Goal: Information Seeking & Learning: Learn about a topic

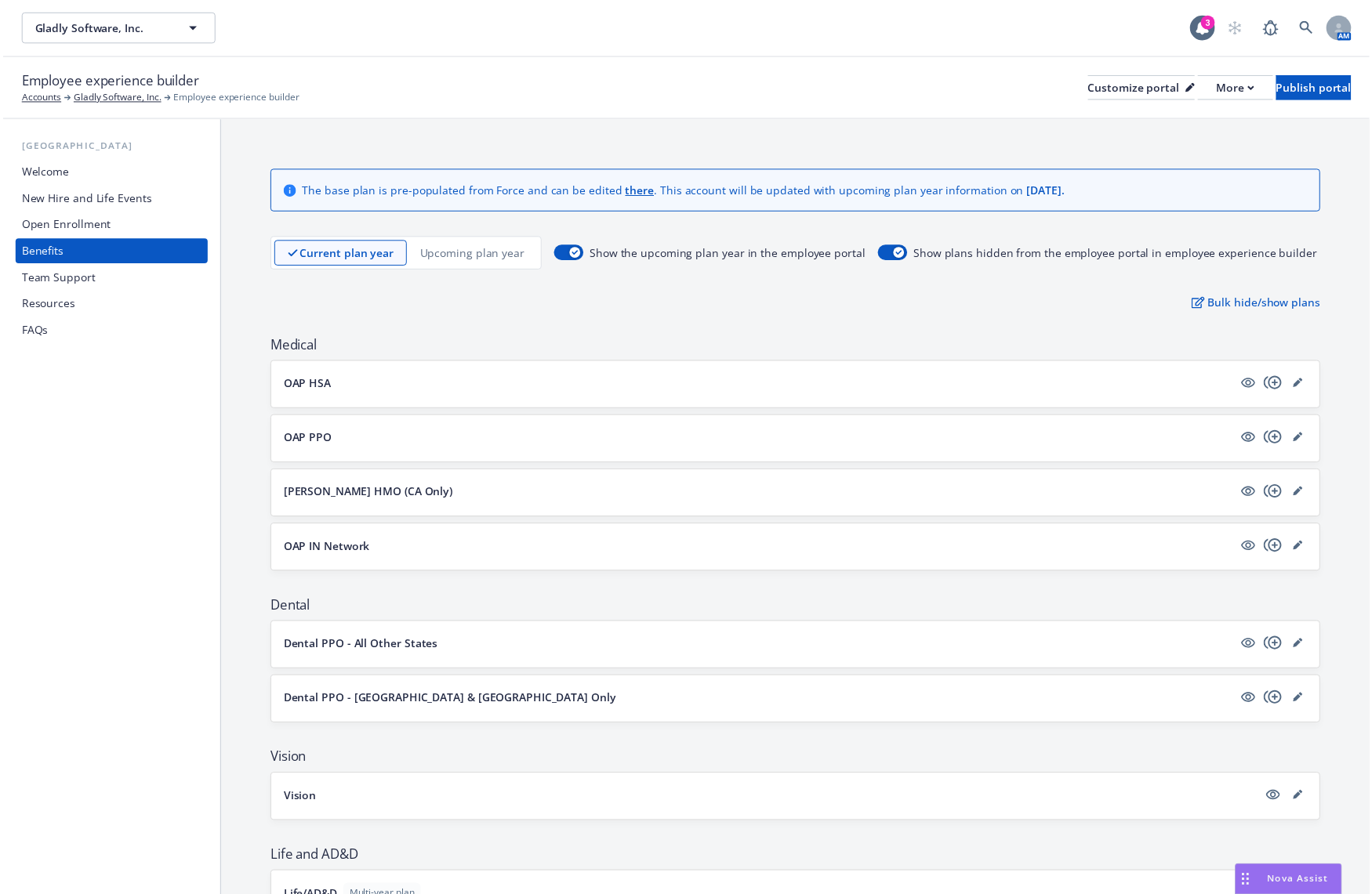
scroll to position [213, 0]
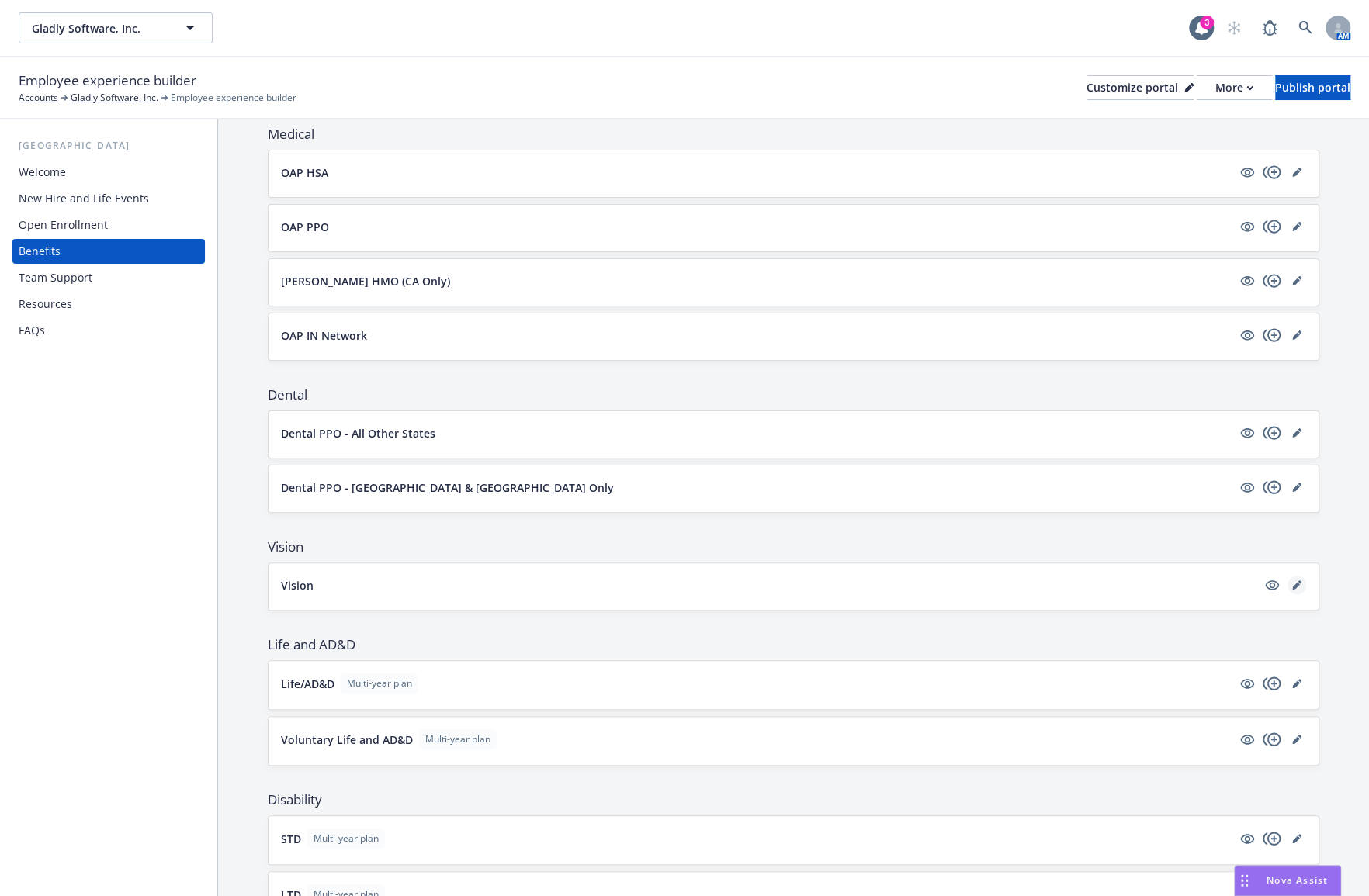
click at [1060, 581] on icon "editPencil" at bounding box center [1297, 585] width 10 height 10
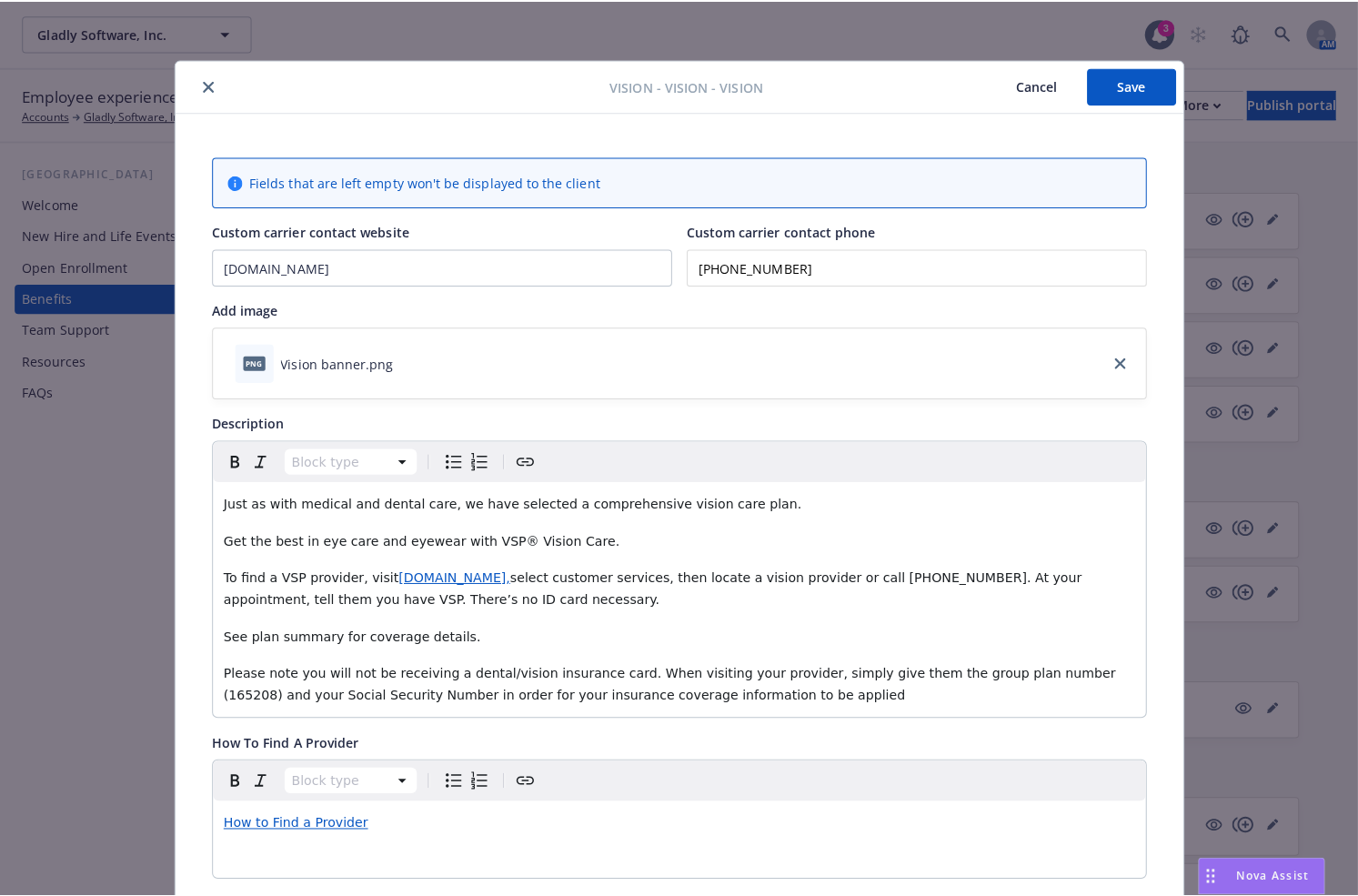
scroll to position [262, 0]
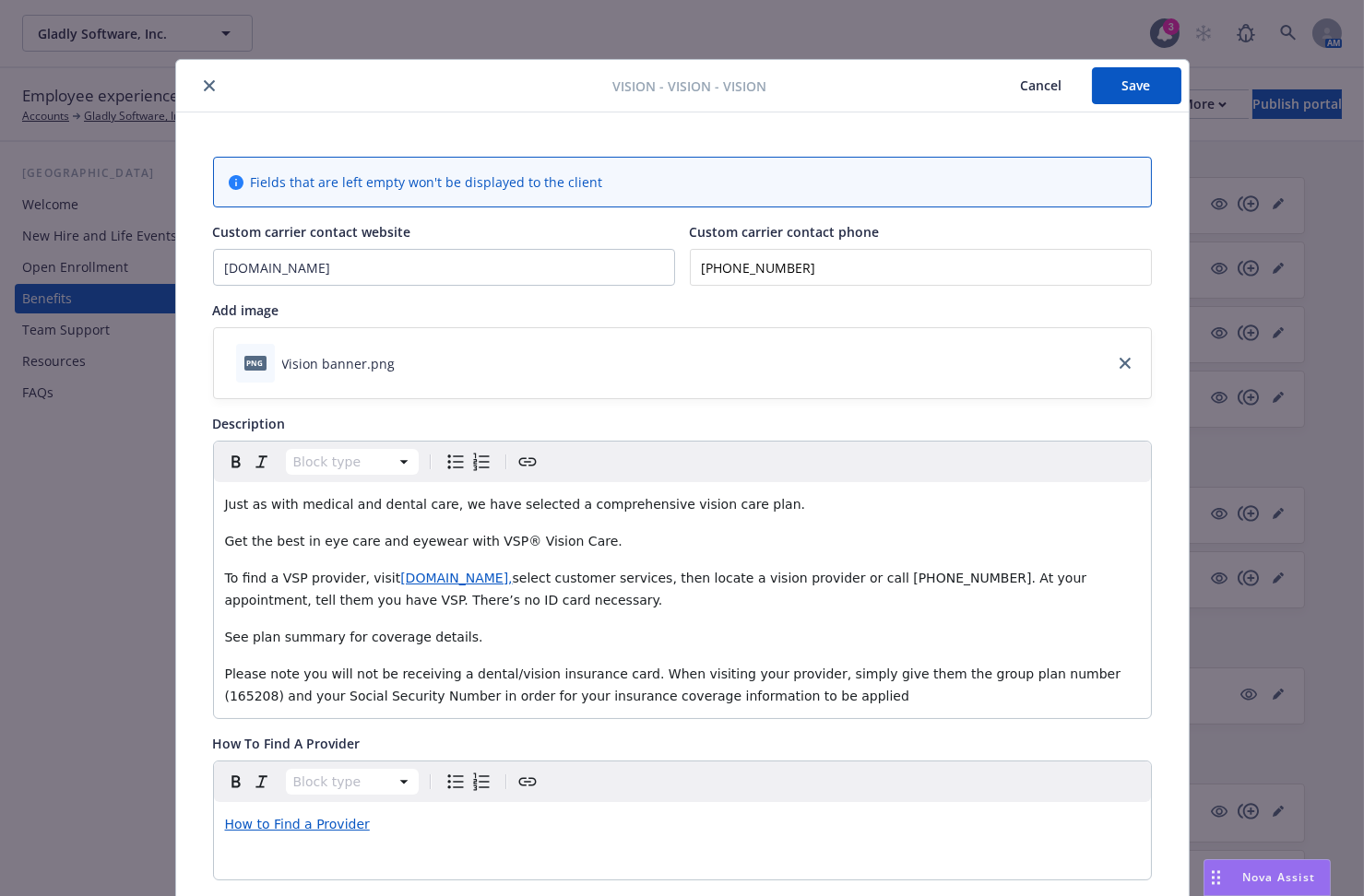
click at [184, 90] on div at bounding box center [398, 85] width 430 height 22
click at [198, 86] on button "close" at bounding box center [209, 85] width 22 height 22
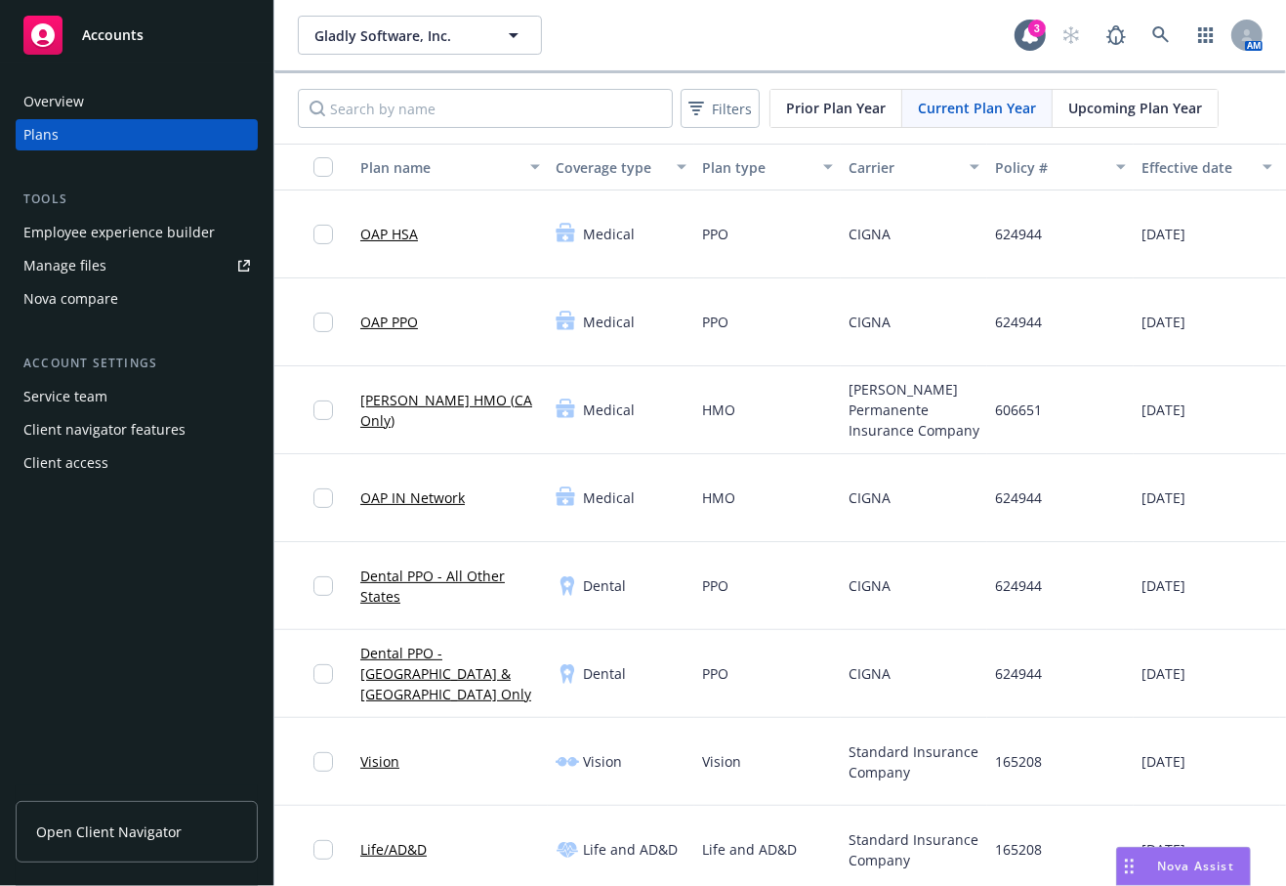
drag, startPoint x: 0, startPoint y: 0, endPoint x: 137, endPoint y: 224, distance: 262.1
click at [137, 224] on div "Employee experience builder" at bounding box center [118, 232] width 191 height 31
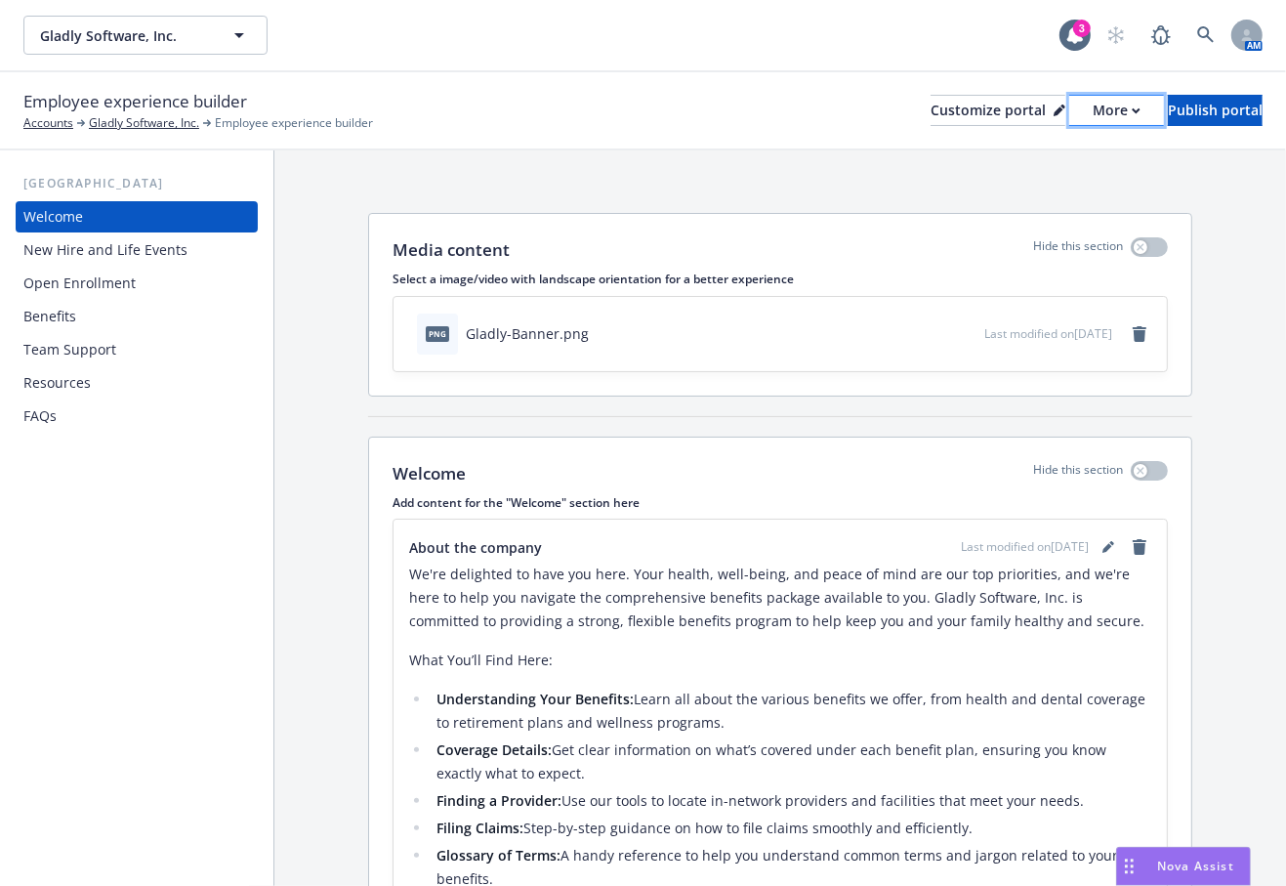
click at [1093, 109] on div "More" at bounding box center [1117, 110] width 48 height 29
click at [1008, 146] on link "Copy preview link" at bounding box center [1013, 154] width 178 height 39
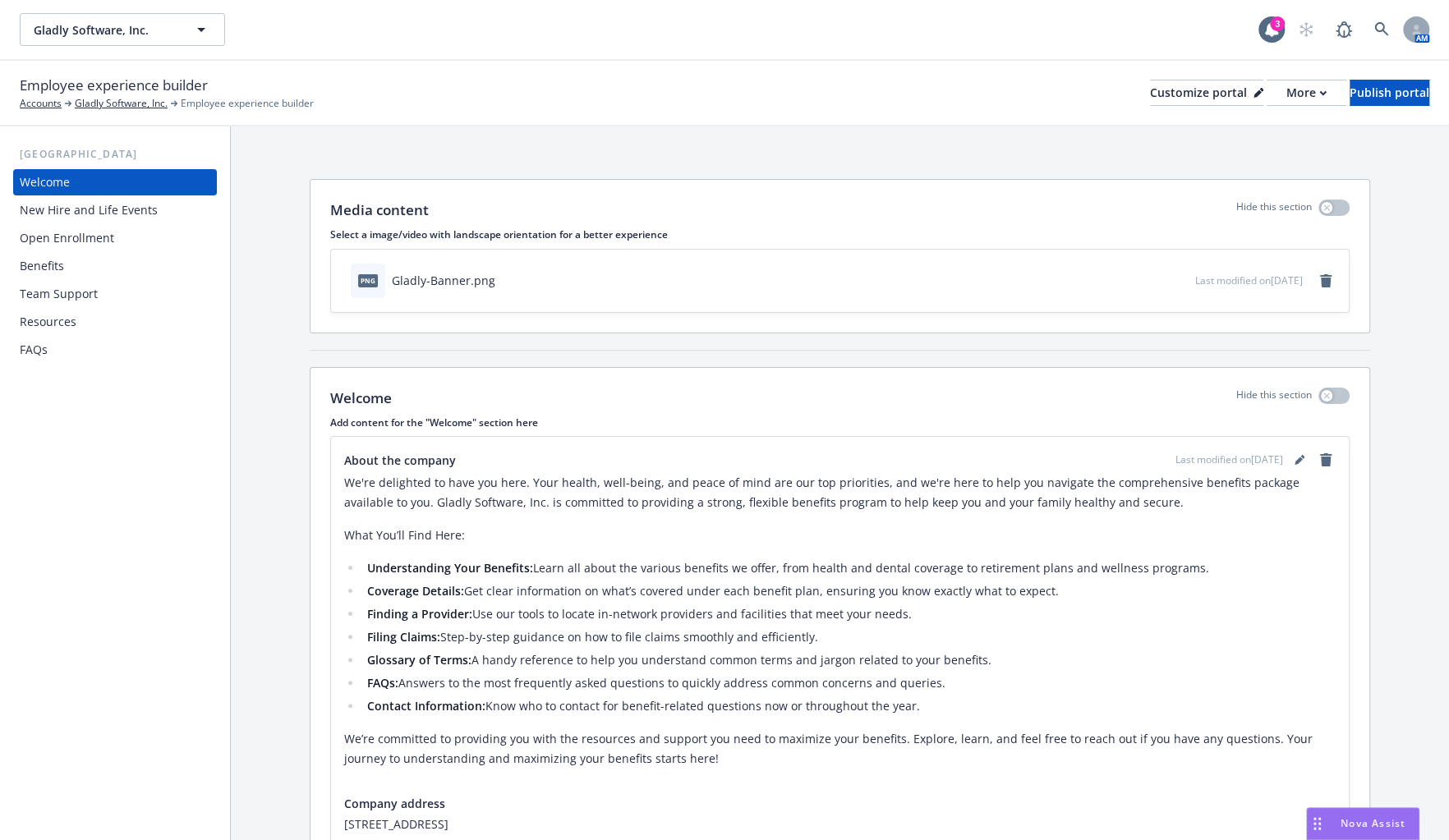
drag, startPoint x: 60, startPoint y: 263, endPoint x: 119, endPoint y: 233, distance: 66.2
click at [60, 263] on div "Benefits" at bounding box center [41, 266] width 45 height 26
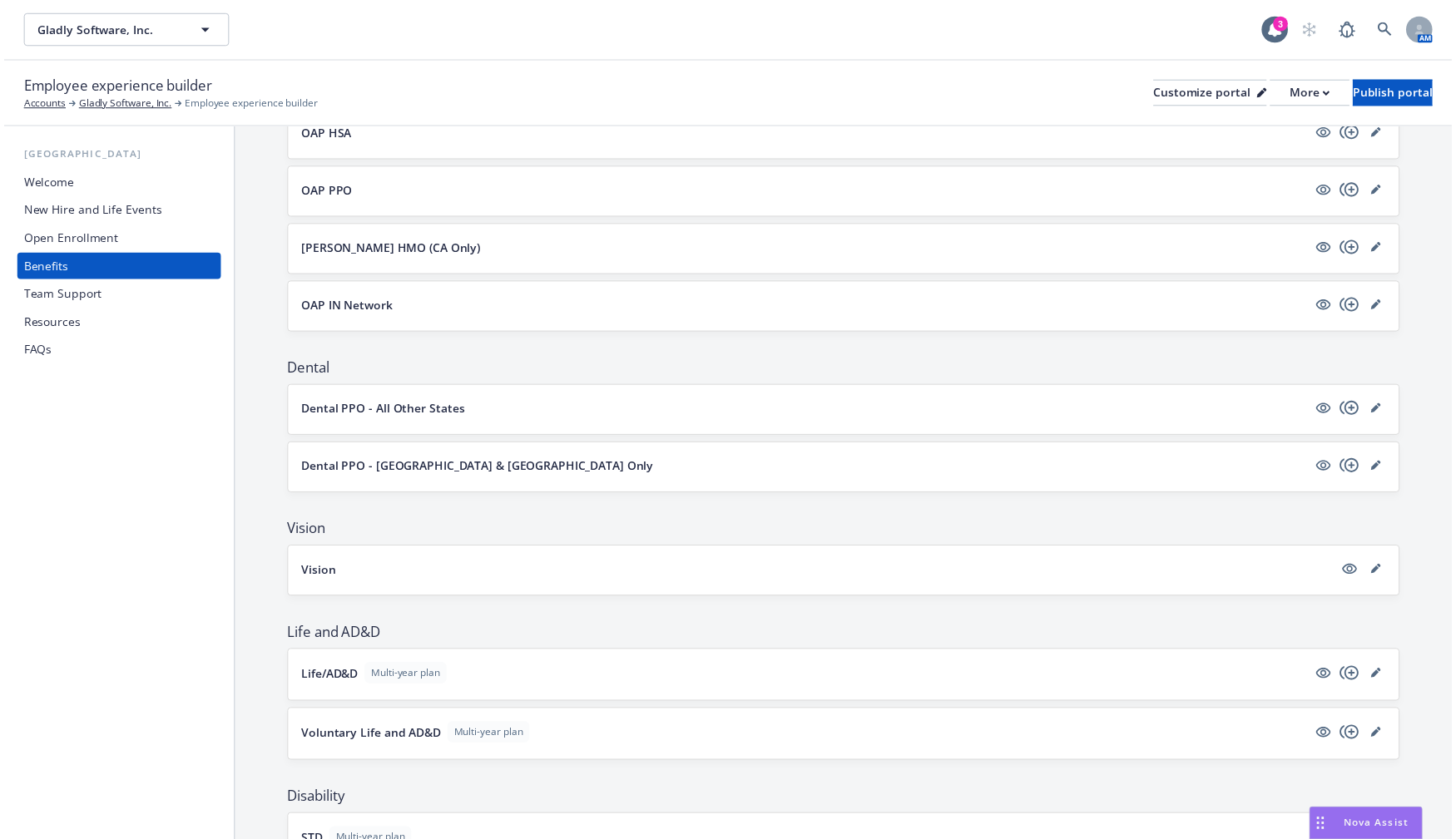
scroll to position [151, 0]
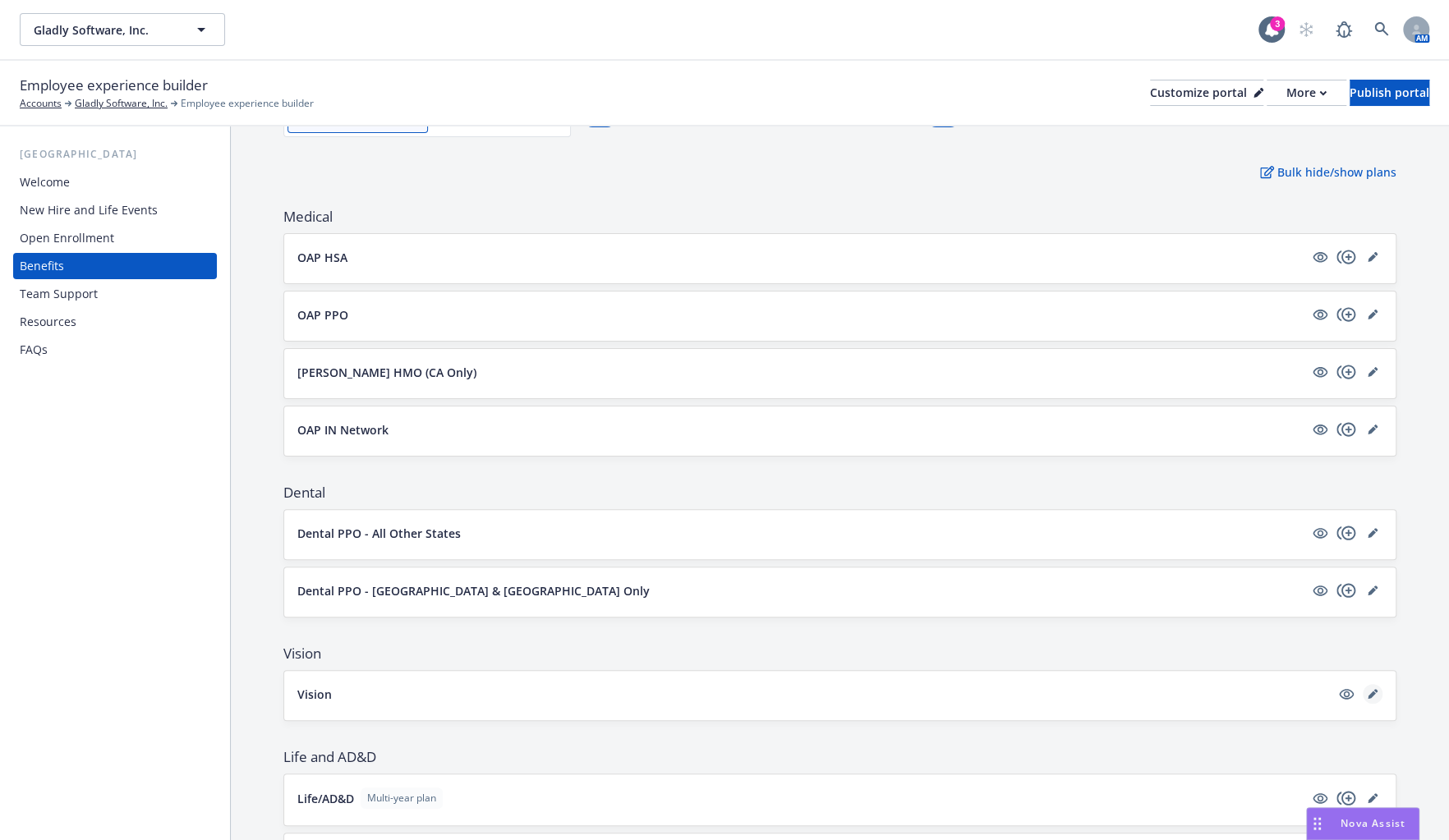
click at [1081, 693] on icon "editPencil" at bounding box center [1372, 695] width 8 height 8
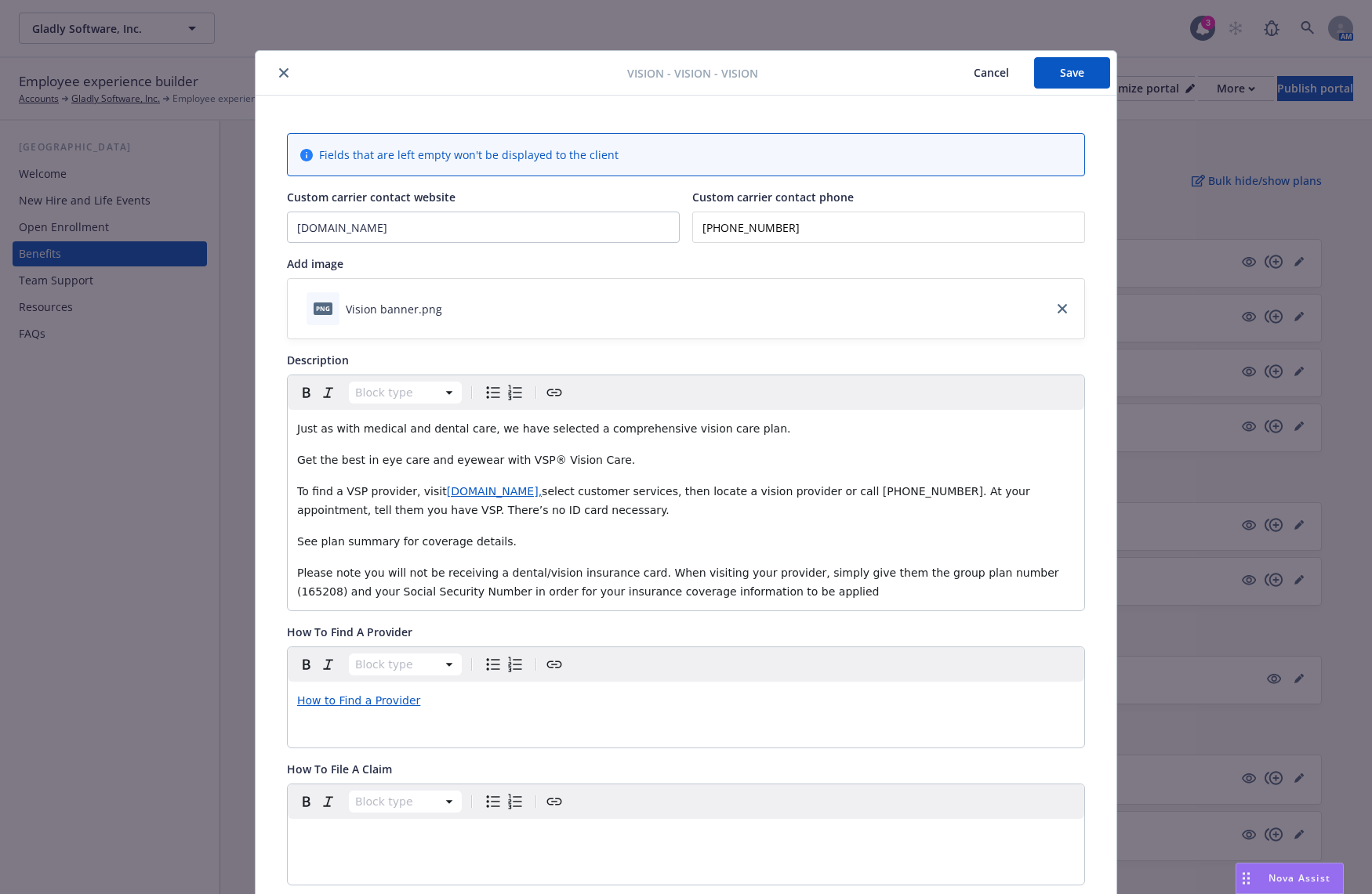
drag, startPoint x: 279, startPoint y: 71, endPoint x: 328, endPoint y: 0, distance: 86.3
click at [279, 71] on icon "close" at bounding box center [284, 73] width 10 height 10
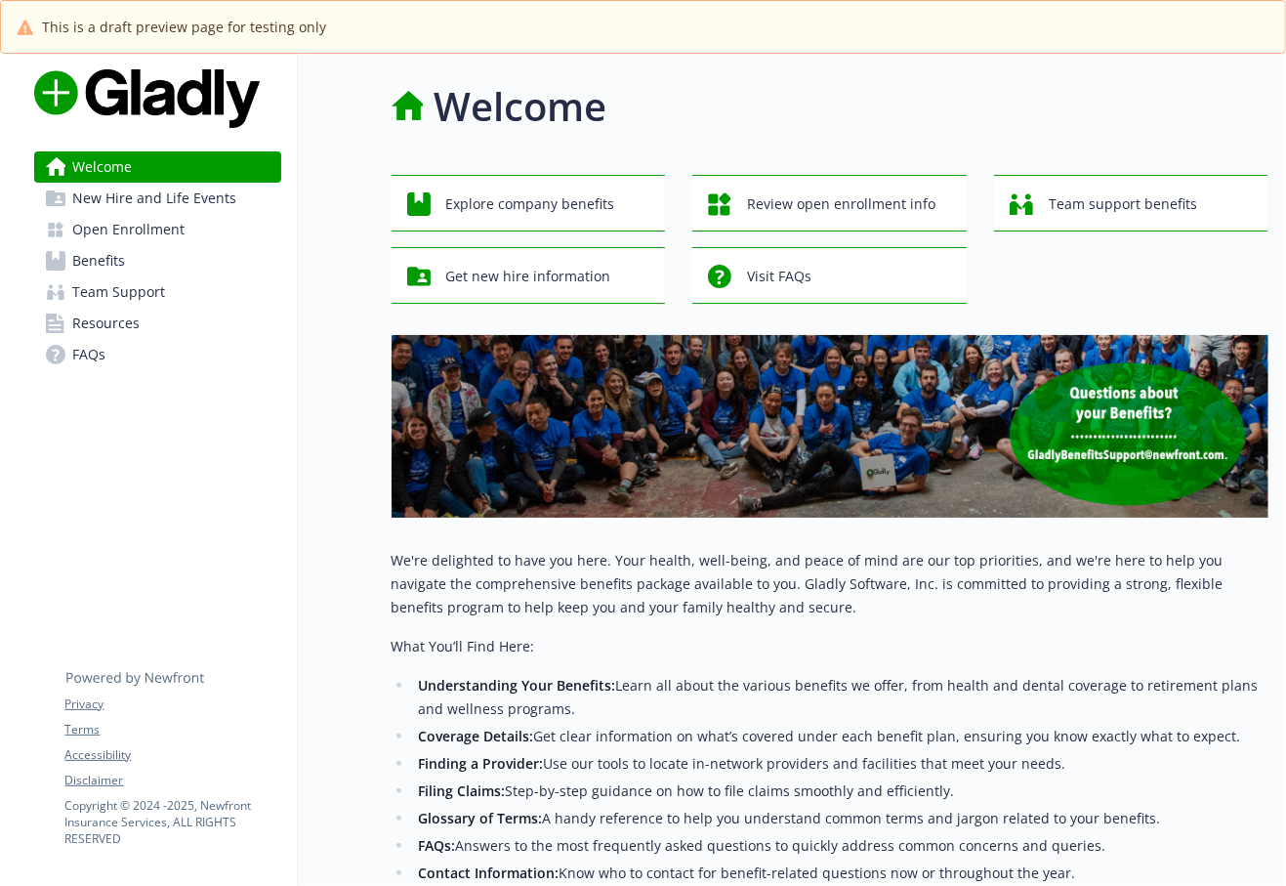
click at [121, 257] on span "Benefits" at bounding box center [99, 260] width 53 height 31
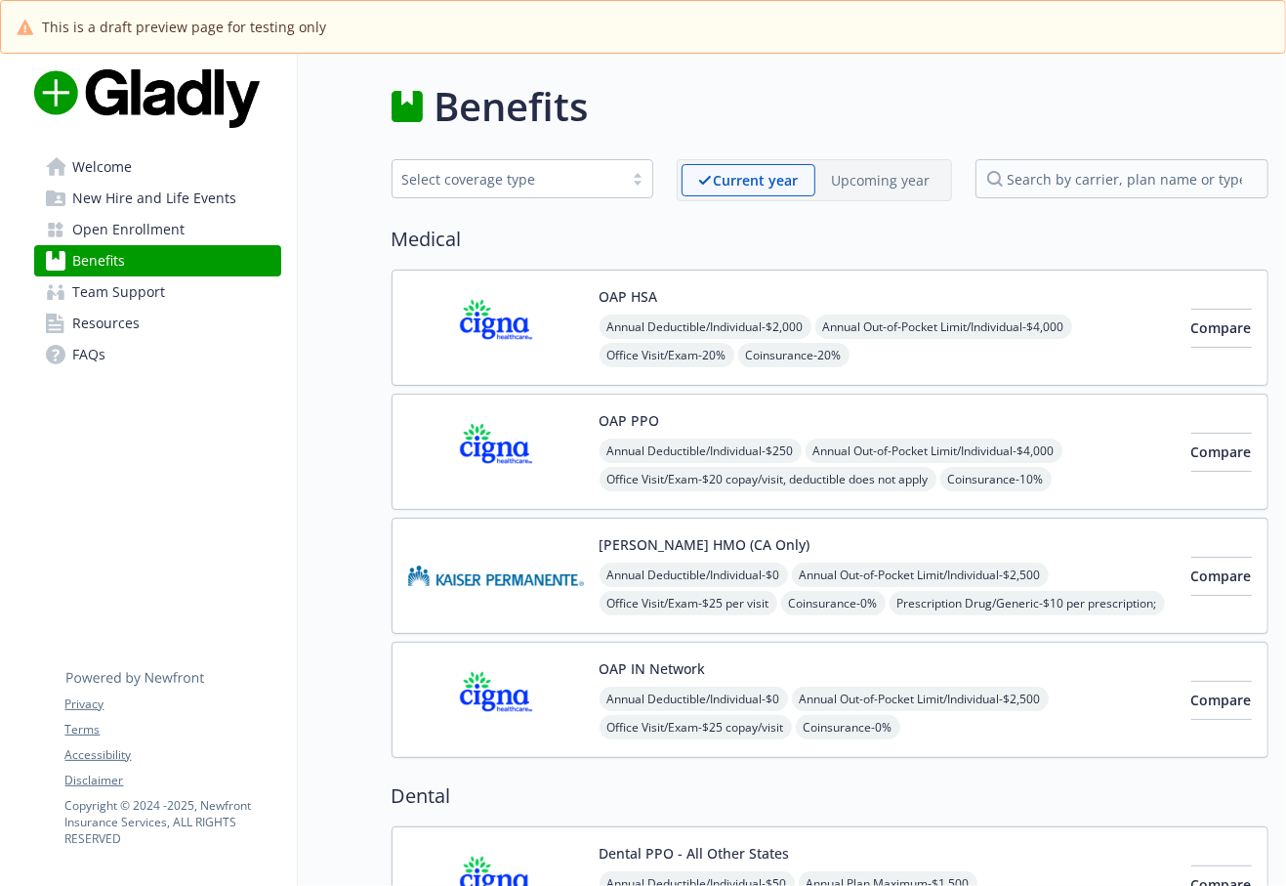
click at [534, 334] on img at bounding box center [496, 327] width 176 height 83
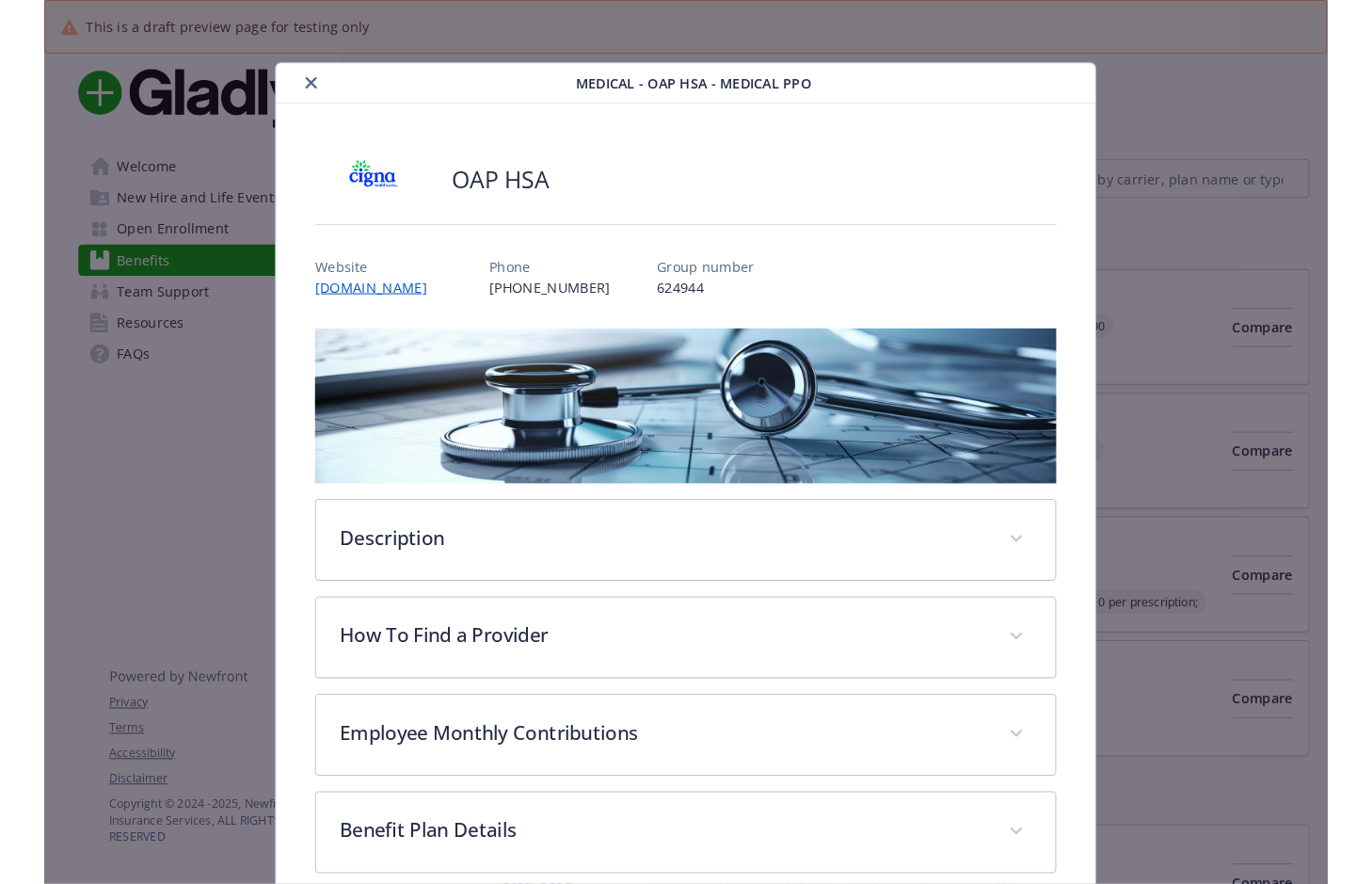
scroll to position [57, 0]
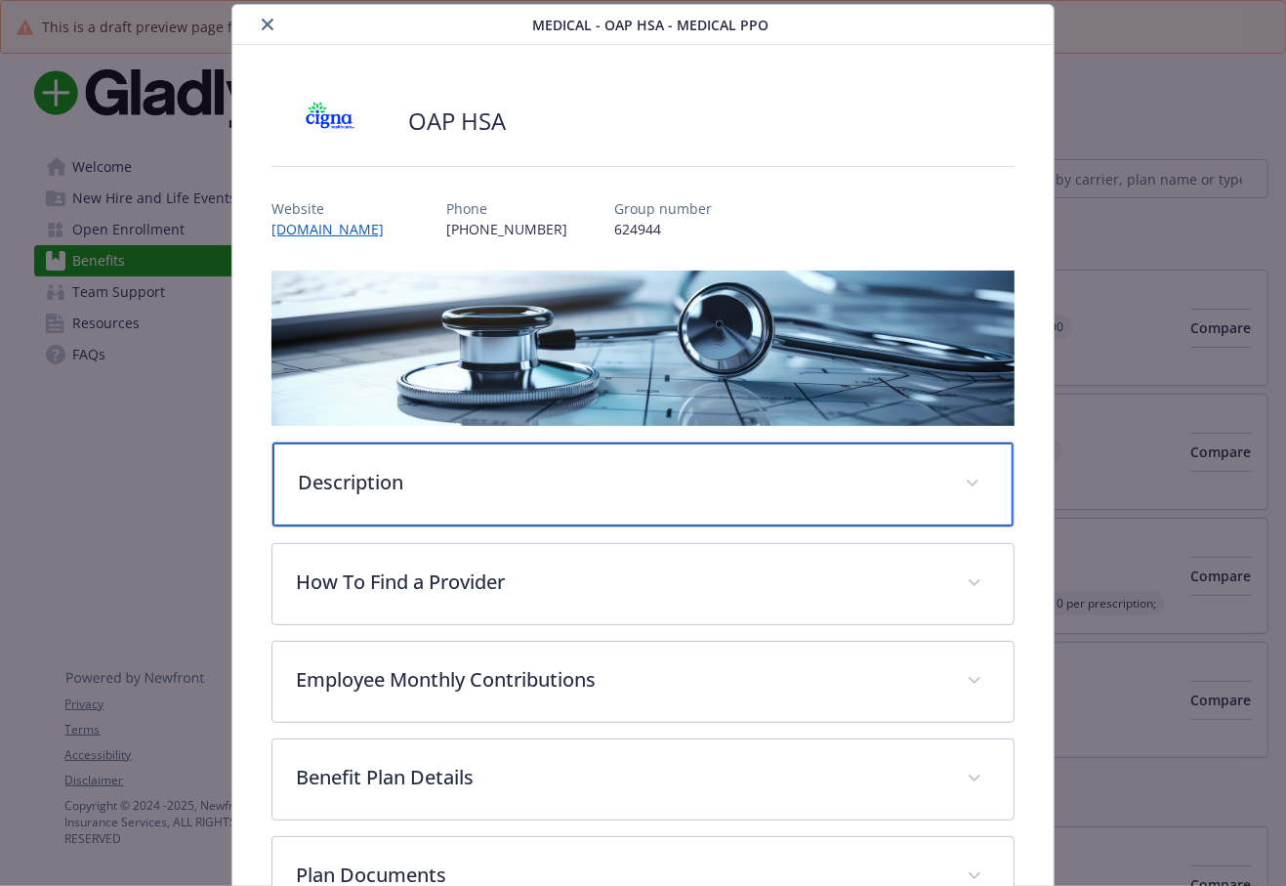
click at [457, 480] on p "Description" at bounding box center [620, 482] width 644 height 29
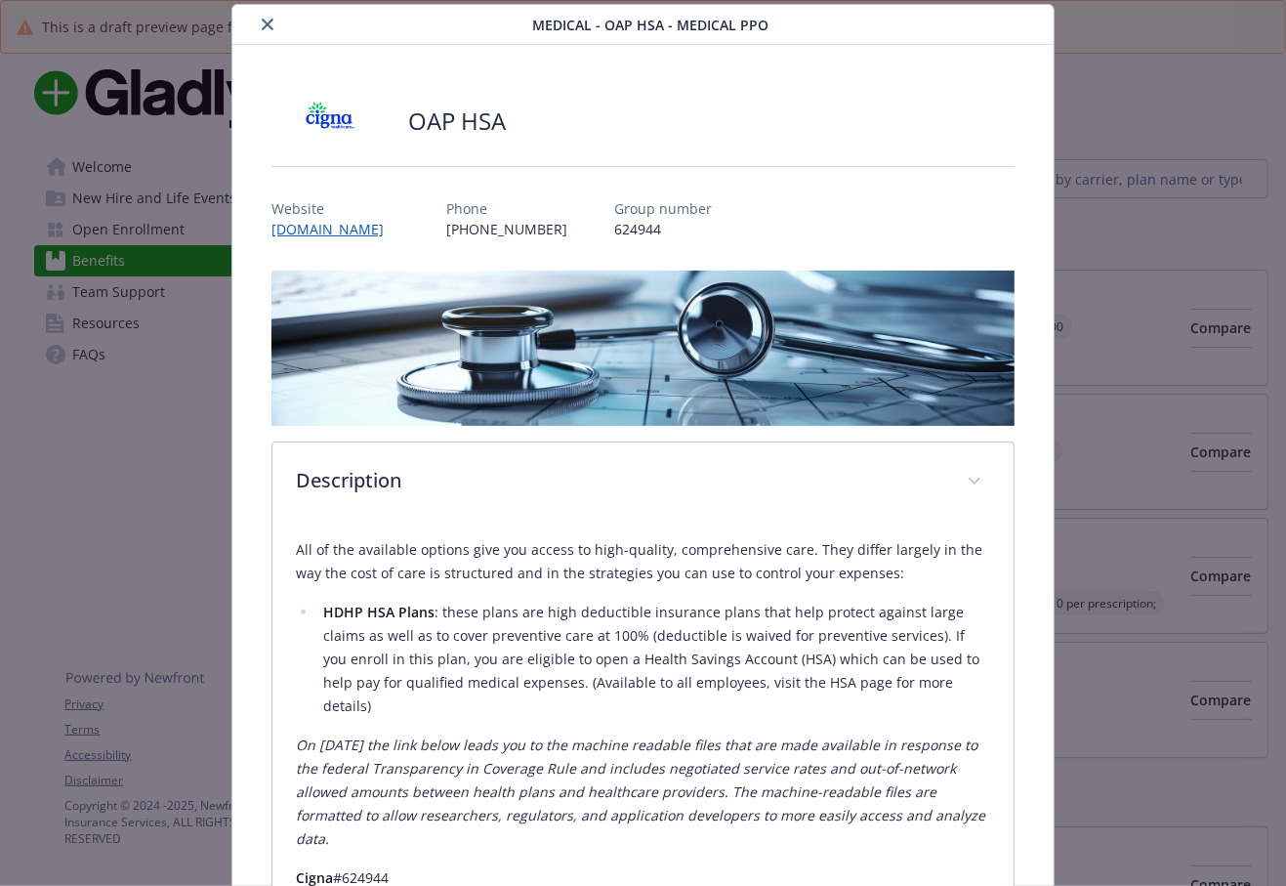
click at [264, 20] on icon "close" at bounding box center [268, 25] width 12 height 12
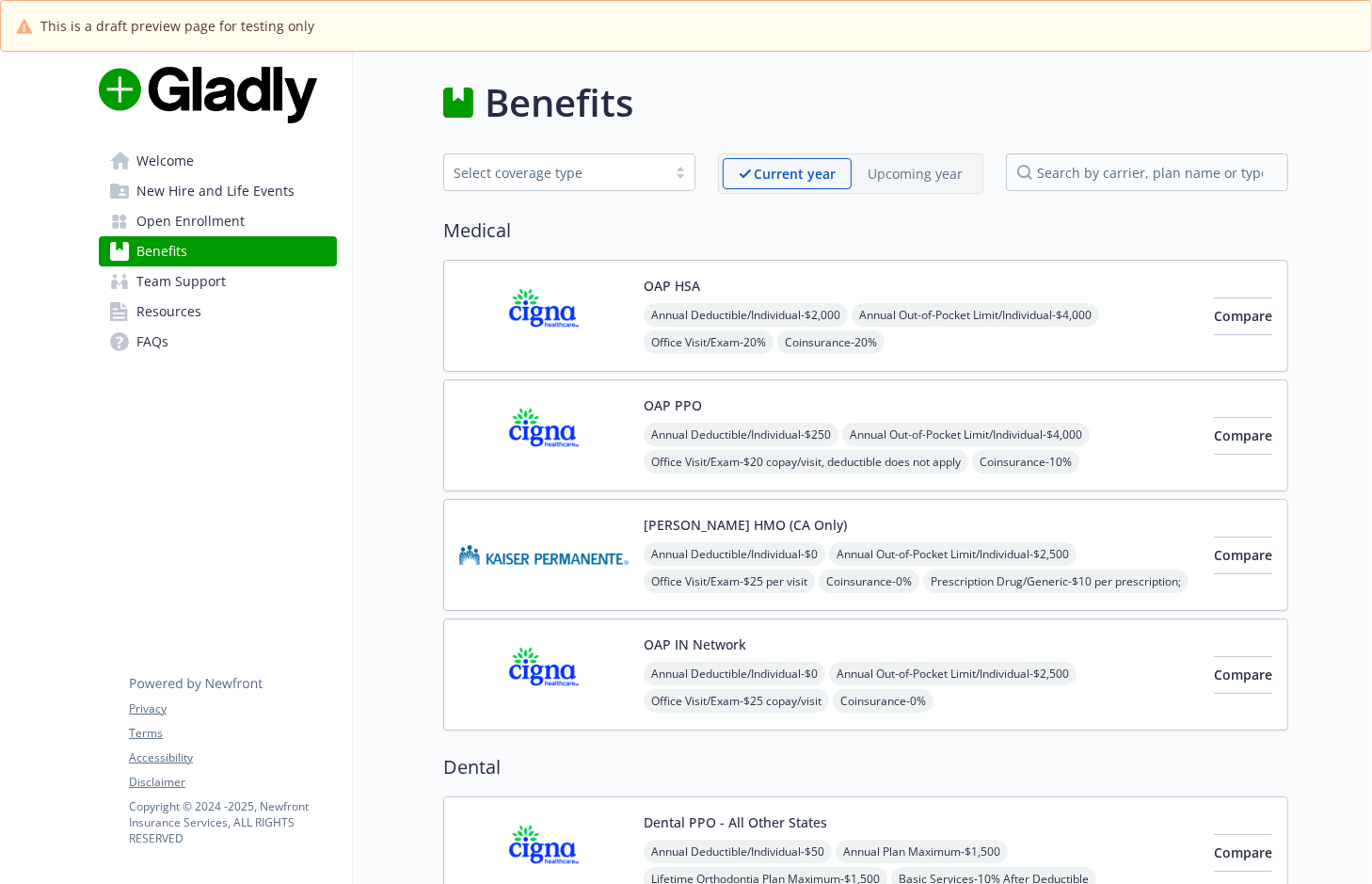
click at [580, 325] on img at bounding box center [544, 315] width 170 height 80
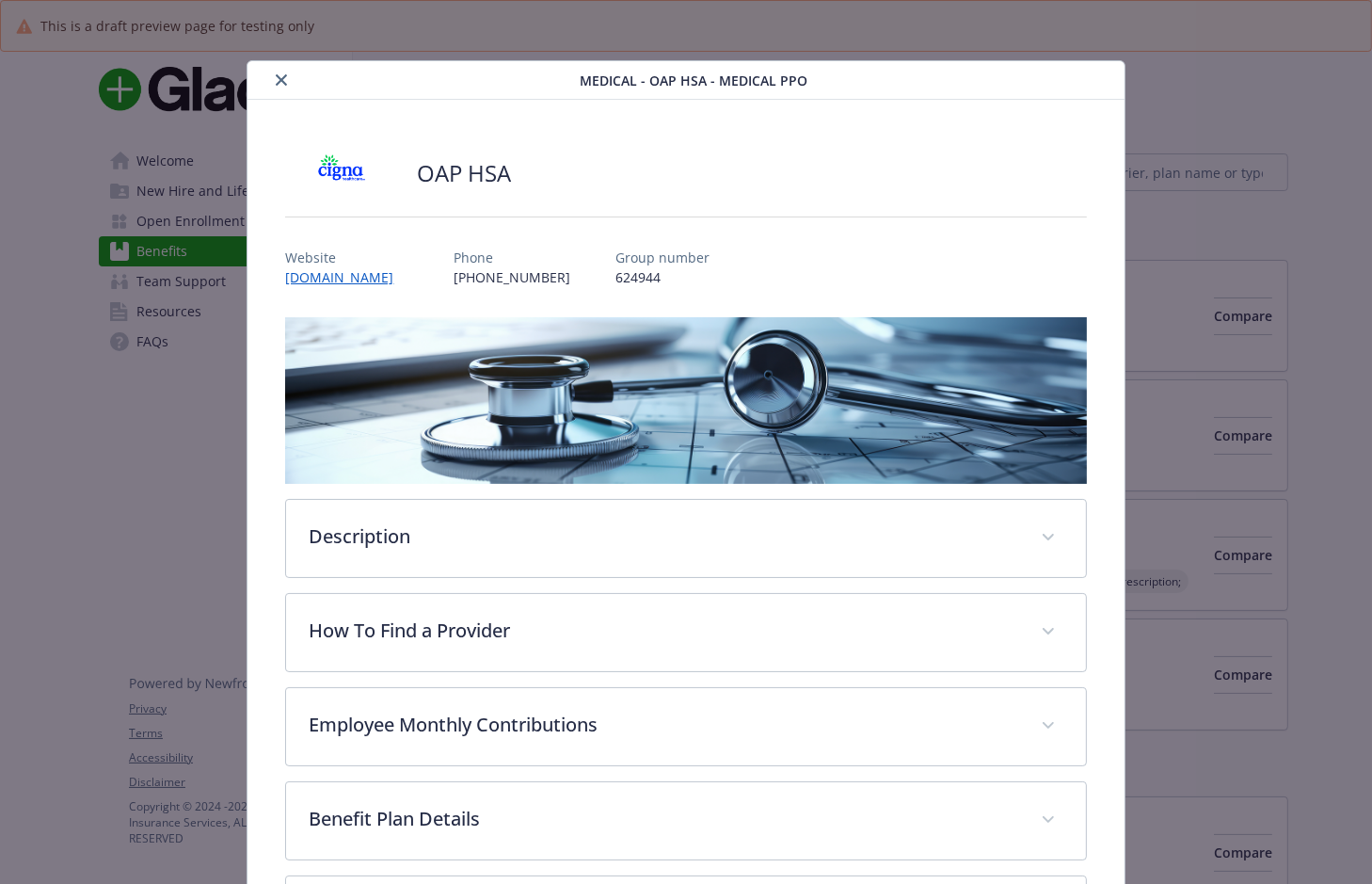
scroll to position [57, 0]
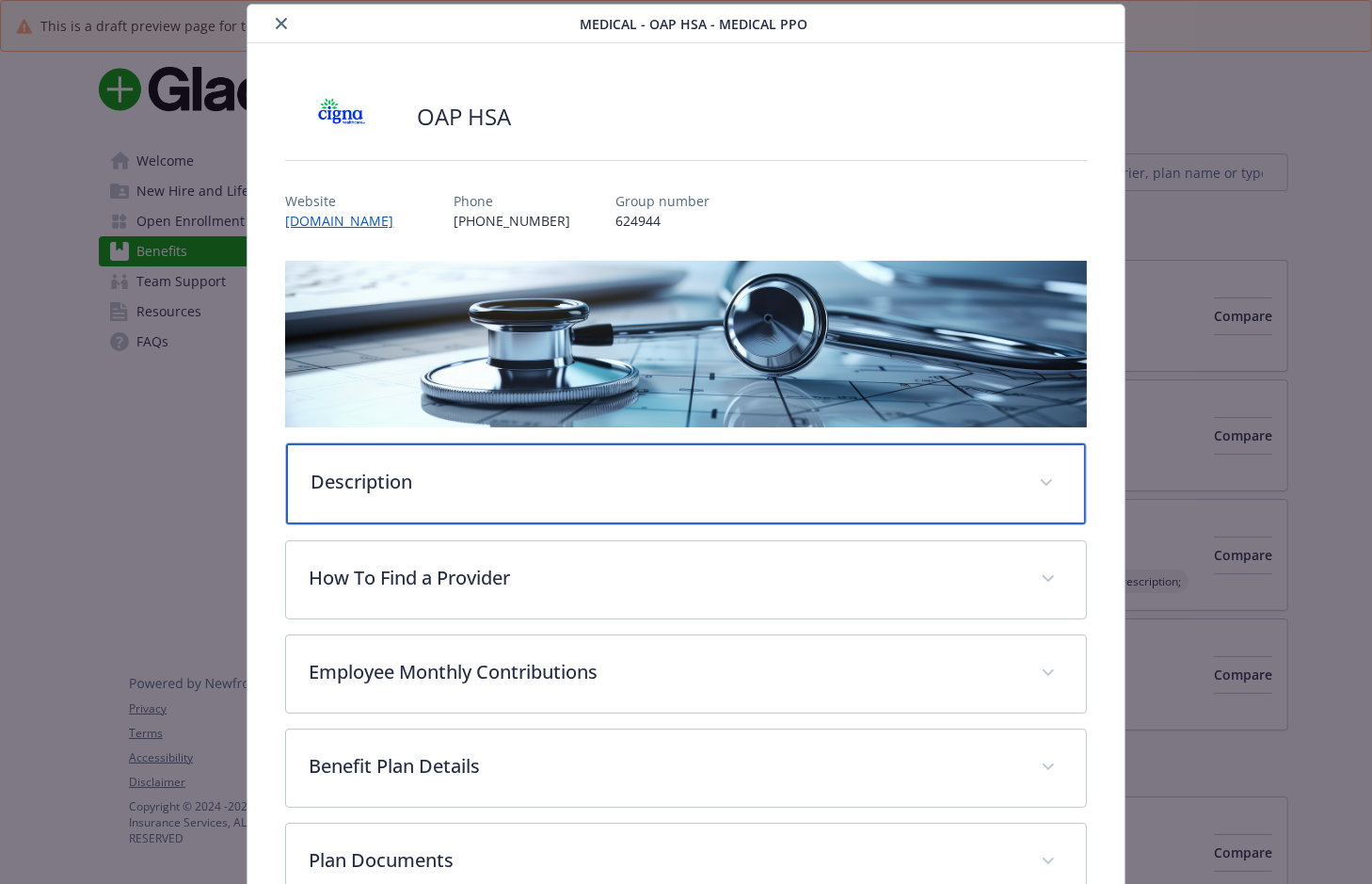
click at [422, 477] on p "Description" at bounding box center [662, 481] width 704 height 28
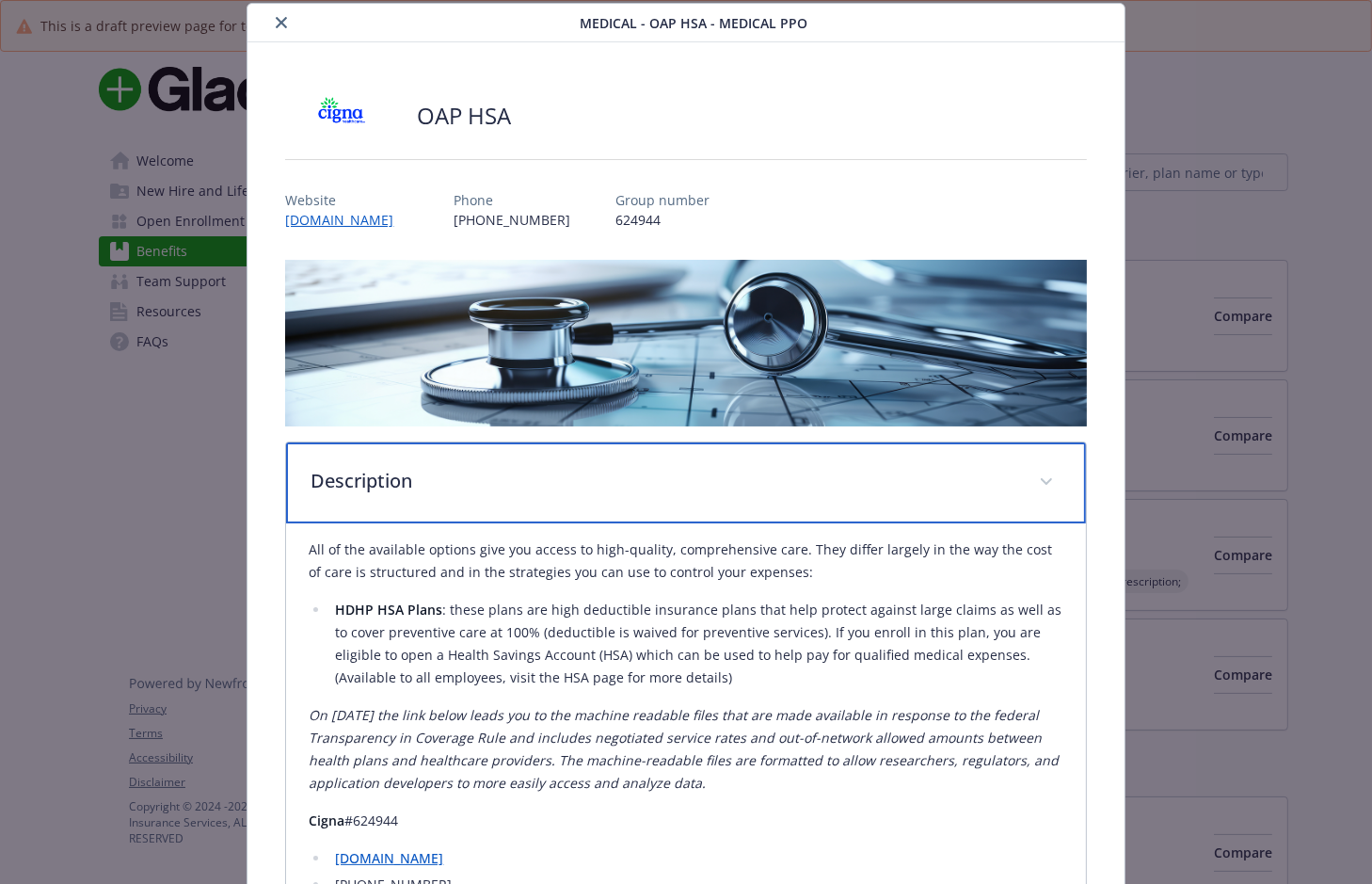
scroll to position [0, 0]
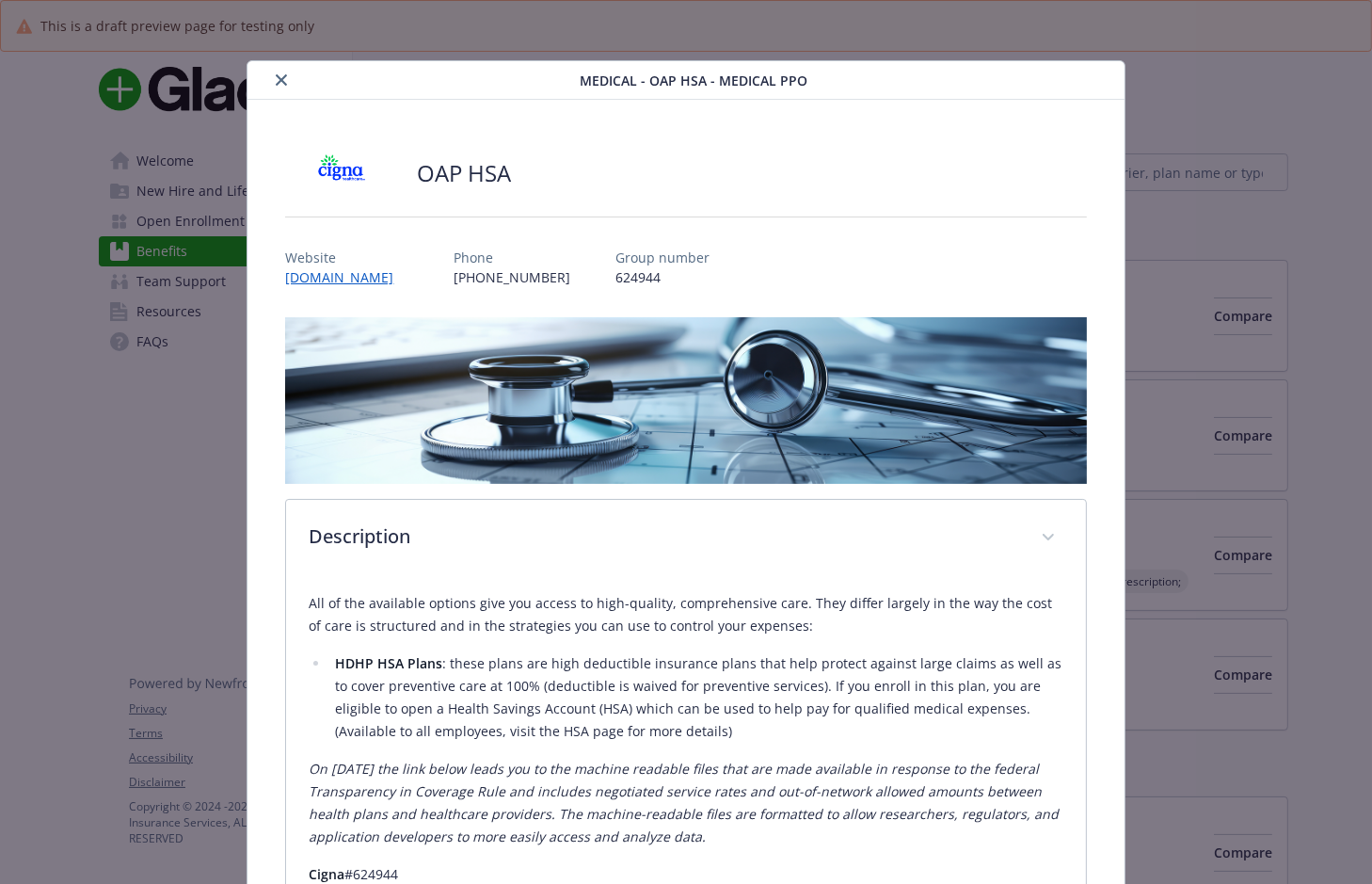
click at [271, 81] on button "close" at bounding box center [280, 79] width 22 height 22
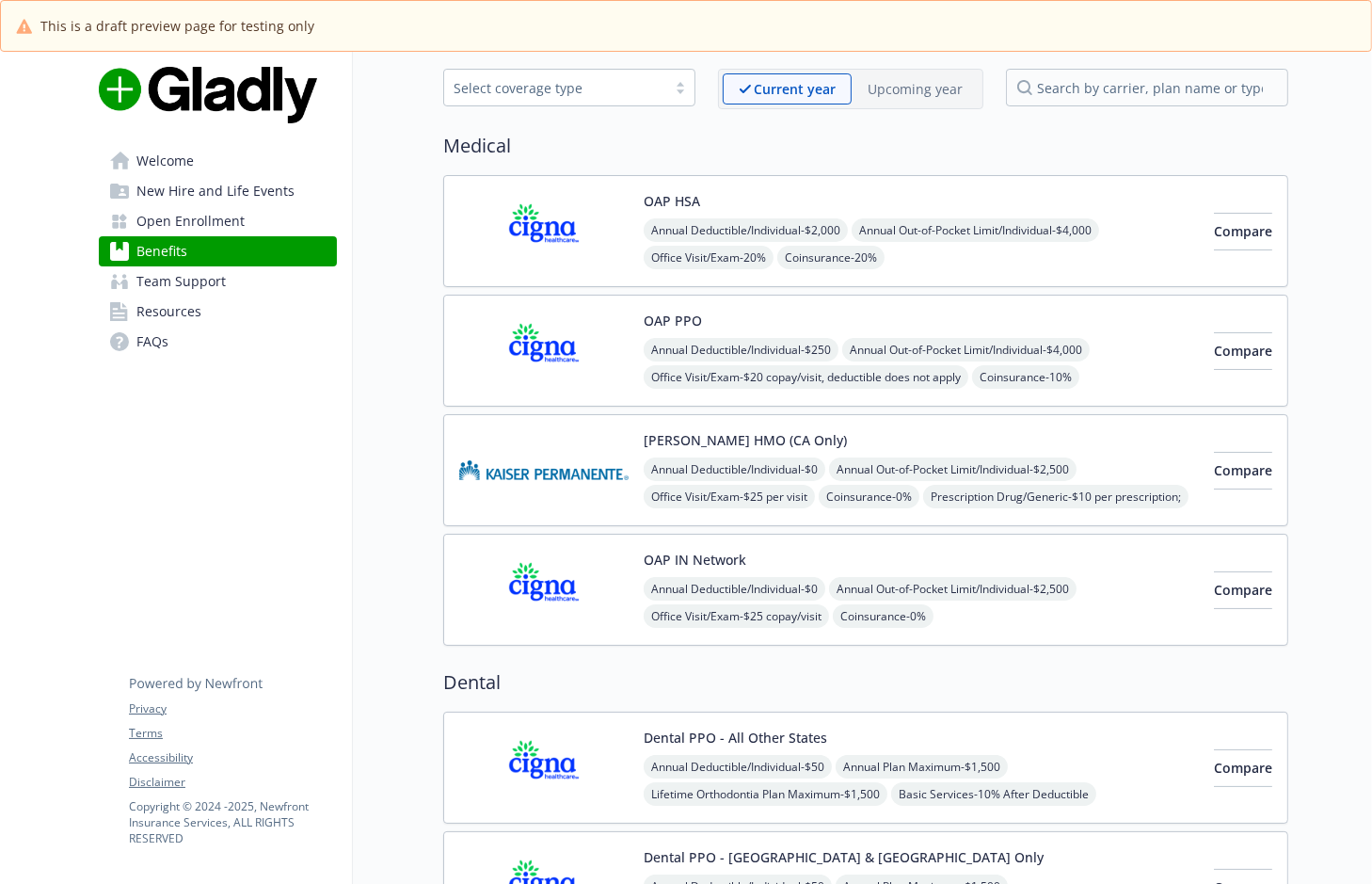
click at [543, 475] on img at bounding box center [544, 469] width 170 height 80
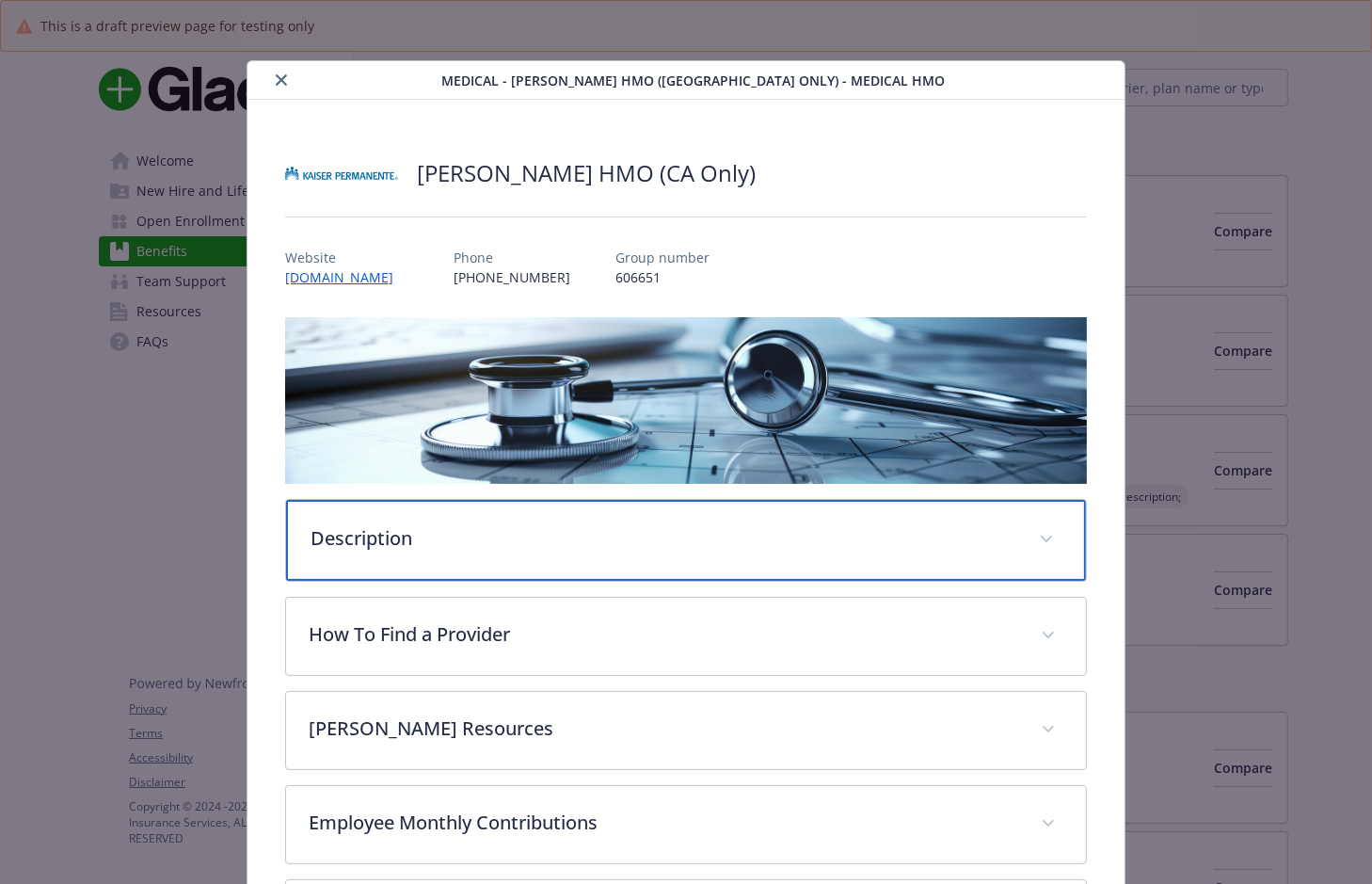
click at [371, 518] on div "Description" at bounding box center [685, 541] width 799 height 81
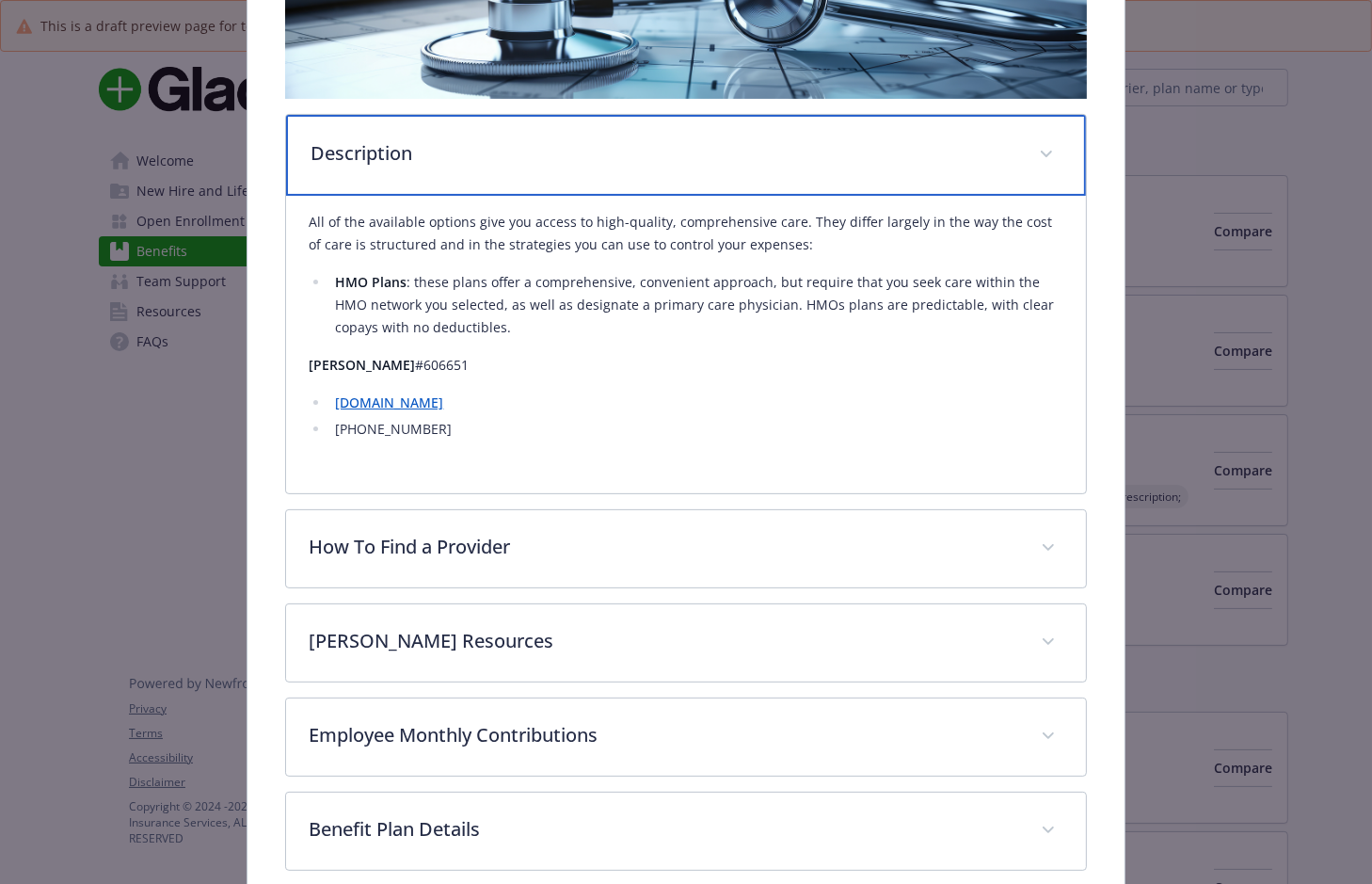
scroll to position [513, 0]
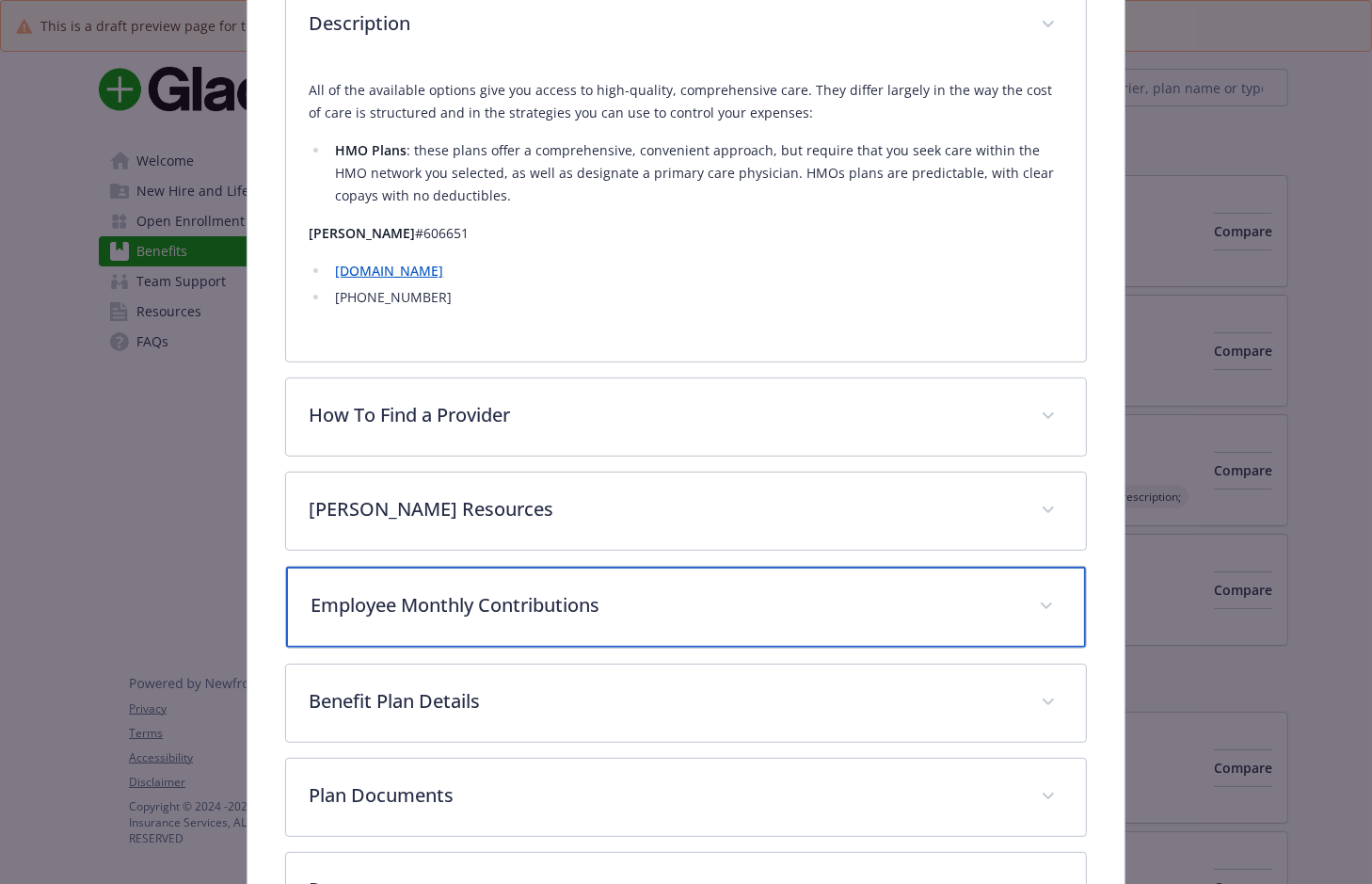
click at [465, 574] on div "Employee Monthly Contributions" at bounding box center [685, 607] width 799 height 81
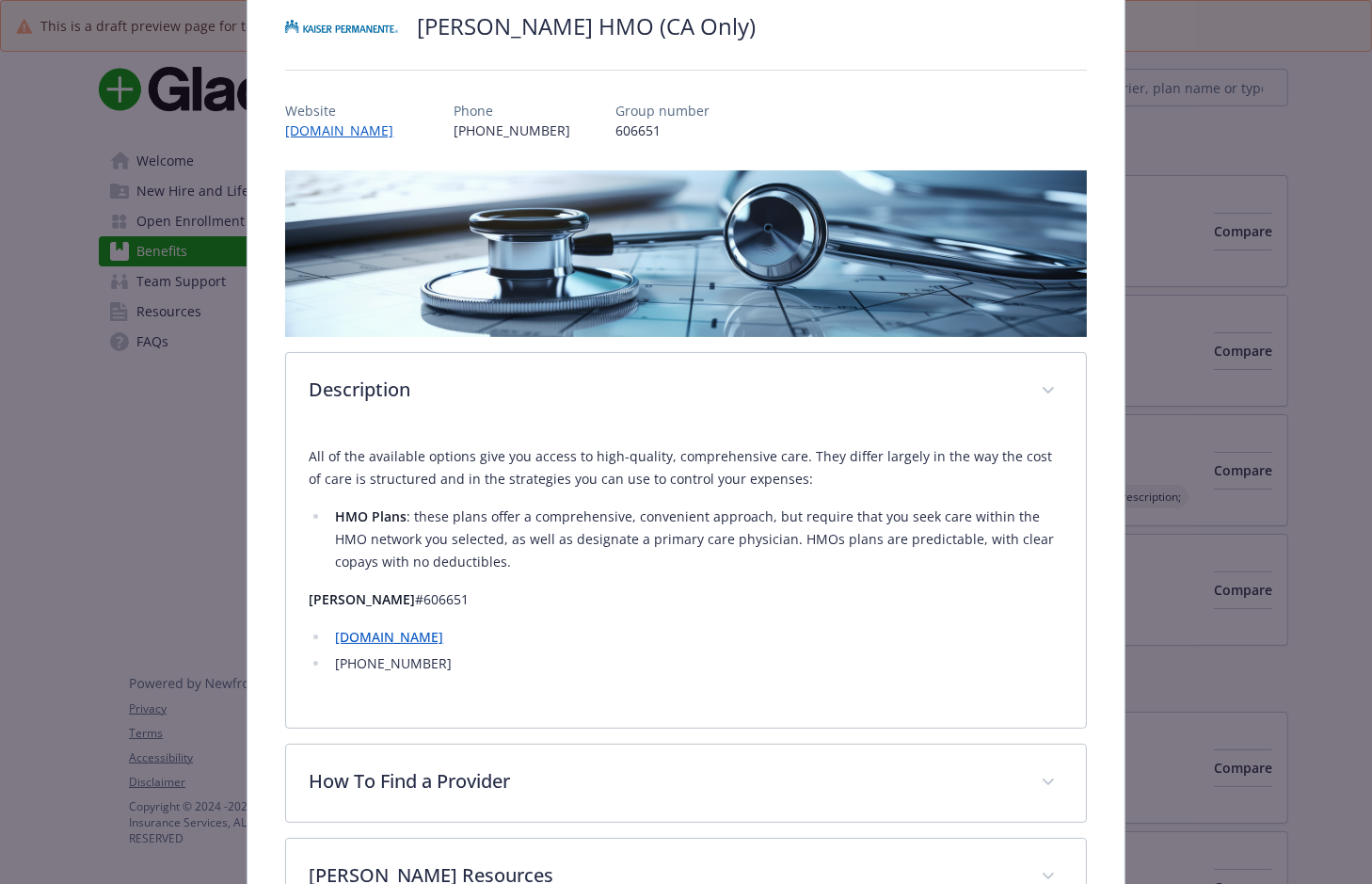
scroll to position [0, 0]
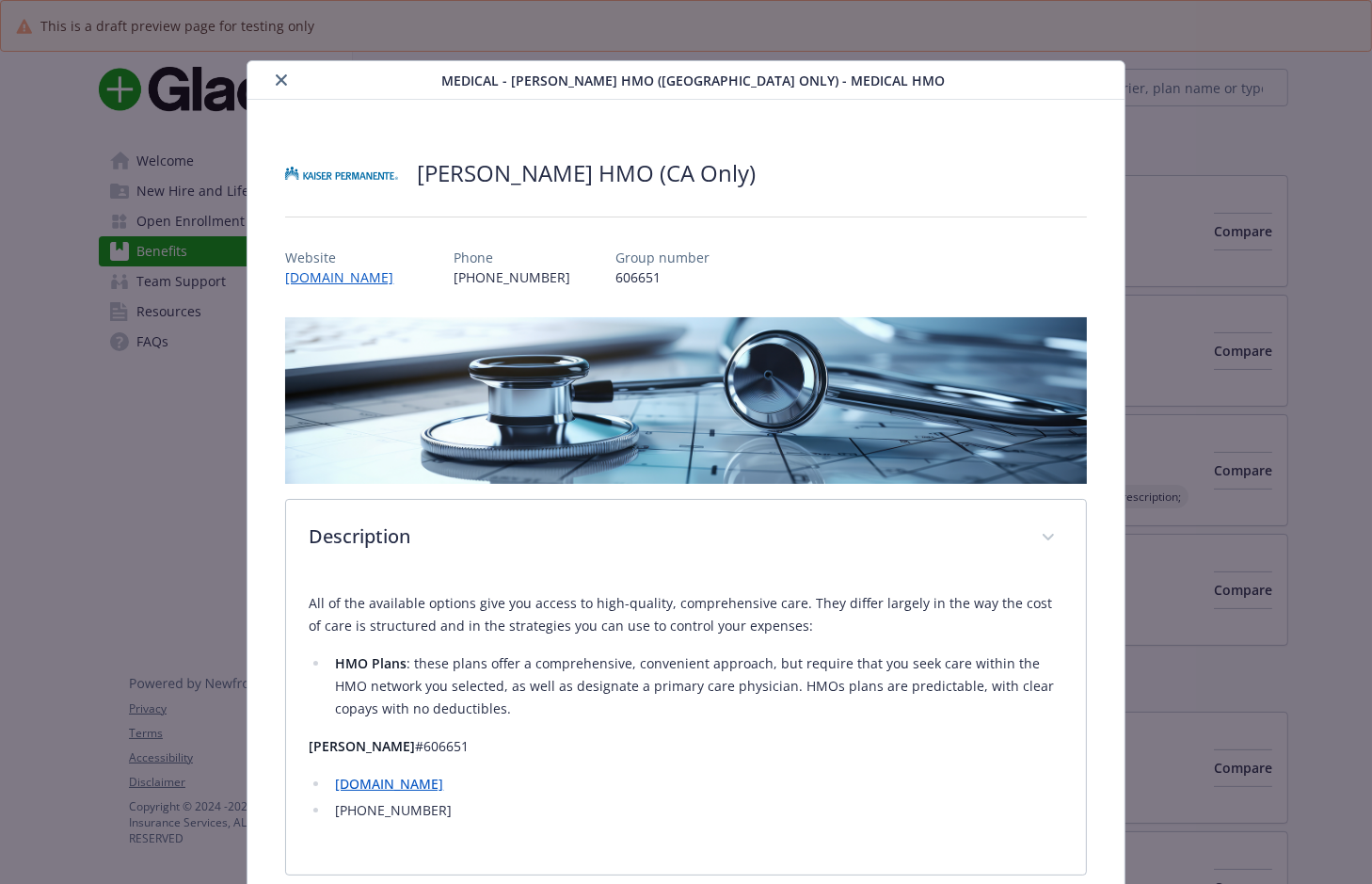
click at [285, 75] on button "close" at bounding box center [280, 79] width 22 height 22
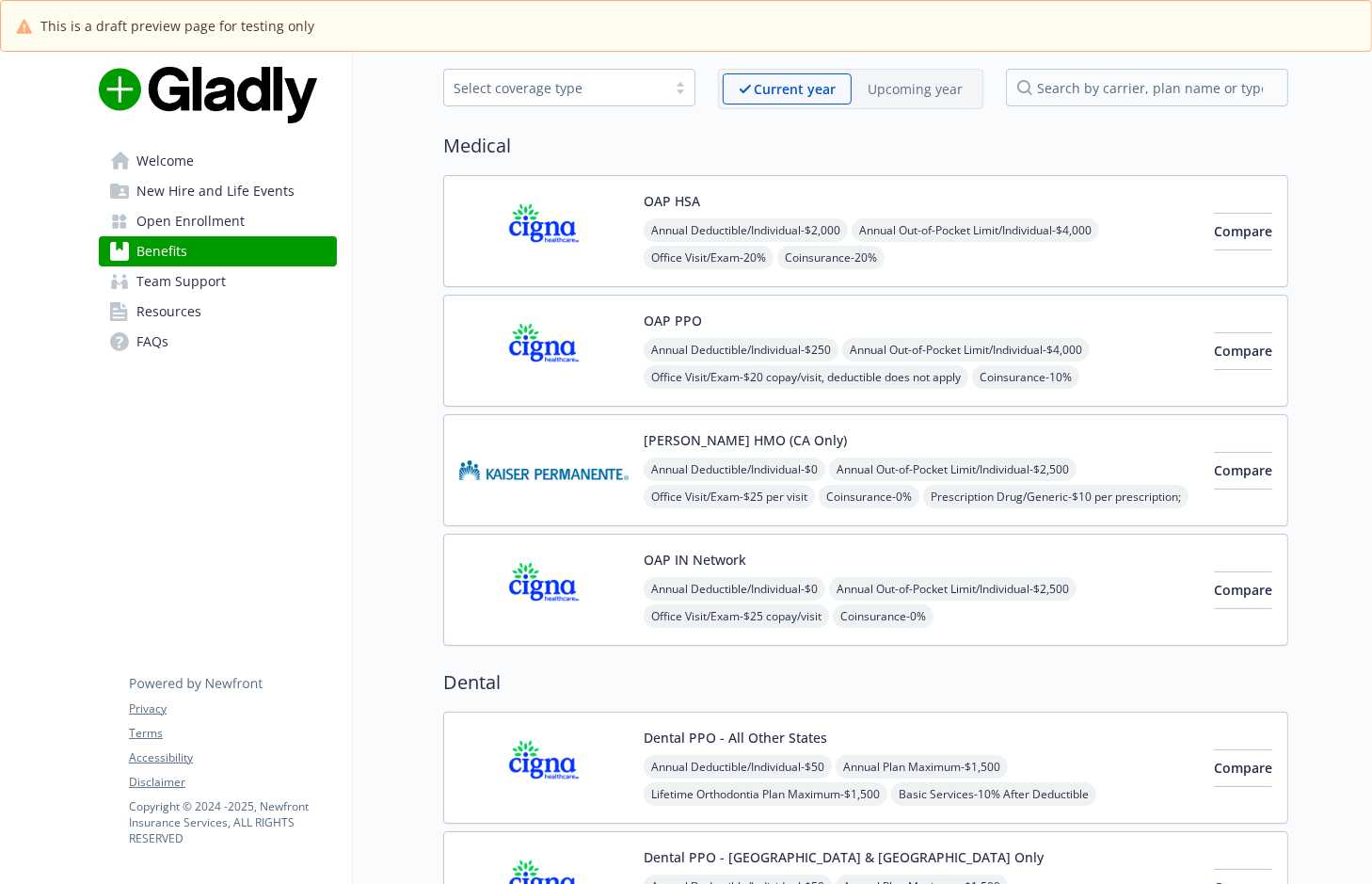
click at [569, 216] on img at bounding box center [544, 230] width 170 height 80
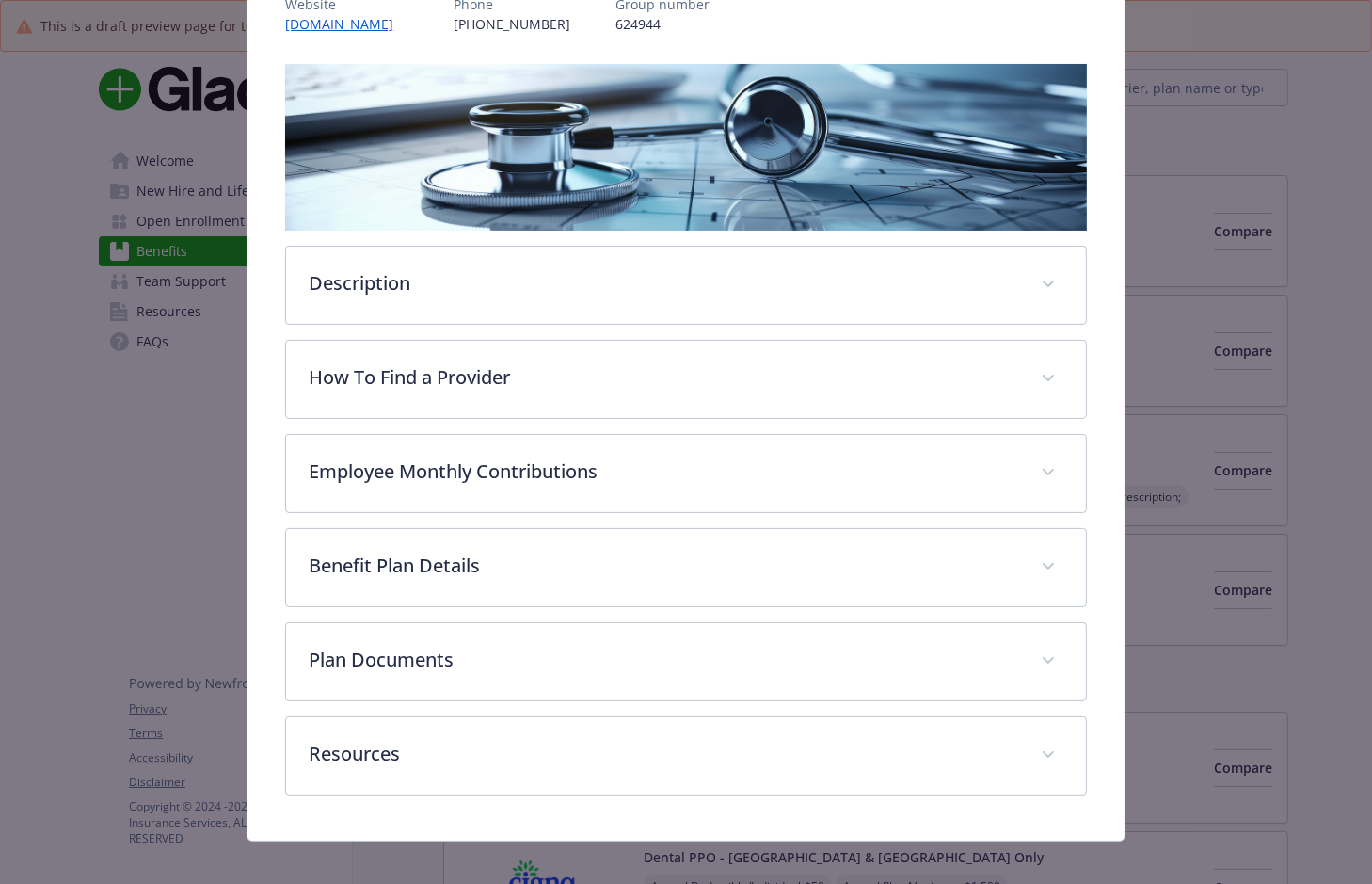
scroll to position [267, 0]
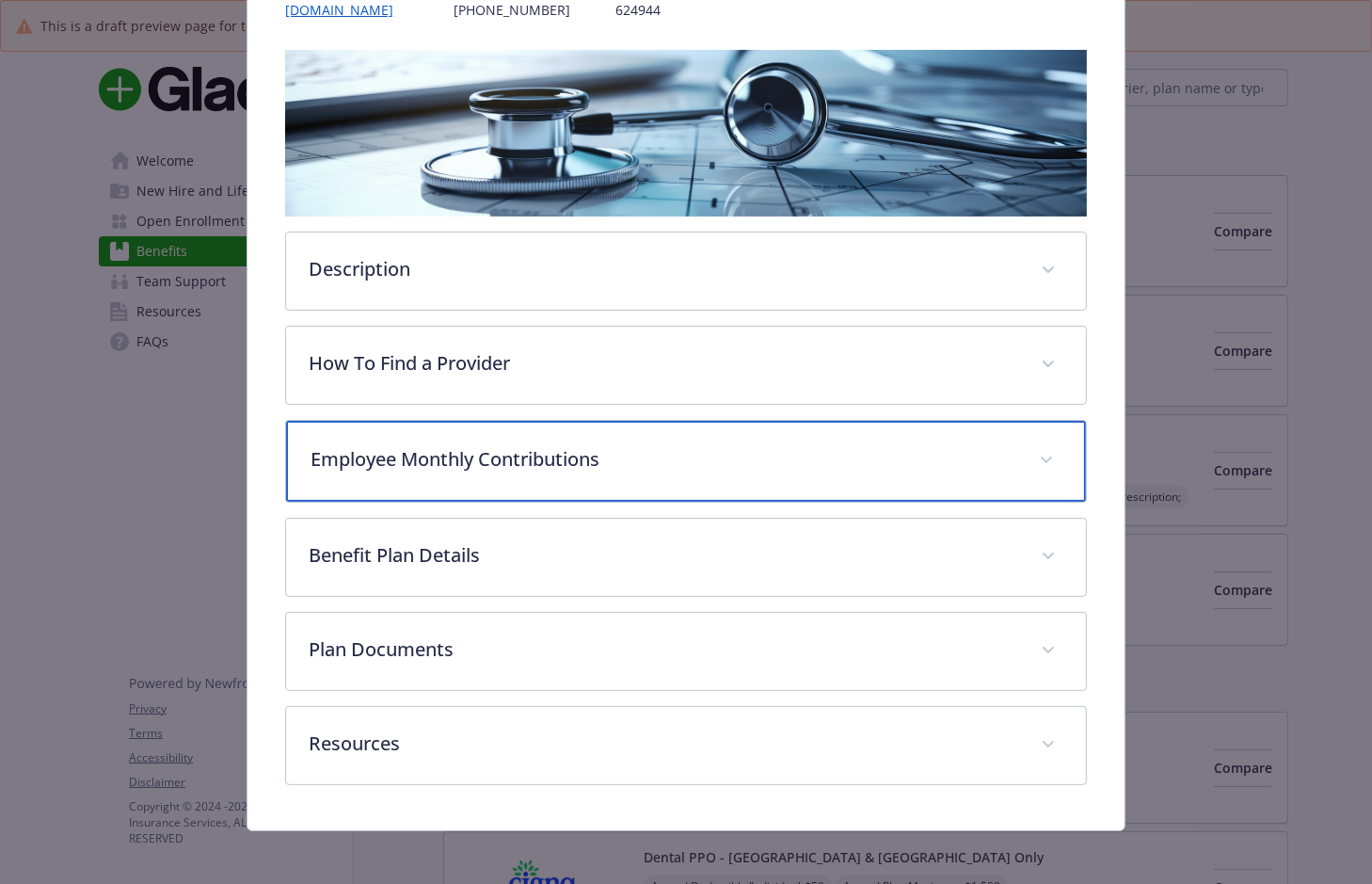
click at [465, 445] on p "Employee Monthly Contributions" at bounding box center [662, 459] width 704 height 28
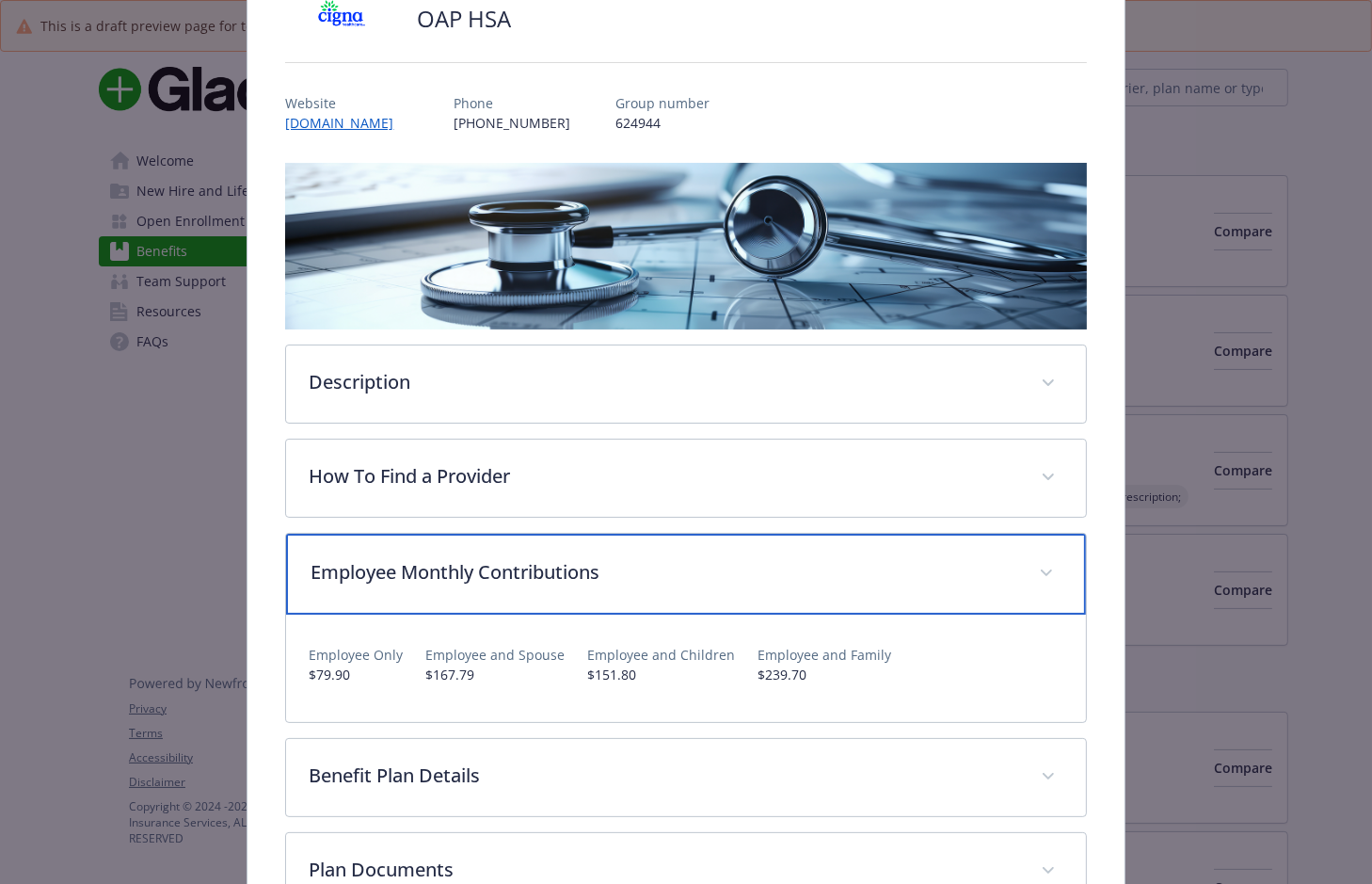
scroll to position [11, 0]
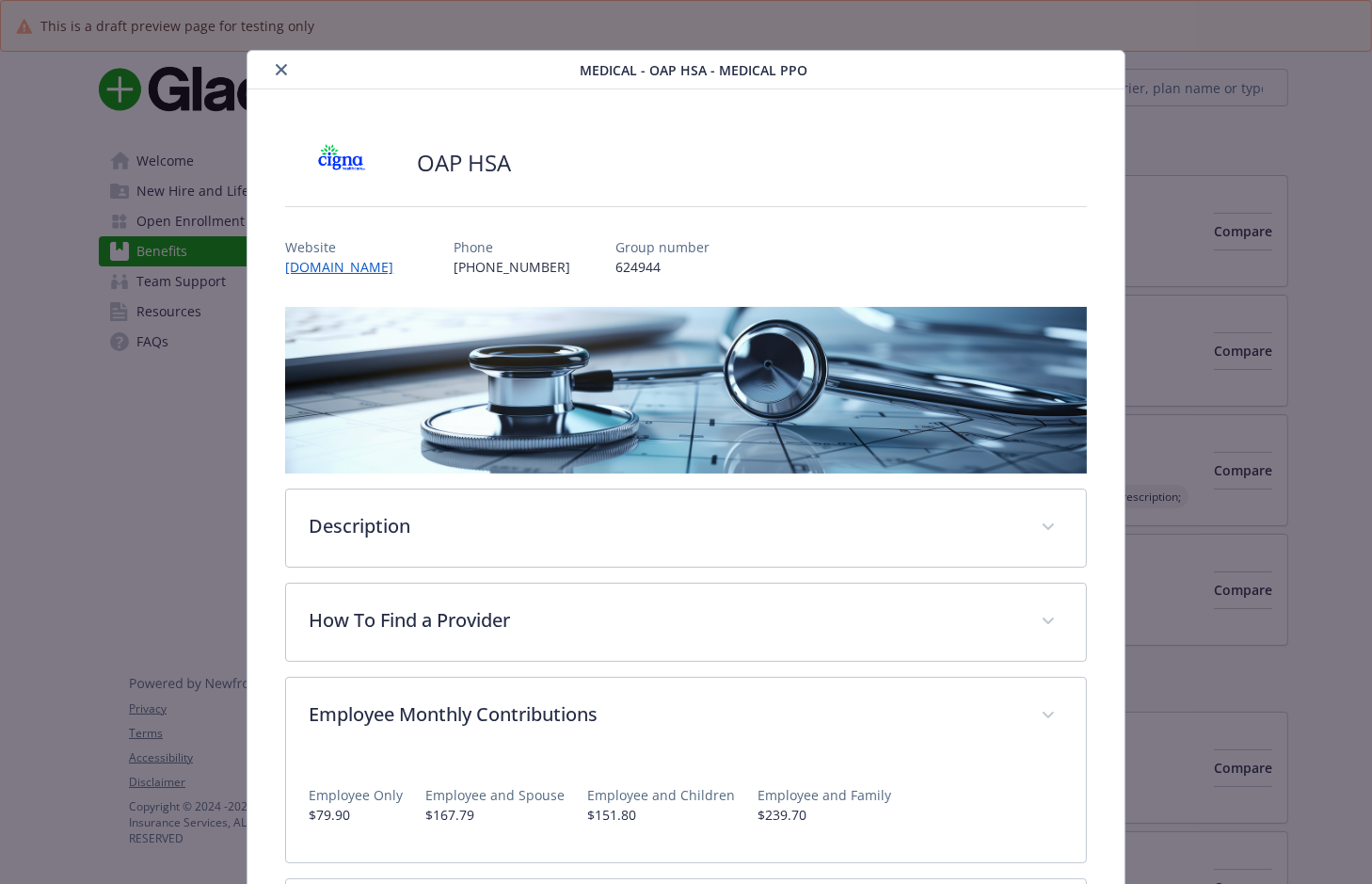
click at [272, 68] on button "close" at bounding box center [280, 69] width 22 height 22
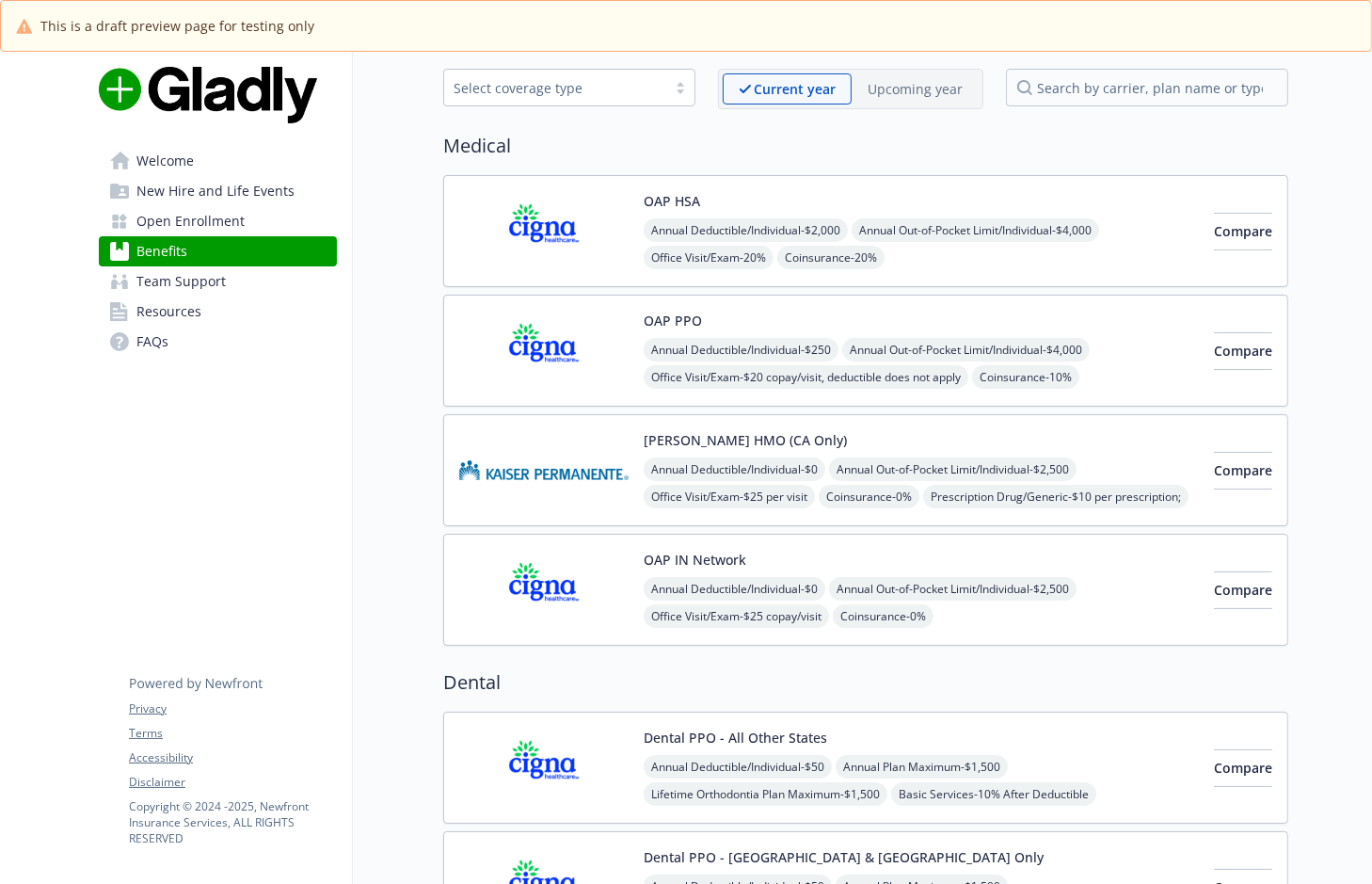
scroll to position [342, 0]
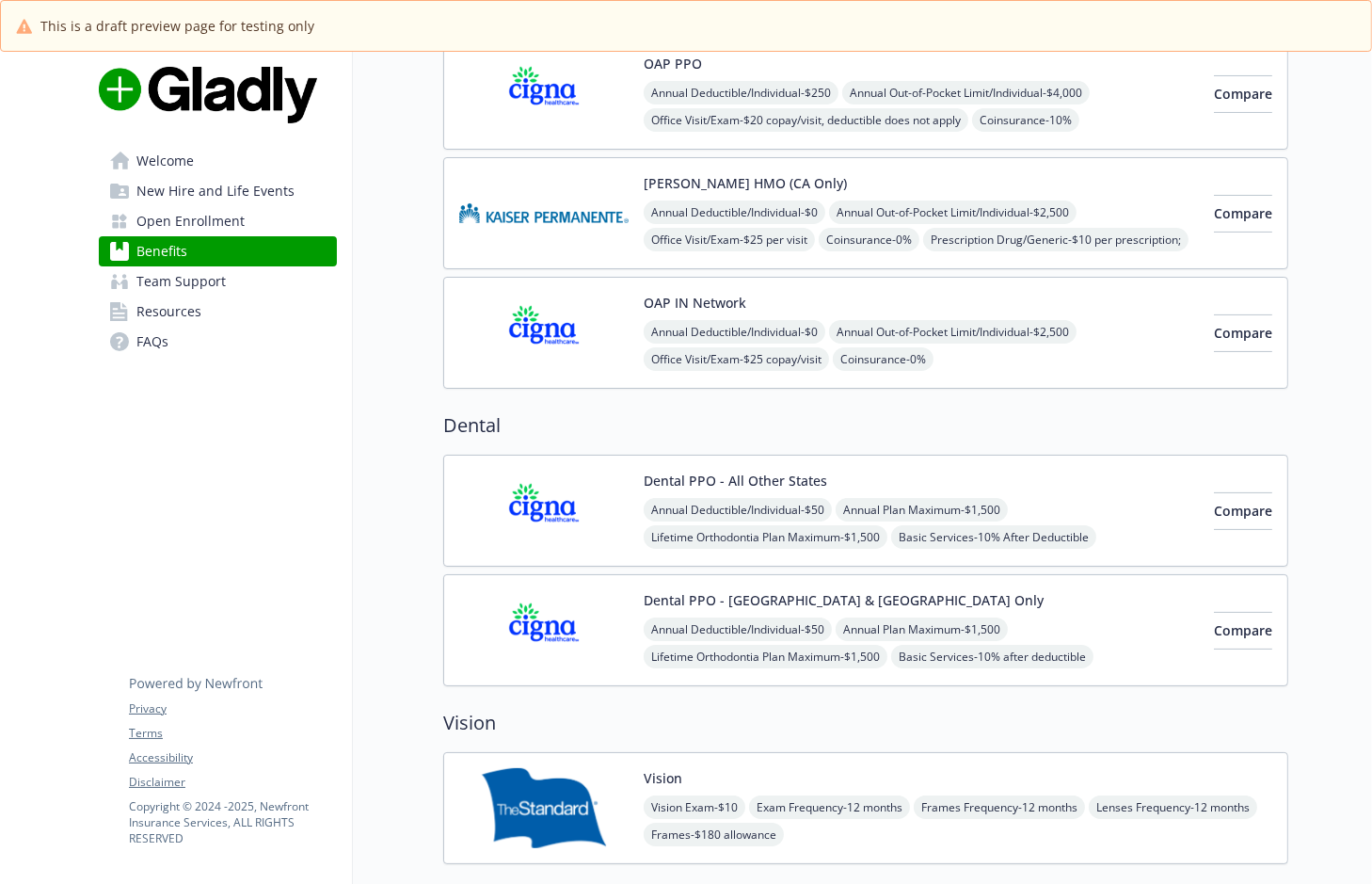
click at [487, 507] on img at bounding box center [544, 510] width 170 height 80
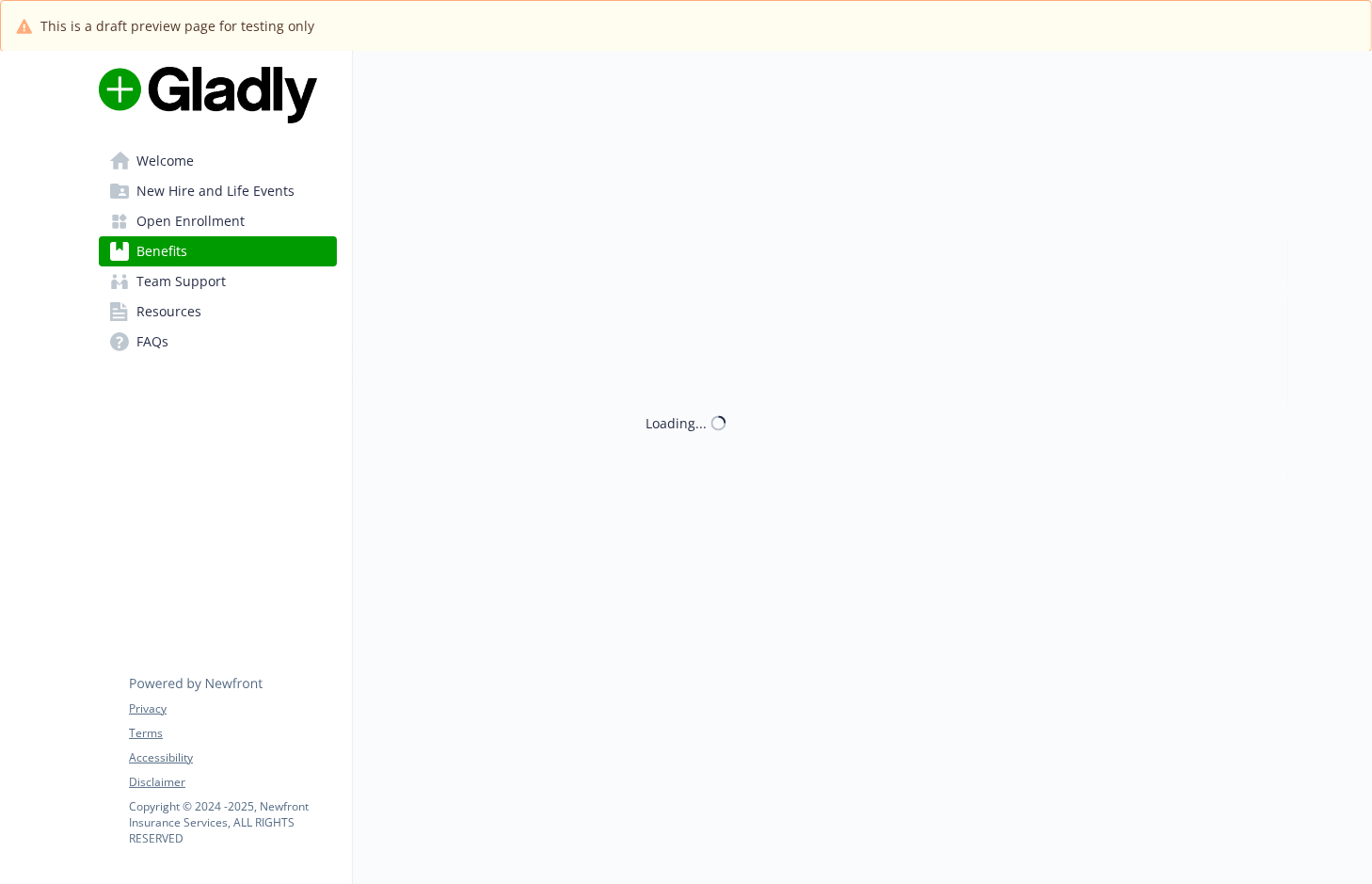
scroll to position [342, 0]
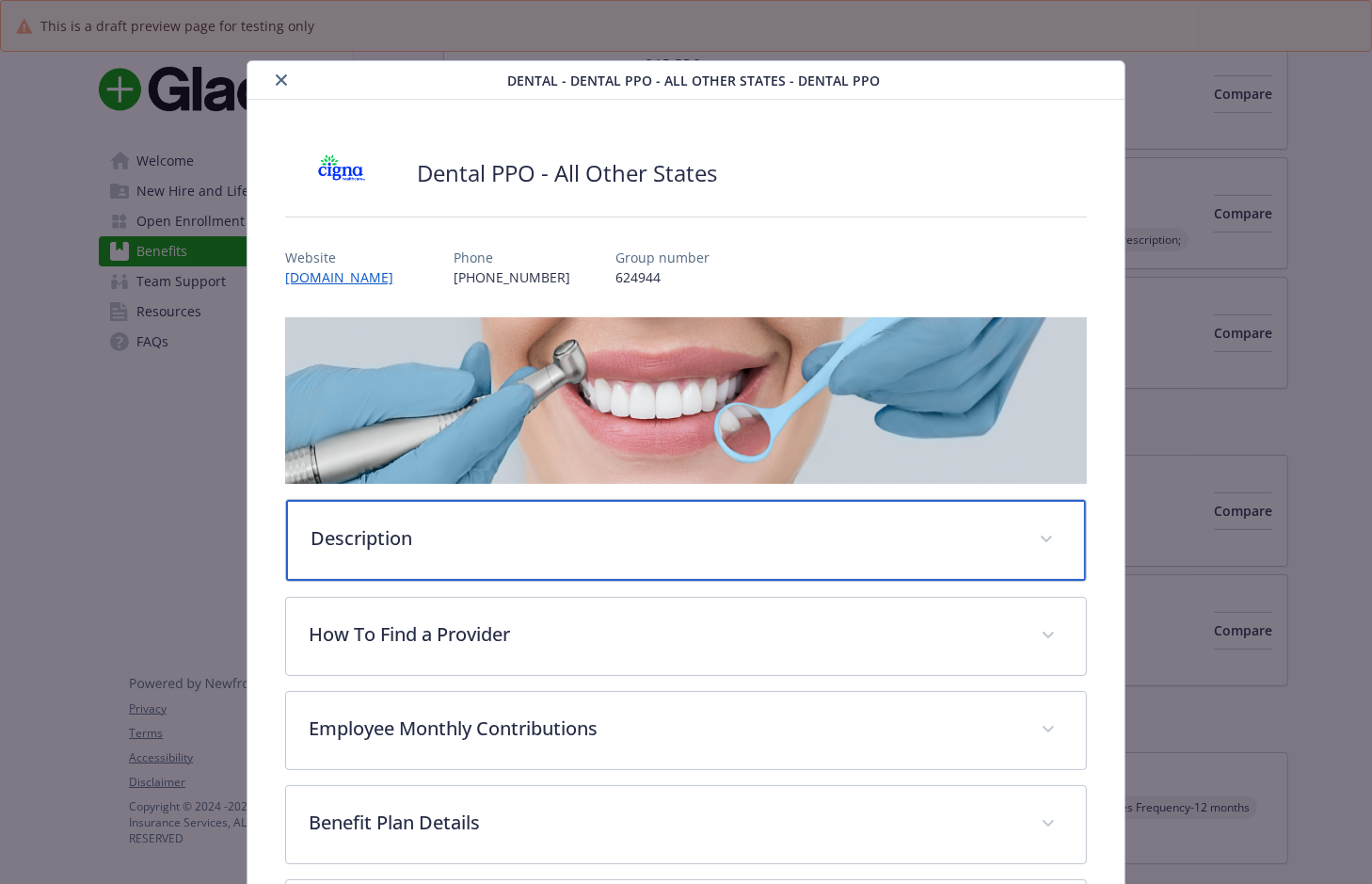
click at [435, 513] on div "Description" at bounding box center [685, 541] width 799 height 81
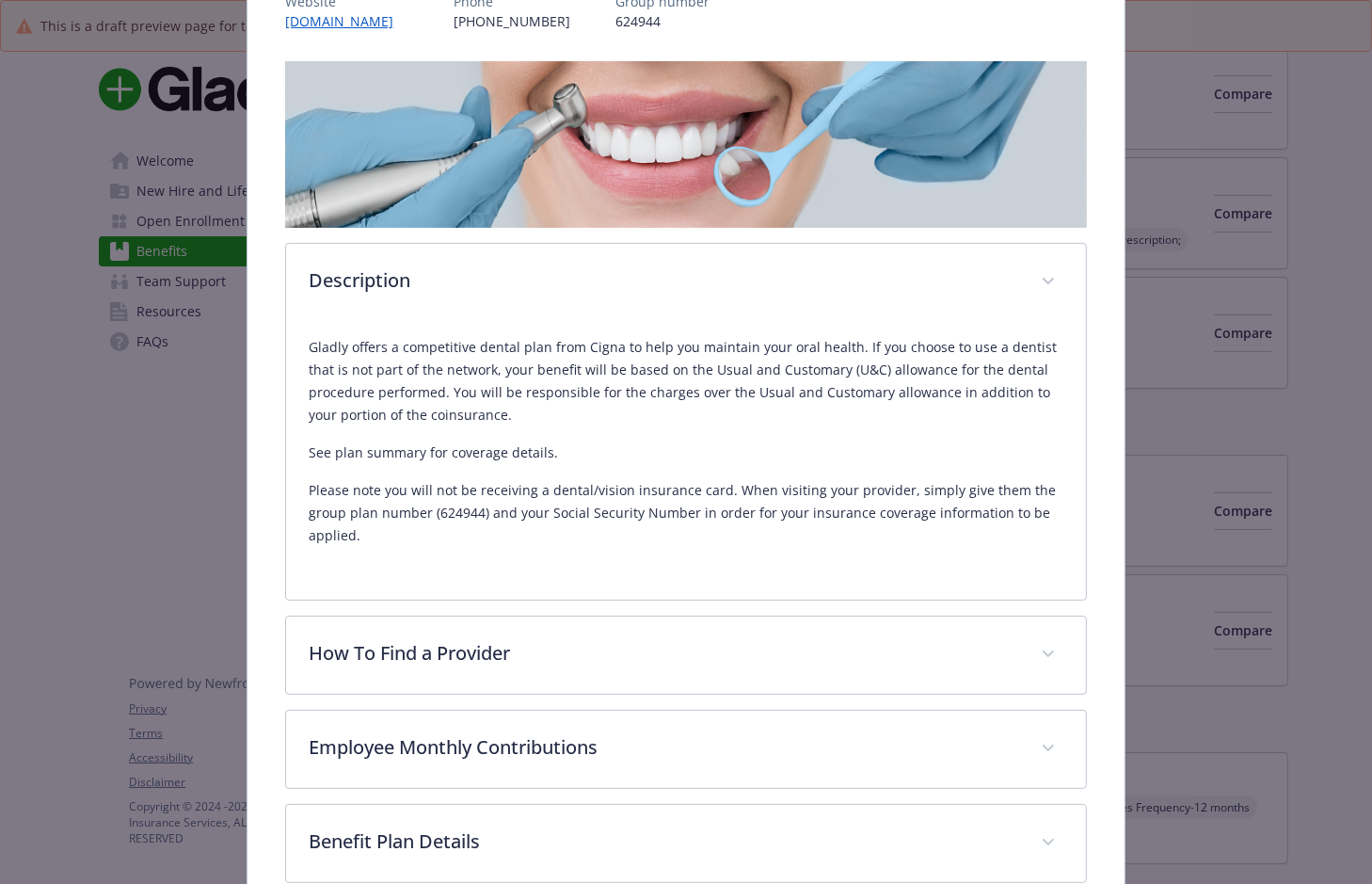
scroll to position [427, 0]
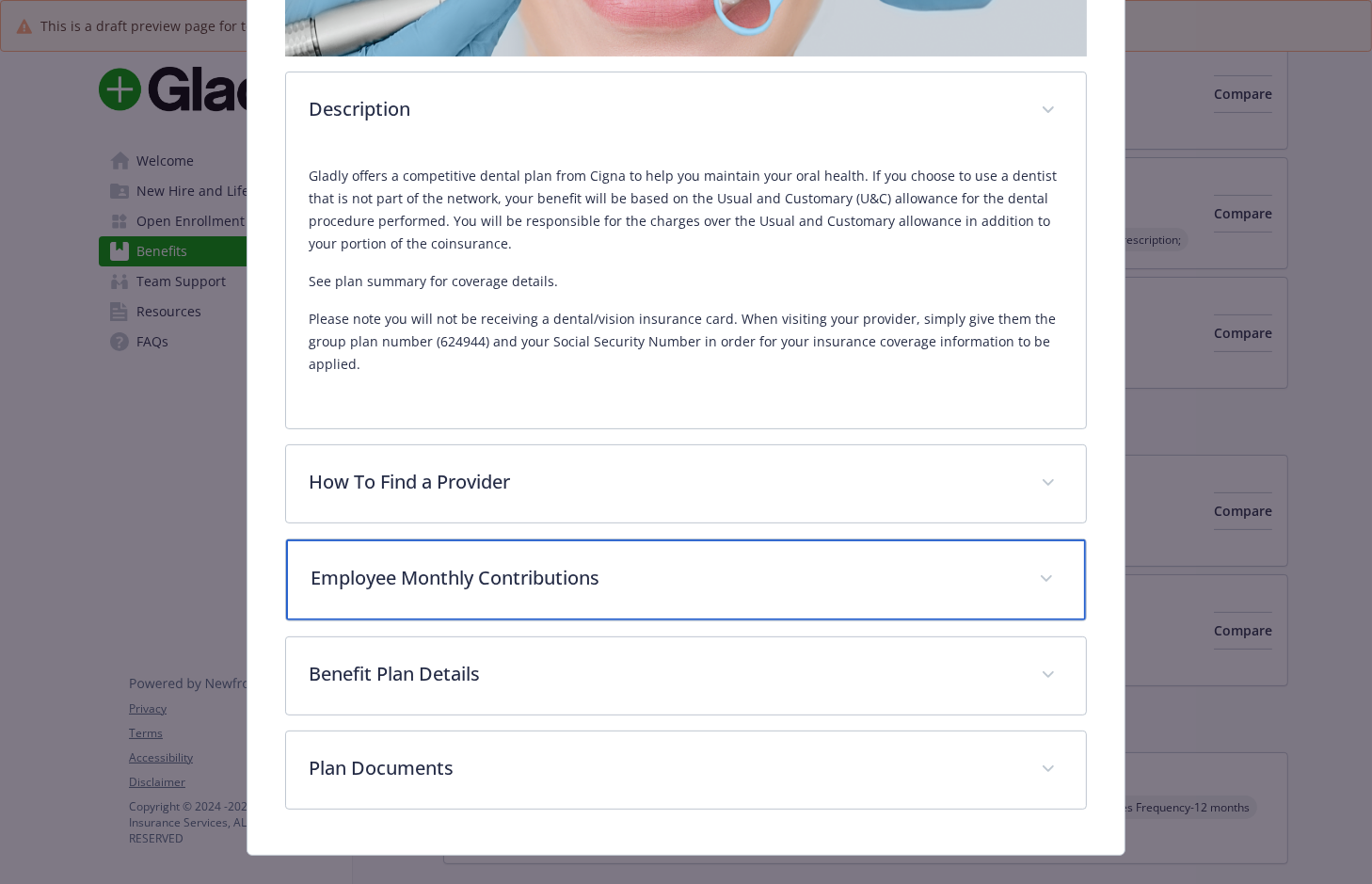
click at [369, 584] on p "Employee Monthly Contributions" at bounding box center [662, 577] width 704 height 28
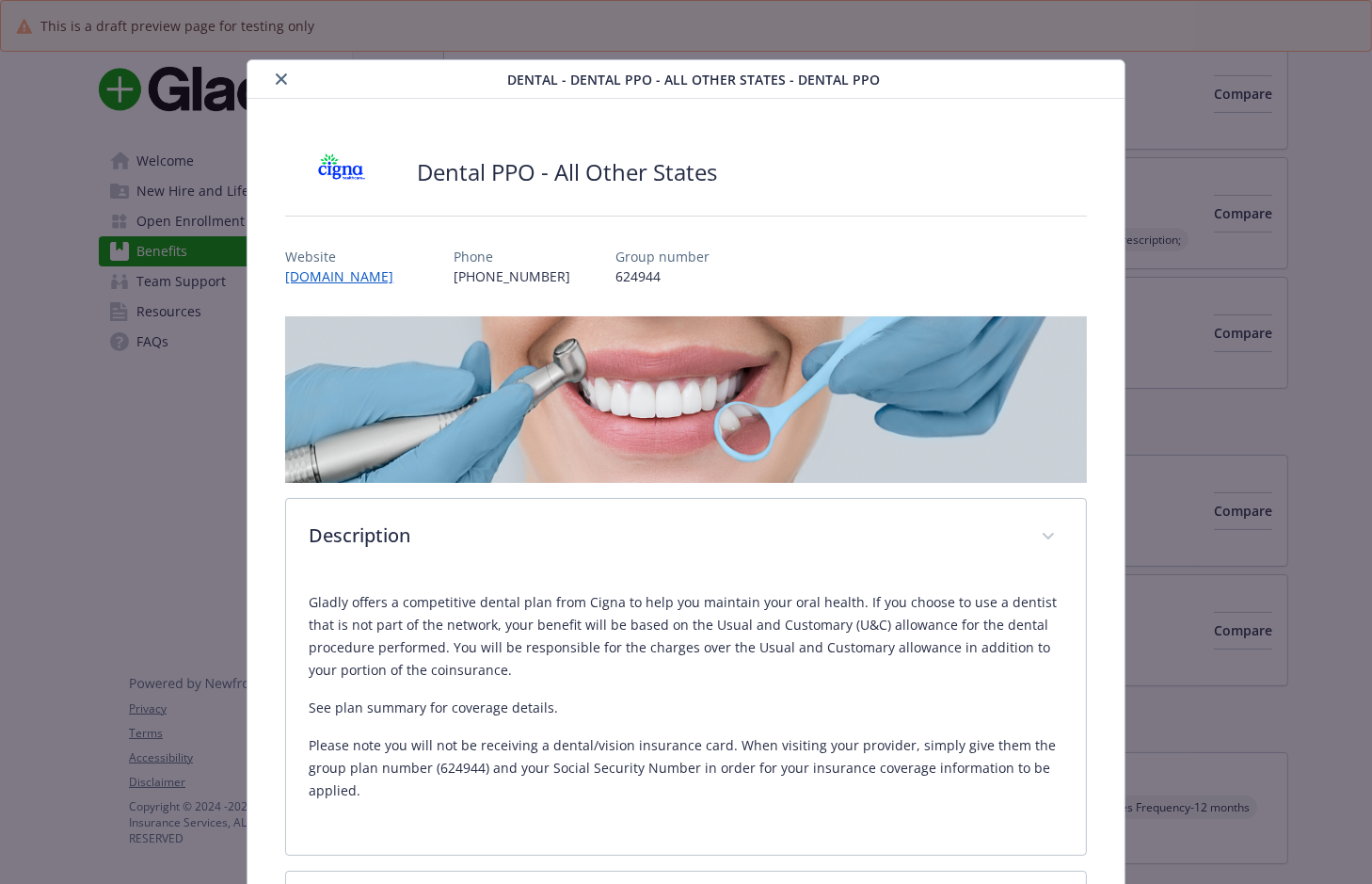
scroll to position [0, 0]
click at [280, 76] on icon "close" at bounding box center [281, 80] width 12 height 12
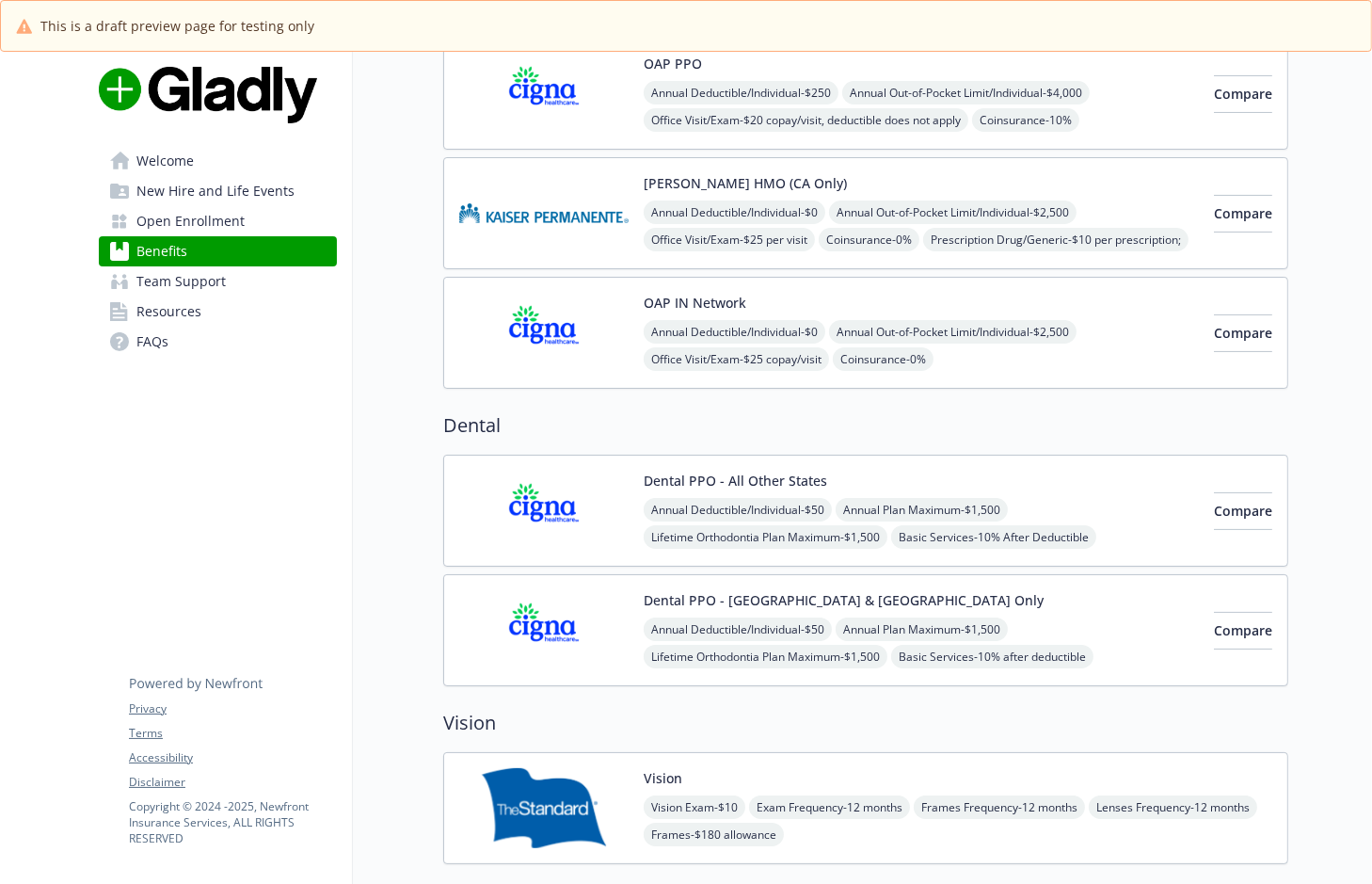
click at [549, 642] on img at bounding box center [544, 630] width 170 height 80
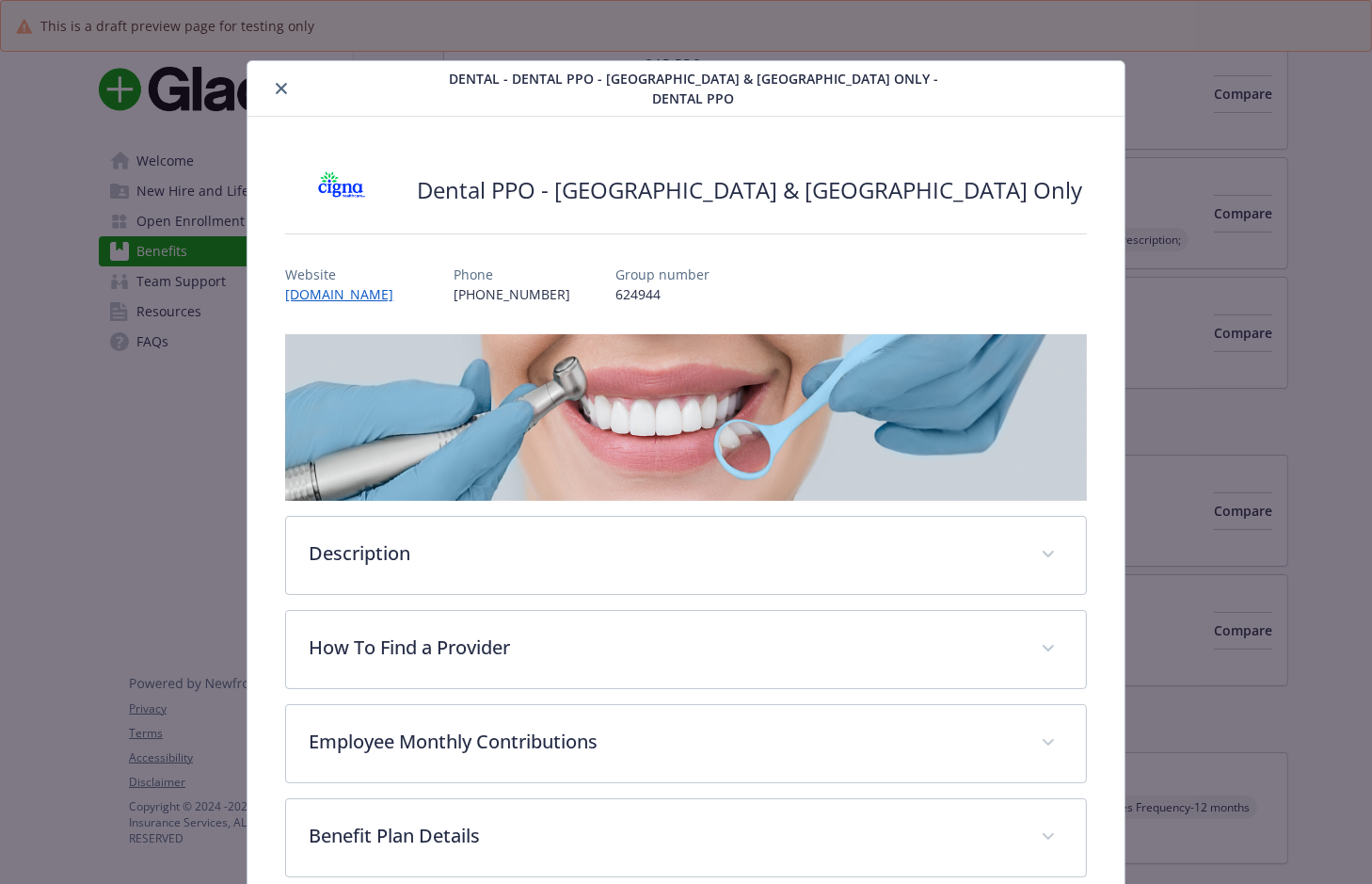
scroll to position [57, 0]
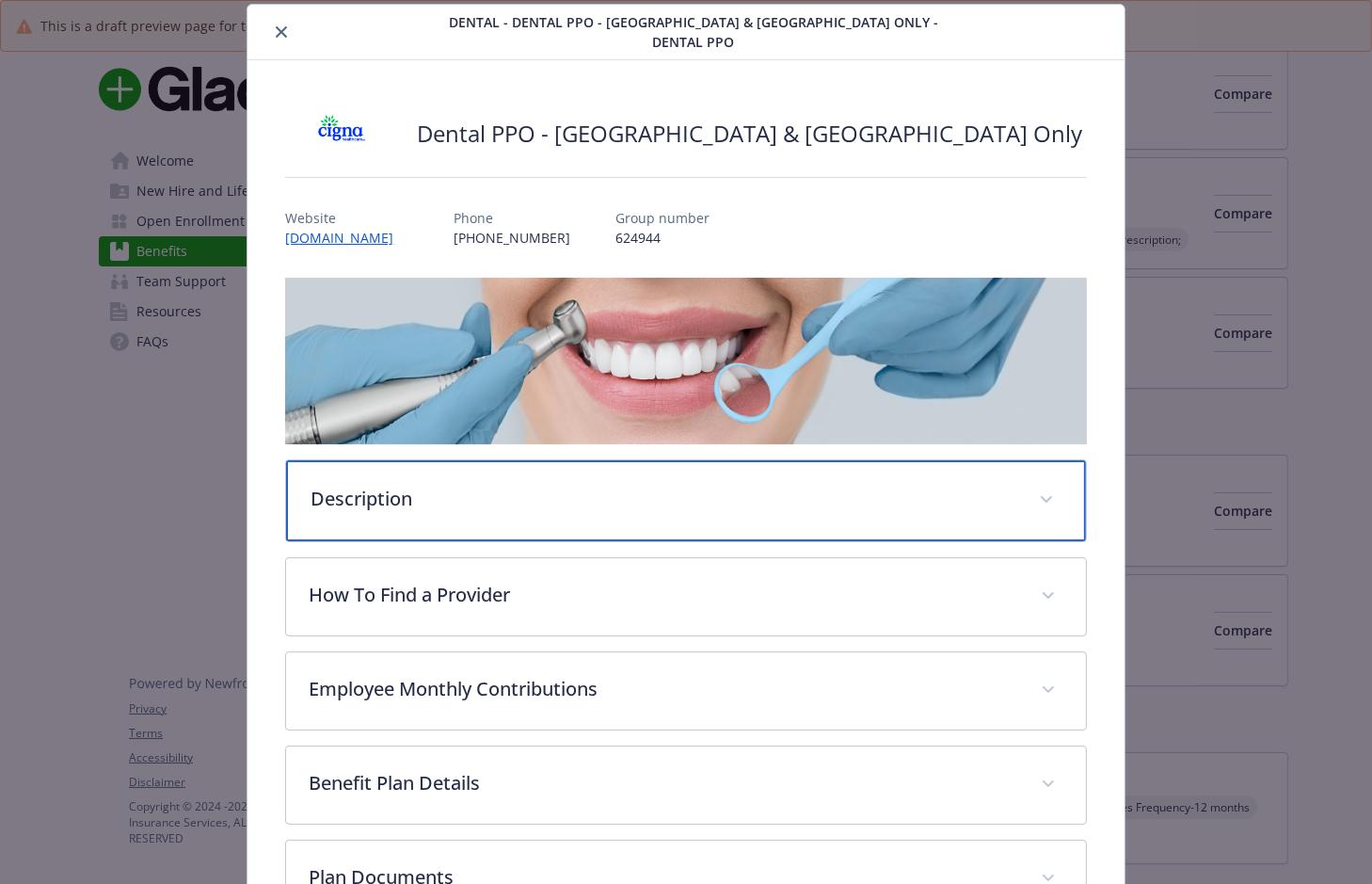
click at [451, 485] on p "Description" at bounding box center [662, 498] width 704 height 28
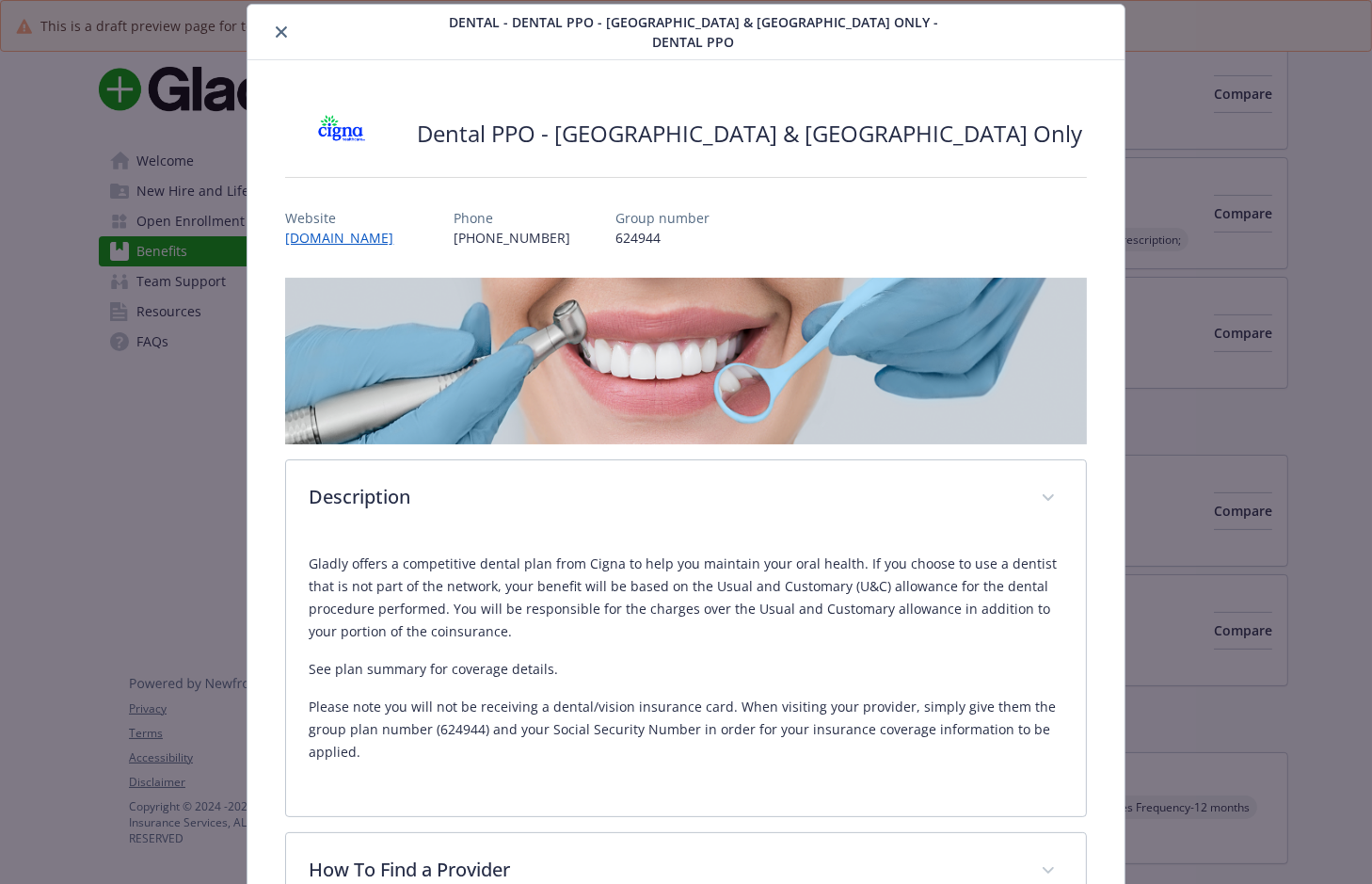
click at [287, 22] on button "close" at bounding box center [280, 31] width 22 height 22
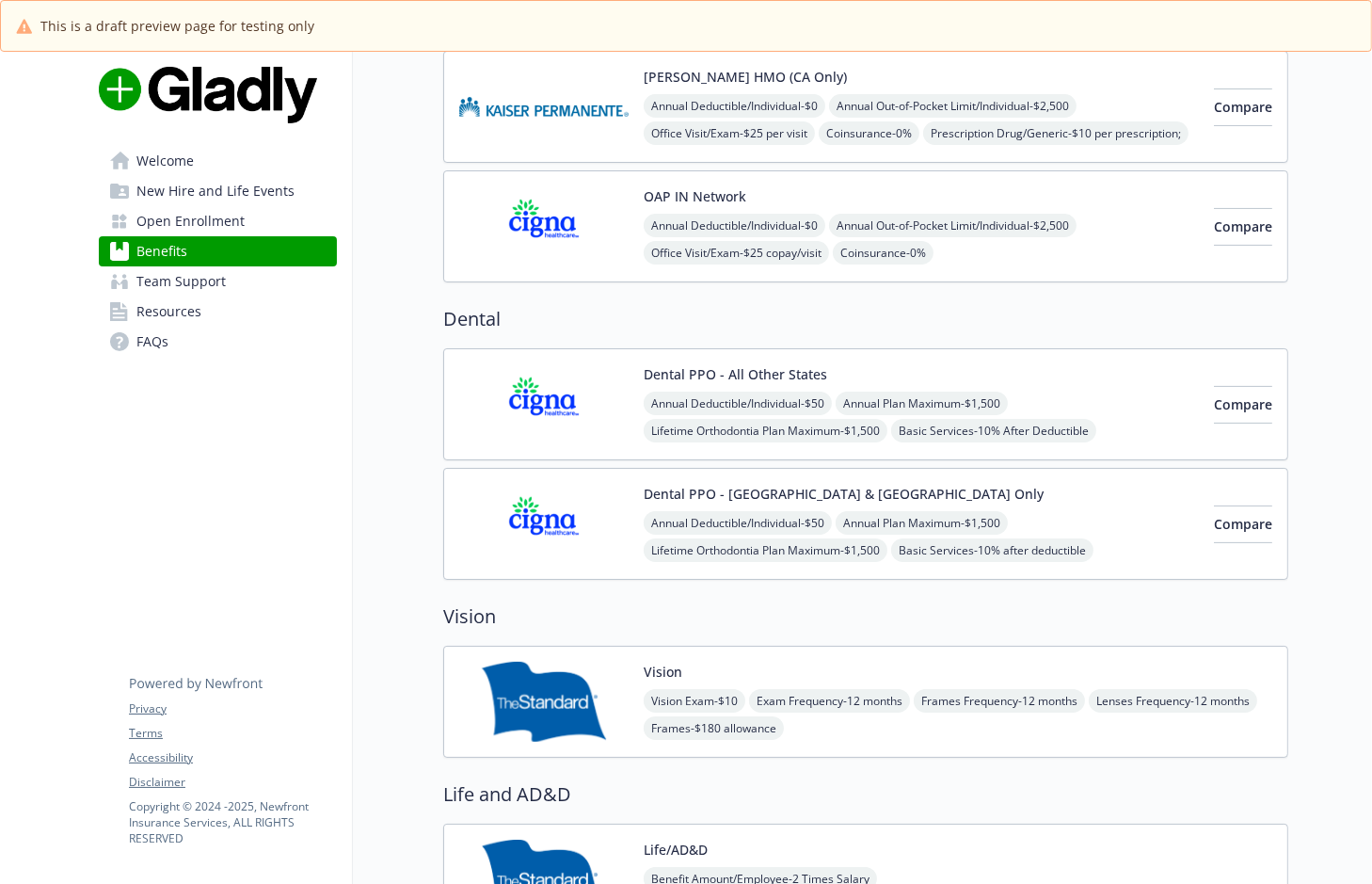
scroll to position [599, 0]
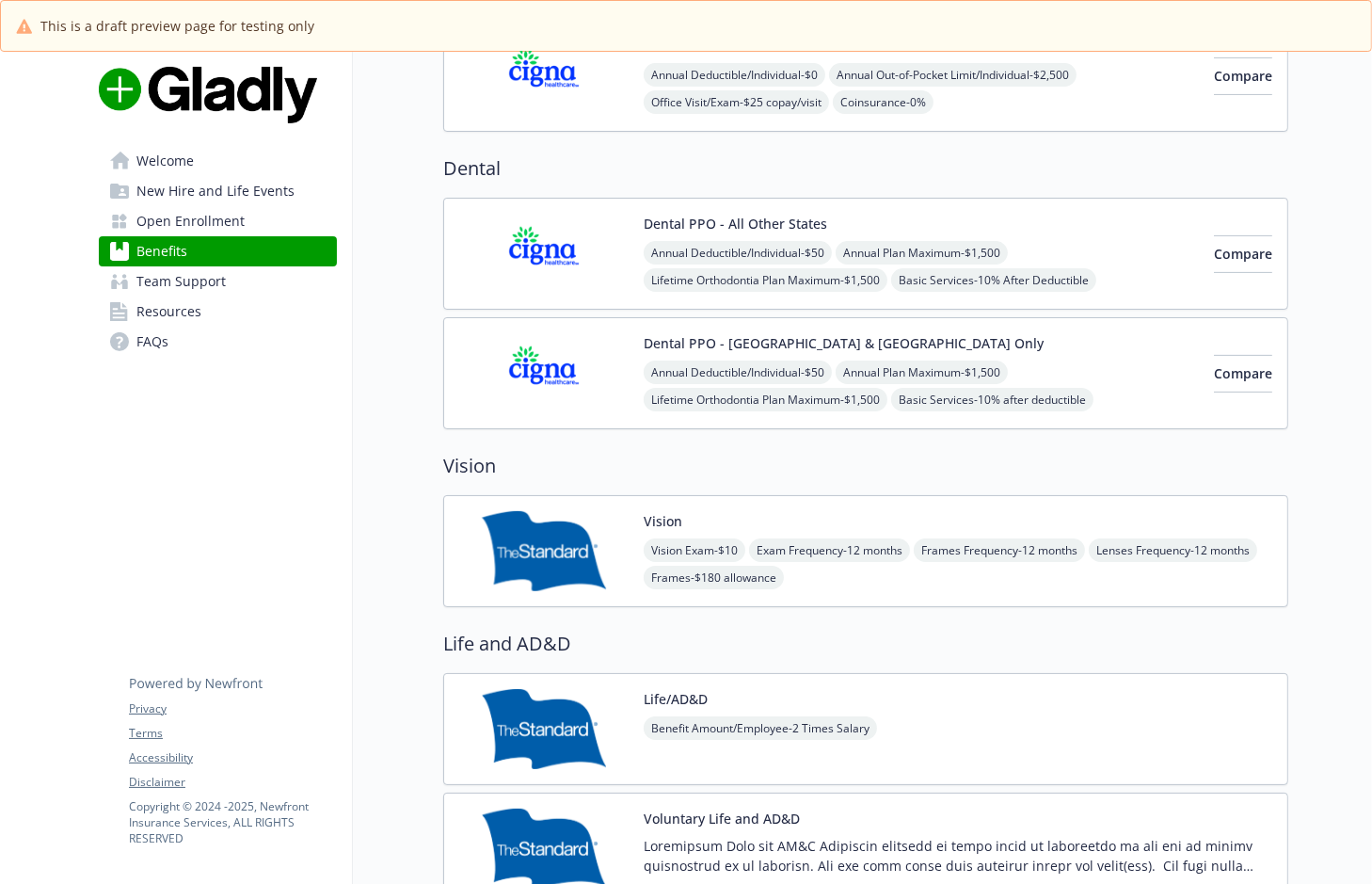
click at [528, 541] on img at bounding box center [544, 550] width 170 height 80
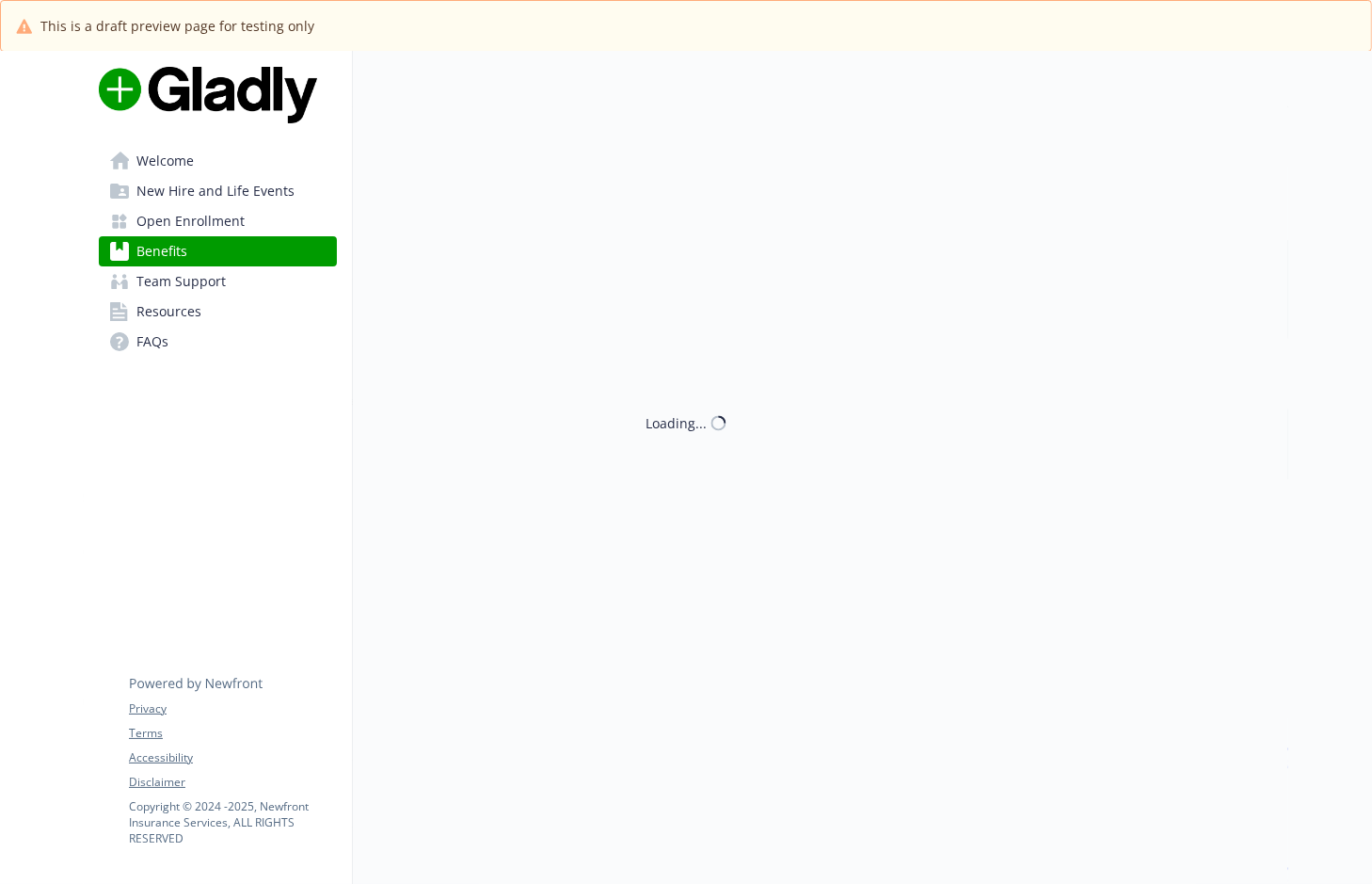
scroll to position [599, 0]
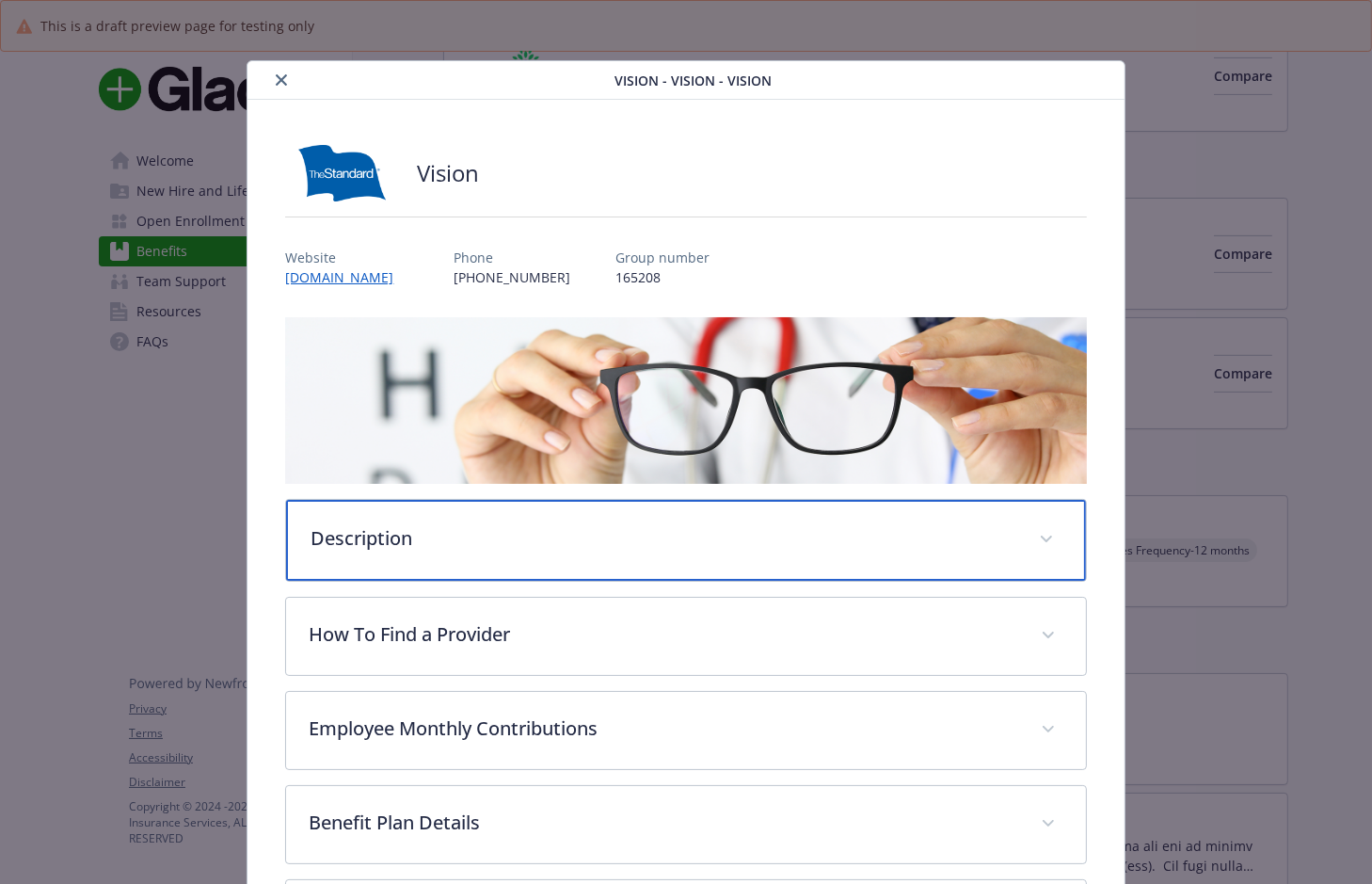
click at [489, 550] on div "Description" at bounding box center [685, 541] width 799 height 81
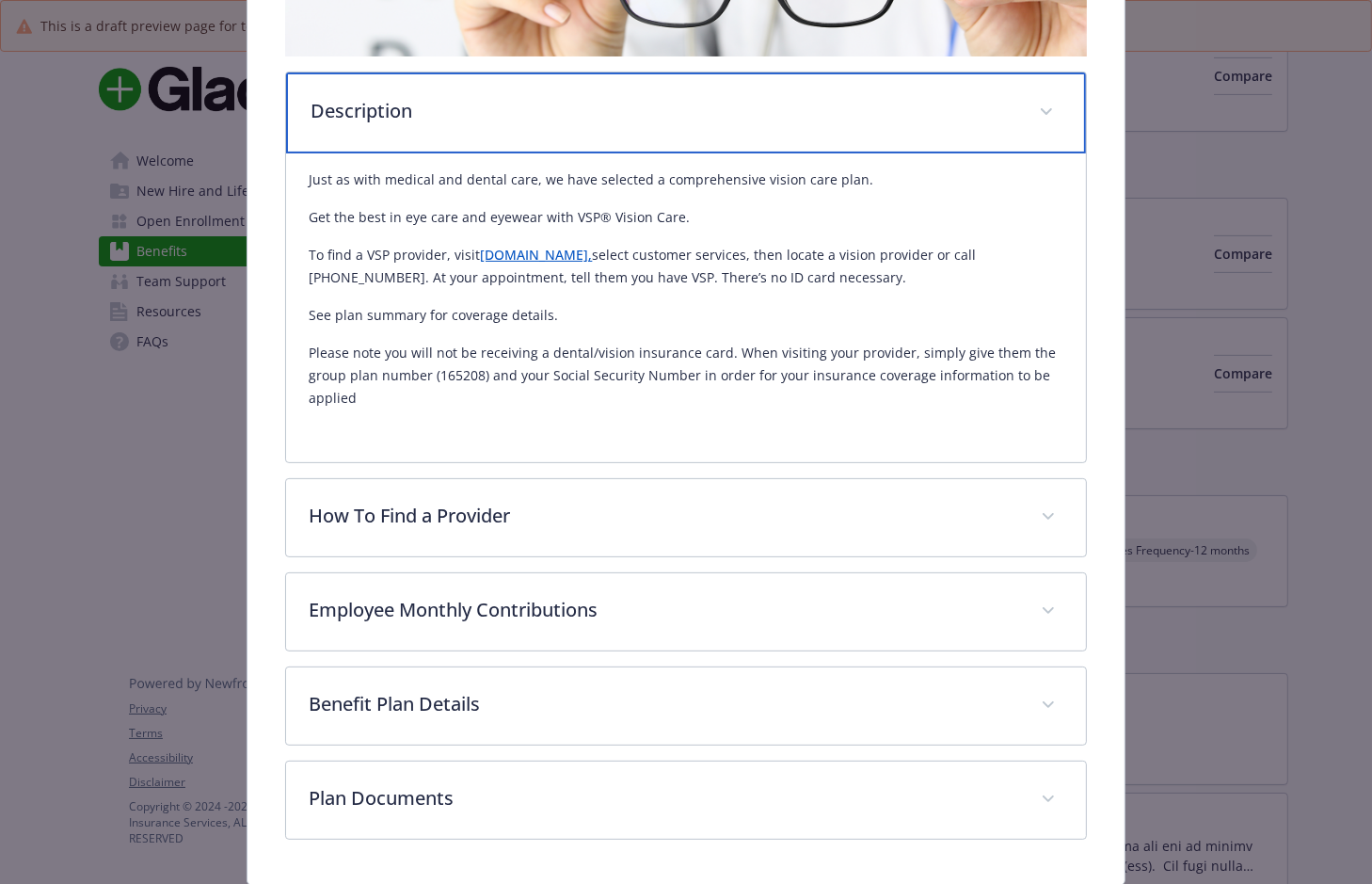
scroll to position [486, 0]
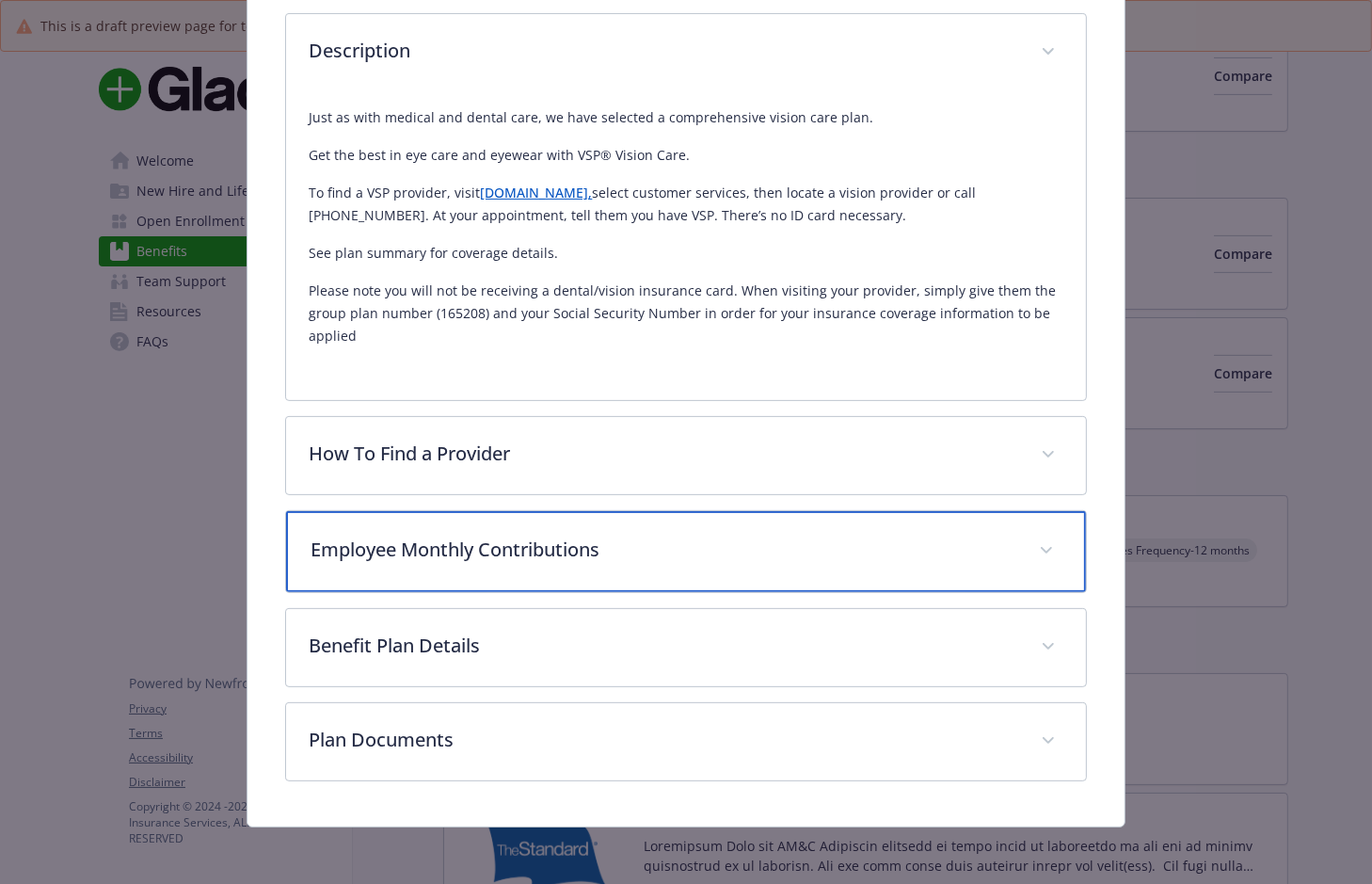
click at [382, 547] on p "Employee Monthly Contributions" at bounding box center [662, 549] width 704 height 28
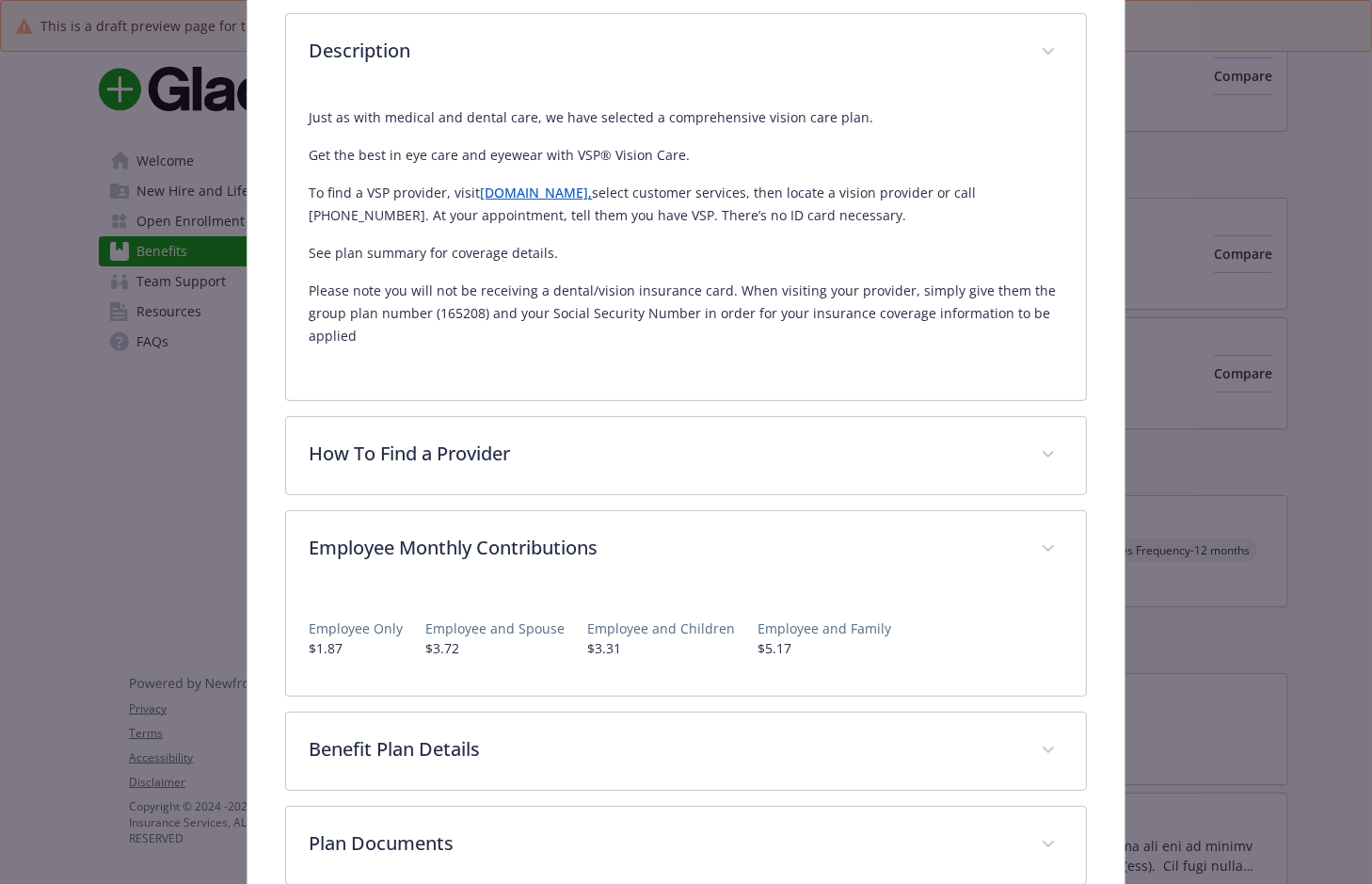
click at [953, 92] on div "Just as with medical and dental care, we have selected a comprehensive vision c…" at bounding box center [685, 234] width 753 height 286
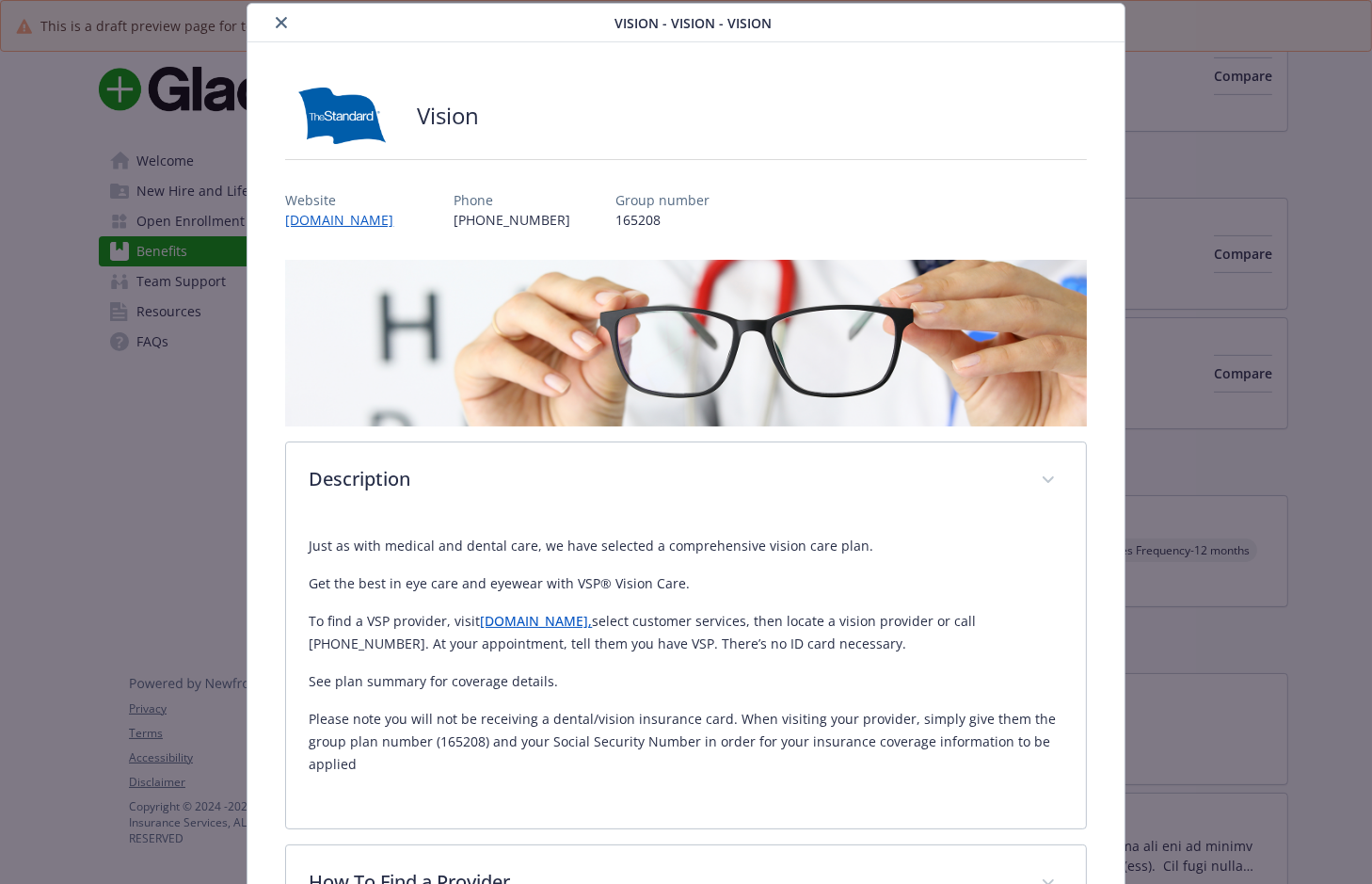
scroll to position [0, 0]
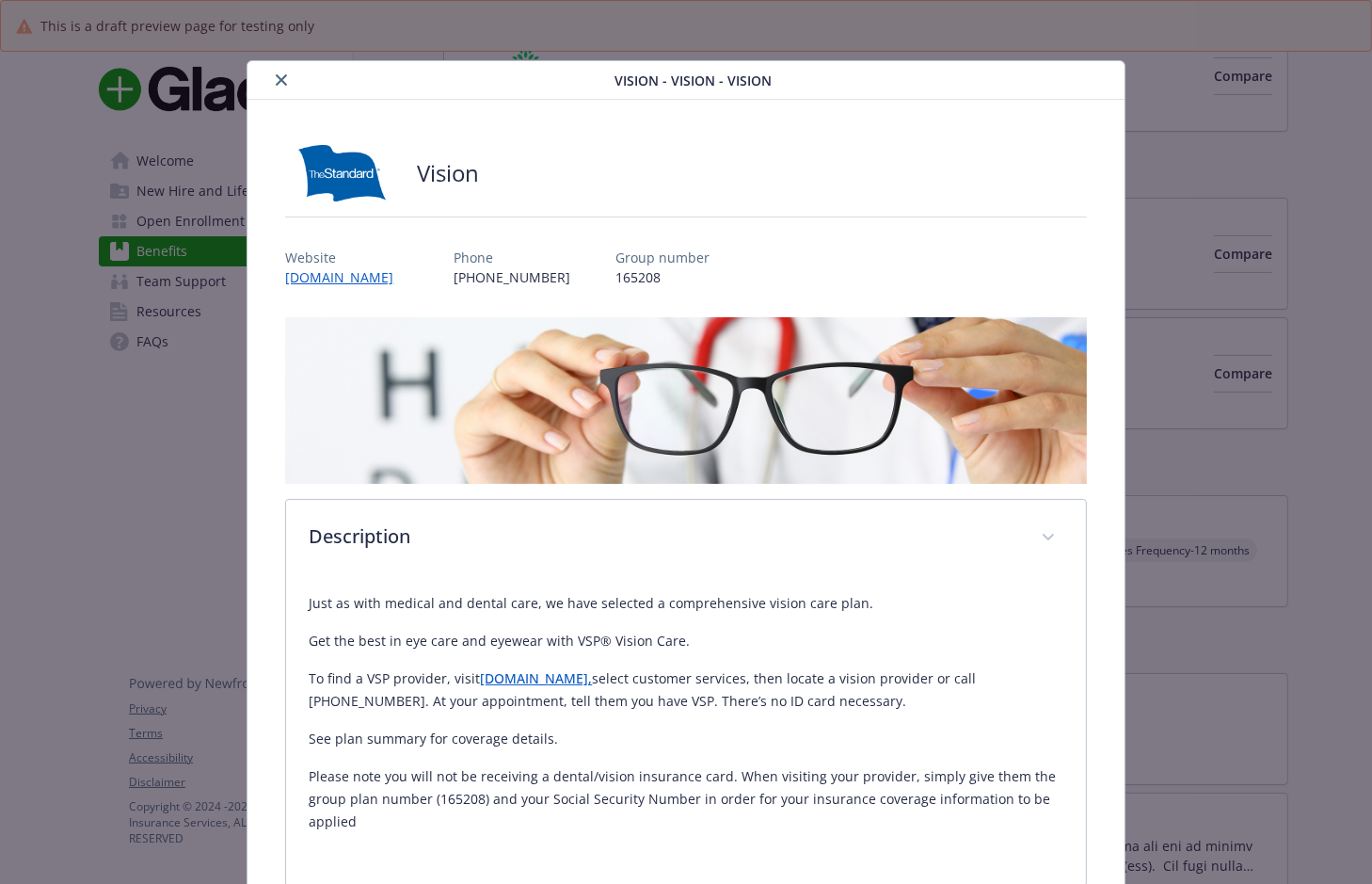
click at [281, 77] on icon "close" at bounding box center [281, 80] width 12 height 12
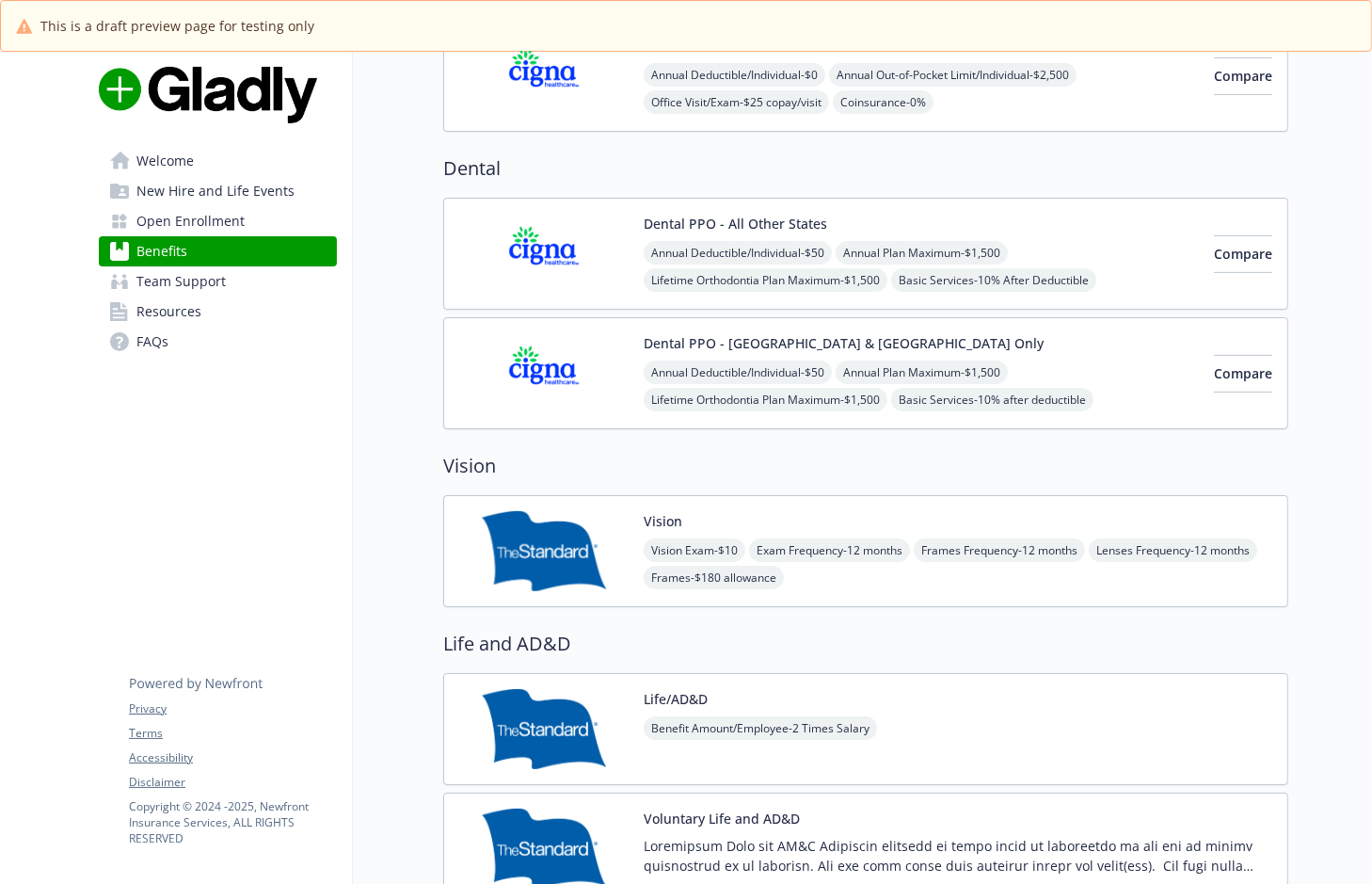
click at [560, 533] on img at bounding box center [544, 550] width 170 height 80
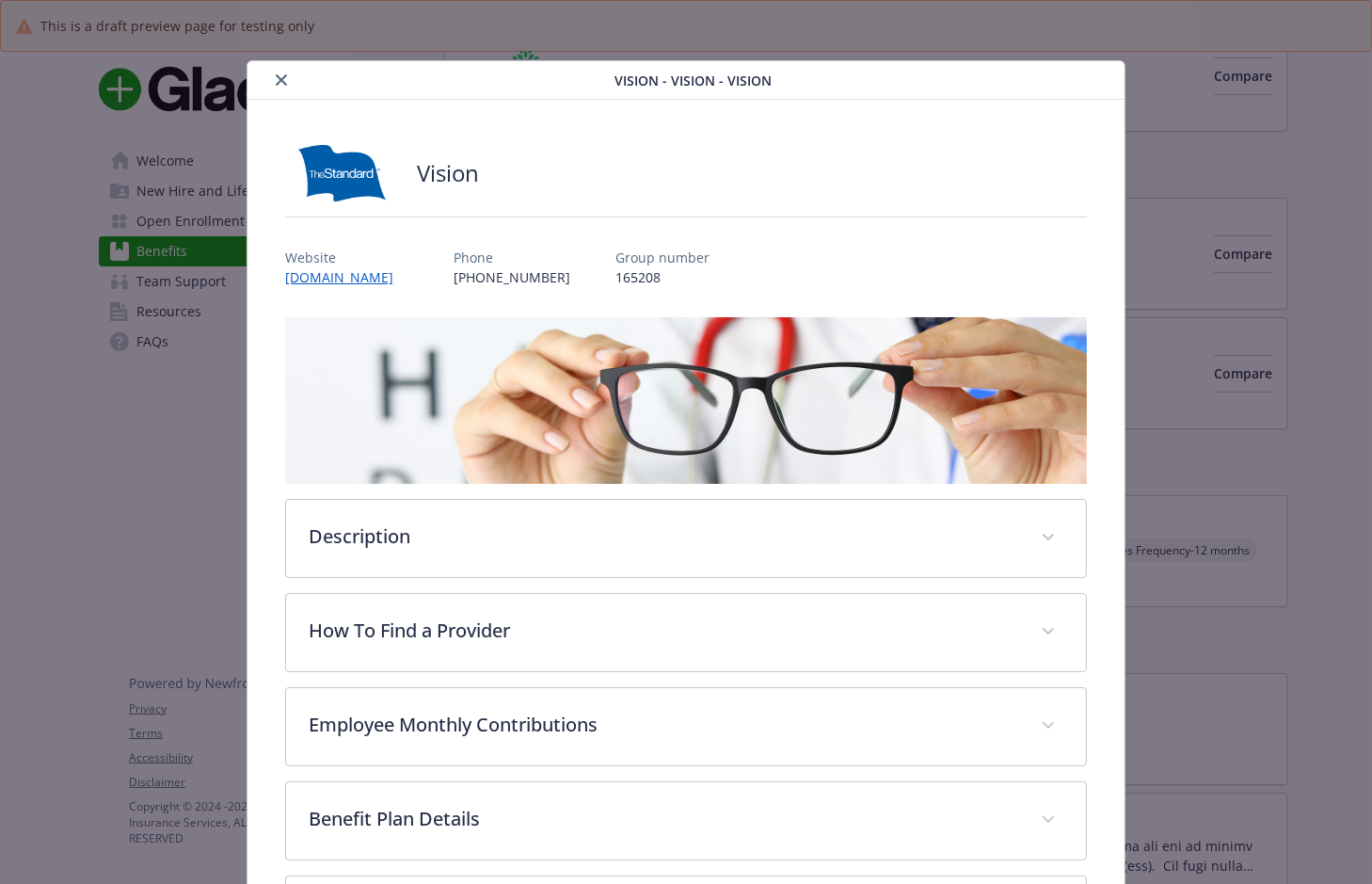
scroll to position [57, 0]
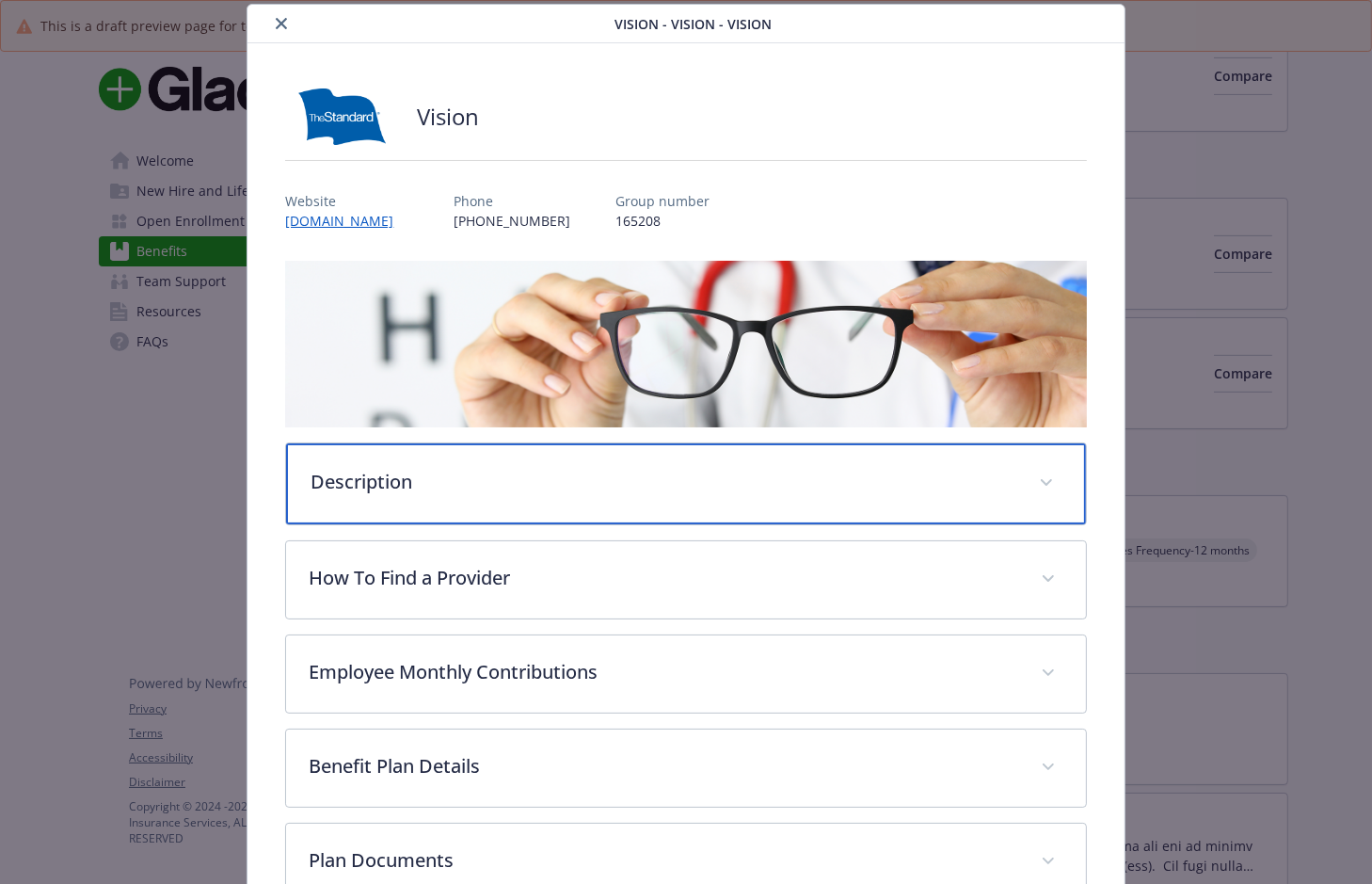
click at [488, 483] on p "Description" at bounding box center [662, 481] width 704 height 28
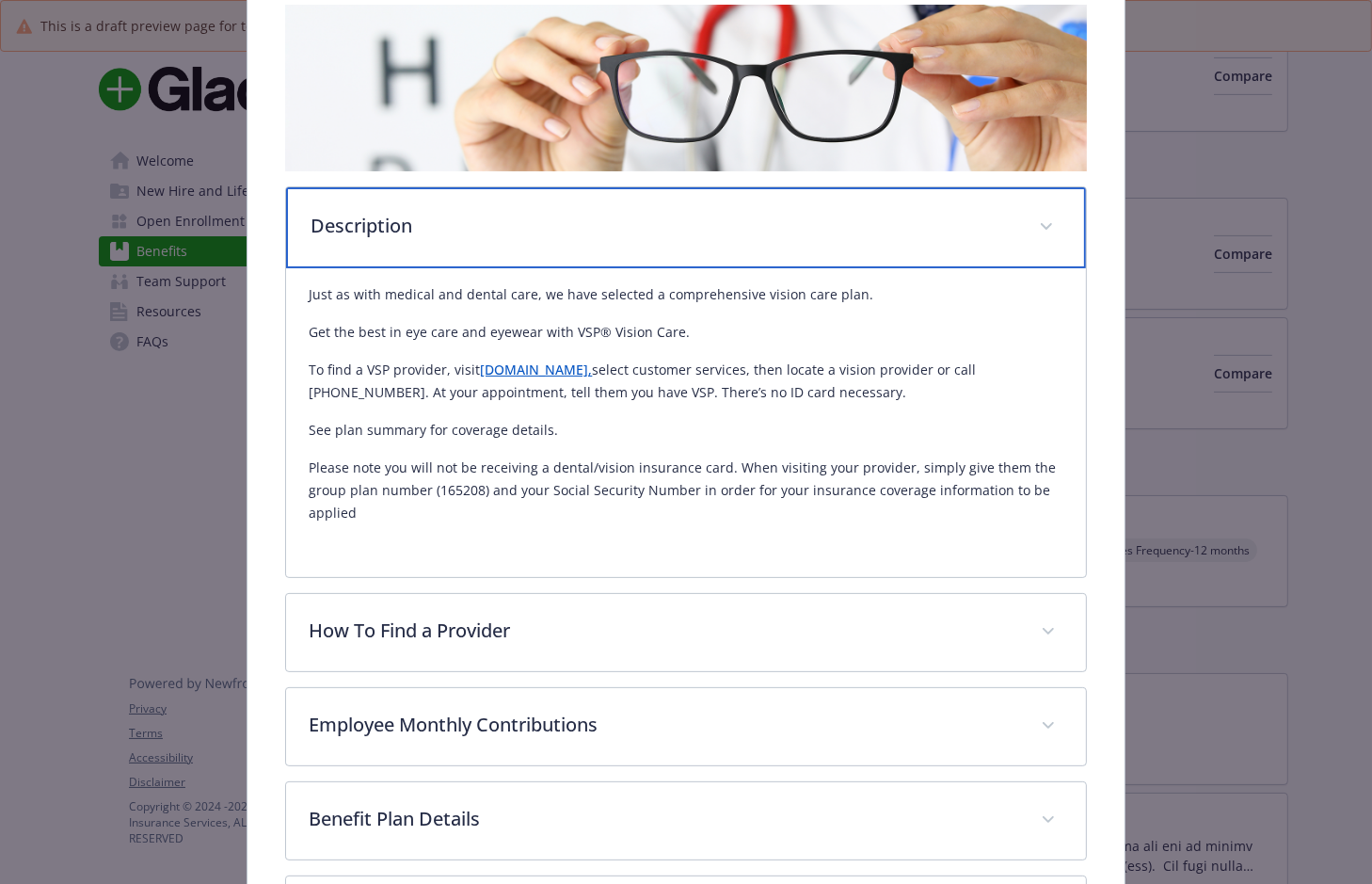
click at [420, 223] on p "Description" at bounding box center [662, 226] width 704 height 28
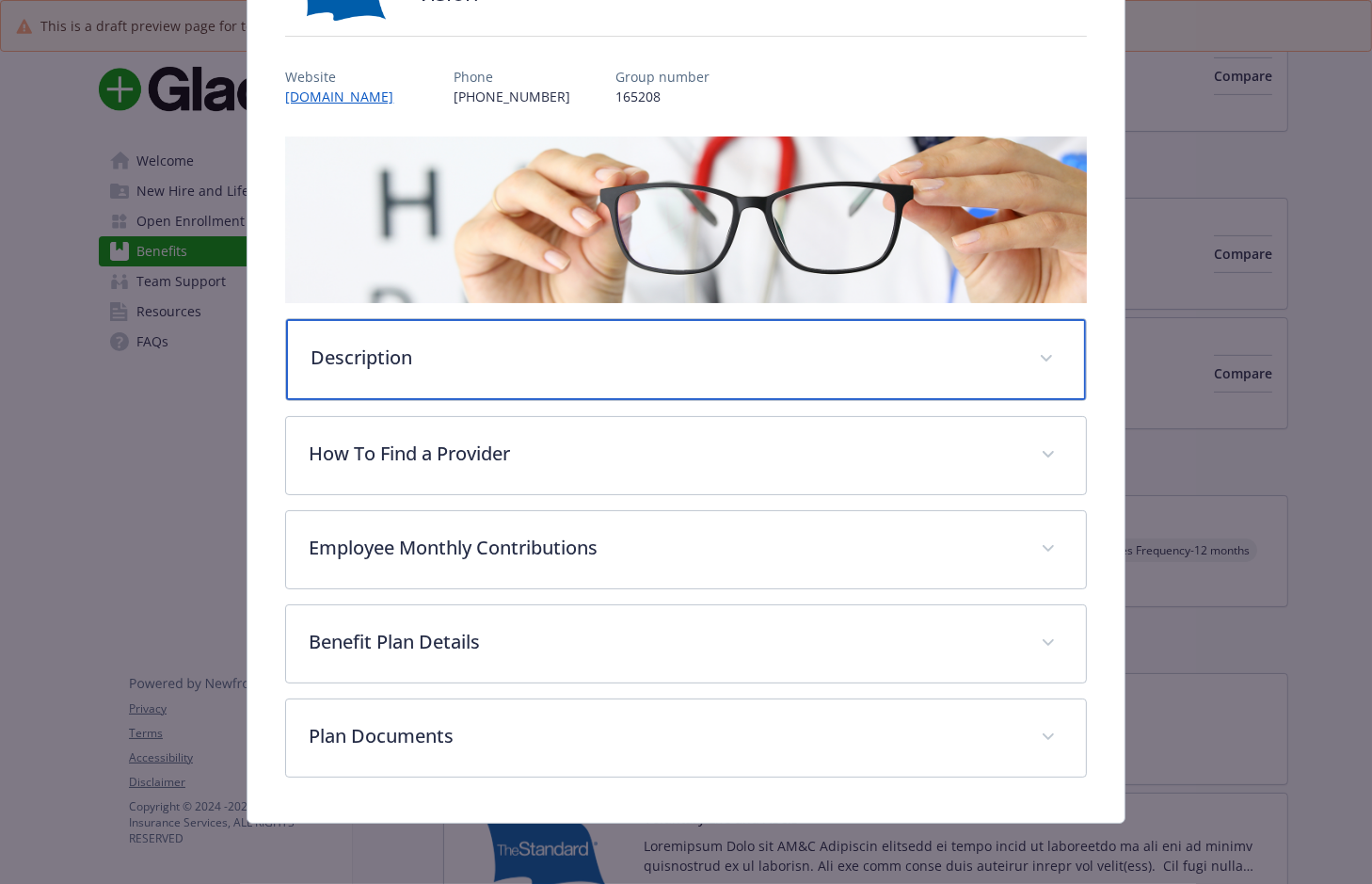
scroll to position [177, 0]
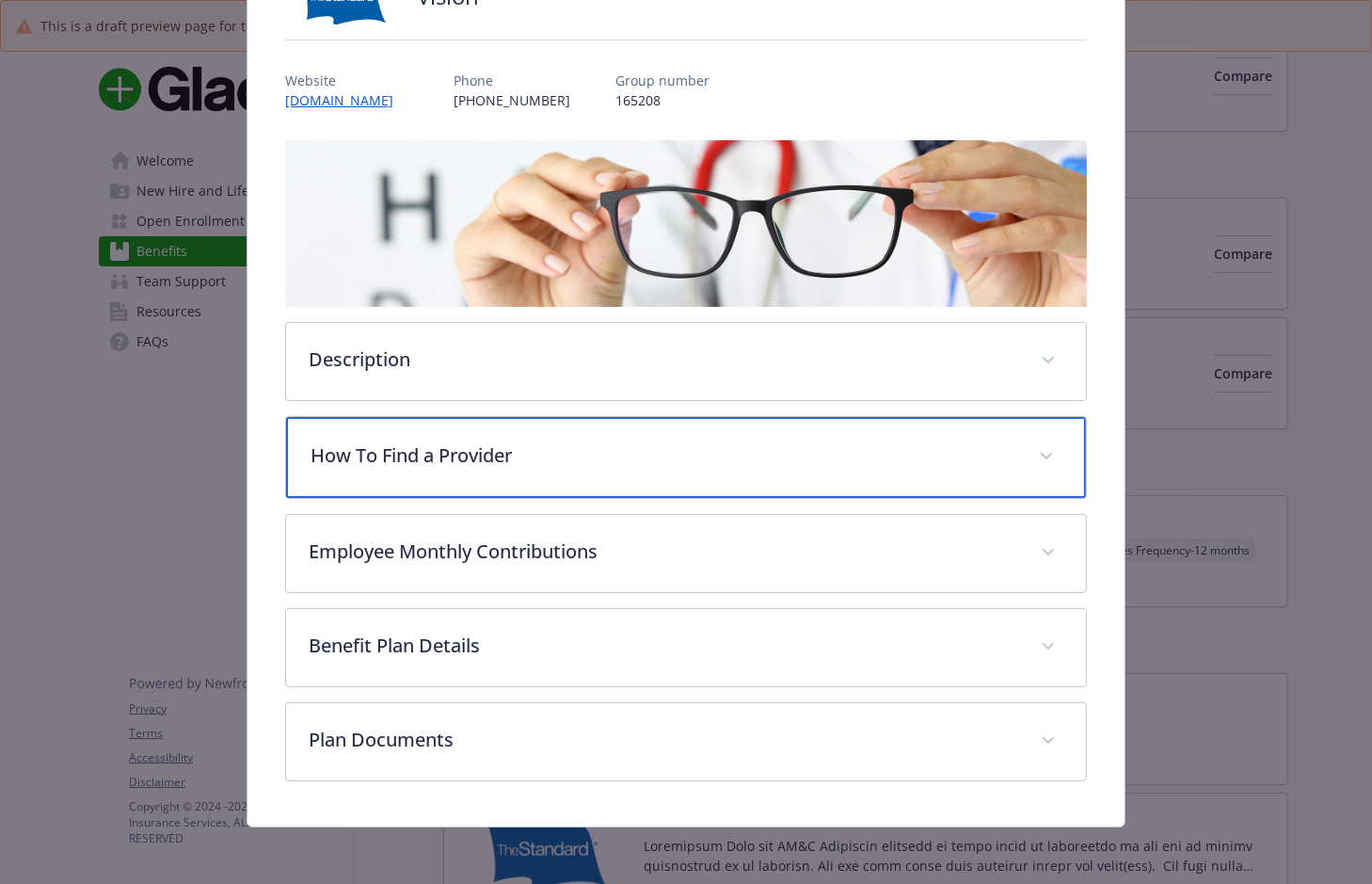
click at [476, 462] on p "How To Find a Provider" at bounding box center [662, 455] width 704 height 28
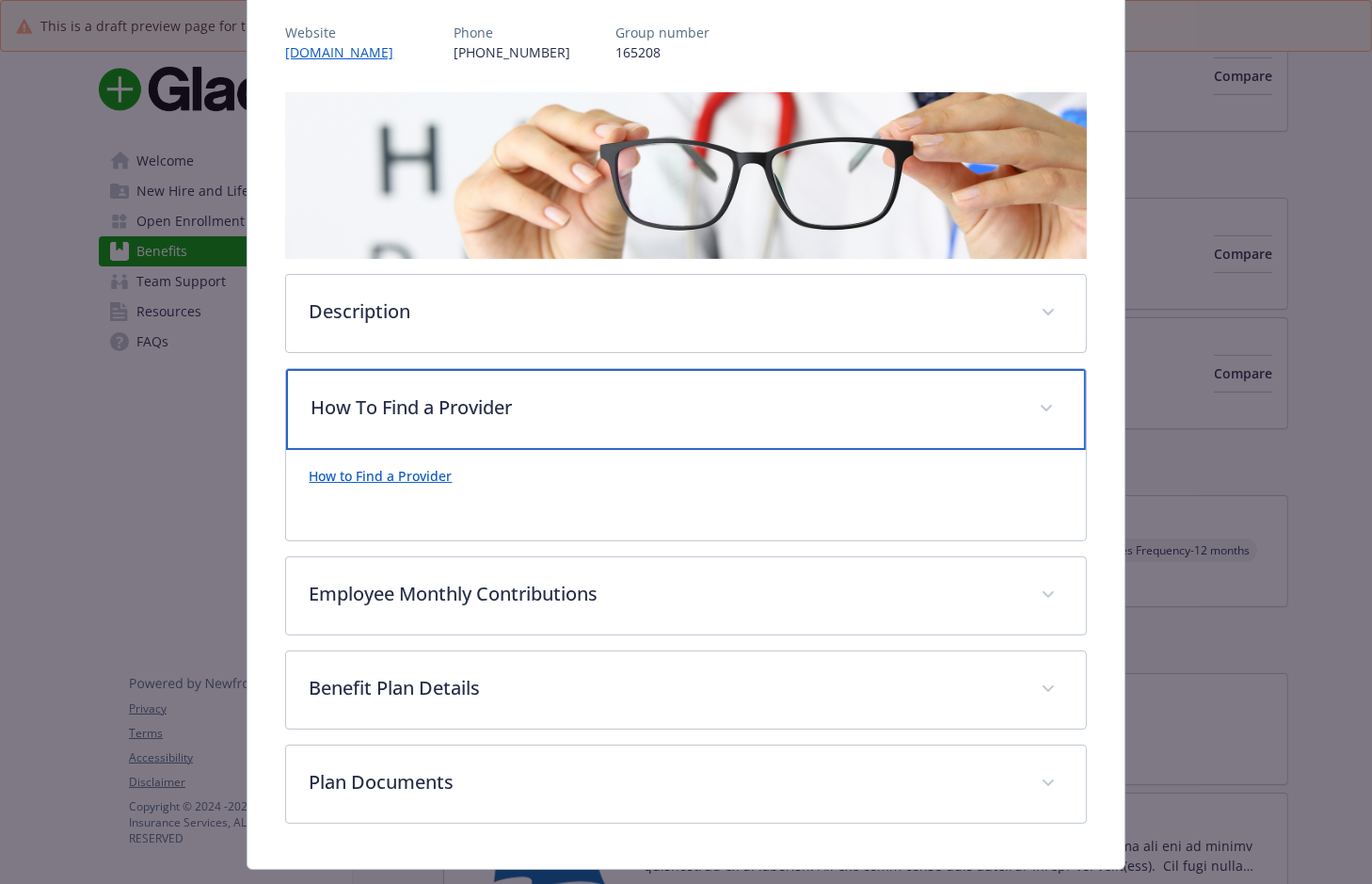
scroll to position [267, 0]
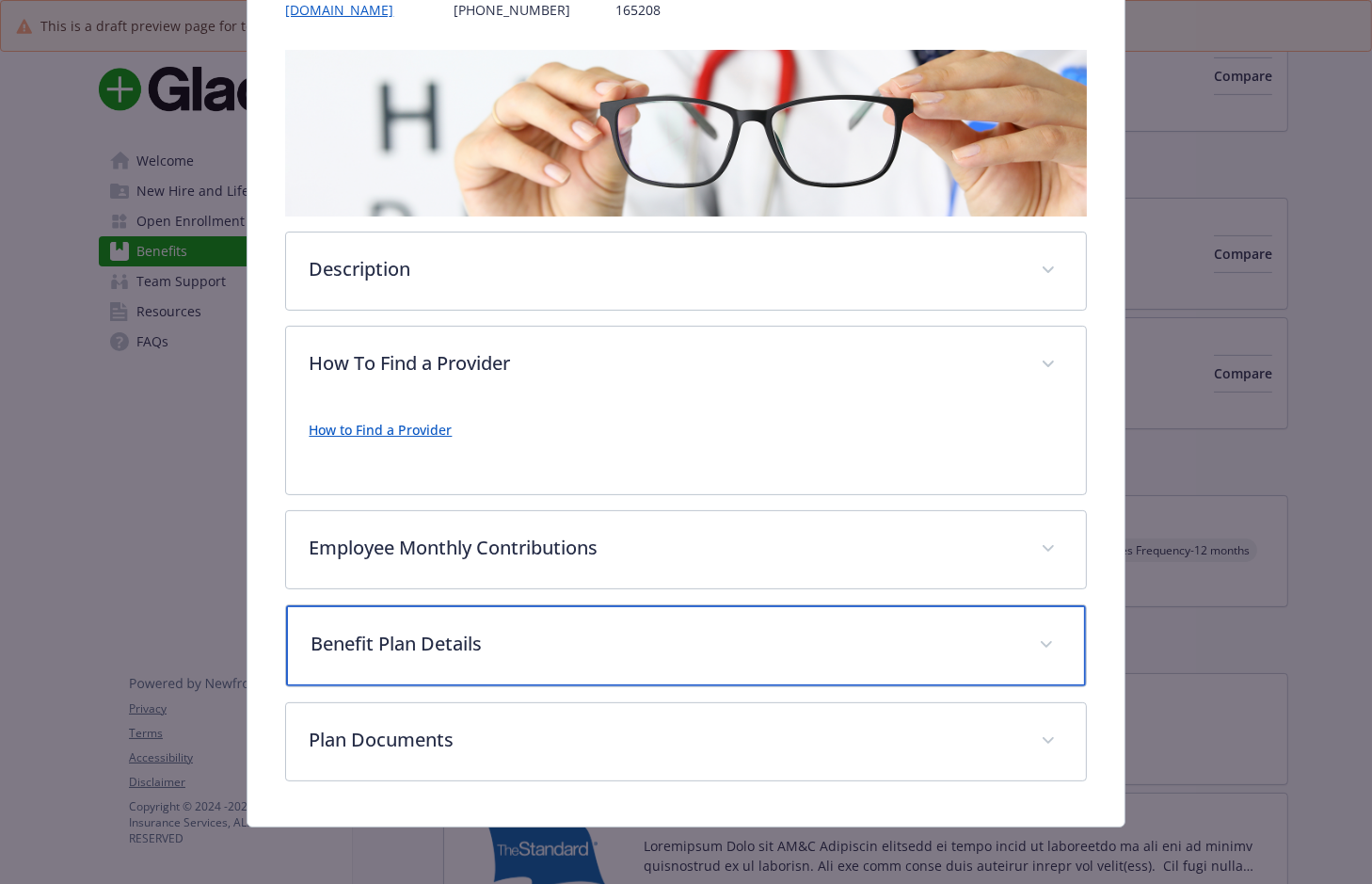
click at [422, 611] on div "Benefit Plan Details" at bounding box center [685, 646] width 799 height 81
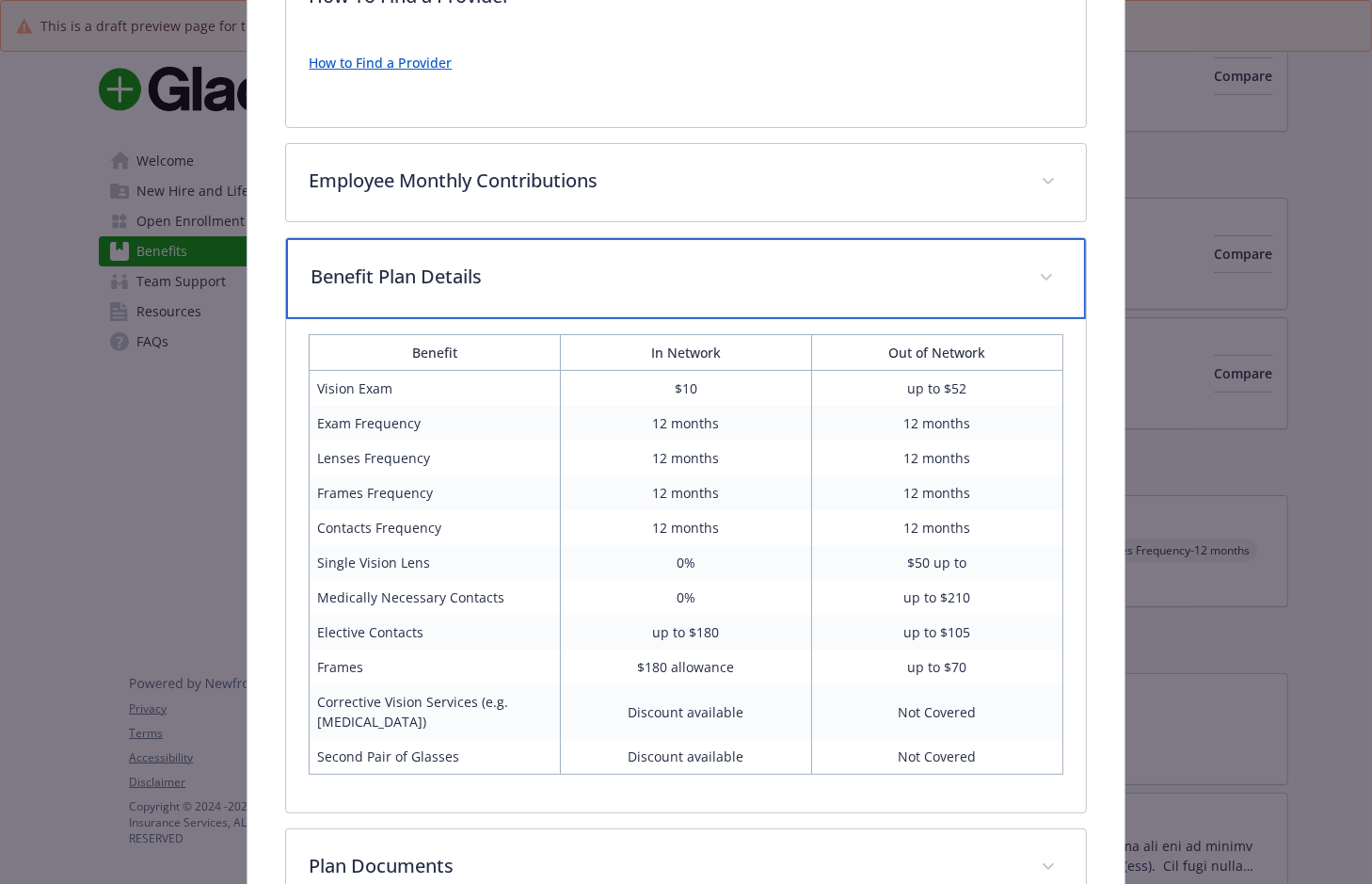
scroll to position [761, 0]
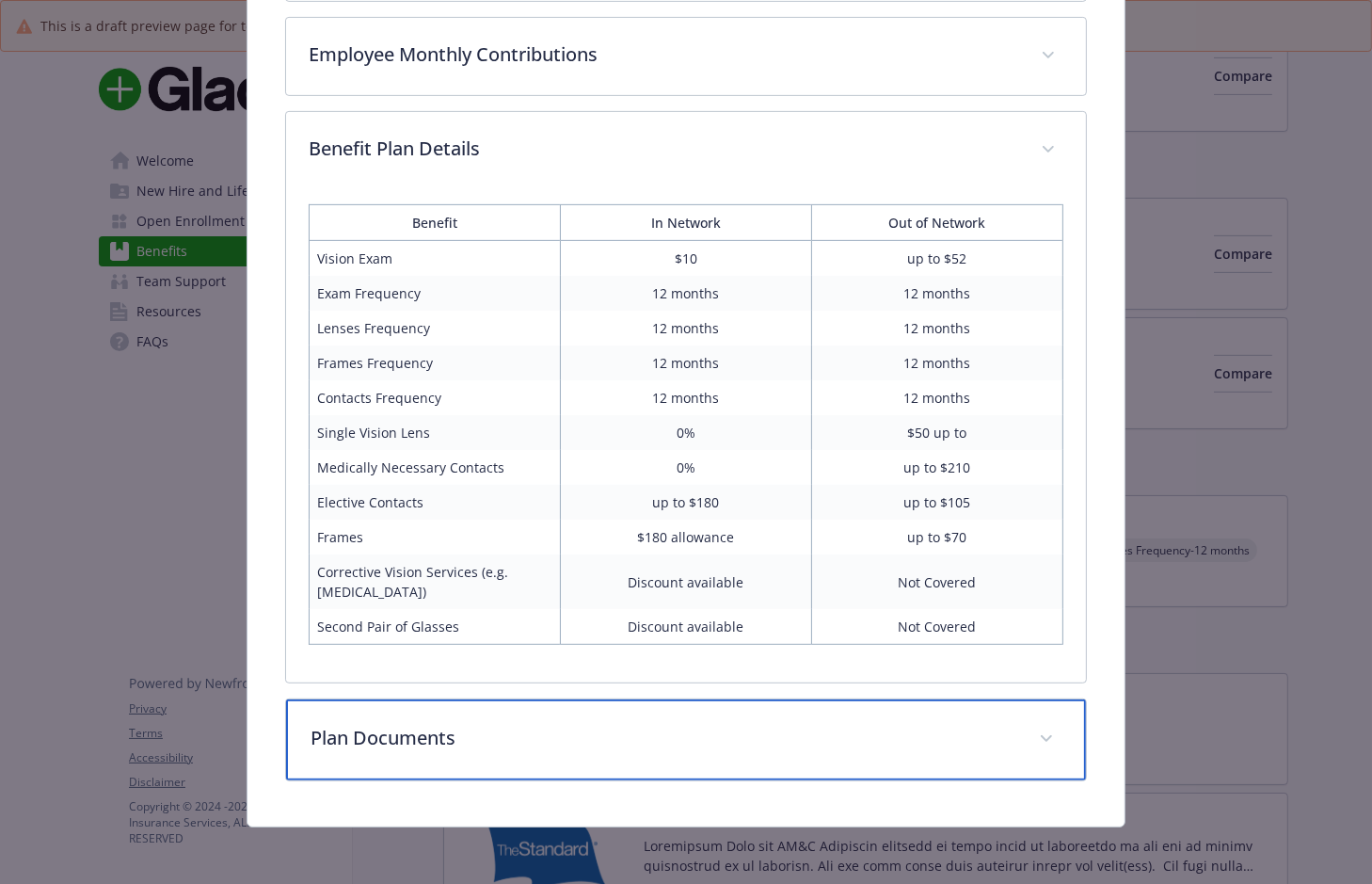
click at [387, 713] on div "Plan Documents" at bounding box center [685, 740] width 799 height 81
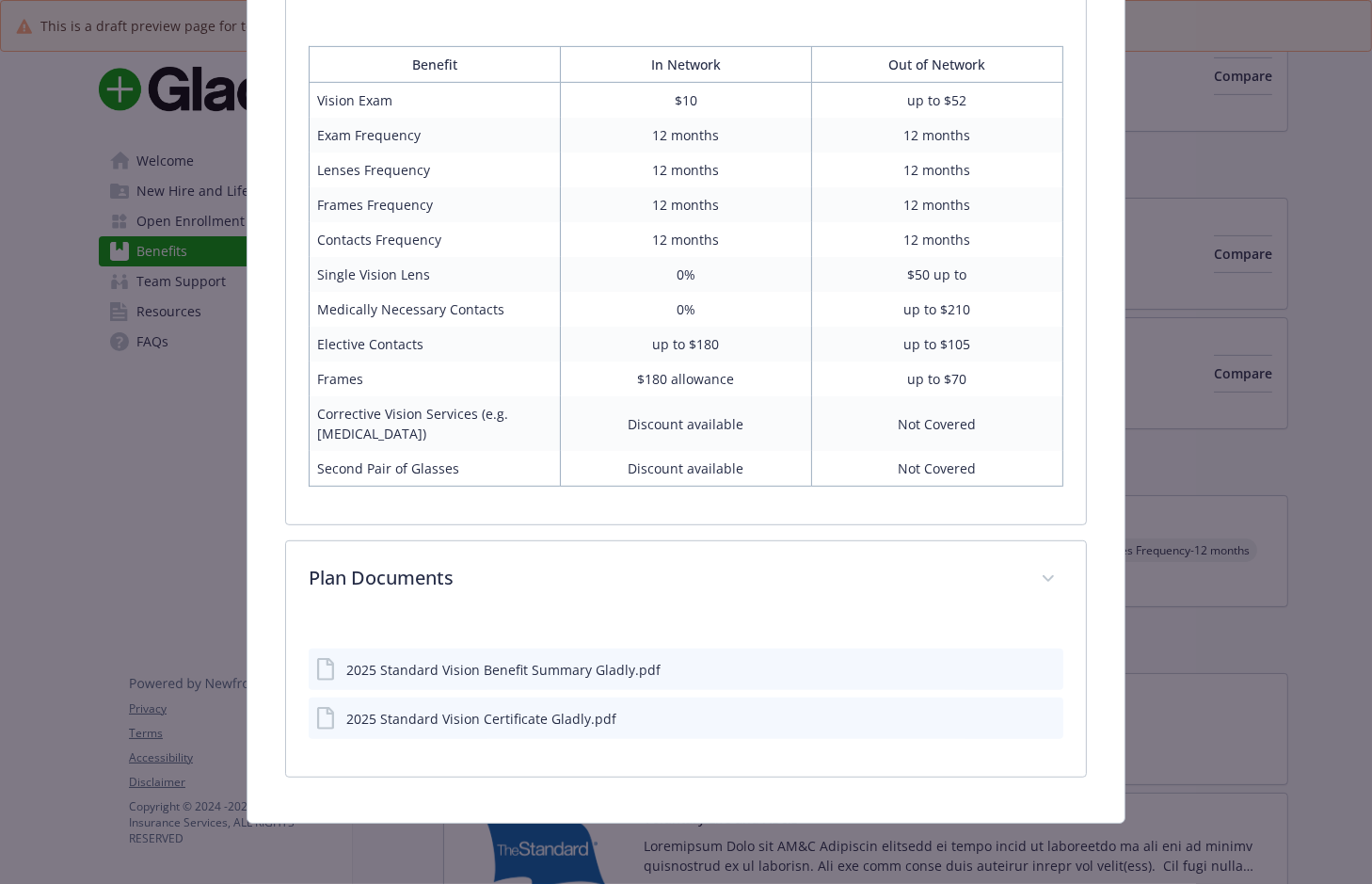
scroll to position [915, 0]
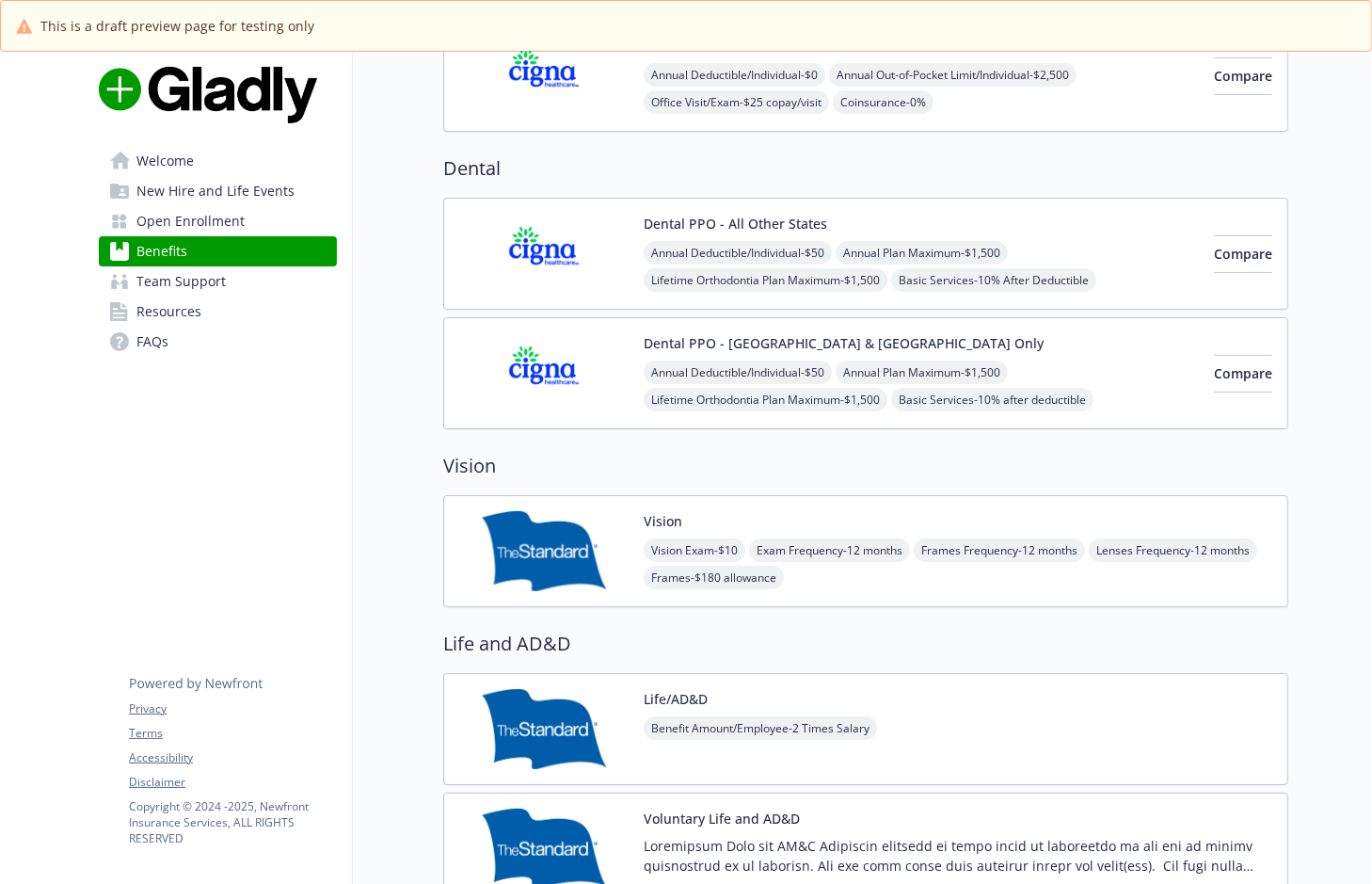
click at [189, 309] on span "Resources" at bounding box center [169, 311] width 65 height 30
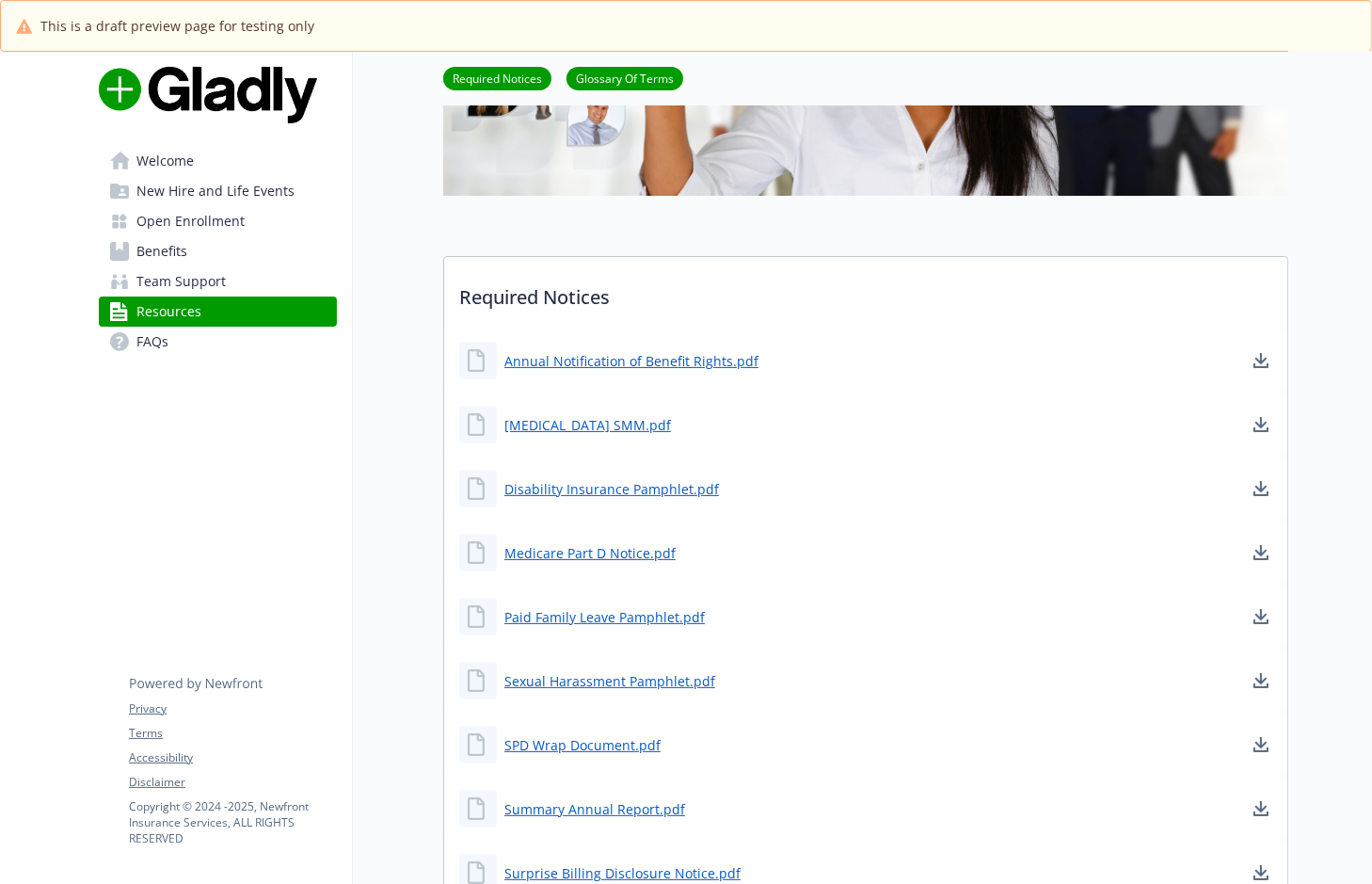
scroll to position [342, 0]
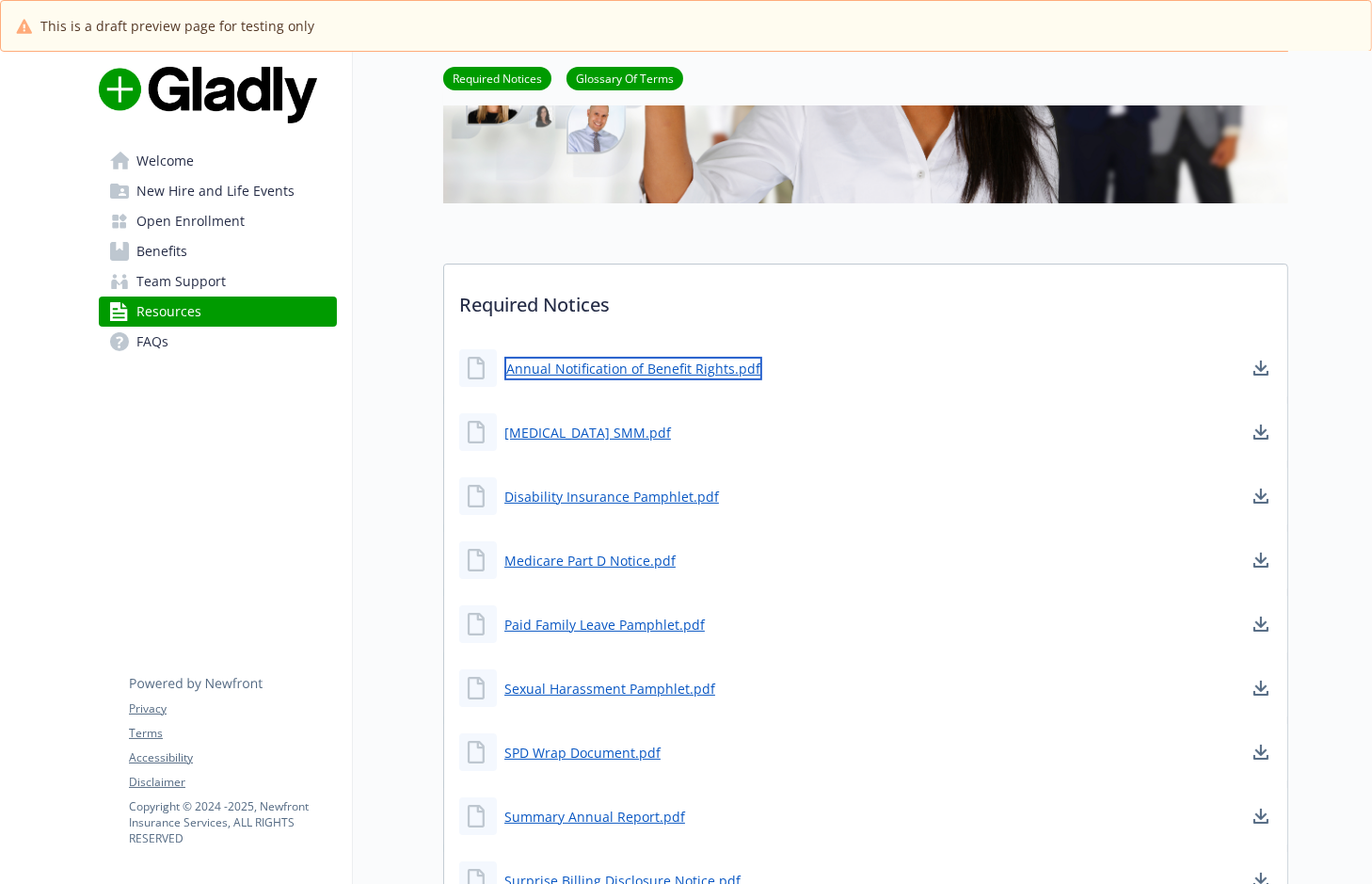
click at [614, 368] on link "Annual Notification of Benefit Rights.pdf" at bounding box center [633, 368] width 258 height 23
click at [173, 240] on span "Benefits" at bounding box center [162, 251] width 51 height 30
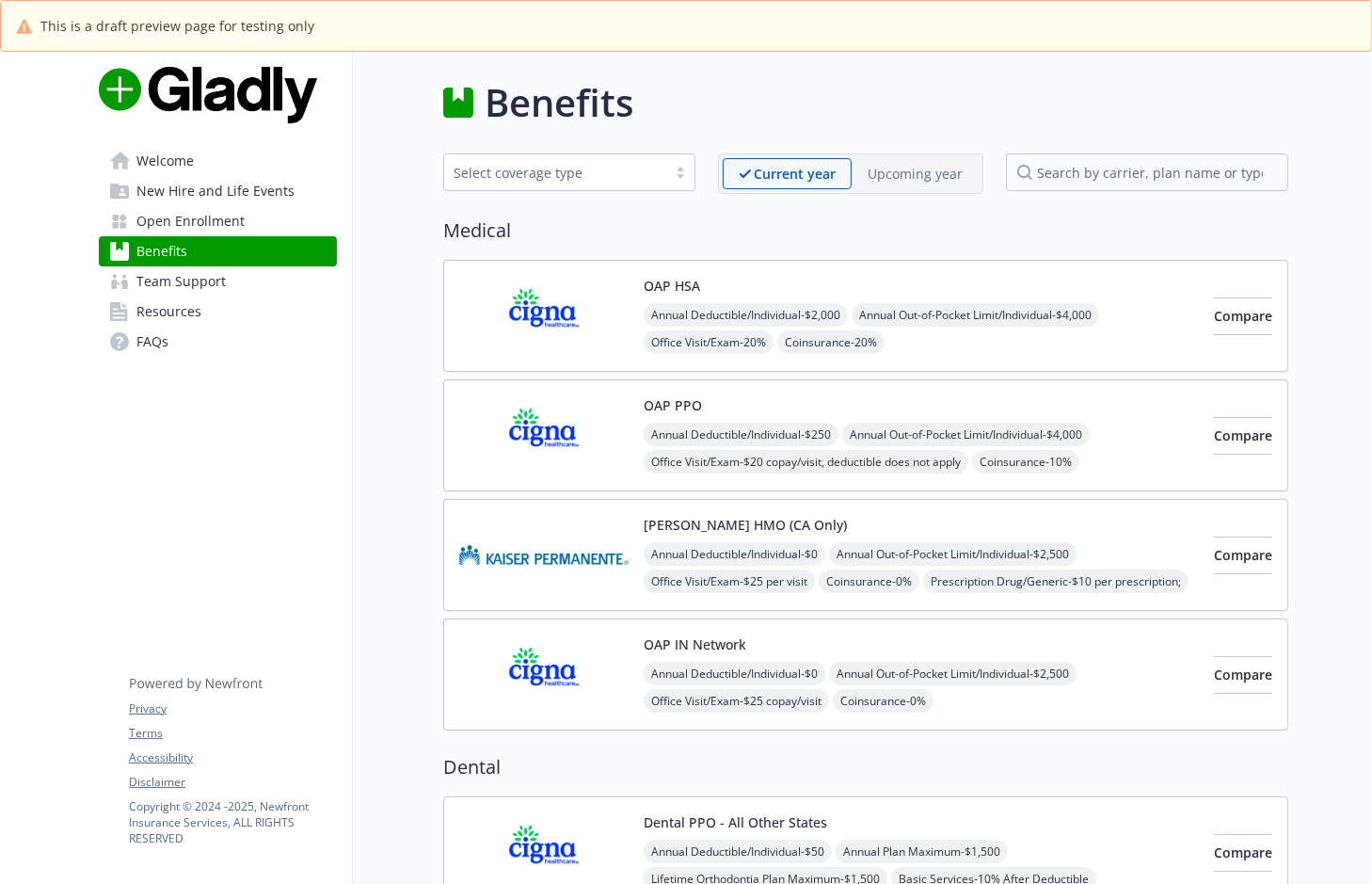
click at [545, 323] on img at bounding box center [544, 315] width 170 height 80
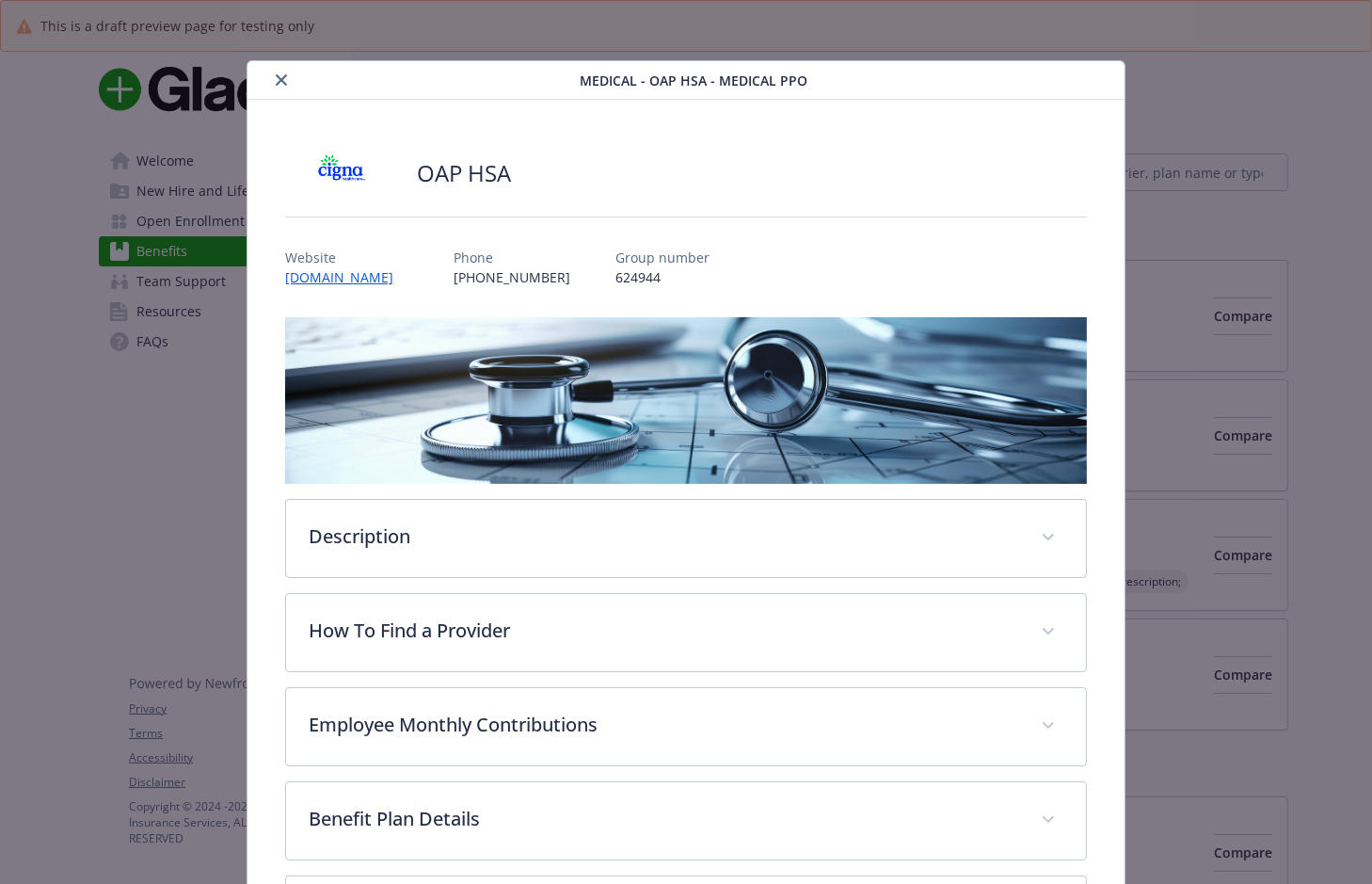
scroll to position [57, 0]
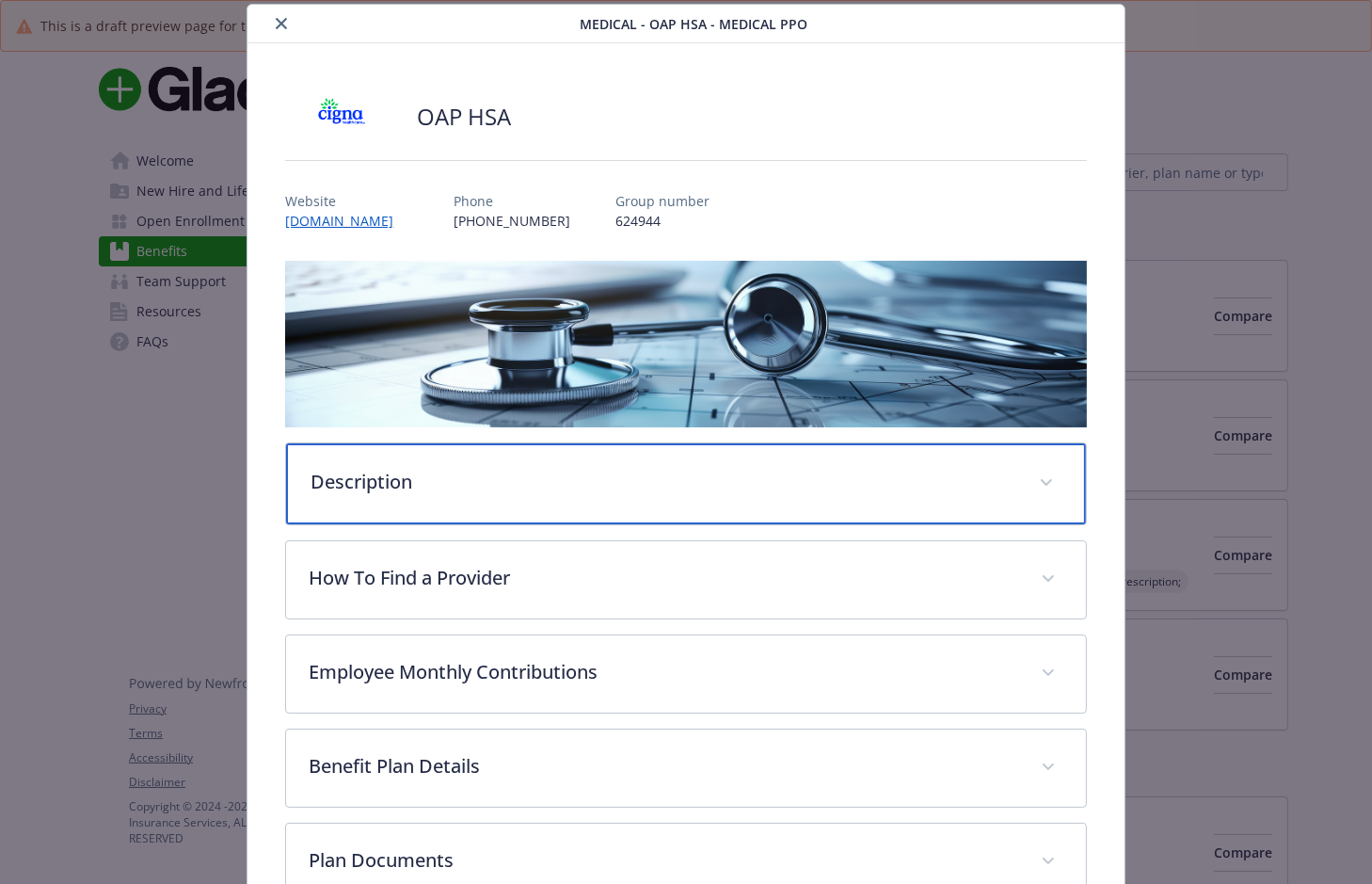
click at [417, 482] on p "Description" at bounding box center [662, 481] width 704 height 28
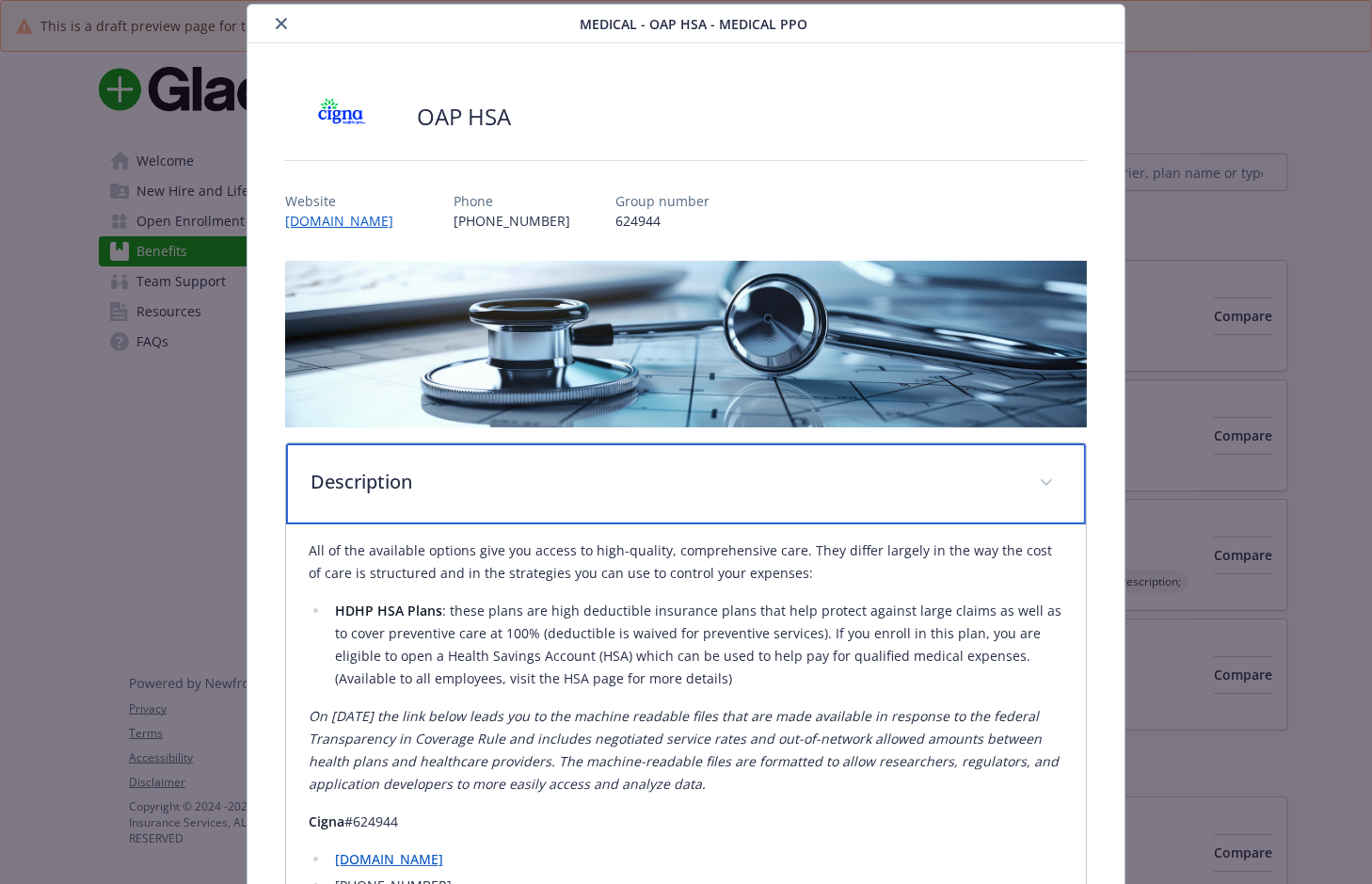
click at [407, 487] on p "Description" at bounding box center [662, 481] width 704 height 28
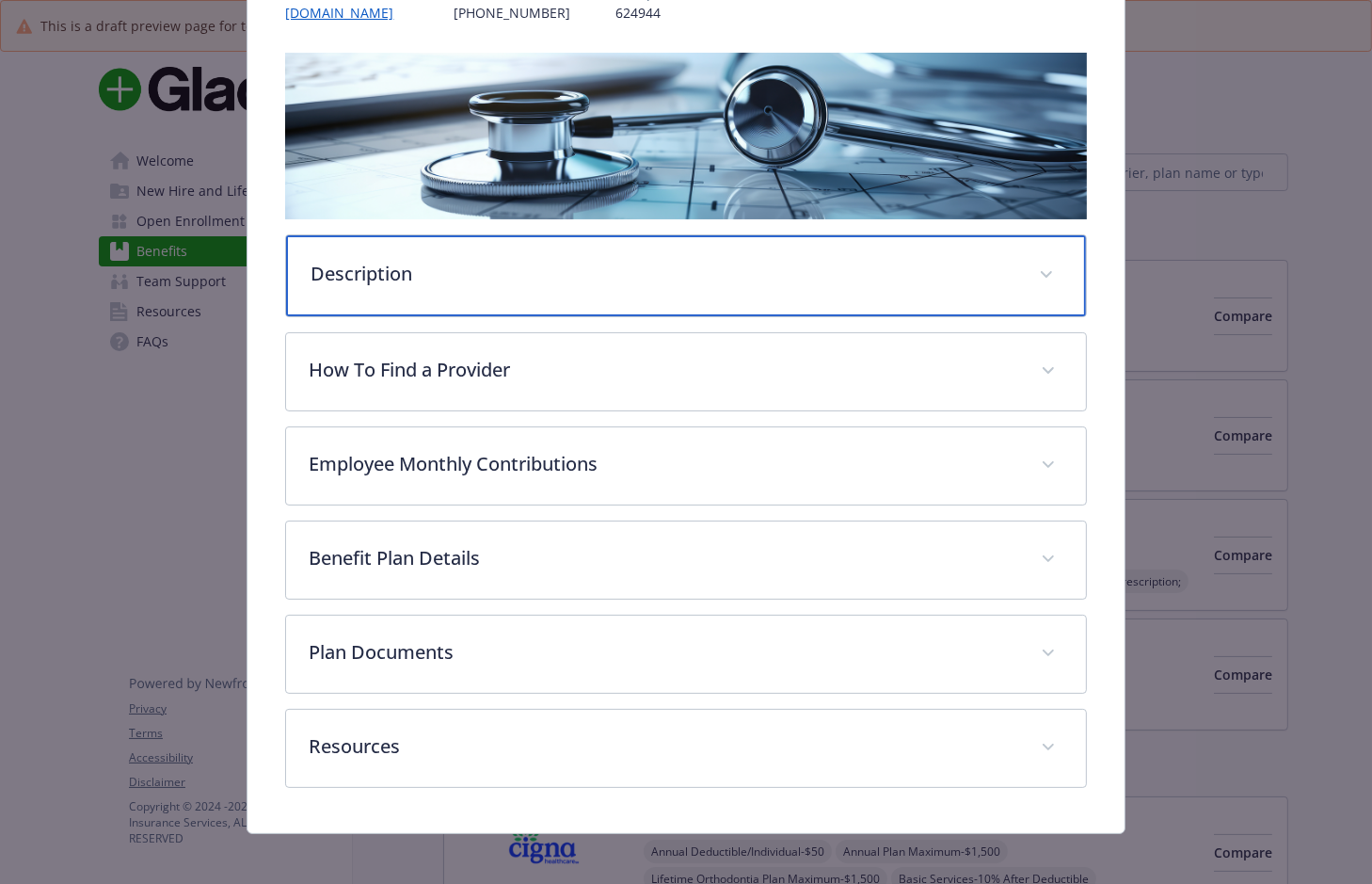
scroll to position [271, 0]
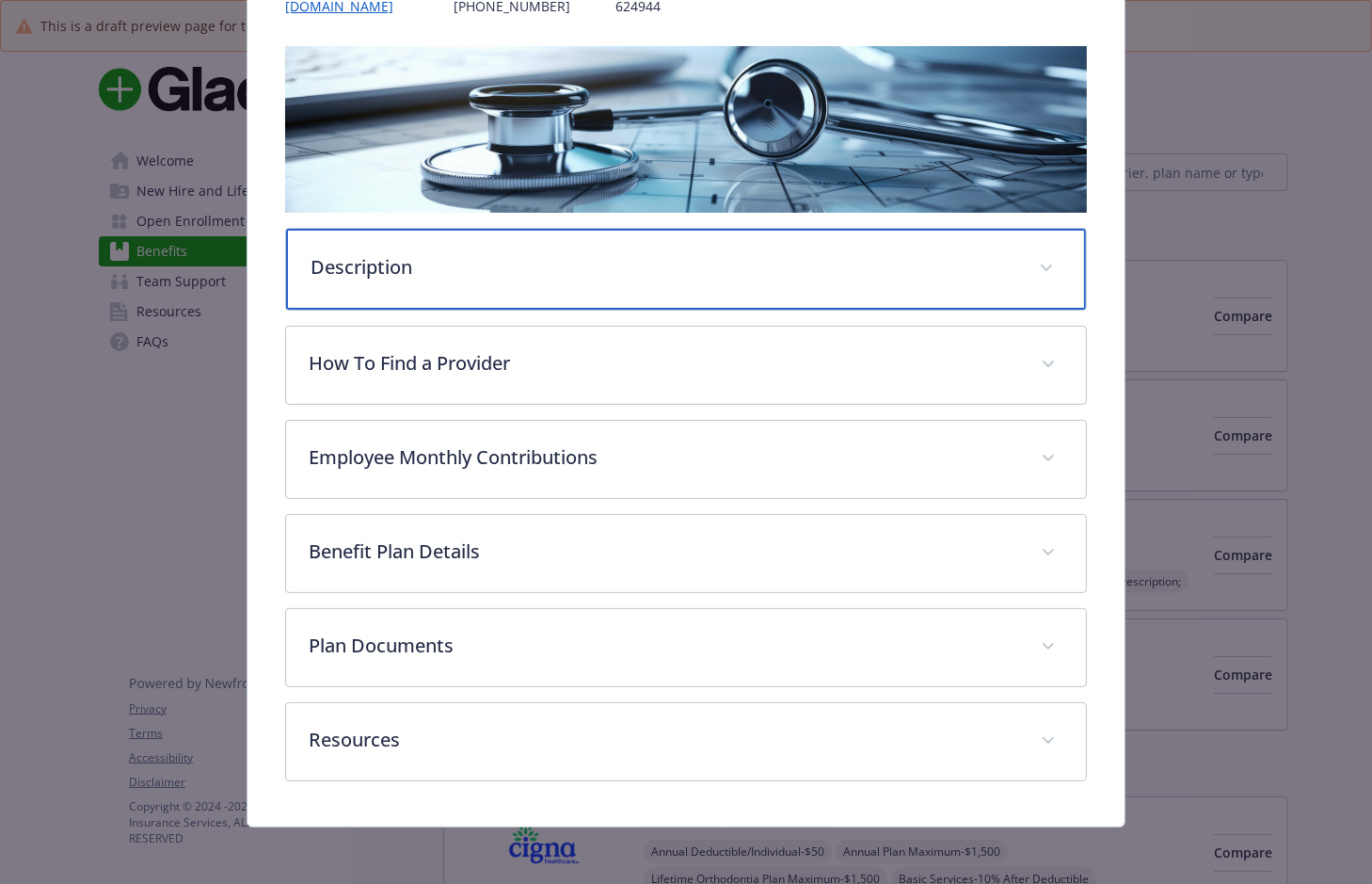
click at [469, 264] on p "Description" at bounding box center [662, 267] width 704 height 28
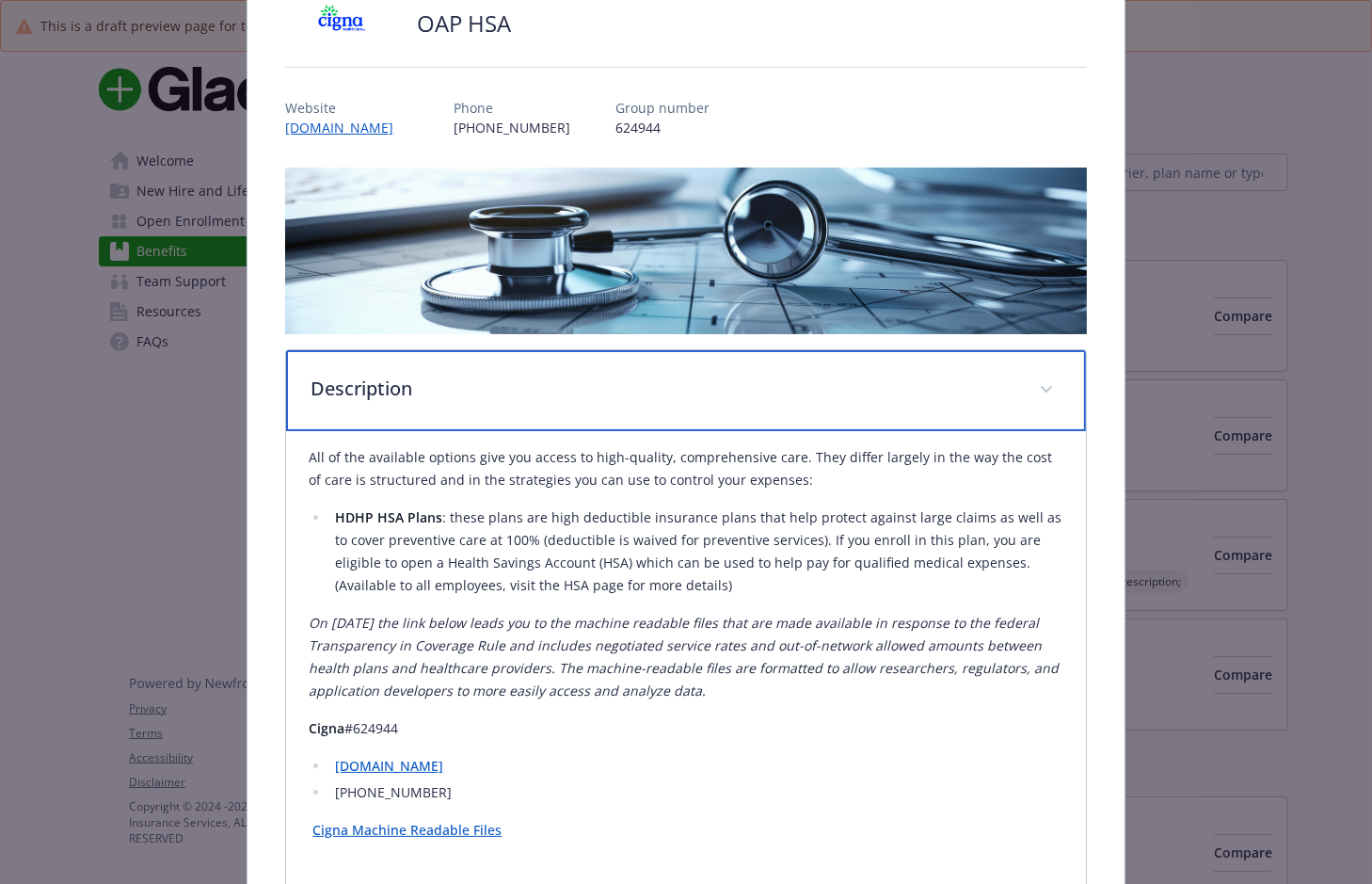
scroll to position [0, 0]
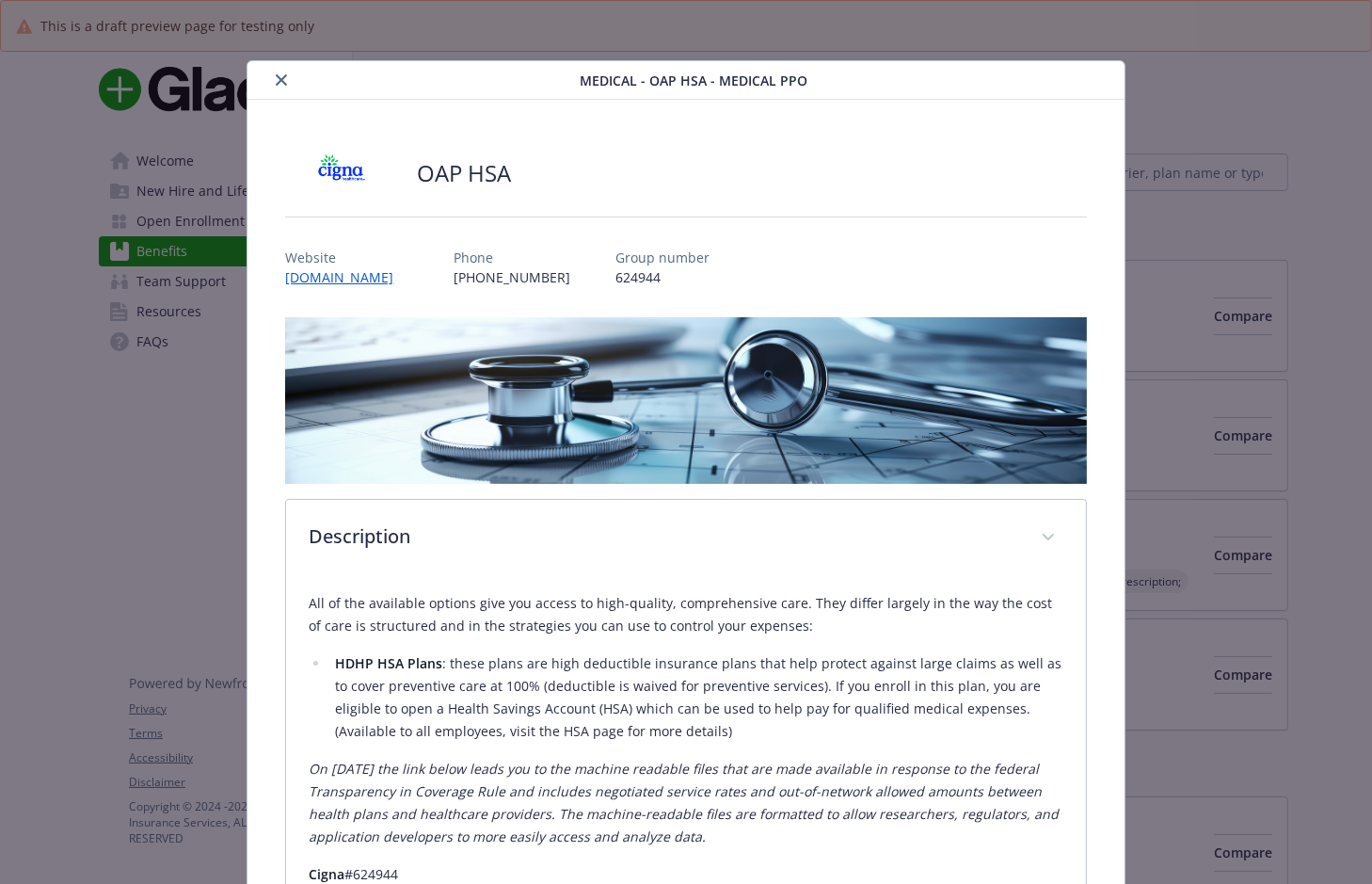
click at [281, 74] on icon "close" at bounding box center [281, 80] width 12 height 12
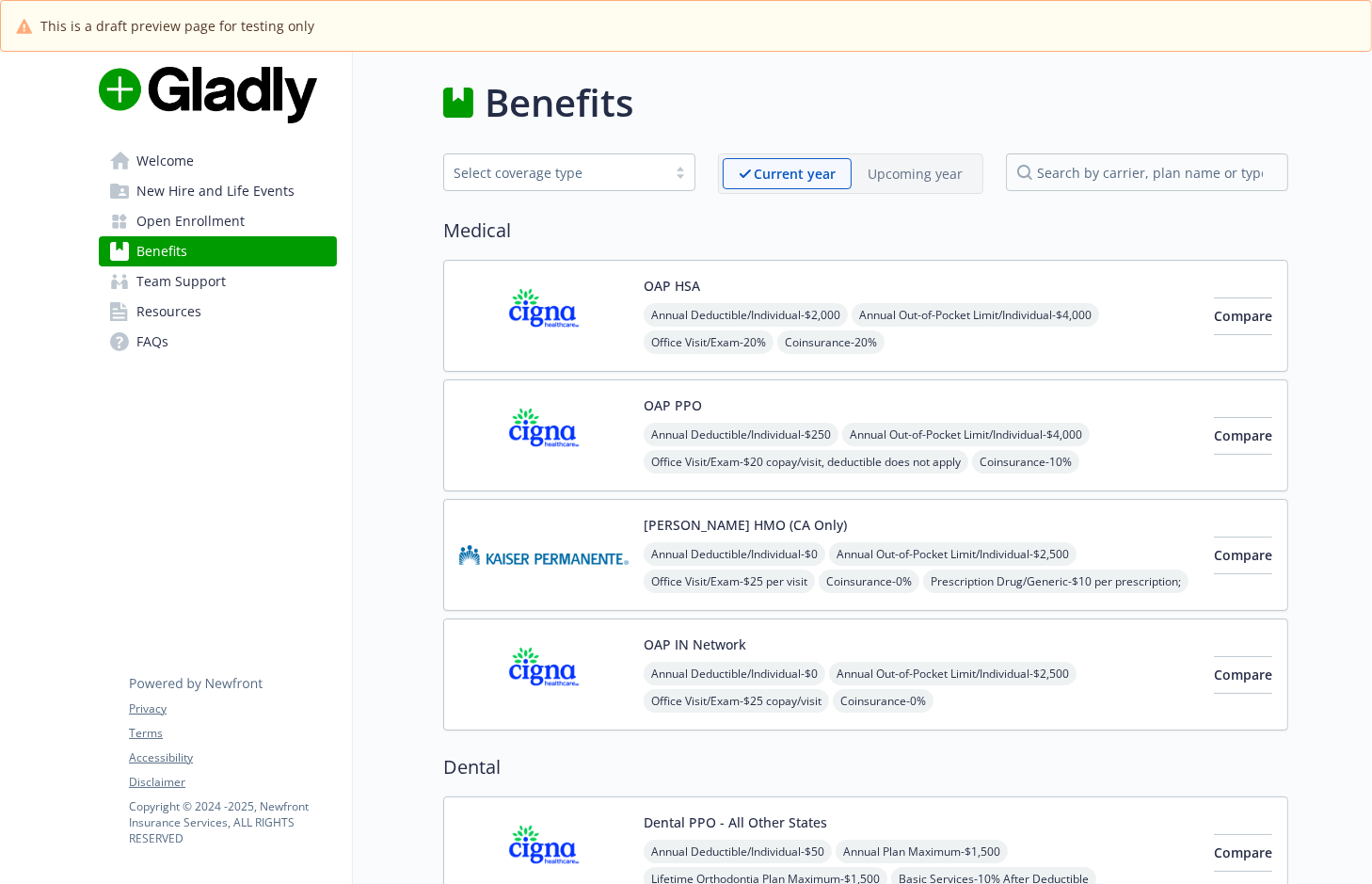
click at [550, 436] on img at bounding box center [544, 435] width 170 height 80
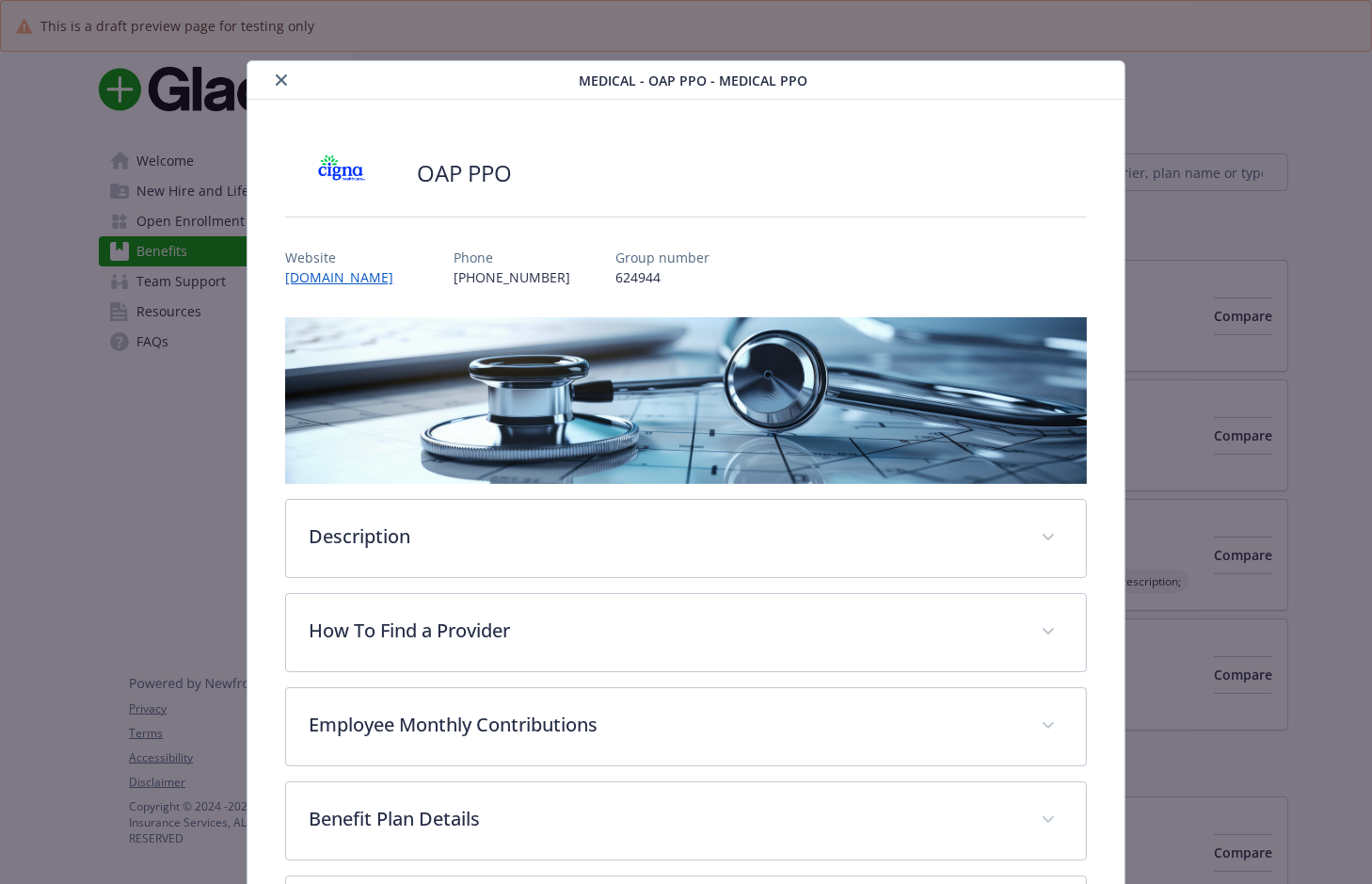
scroll to position [57, 0]
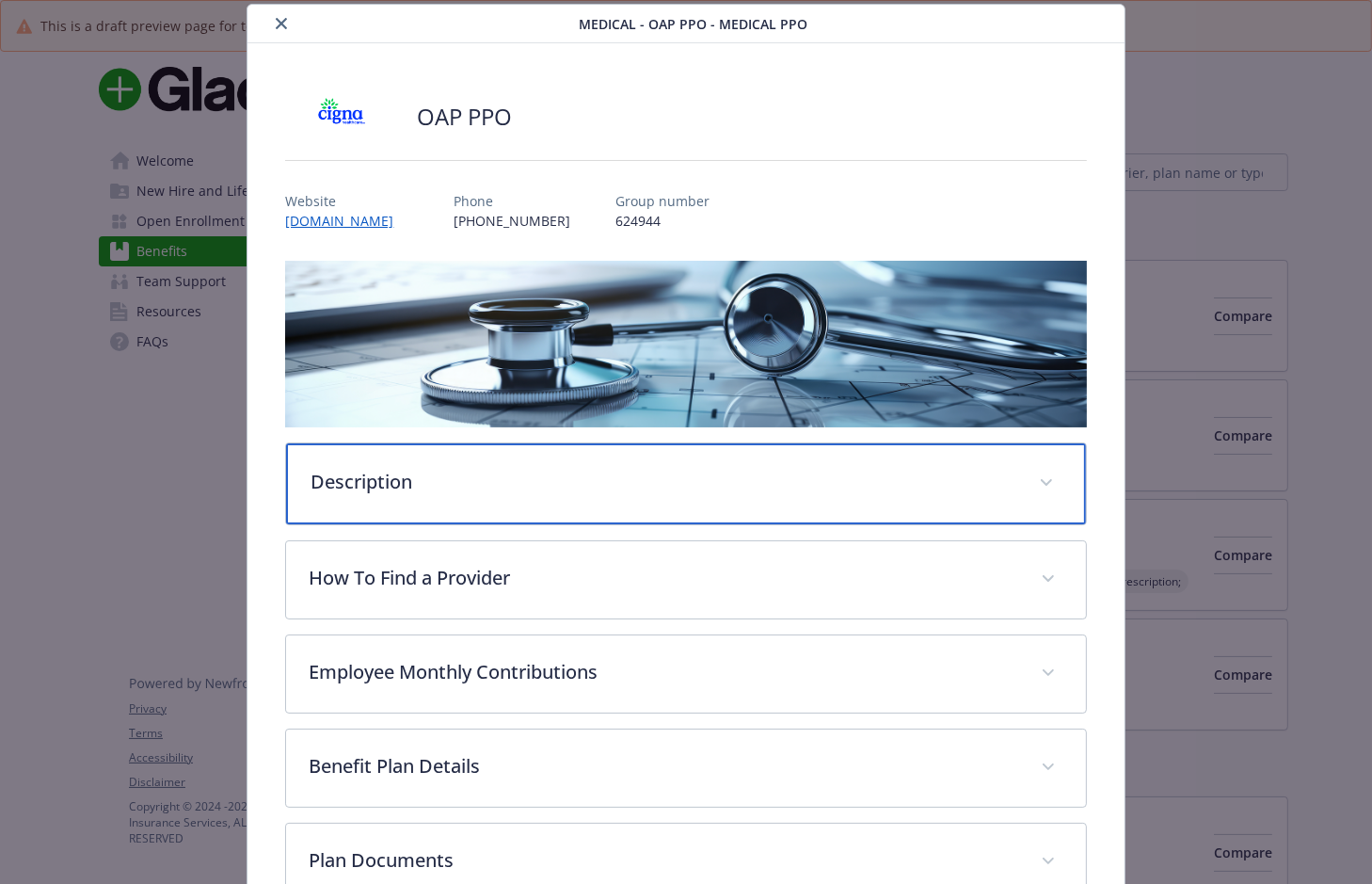
click at [432, 496] on div "Description" at bounding box center [685, 484] width 799 height 81
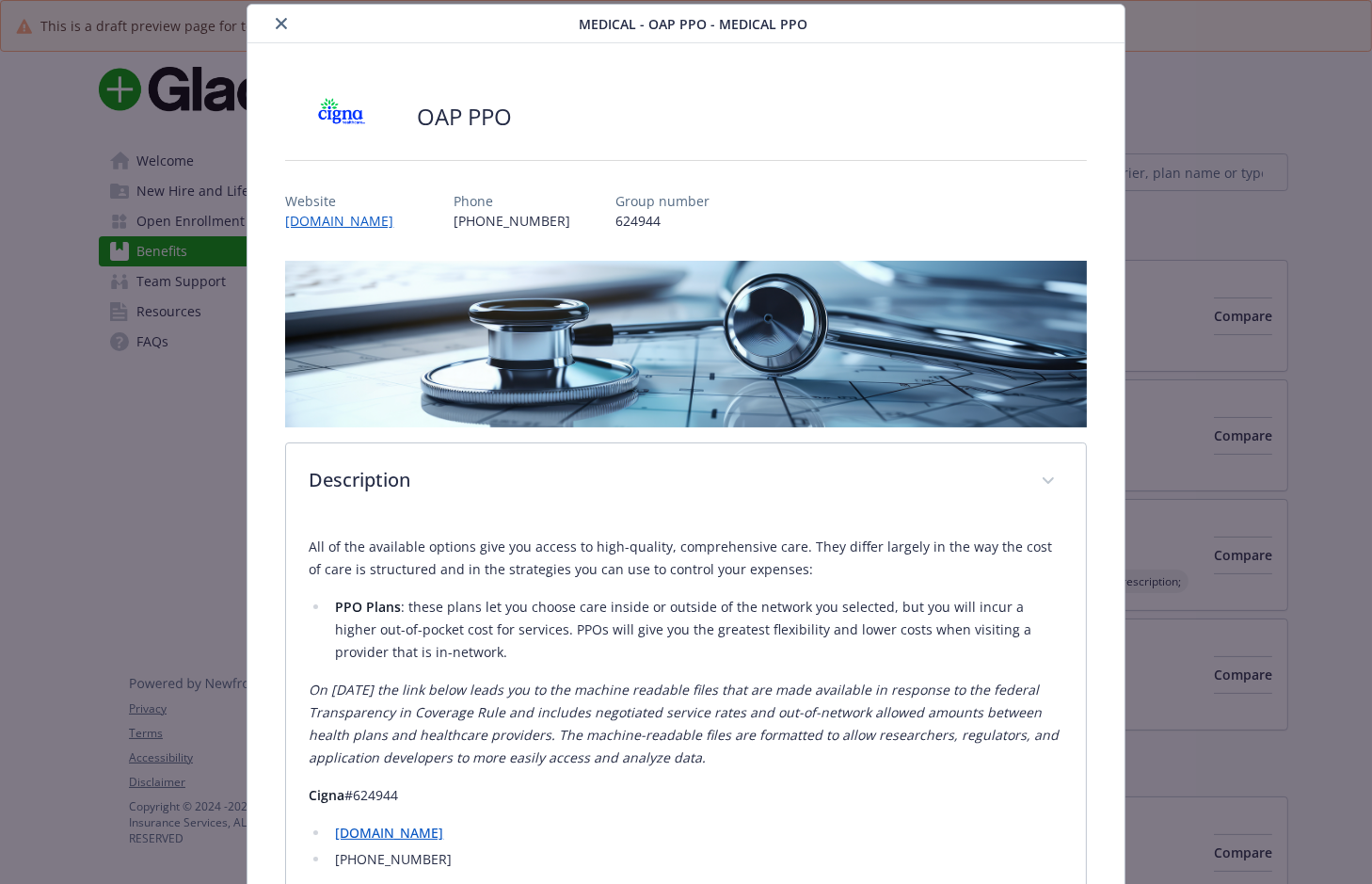
click at [282, 18] on icon "close" at bounding box center [281, 24] width 12 height 12
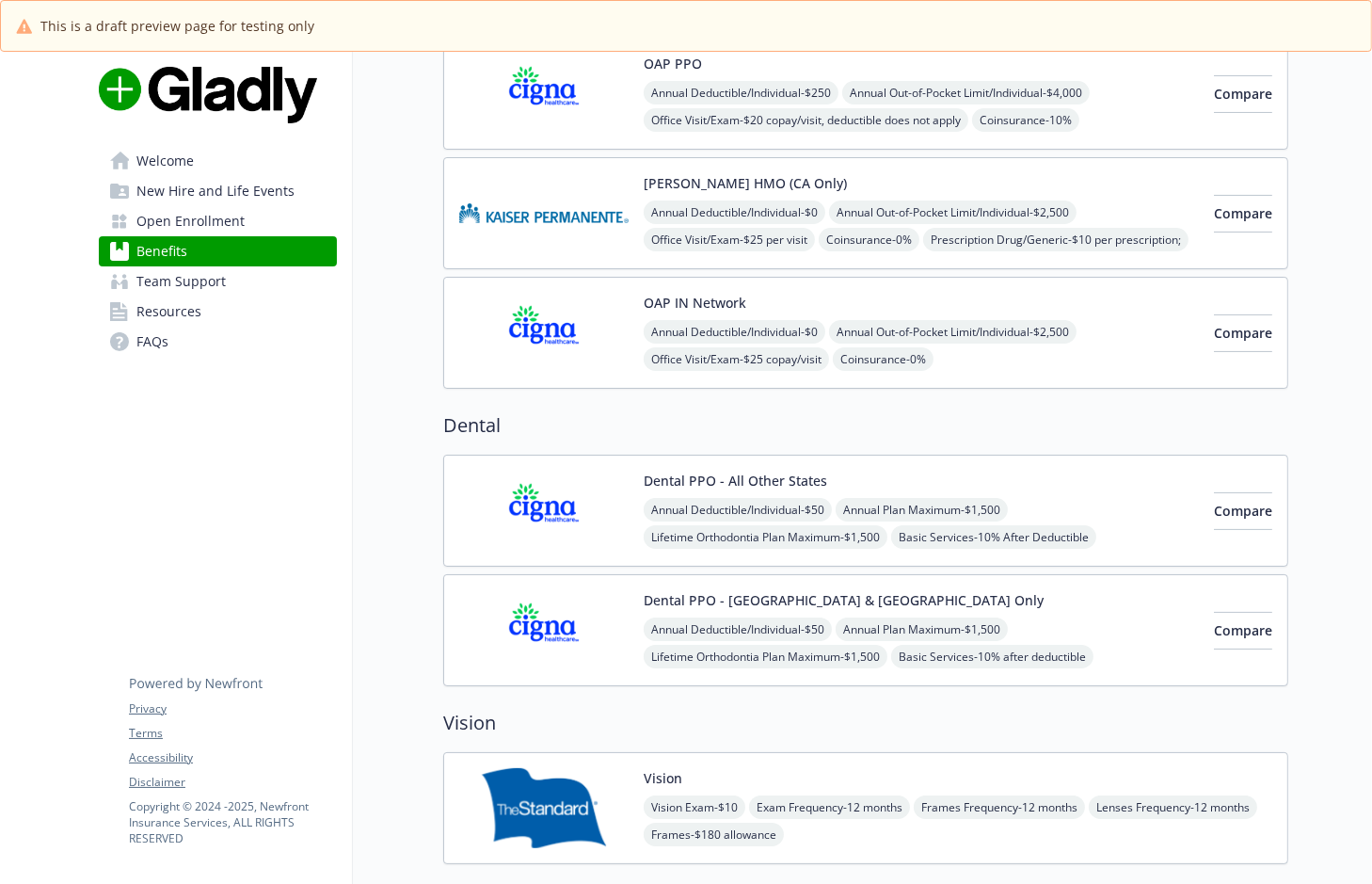
click at [541, 225] on img at bounding box center [544, 213] width 170 height 80
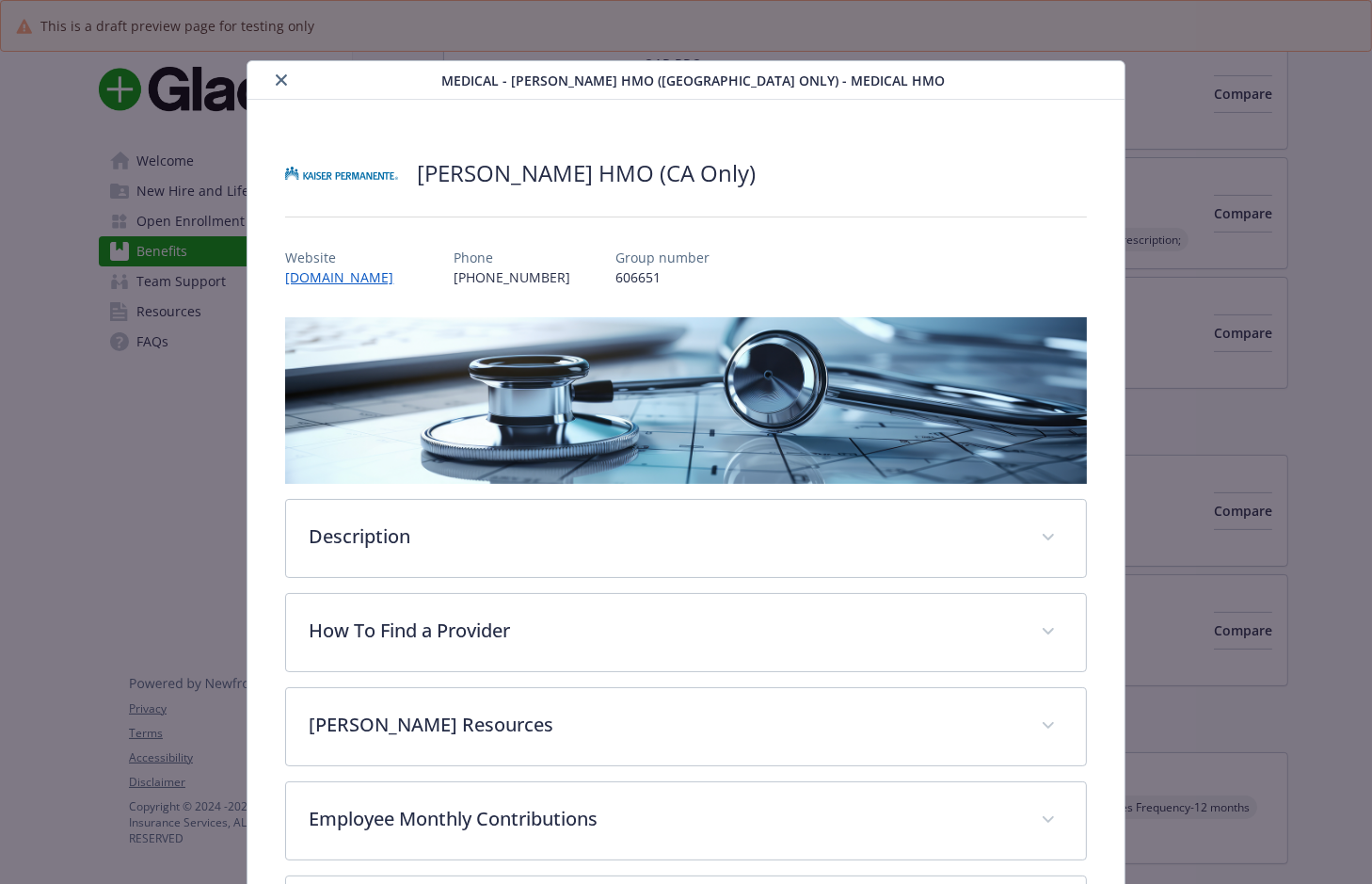
scroll to position [57, 0]
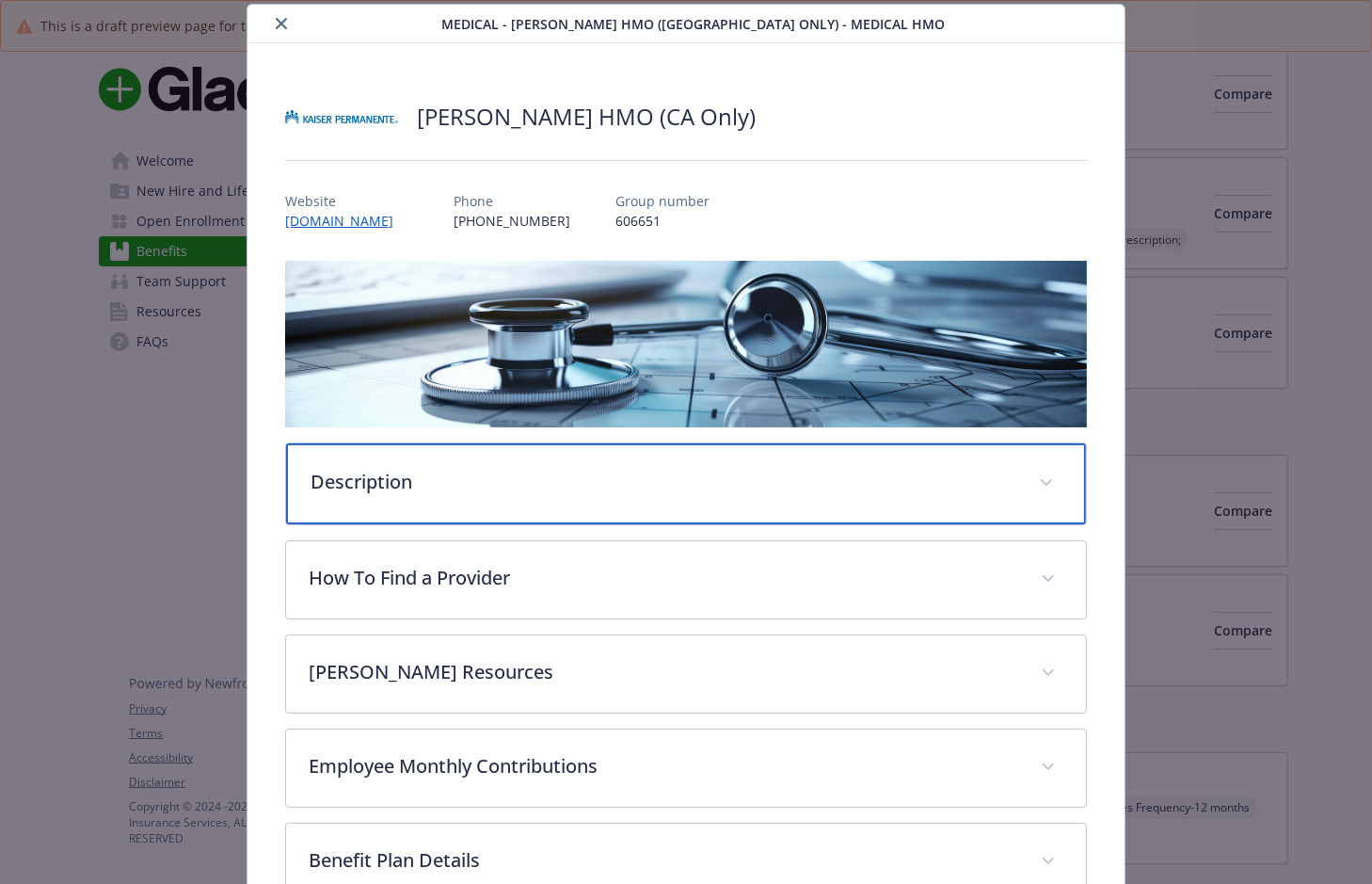
click at [506, 489] on p "Description" at bounding box center [662, 481] width 704 height 28
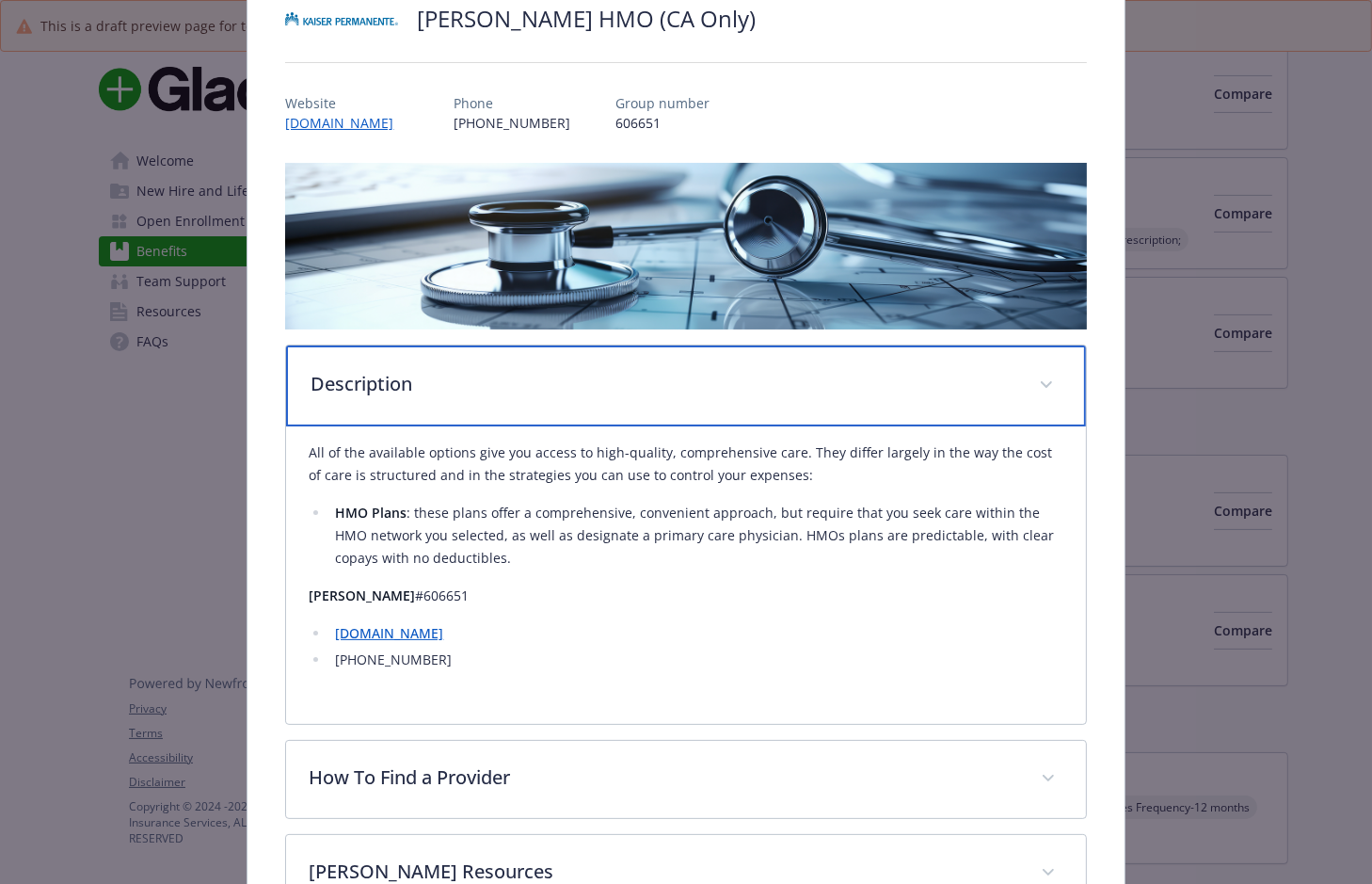
scroll to position [0, 0]
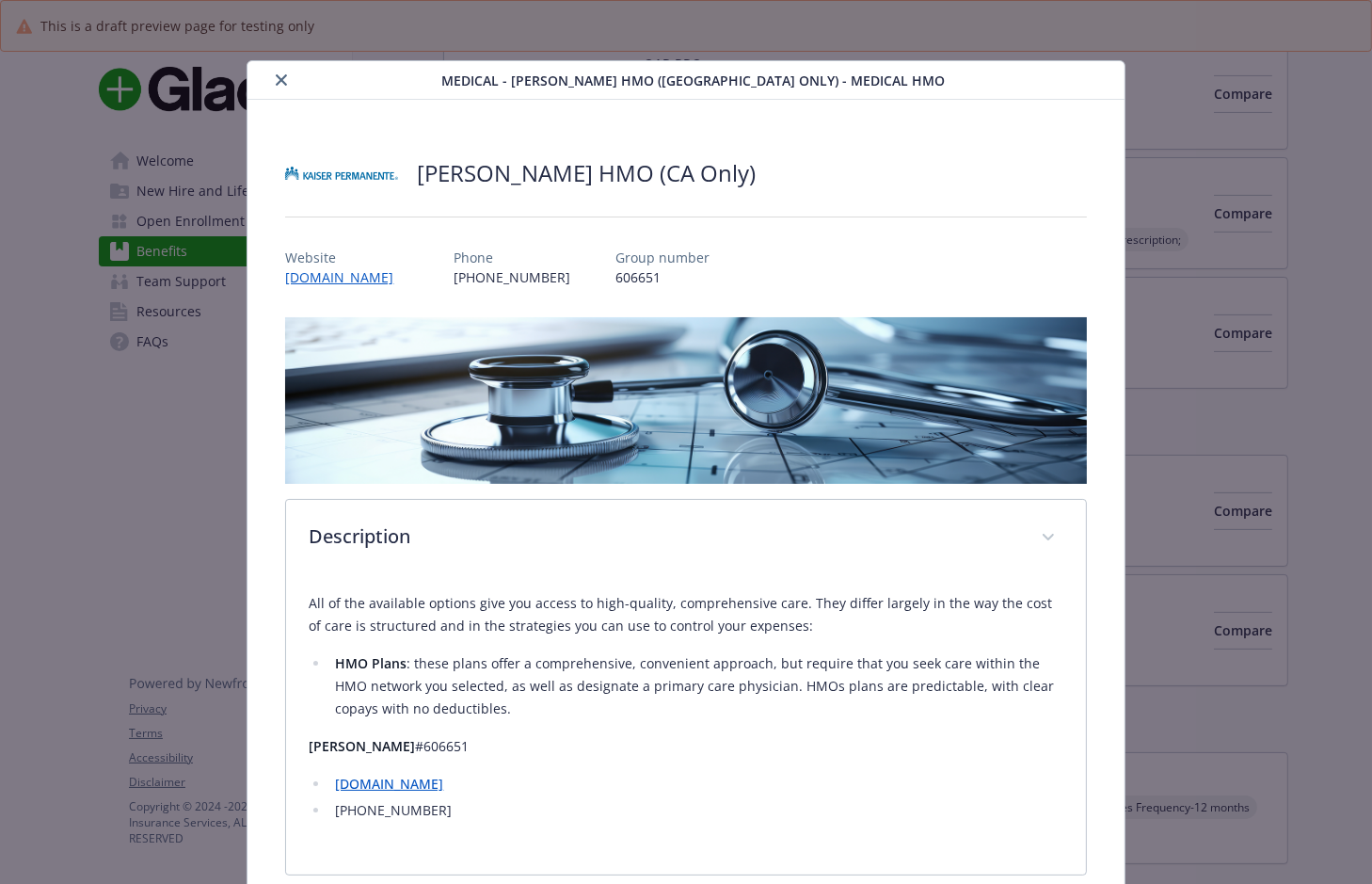
click at [276, 74] on icon "close" at bounding box center [281, 80] width 12 height 12
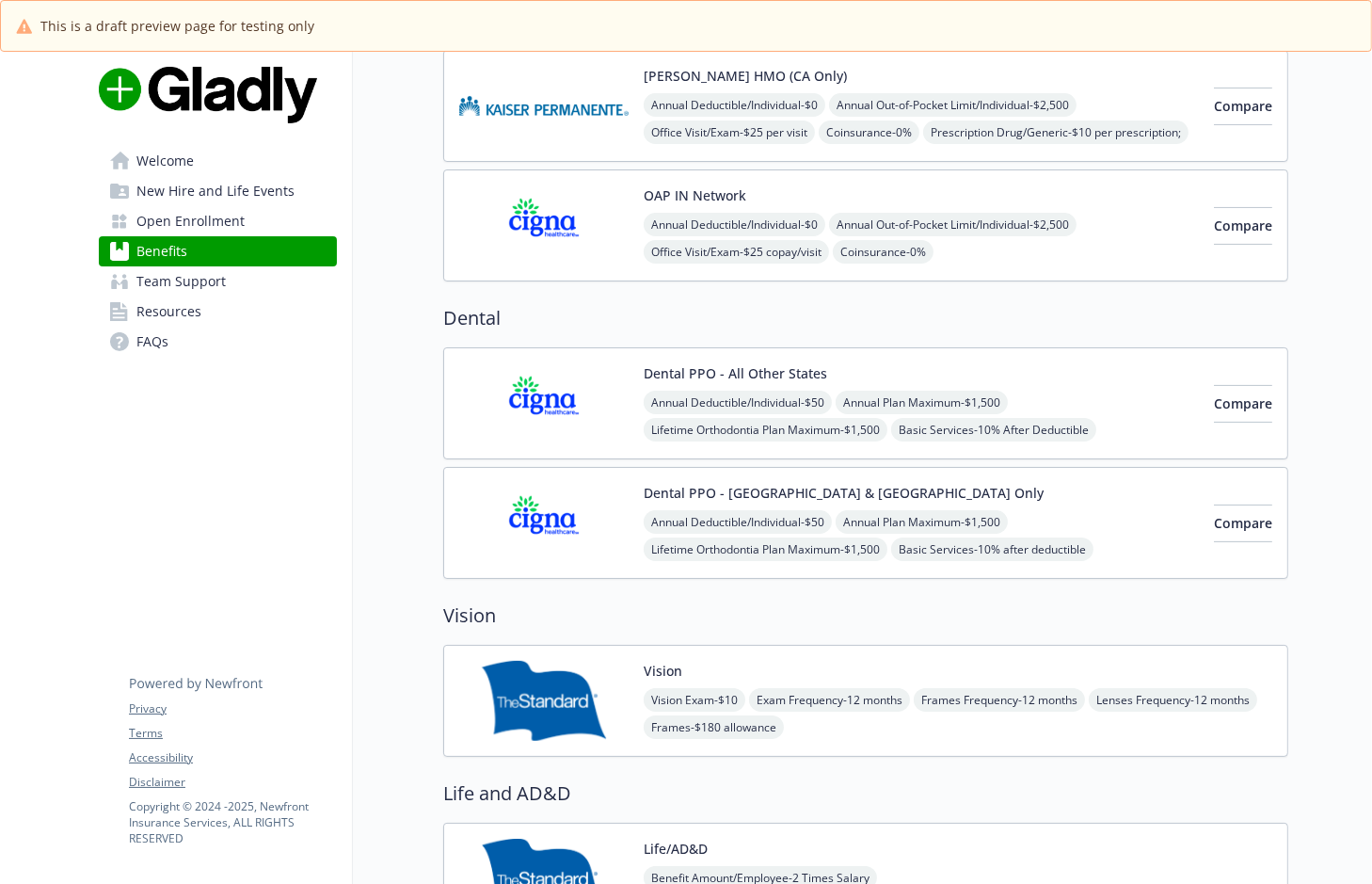
scroll to position [599, 0]
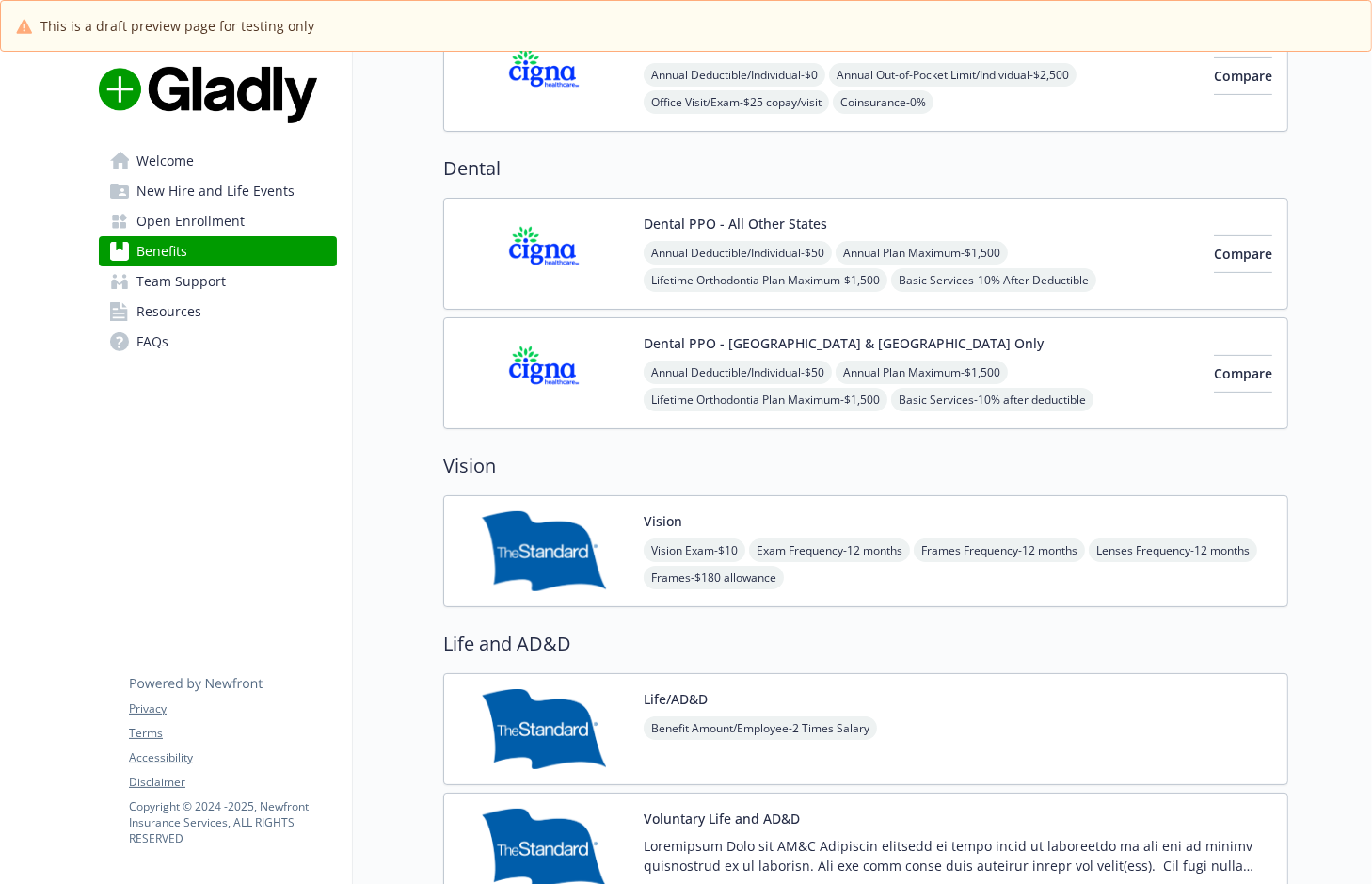
click at [562, 557] on img at bounding box center [544, 550] width 170 height 80
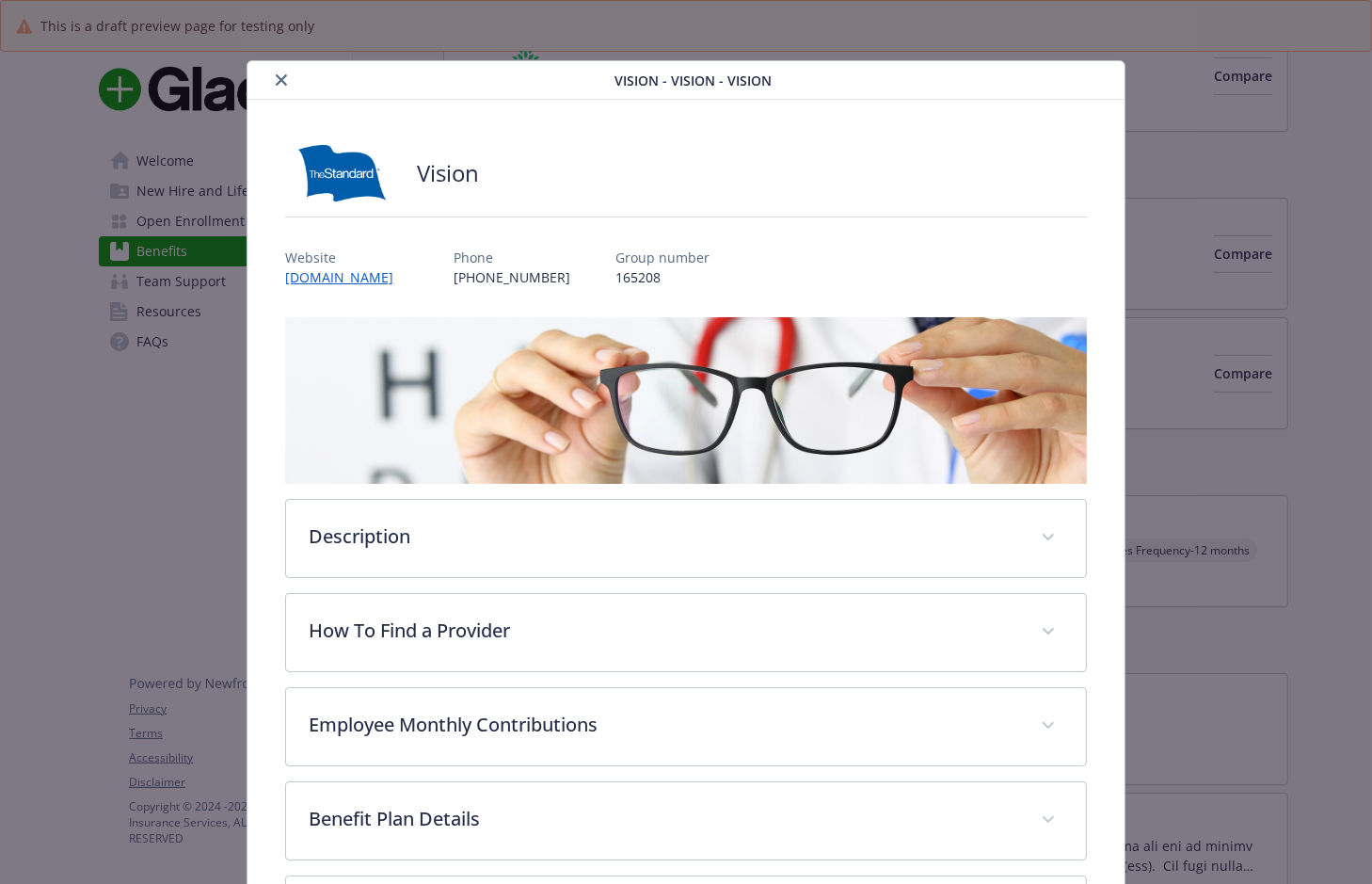
click at [462, 487] on div "Description Just as with medical and dental care, we have selected a comprehens…" at bounding box center [685, 635] width 801 height 637
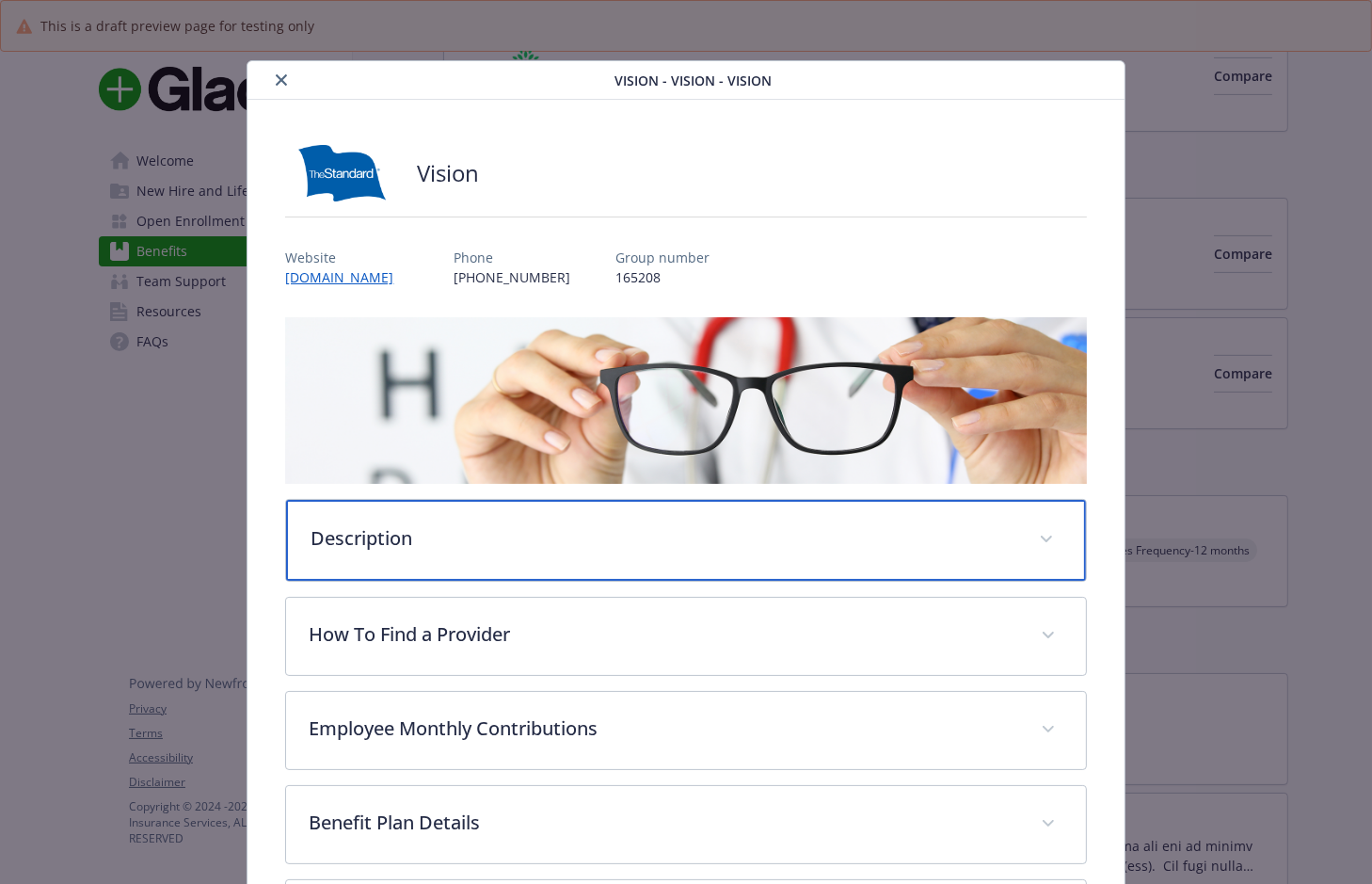
click at [452, 520] on div "Description" at bounding box center [685, 541] width 799 height 81
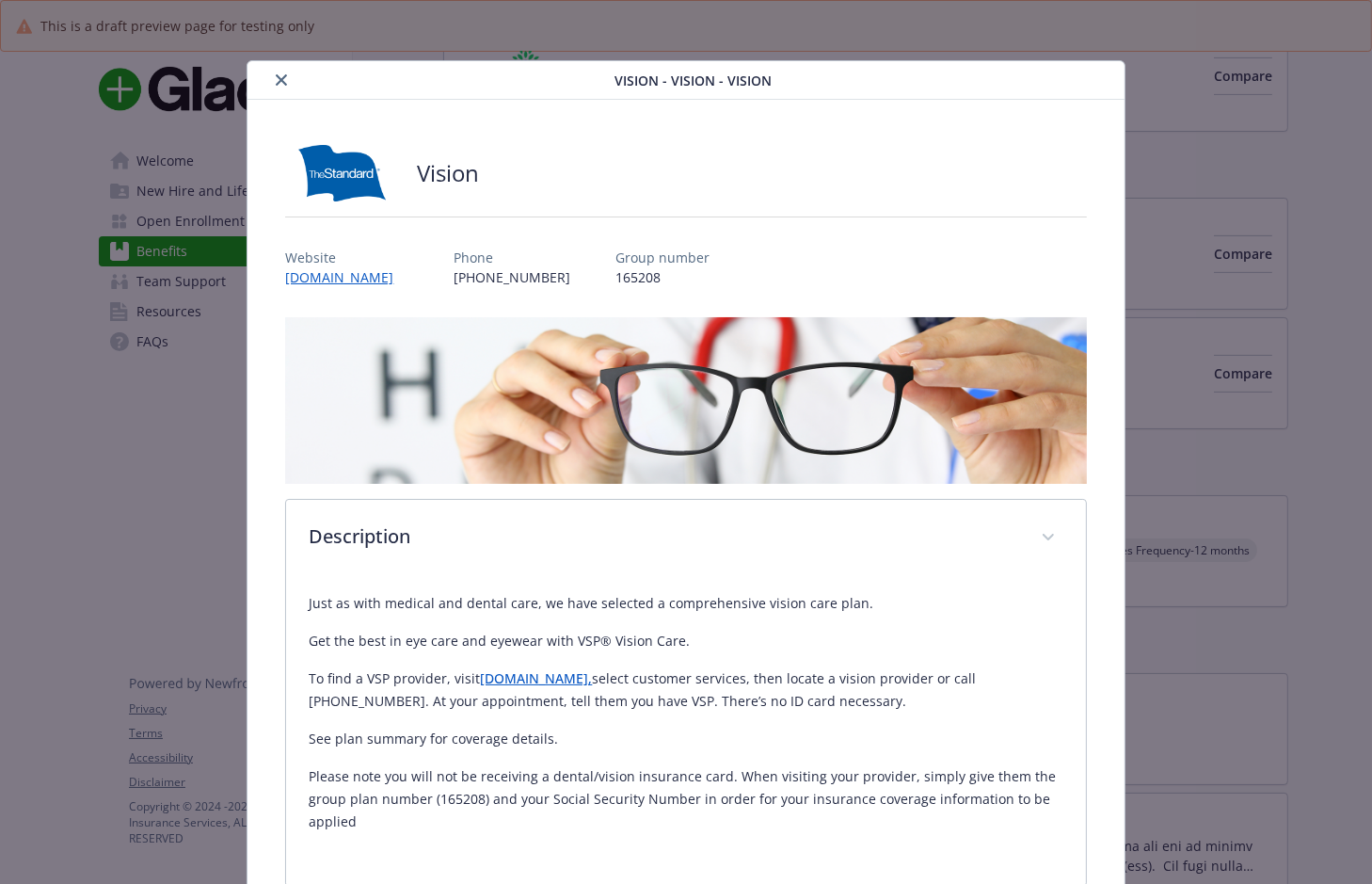
click at [280, 76] on icon "close" at bounding box center [281, 80] width 12 height 12
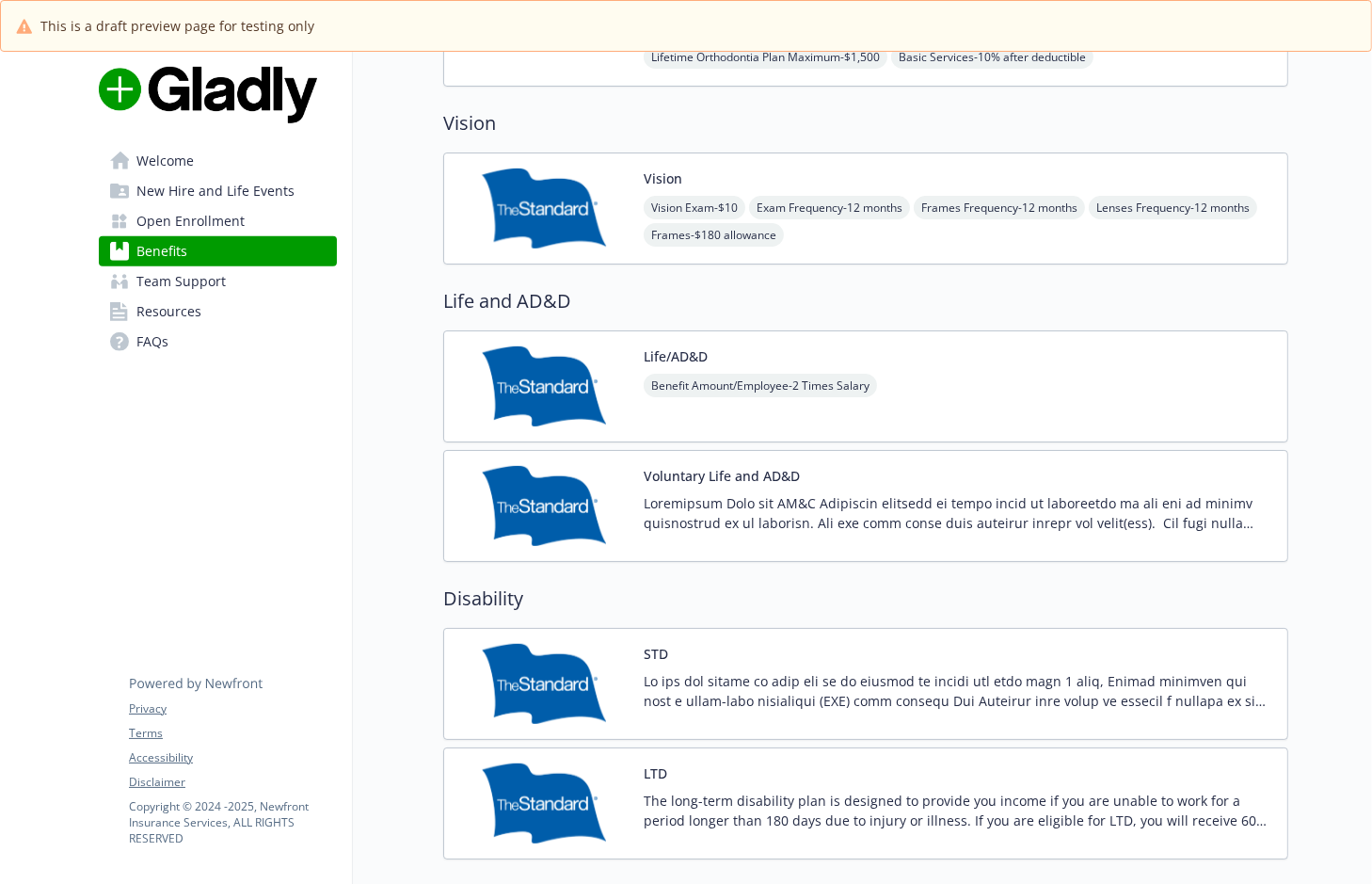
click at [583, 491] on img at bounding box center [544, 505] width 170 height 80
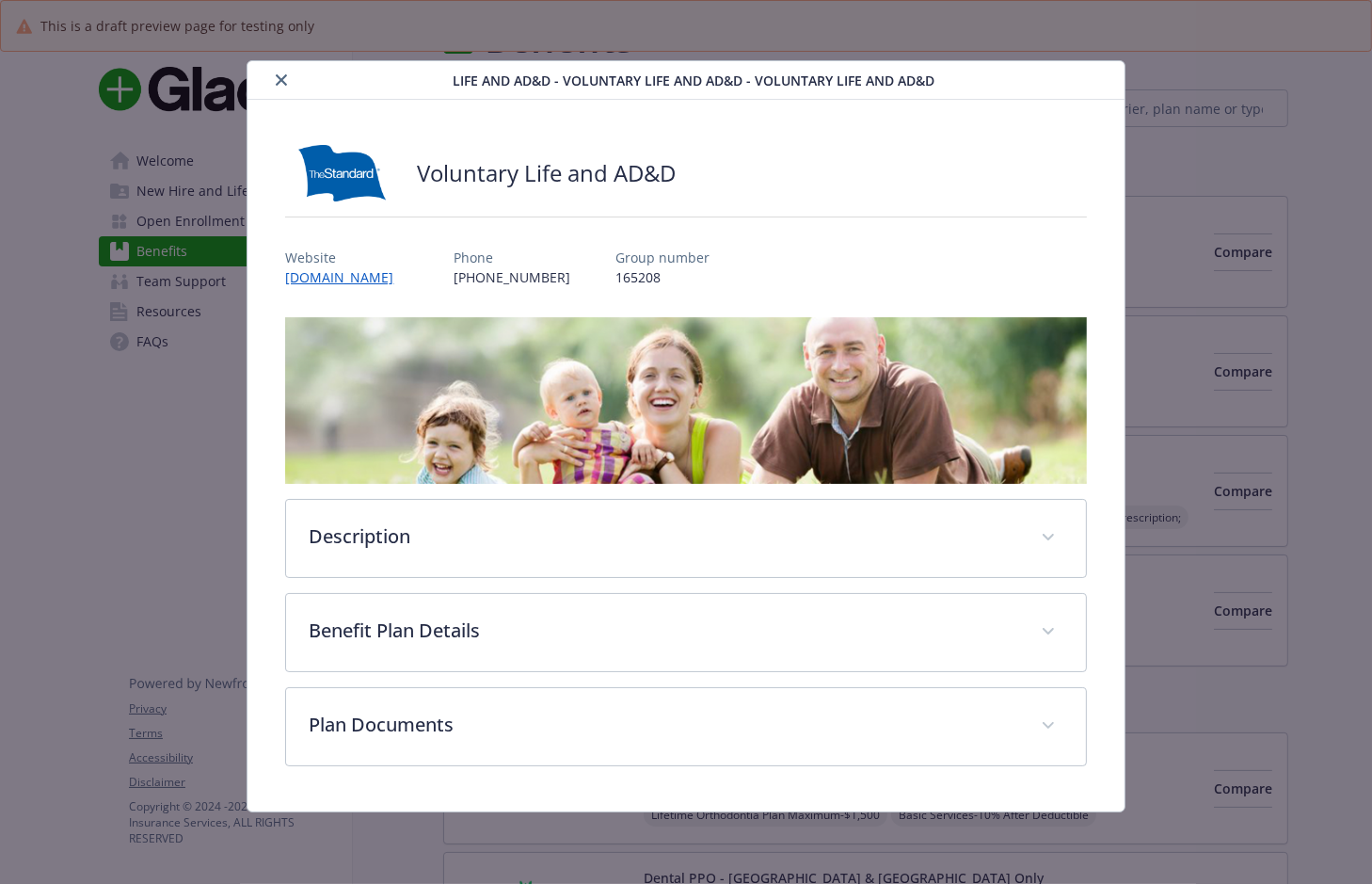
scroll to position [942, 0]
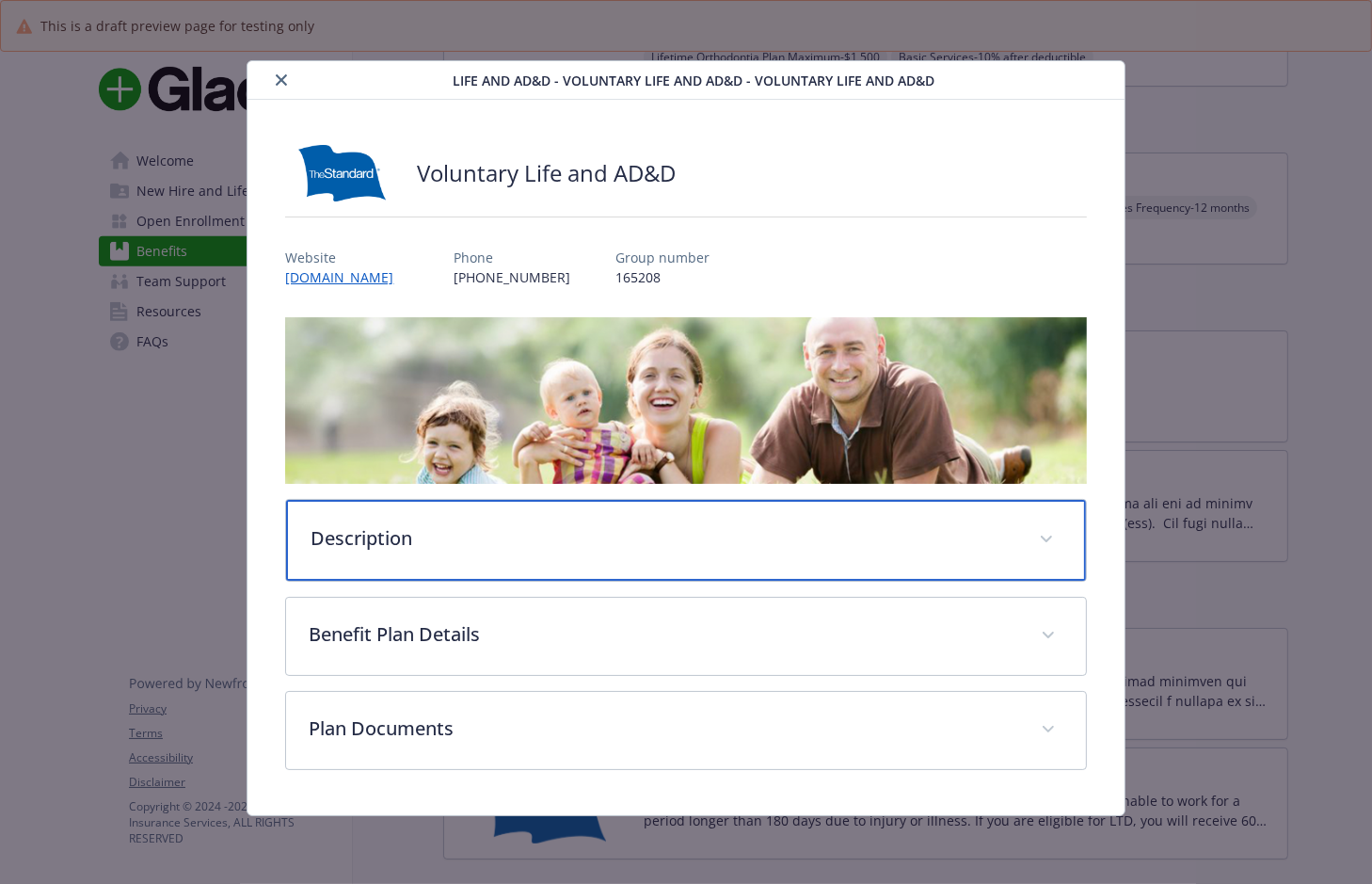
click at [411, 561] on div "Description" at bounding box center [685, 541] width 799 height 81
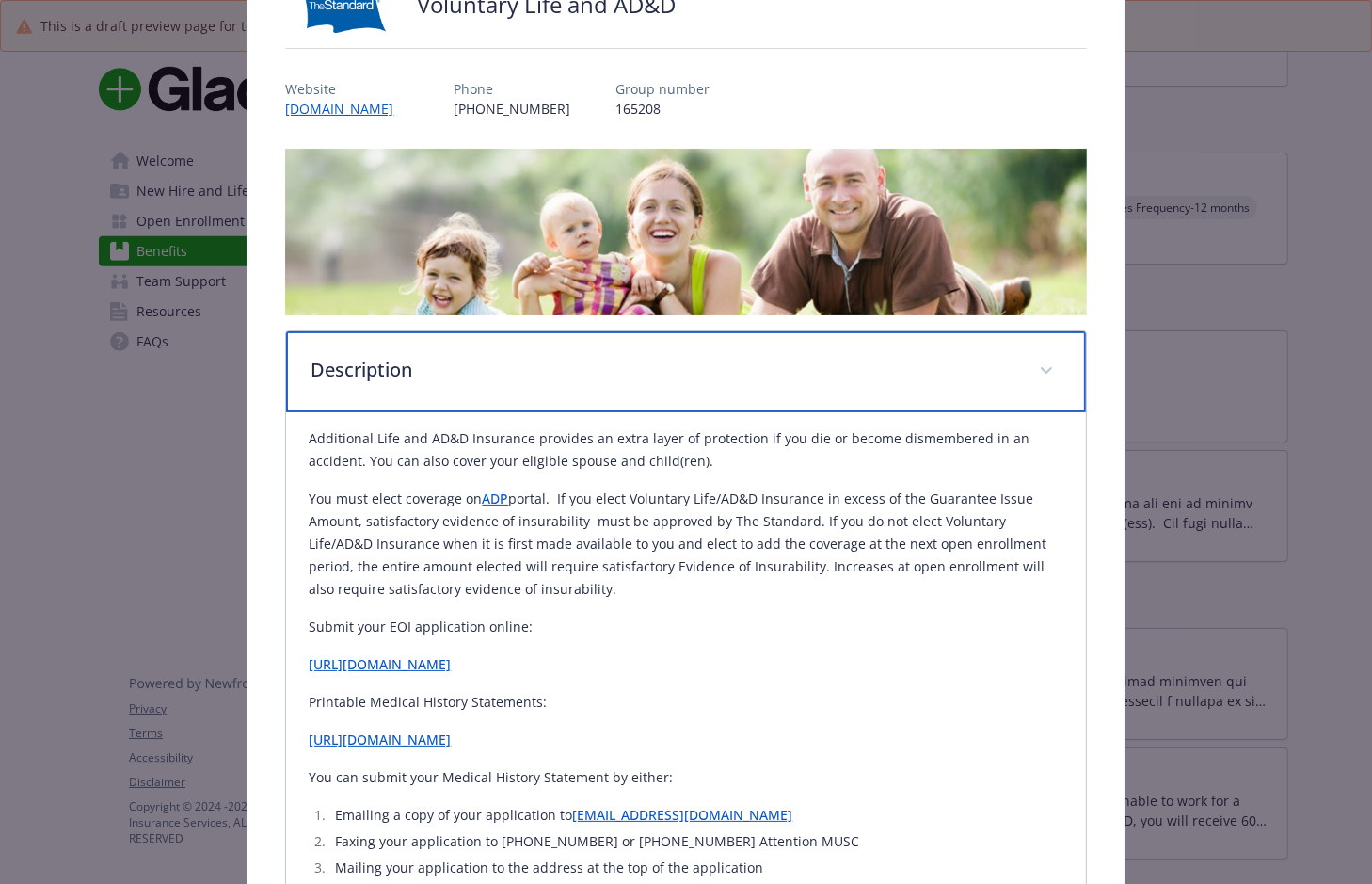
scroll to position [342, 0]
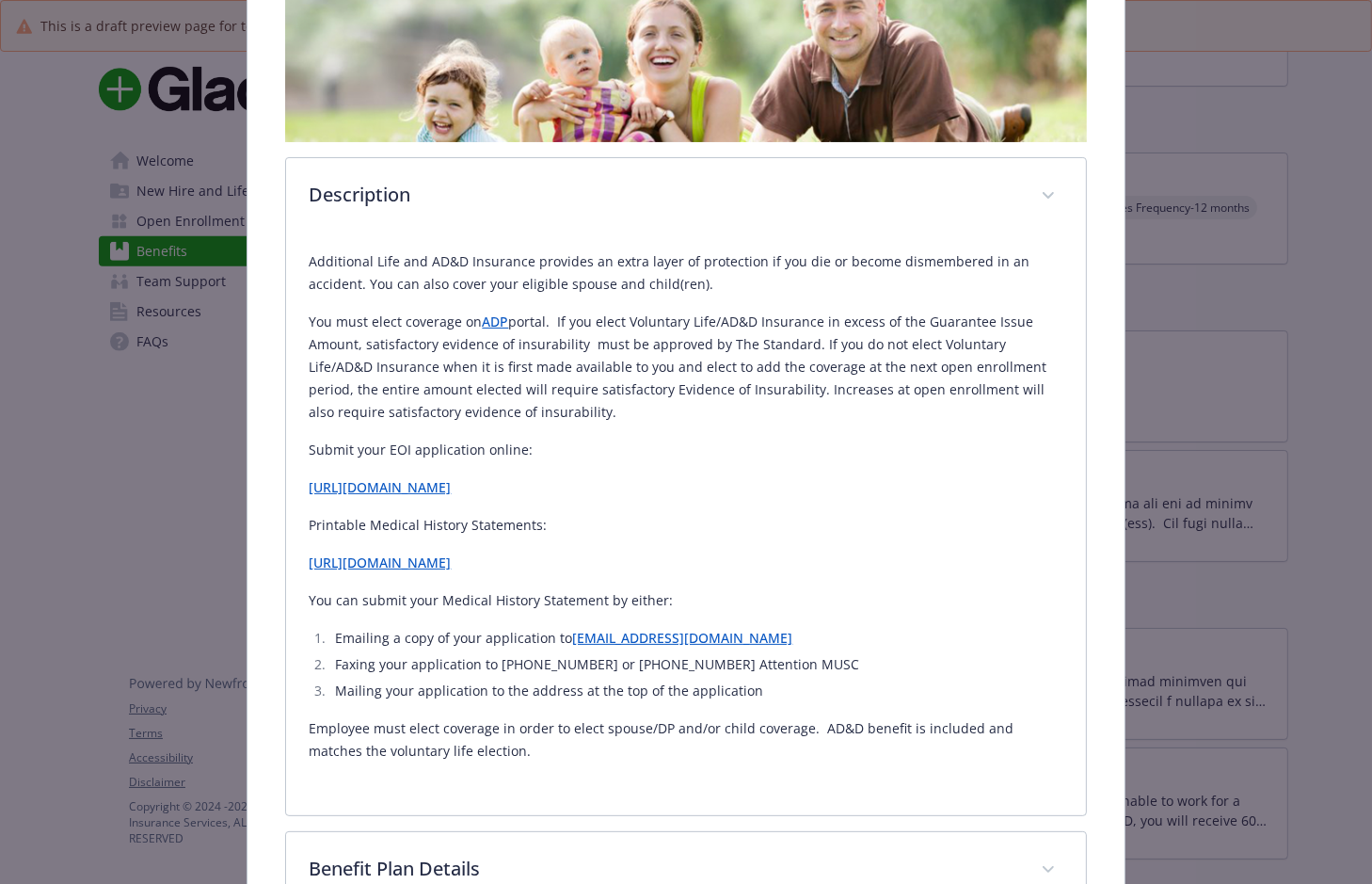
click at [1048, 475] on div "Additional Life and AD&D Insurance provides an extra layer of protection if you…" at bounding box center [685, 506] width 753 height 512
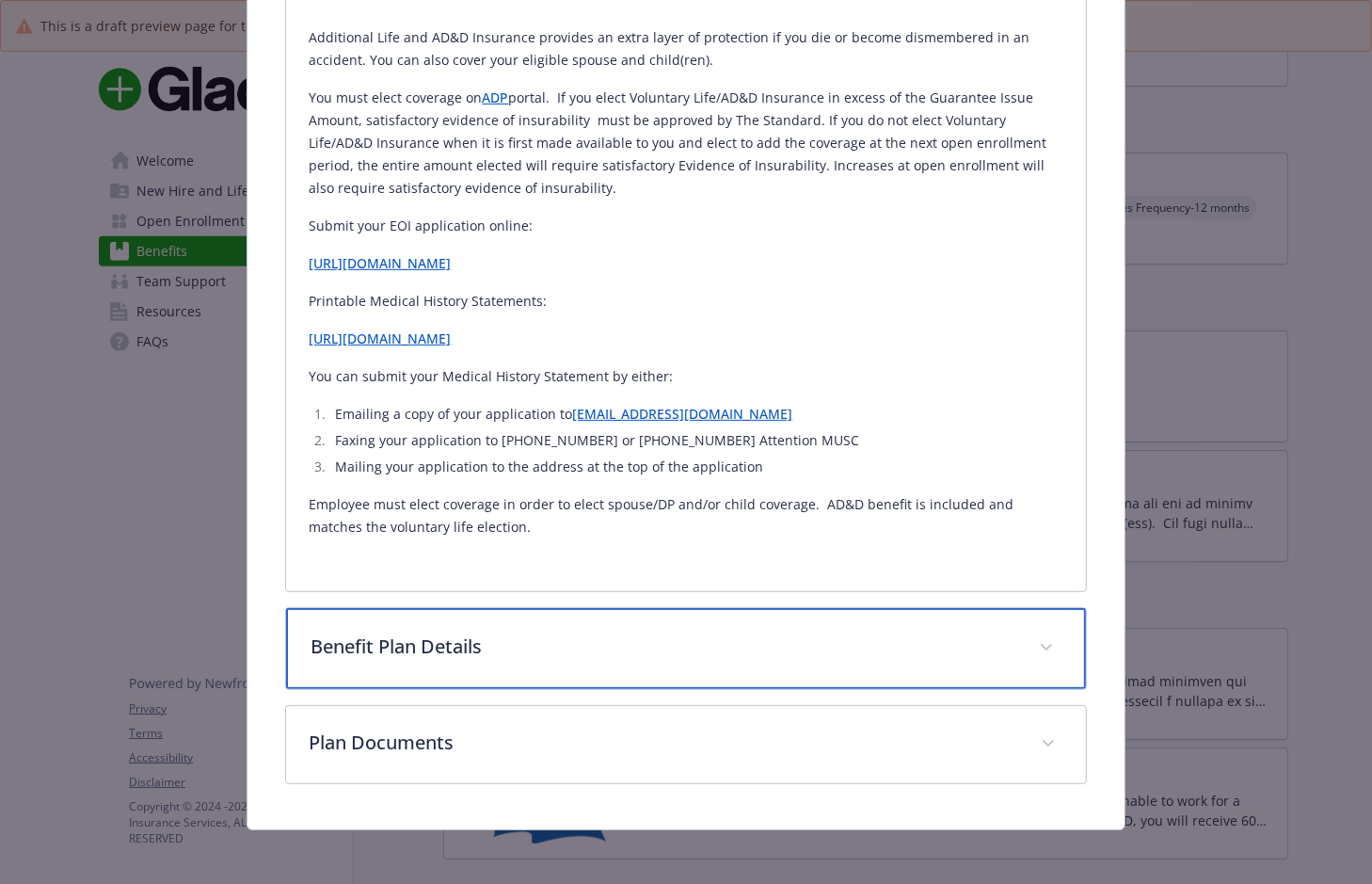
click at [499, 617] on div "Benefit Plan Details" at bounding box center [685, 649] width 799 height 81
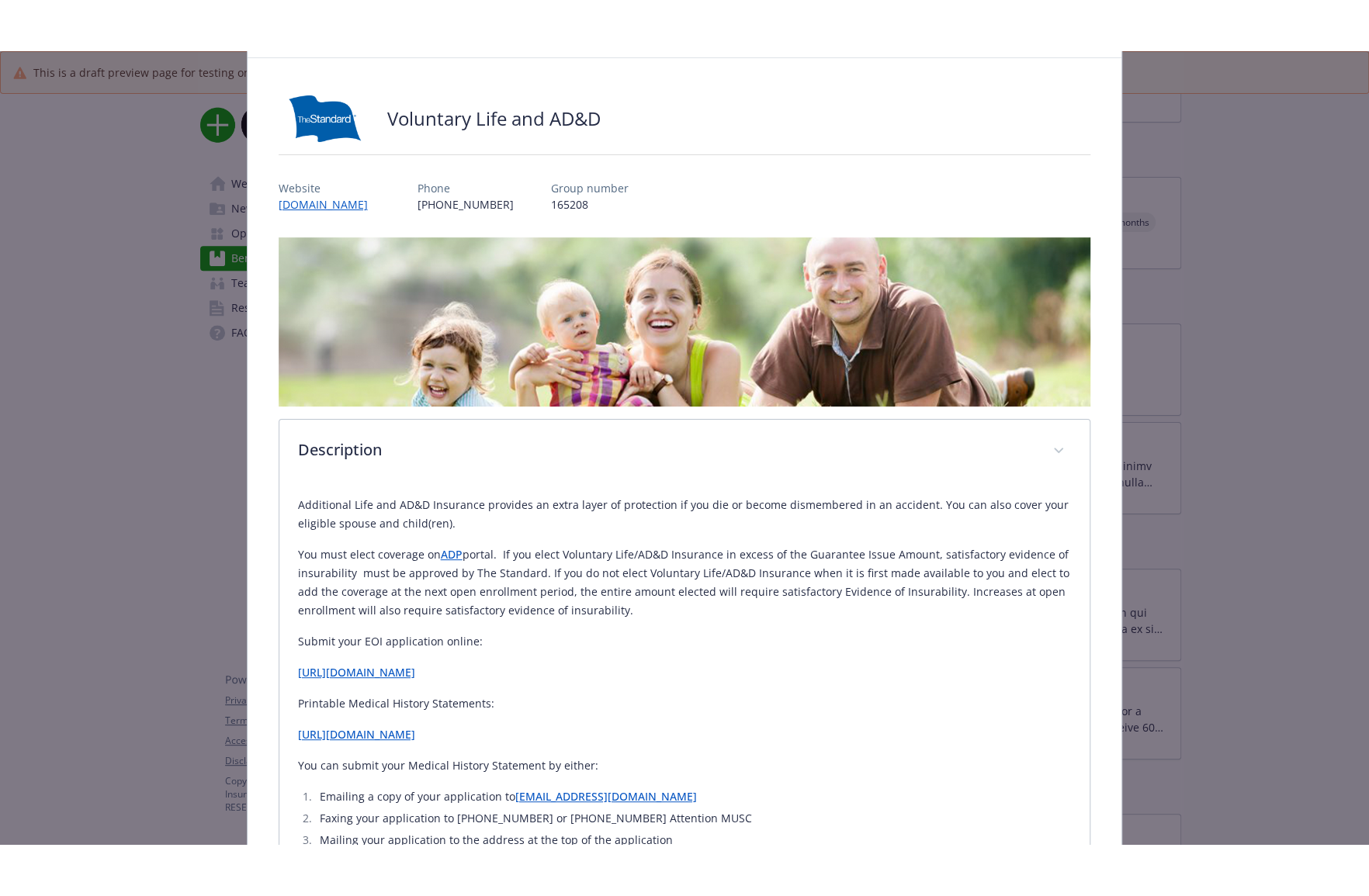
scroll to position [0, 0]
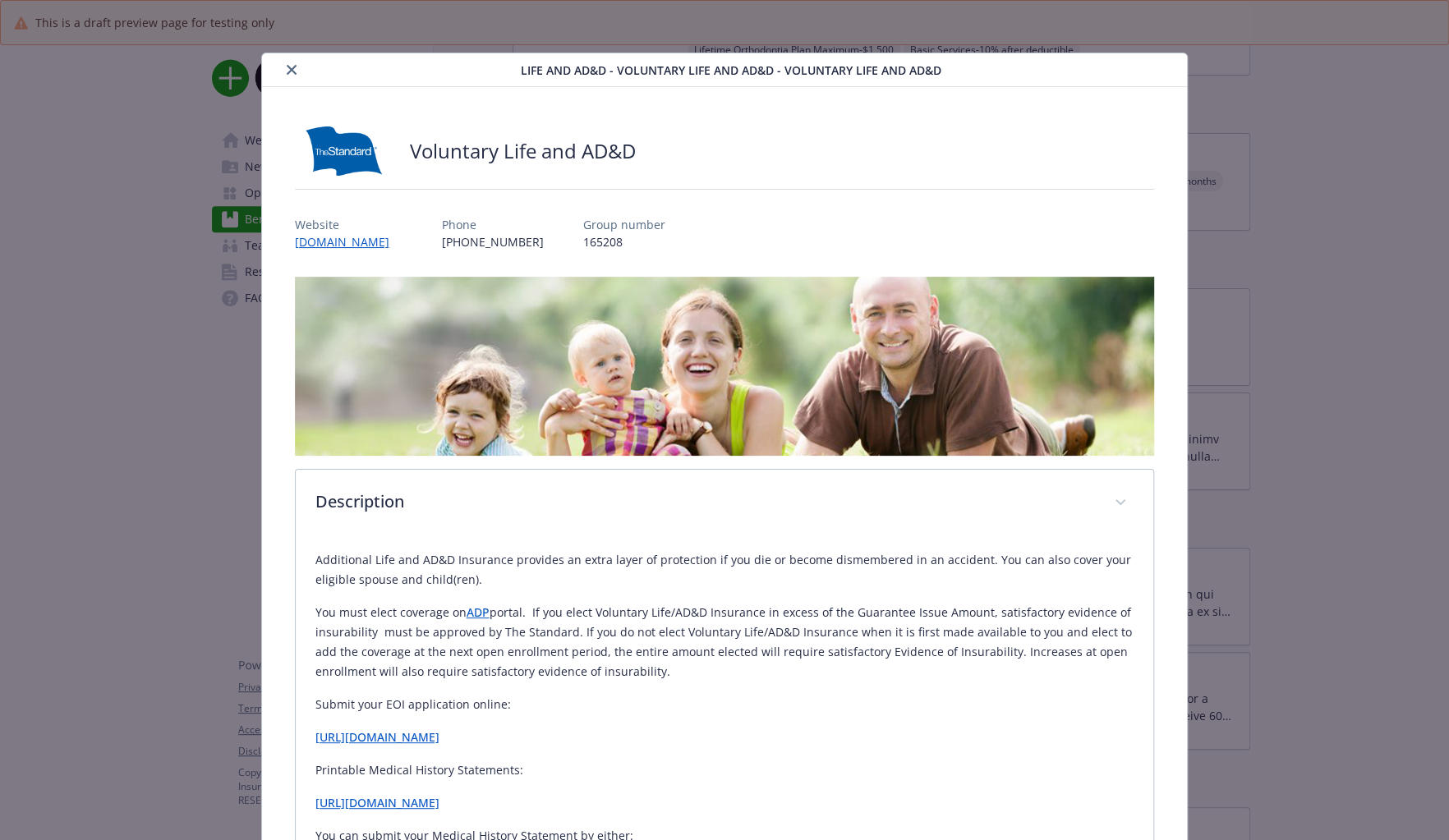
click at [287, 67] on icon "close" at bounding box center [292, 70] width 10 height 10
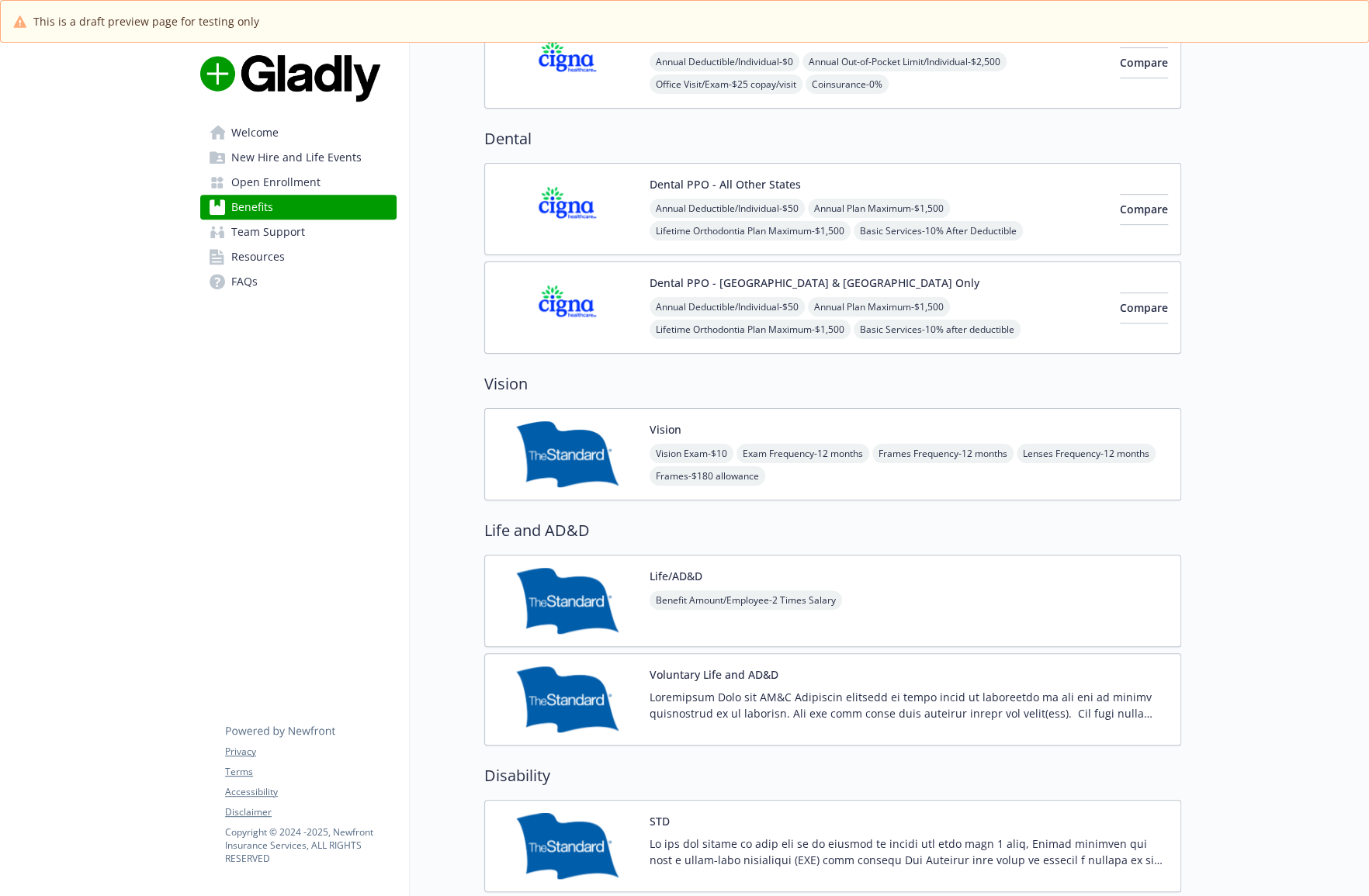
click at [581, 468] on img at bounding box center [567, 454] width 140 height 66
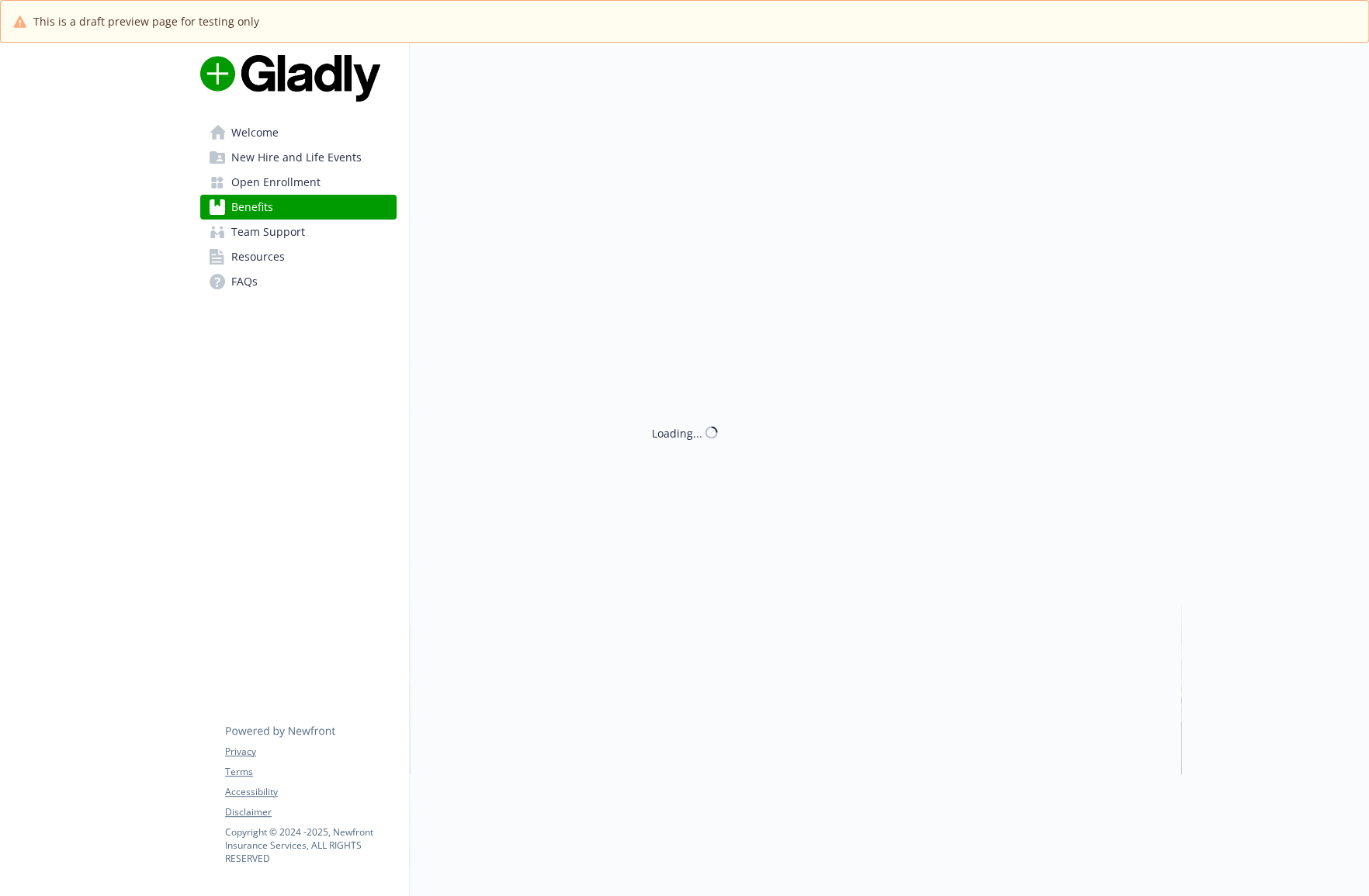
scroll to position [493, 0]
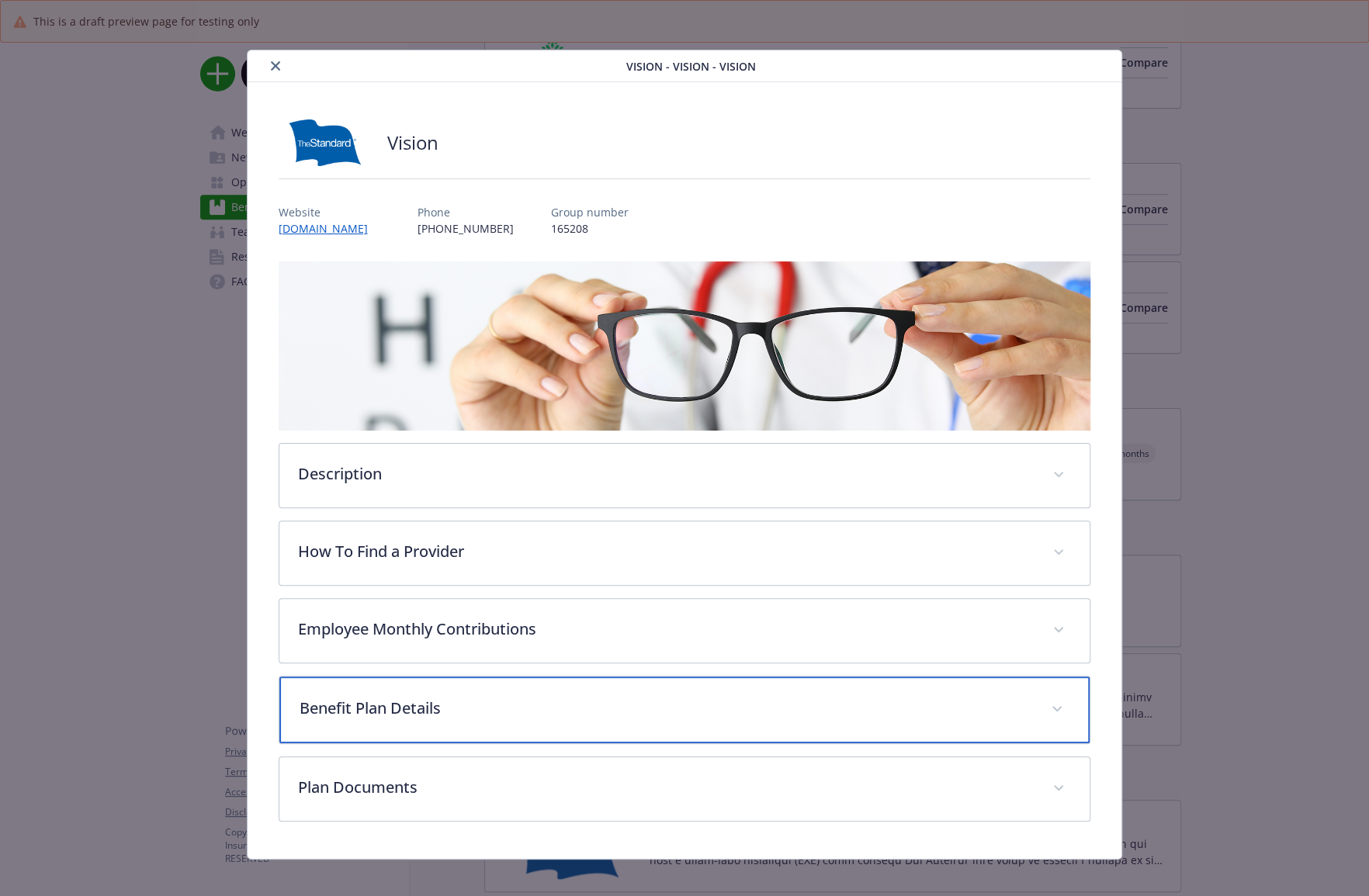
click at [381, 684] on div "Benefit Plan Details" at bounding box center [685, 710] width 811 height 67
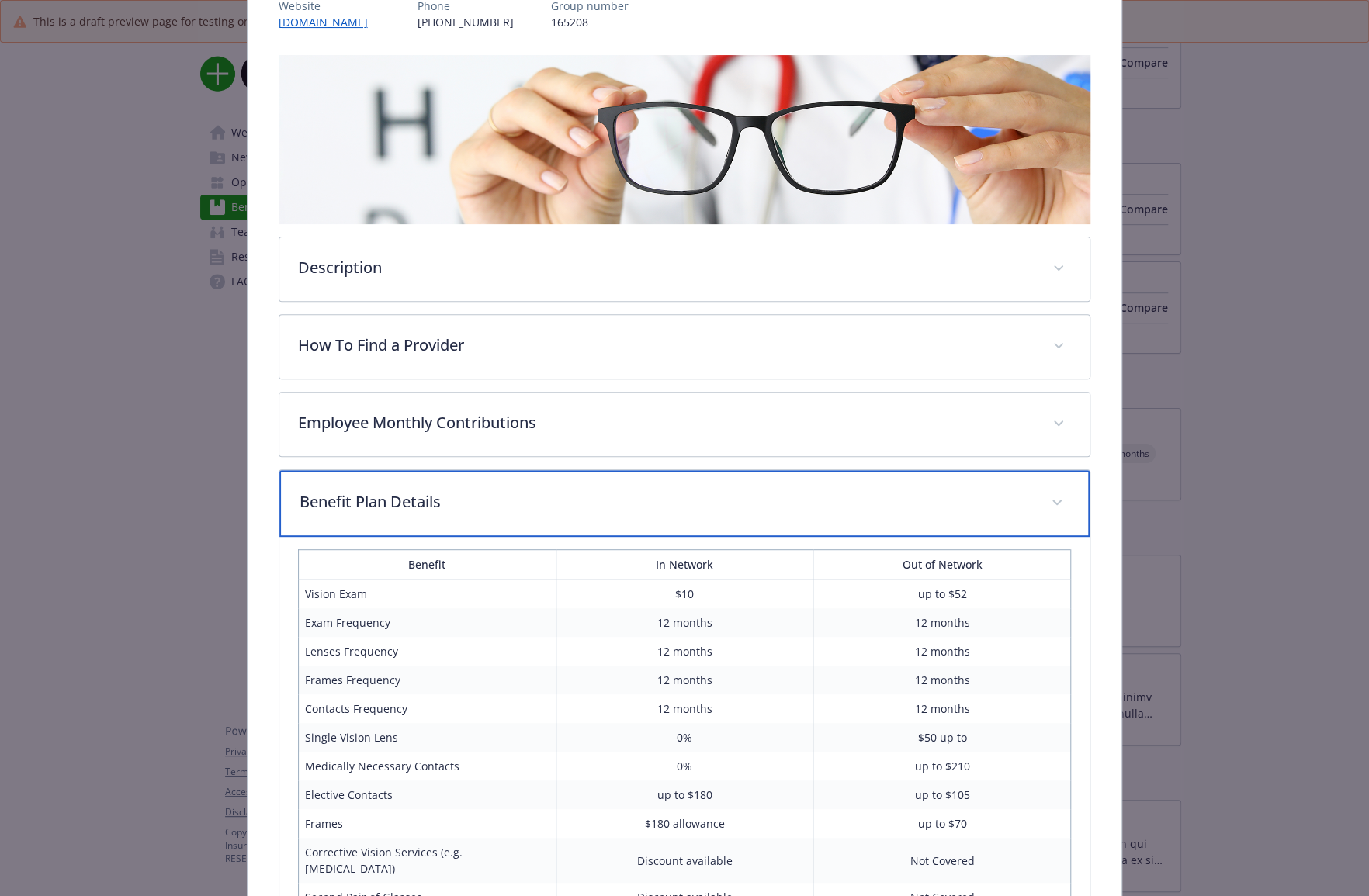
scroll to position [211, 0]
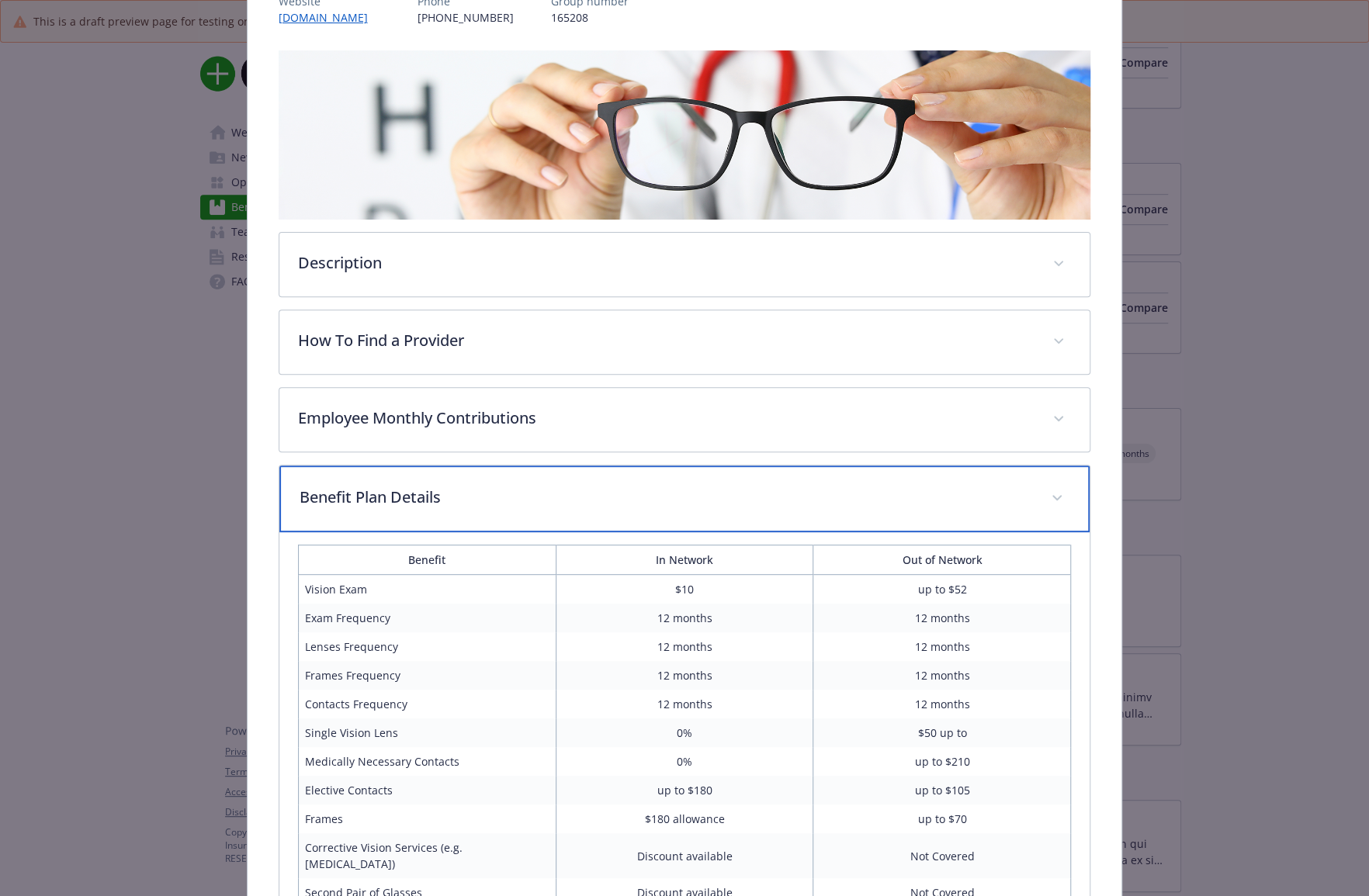
click at [389, 511] on div "Benefit Plan Details" at bounding box center [685, 499] width 811 height 67
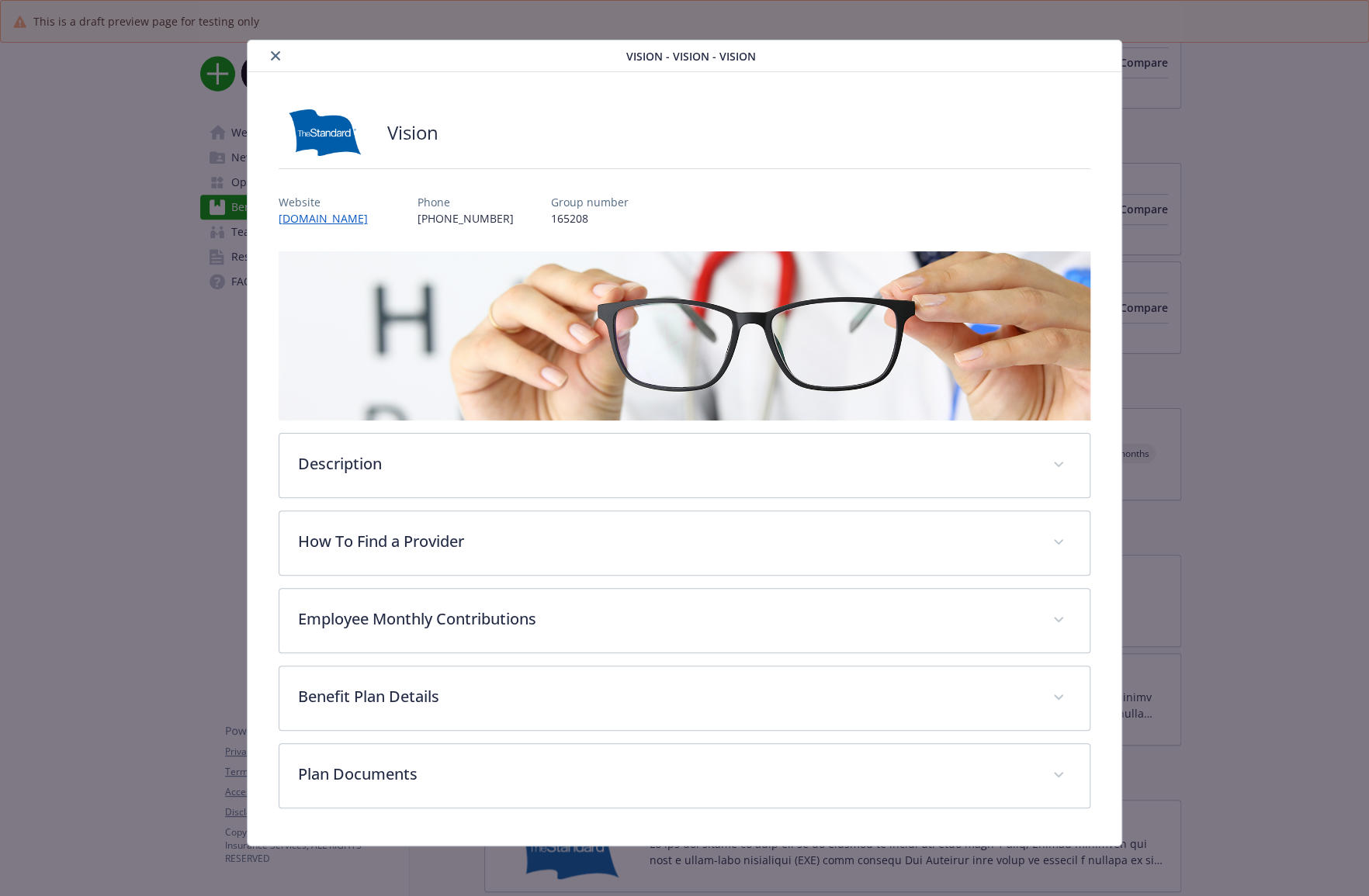
scroll to position [8, 0]
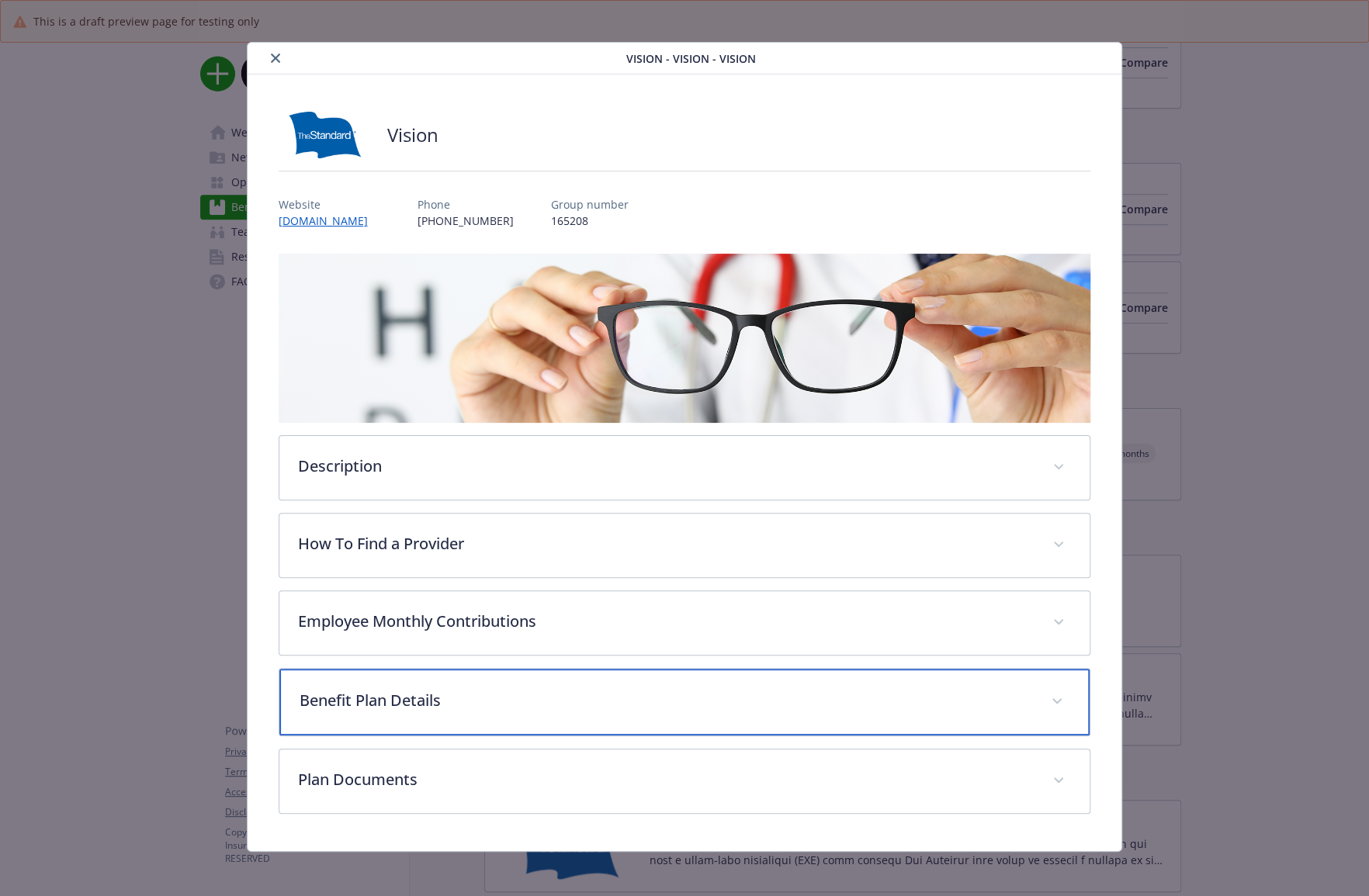
click at [380, 678] on div "Benefit Plan Details" at bounding box center [685, 702] width 811 height 67
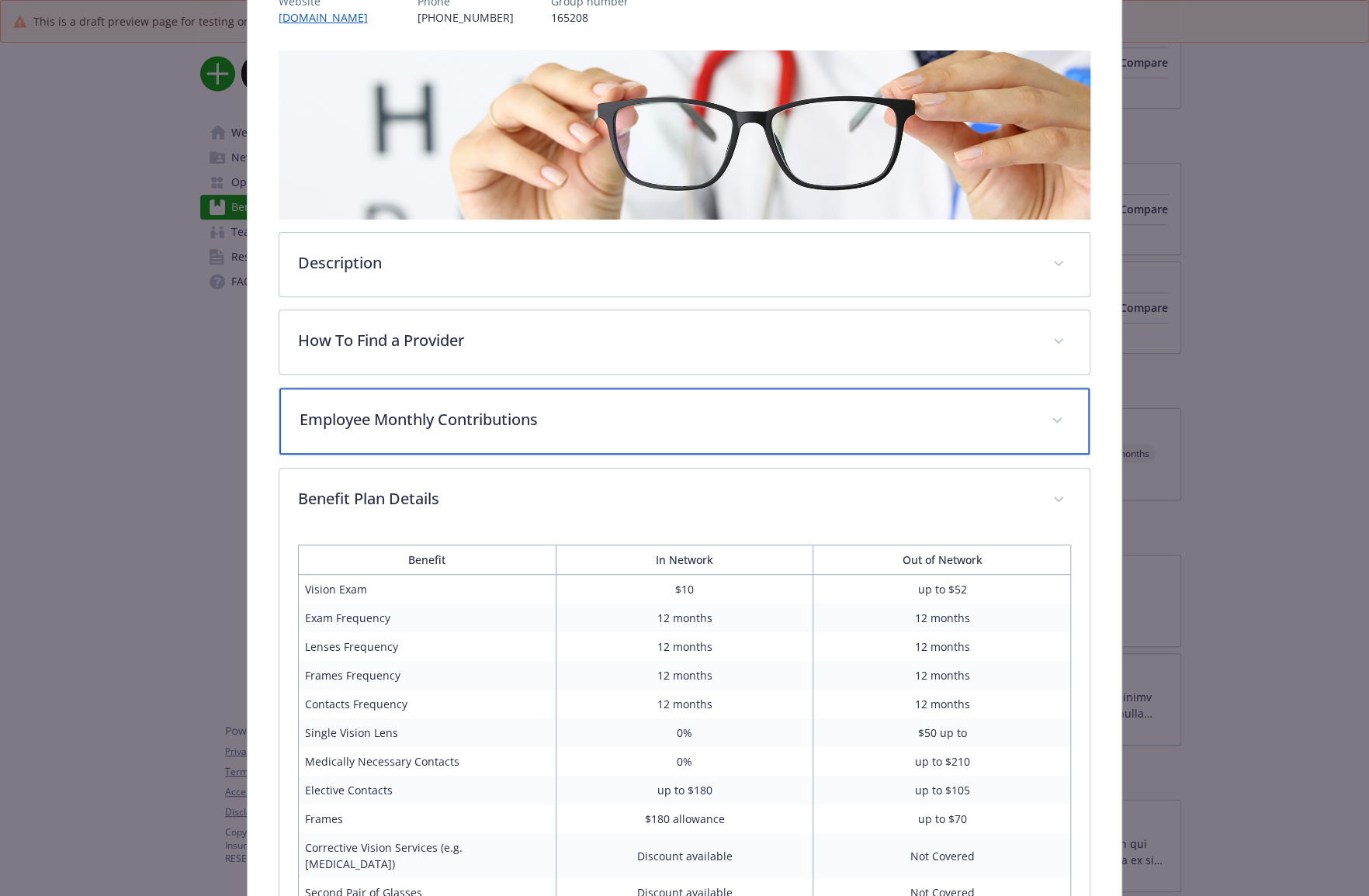
click at [369, 427] on p "Employee Monthly Contributions" at bounding box center [666, 419] width 733 height 23
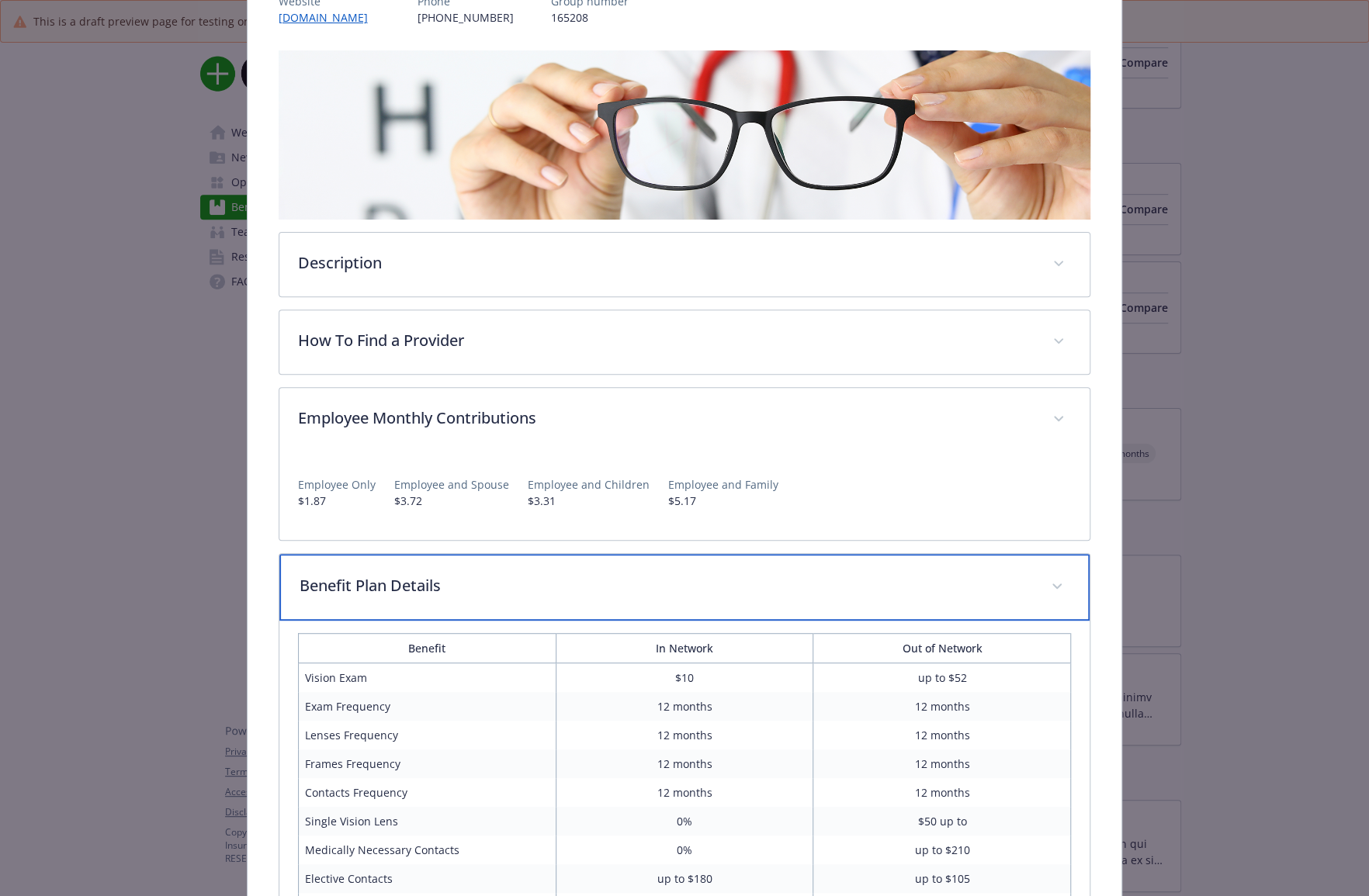
click at [369, 581] on p "Benefit Plan Details" at bounding box center [666, 585] width 733 height 23
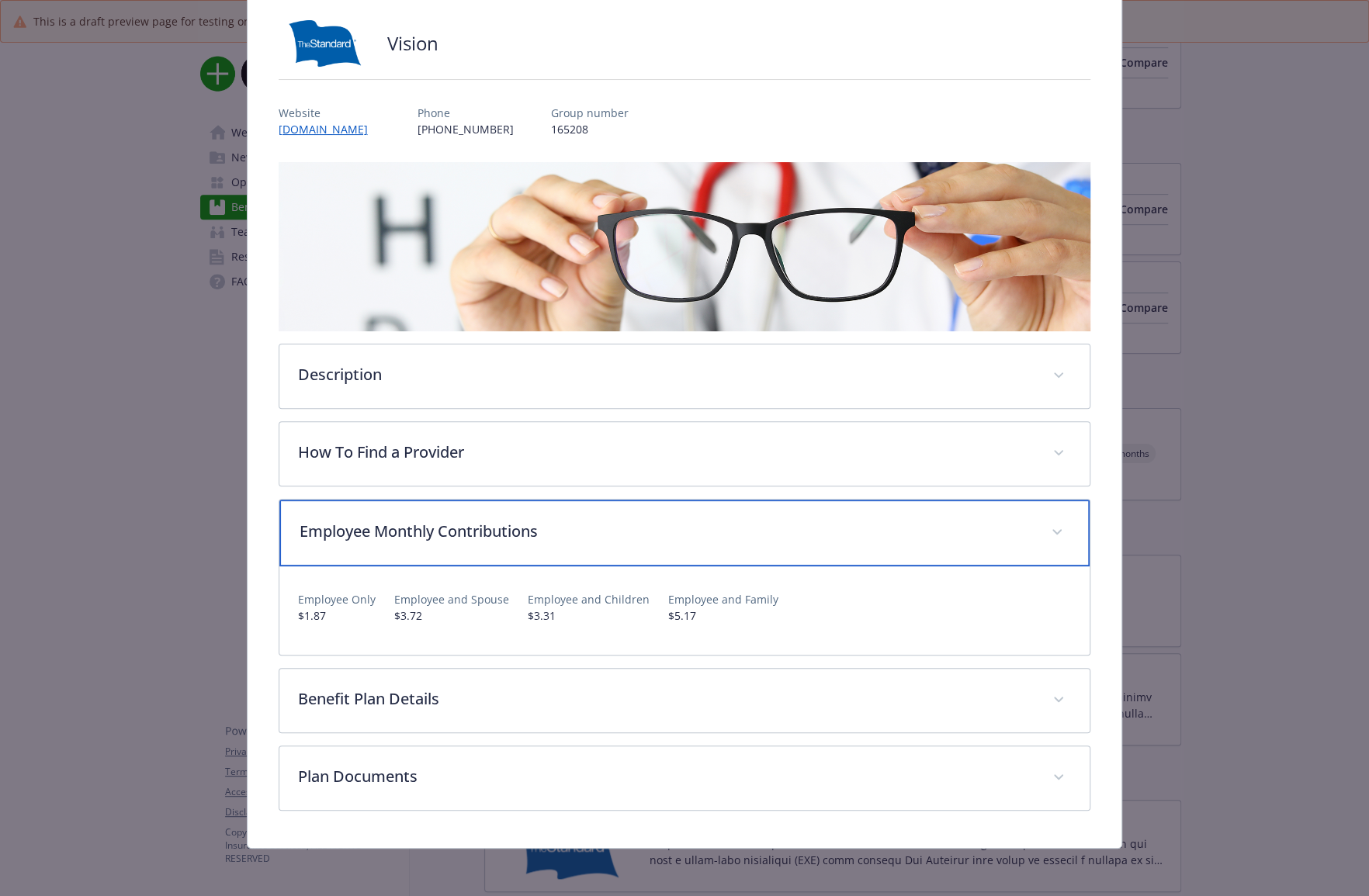
click at [368, 535] on p "Employee Monthly Contributions" at bounding box center [666, 531] width 733 height 23
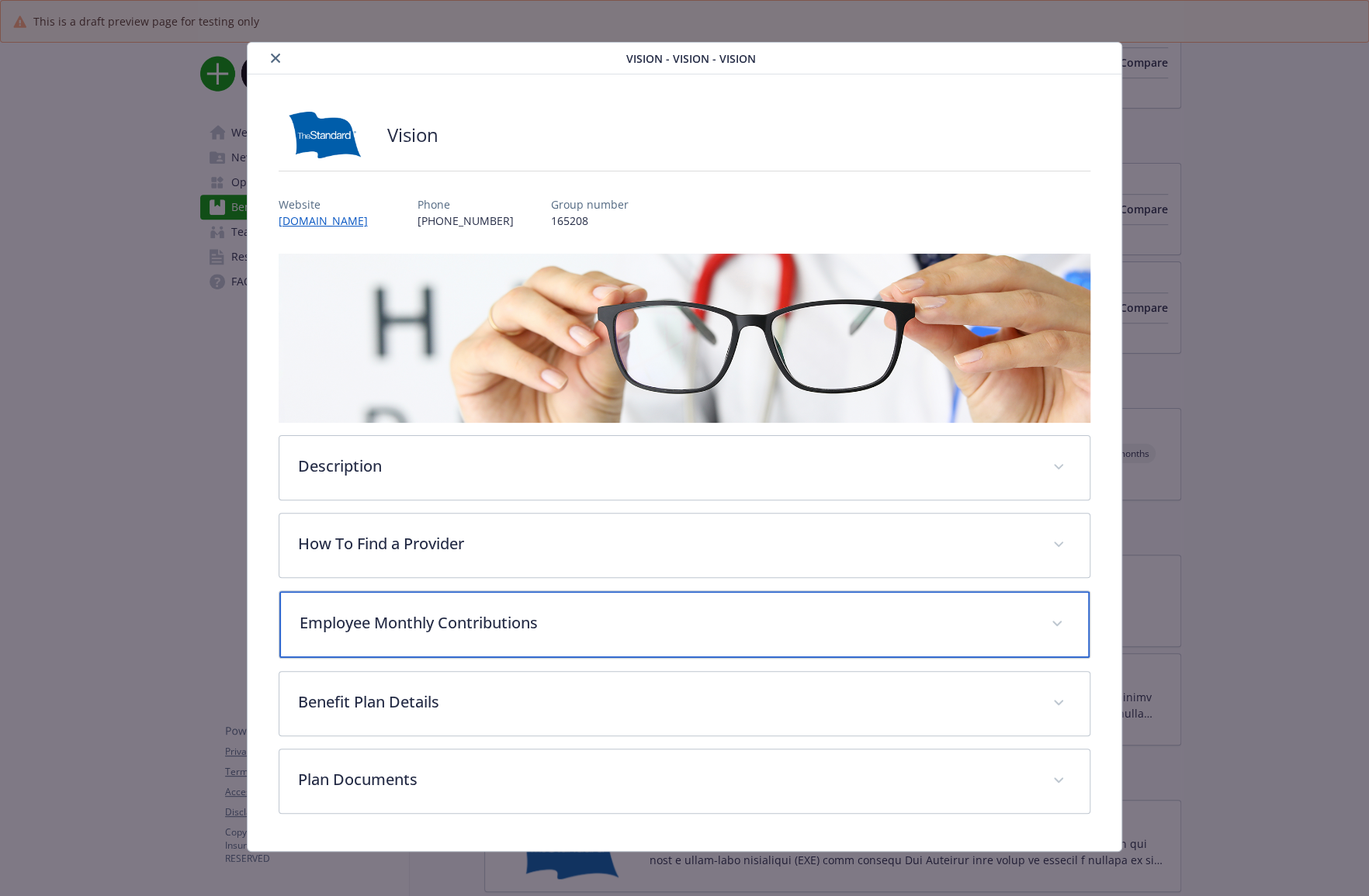
scroll to position [10, 0]
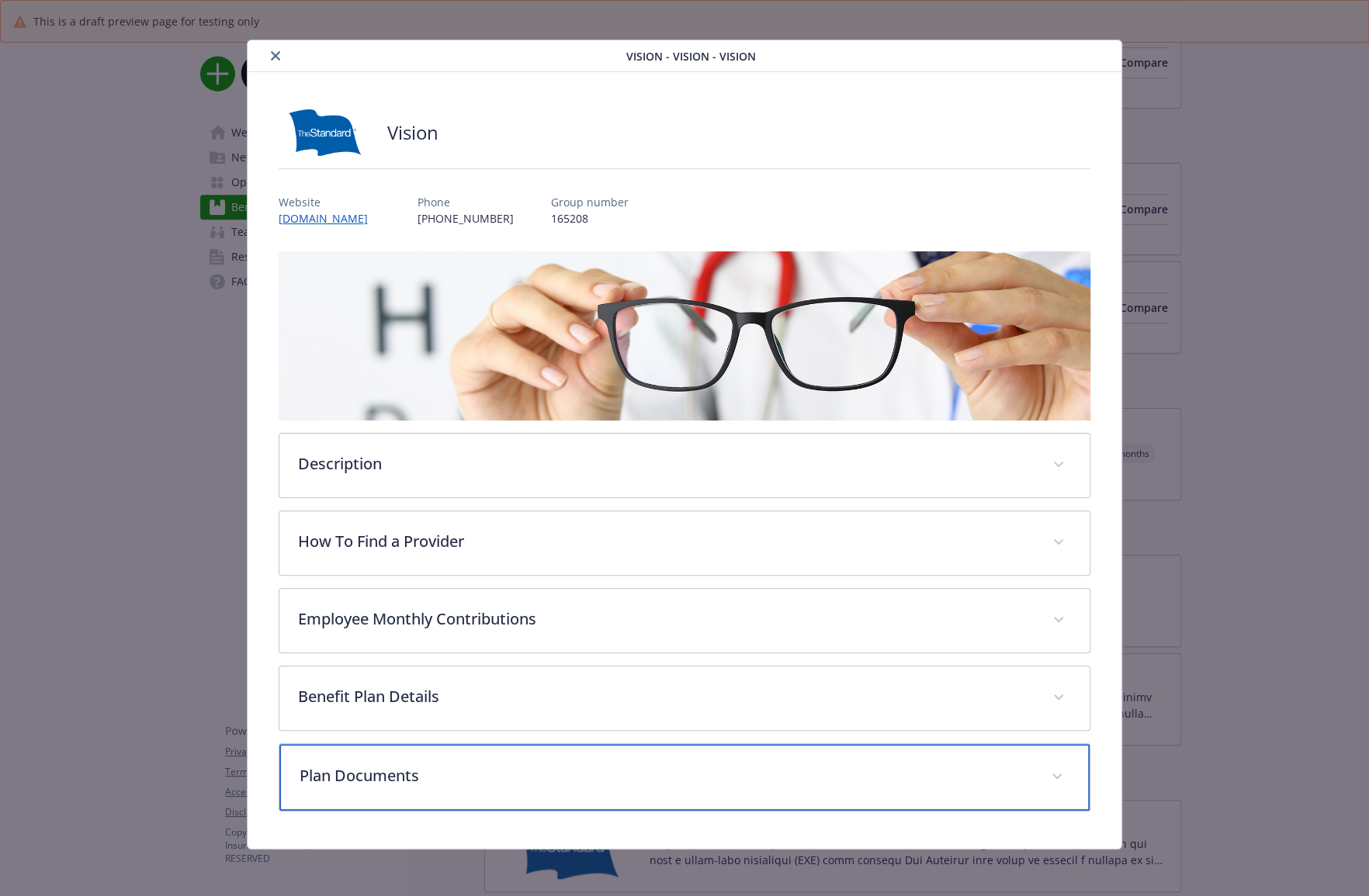
click at [362, 703] on p "Plan Documents" at bounding box center [666, 775] width 733 height 23
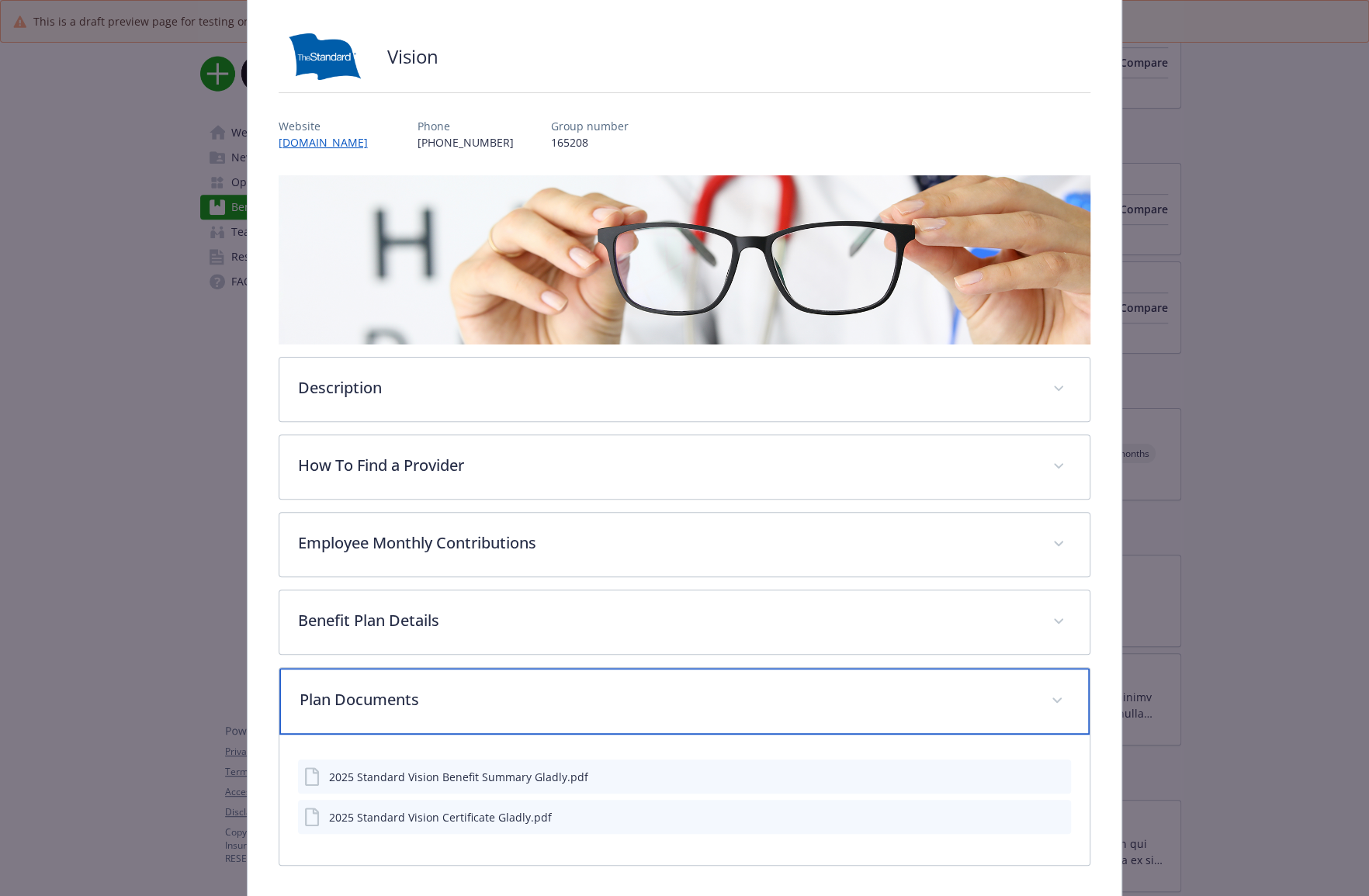
scroll to position [141, 0]
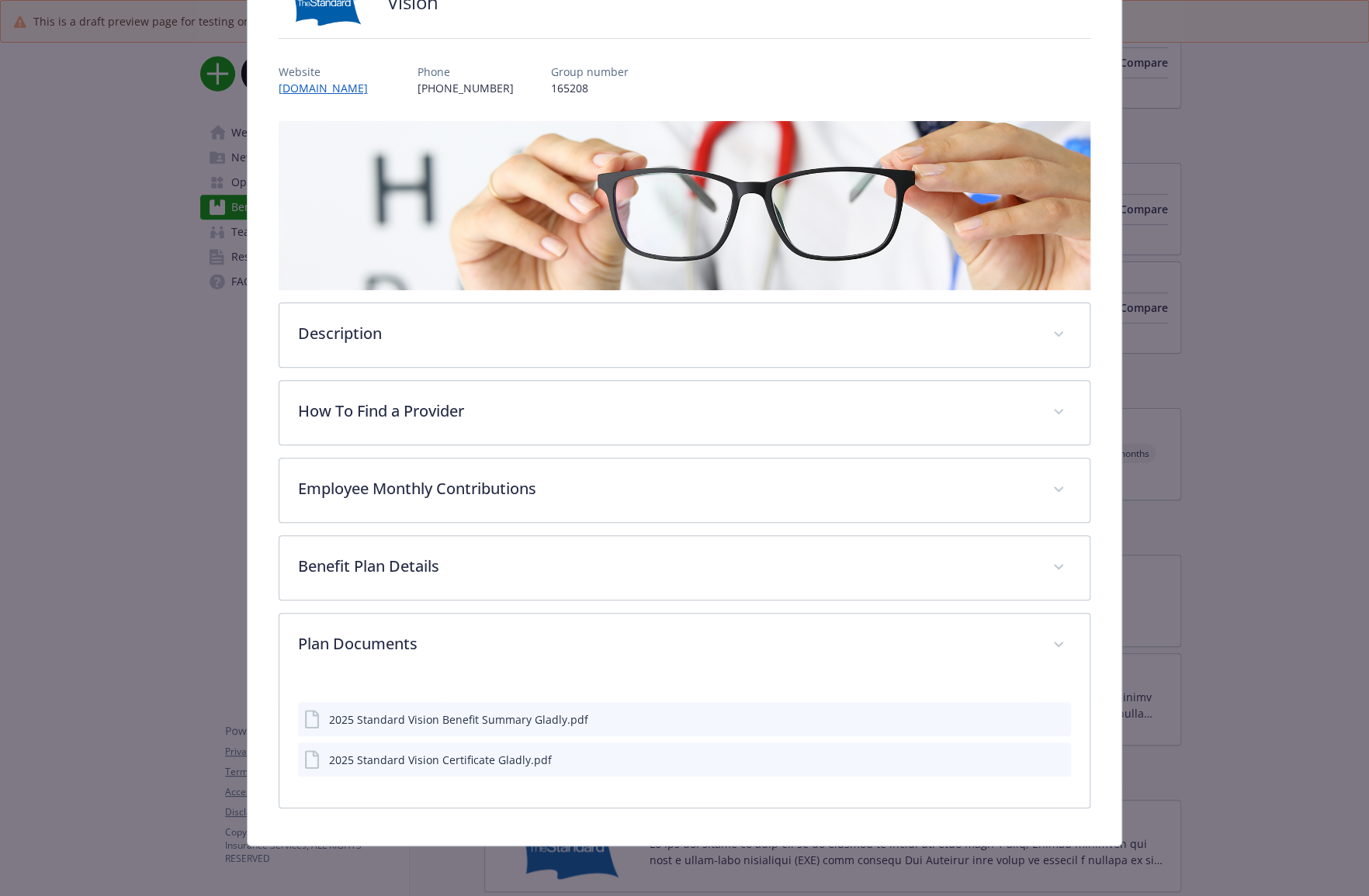
click at [1021, 703] on icon "preview file" at bounding box center [1056, 719] width 14 height 11
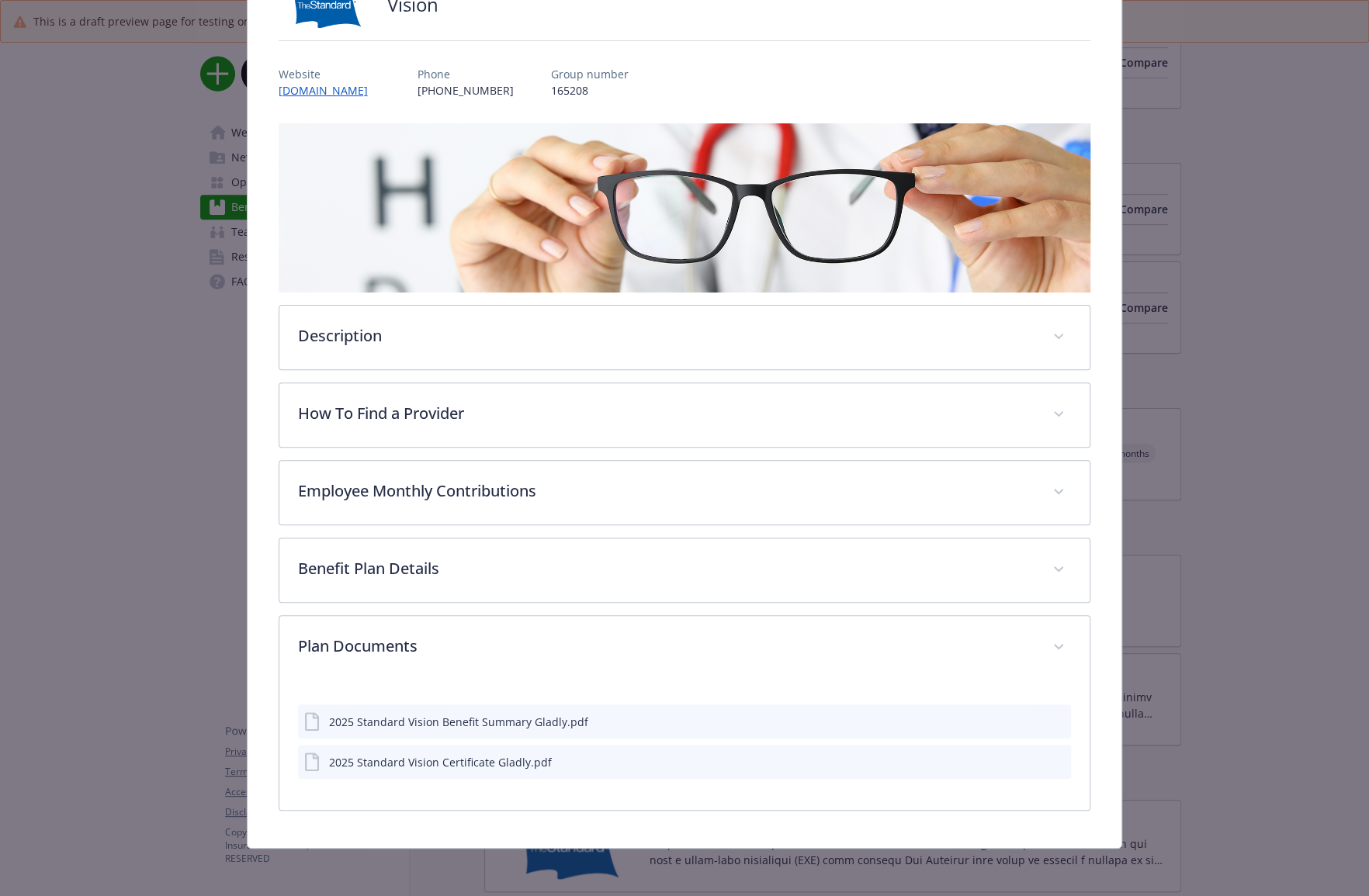
click at [1021, 703] on icon "preview file" at bounding box center [1056, 720] width 14 height 11
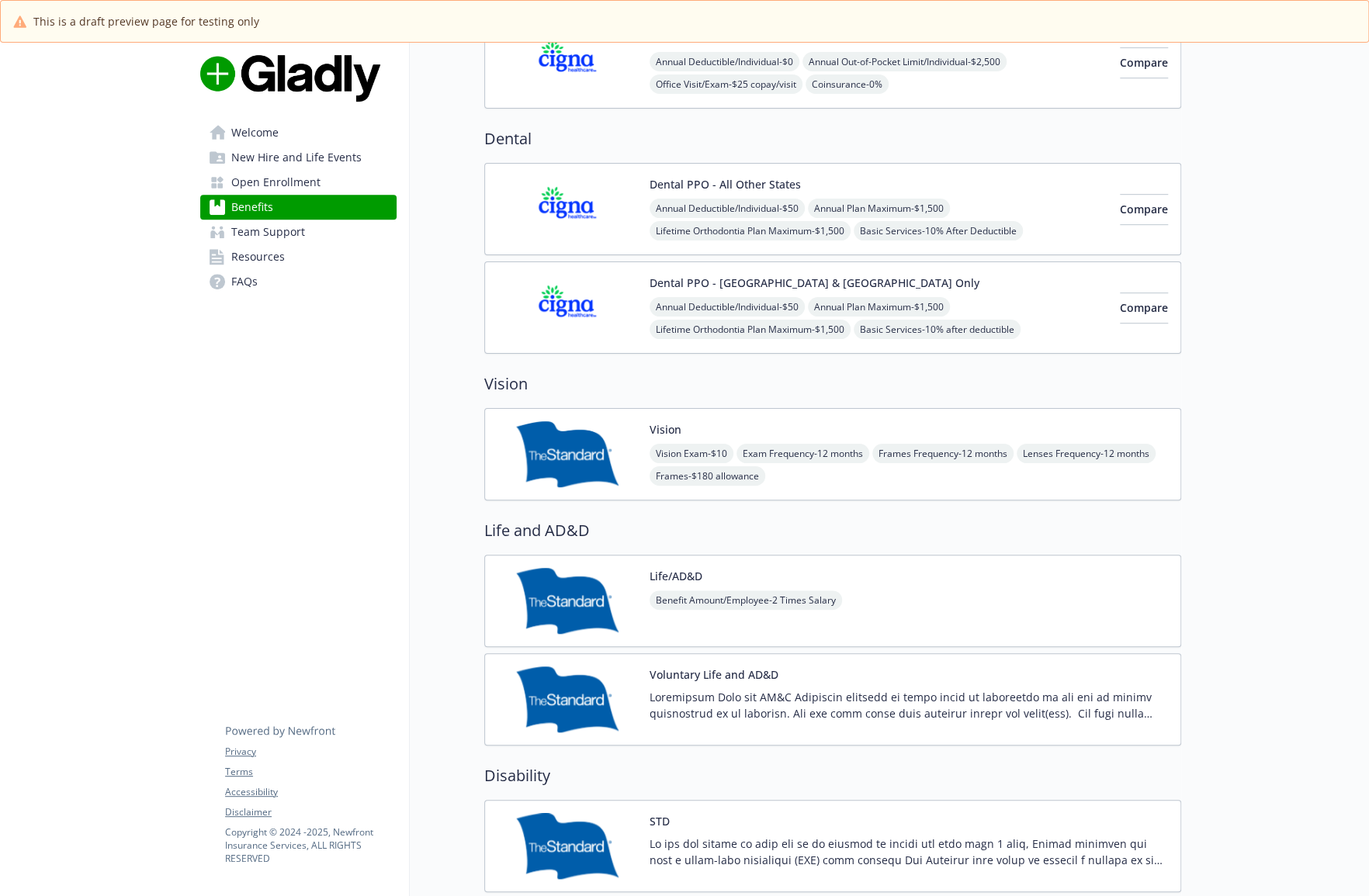
click at [277, 253] on span "Resources" at bounding box center [257, 257] width 53 height 25
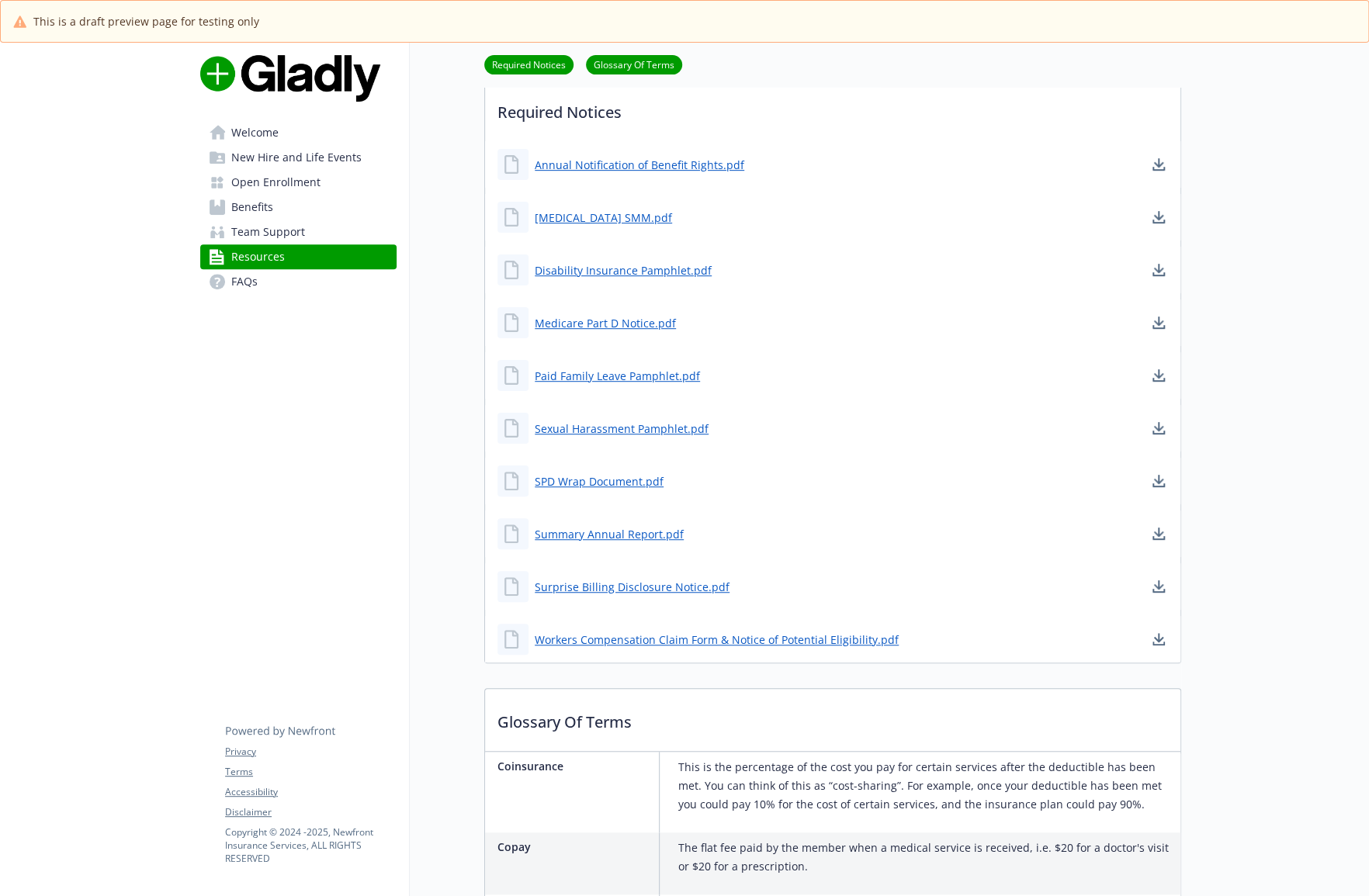
scroll to position [352, 0]
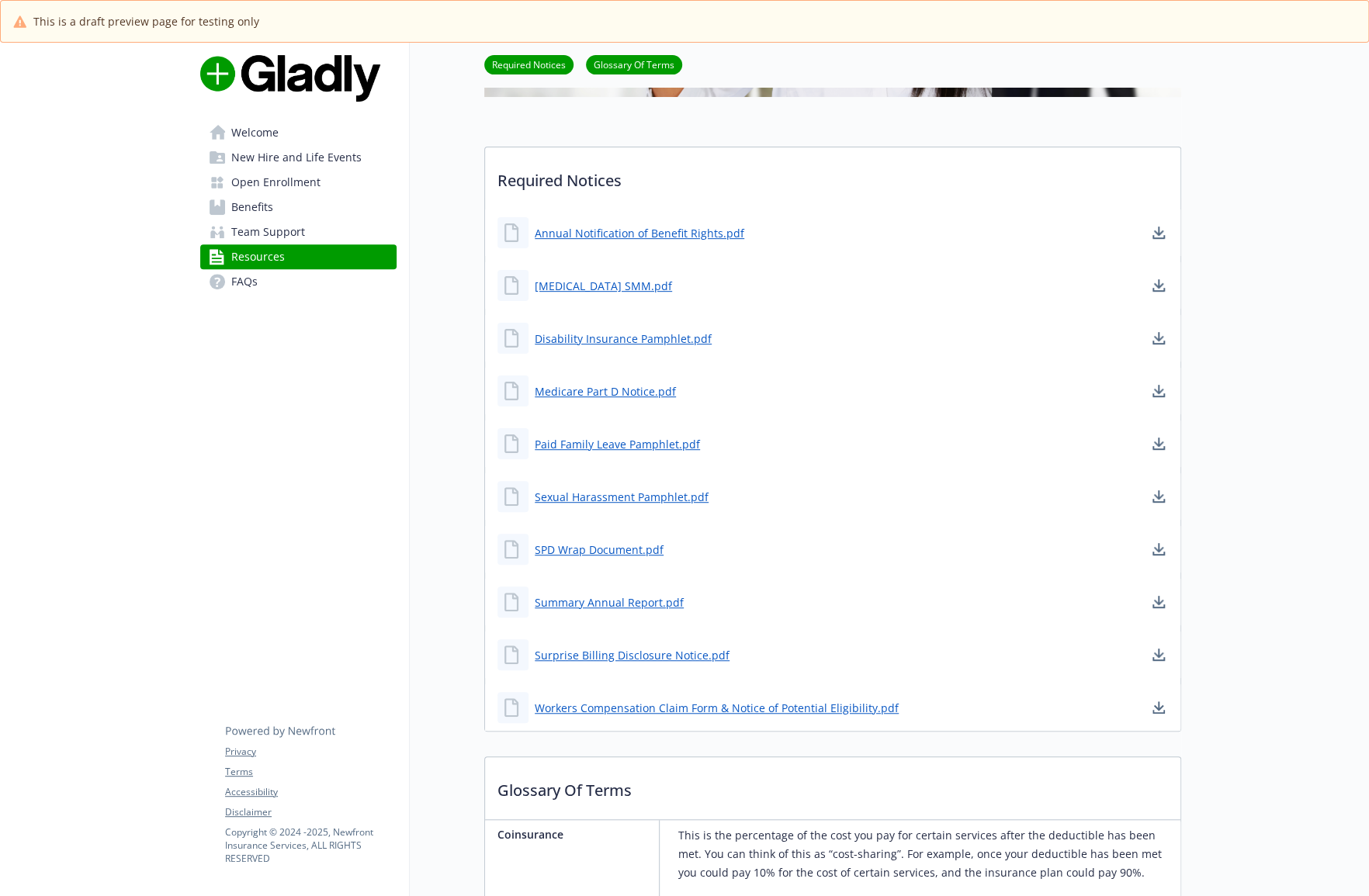
click at [254, 207] on span "Benefits" at bounding box center [252, 207] width 42 height 25
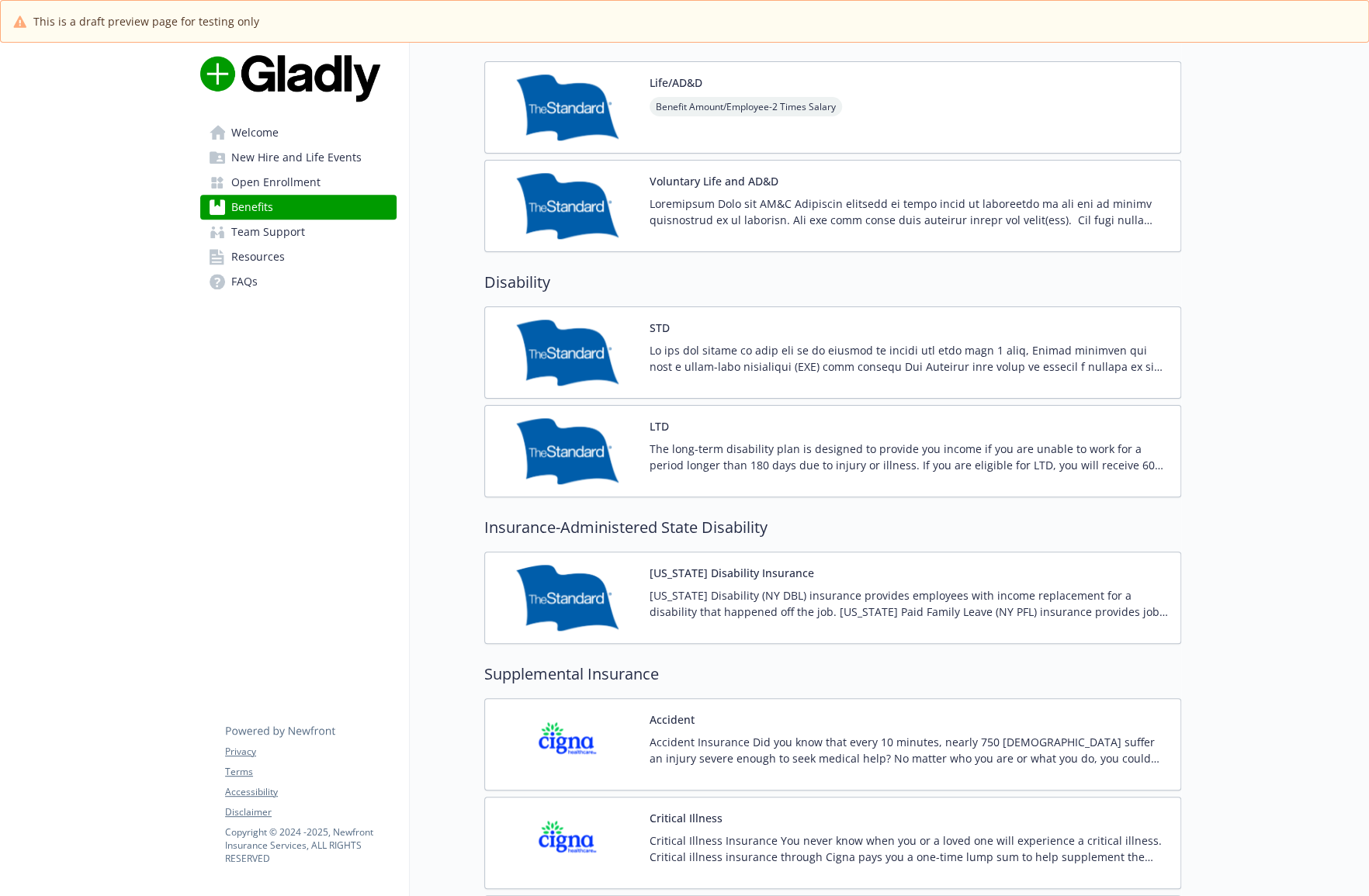
click at [622, 616] on img at bounding box center [567, 597] width 140 height 66
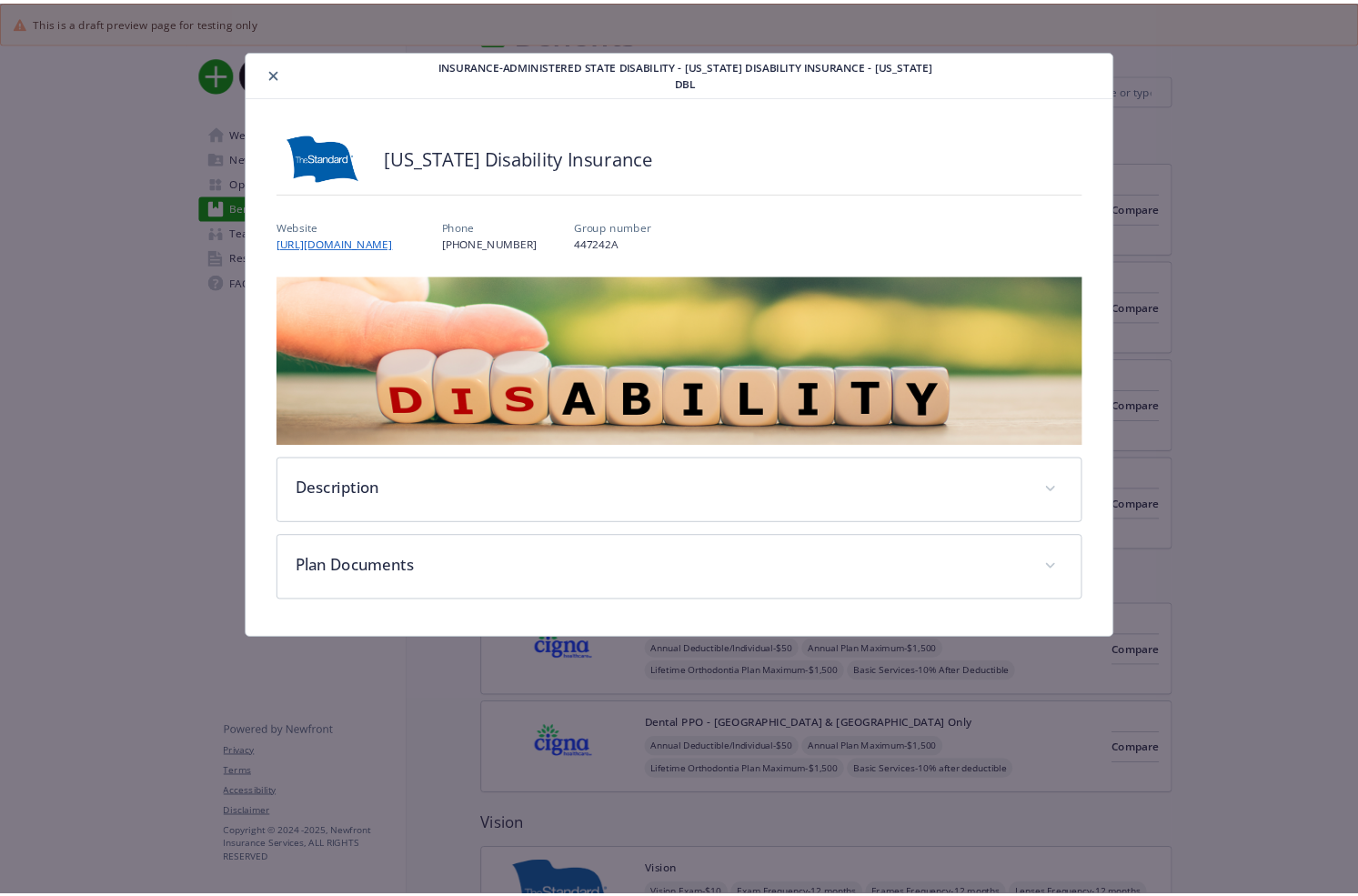
scroll to position [1157, 0]
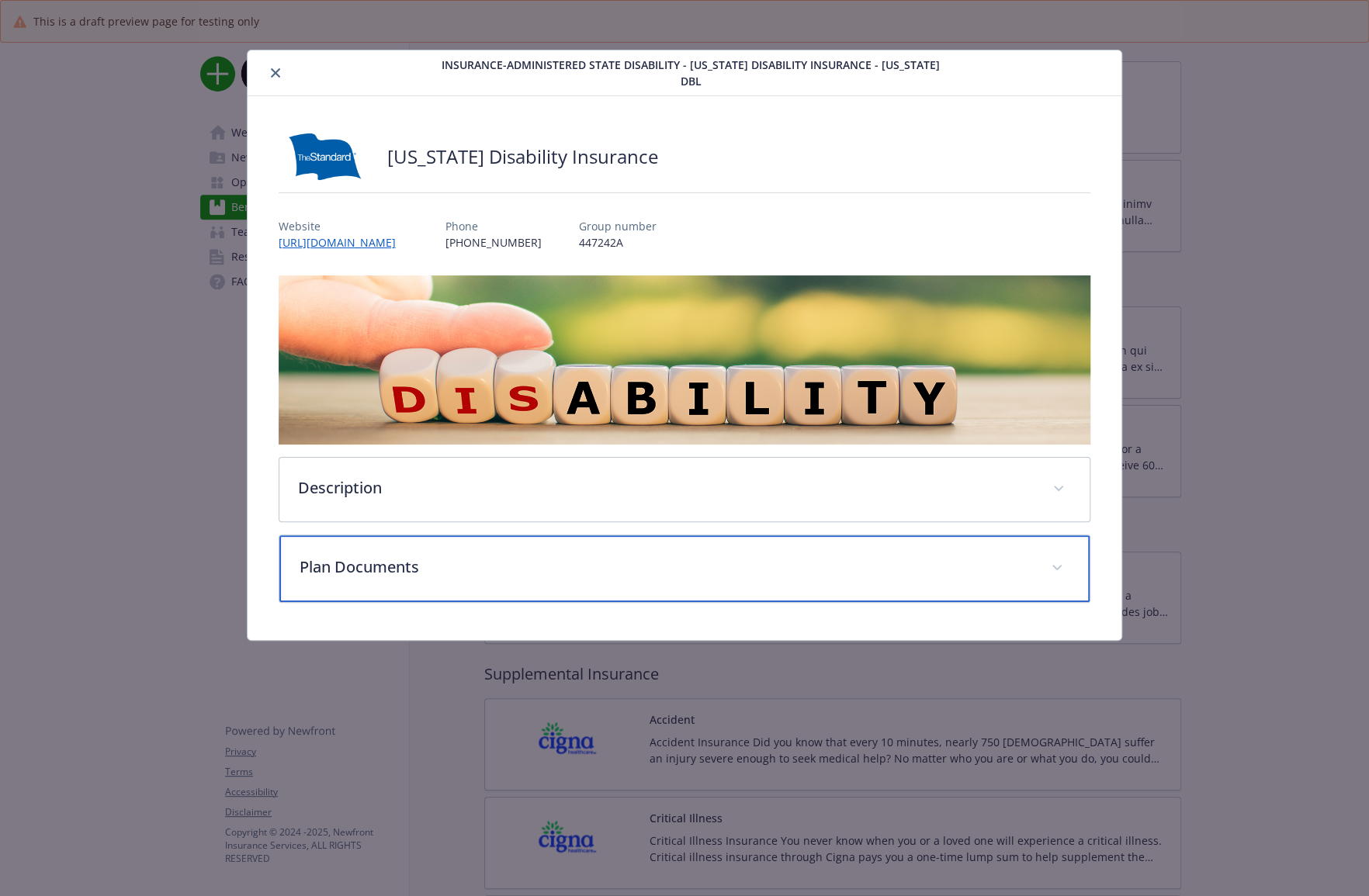
click at [387, 563] on div "Plan Documents" at bounding box center [685, 569] width 811 height 67
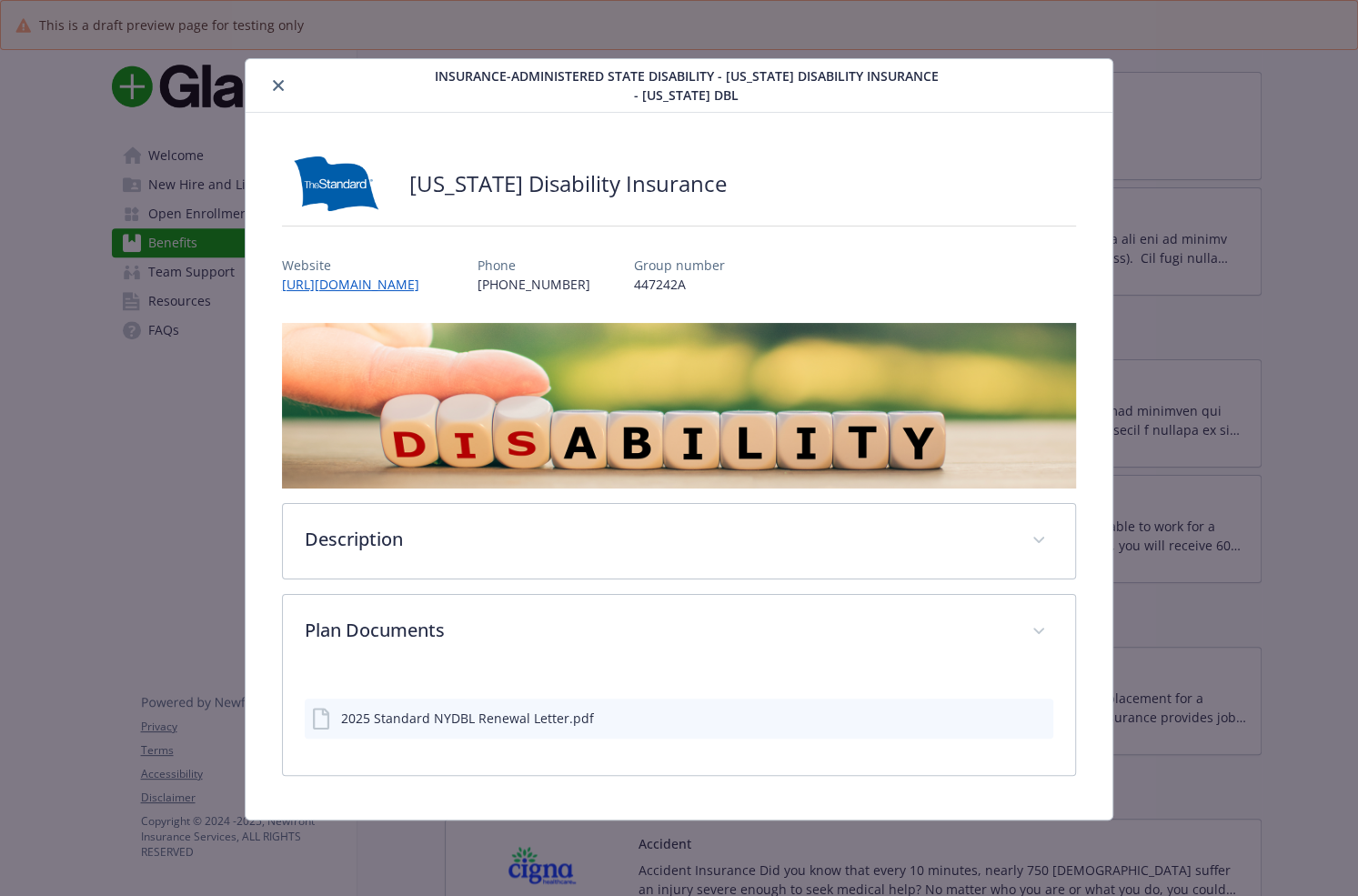
click at [277, 77] on button "close" at bounding box center [278, 85] width 21 height 21
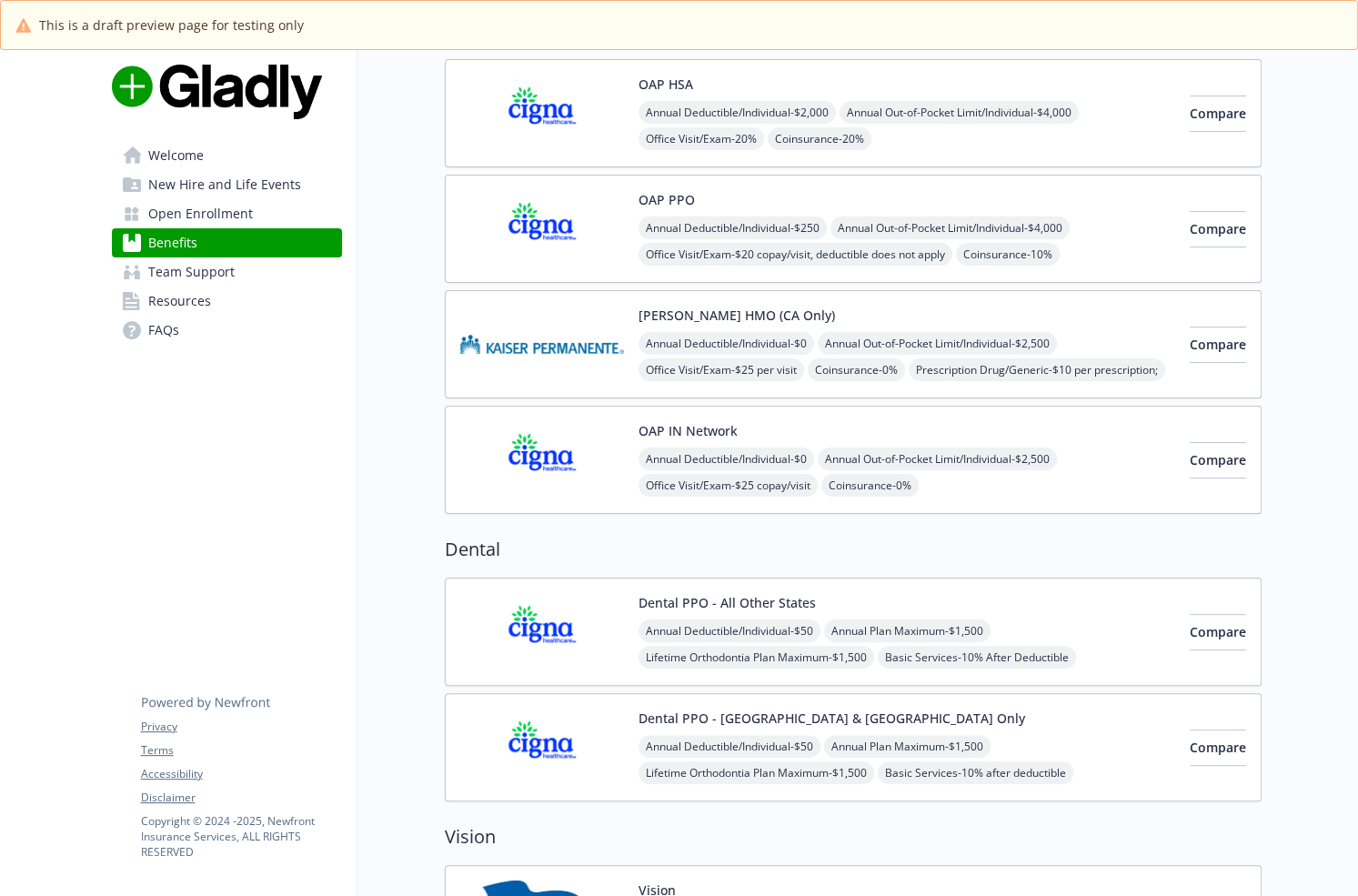
scroll to position [82, 0]
